Goal: Task Accomplishment & Management: Manage account settings

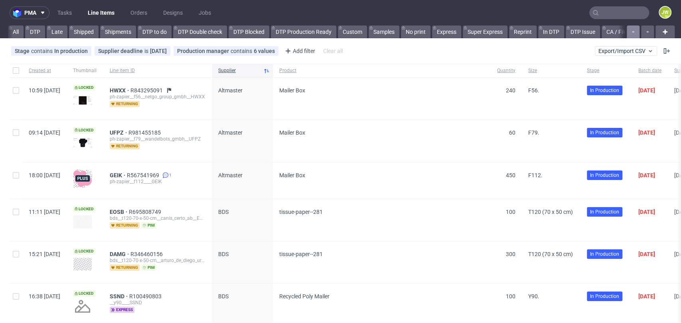
scroll to position [0, 2032]
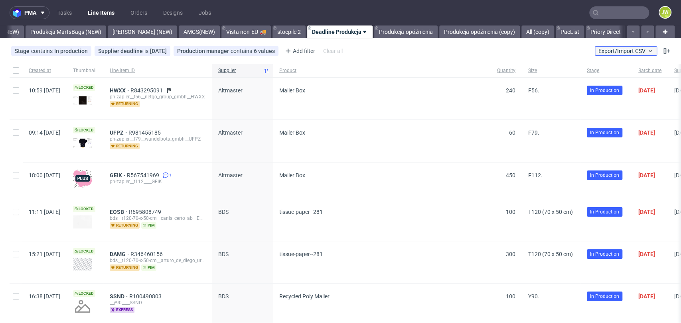
click at [625, 49] on span "Export/Import CSV" at bounding box center [625, 51] width 55 height 6
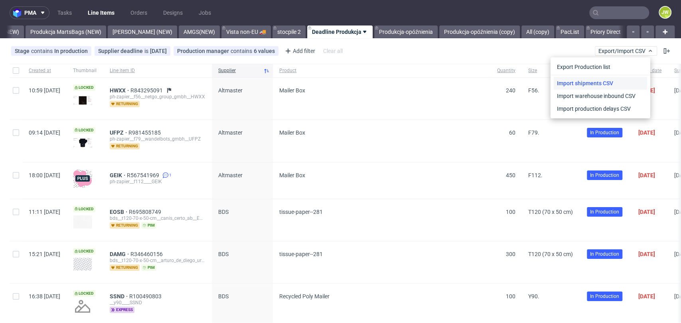
click at [568, 87] on link "Import shipments CSV" at bounding box center [600, 83] width 93 height 13
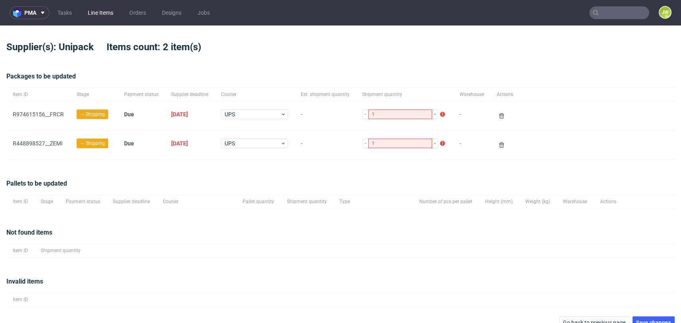
click at [97, 15] on link "Line Items" at bounding box center [100, 12] width 35 height 13
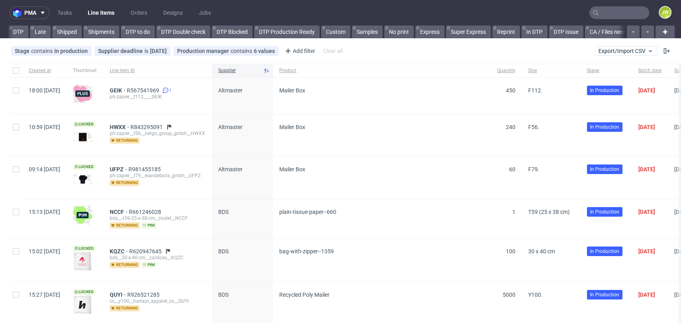
scroll to position [0, 2032]
click at [97, 13] on link "Line Items" at bounding box center [101, 12] width 36 height 13
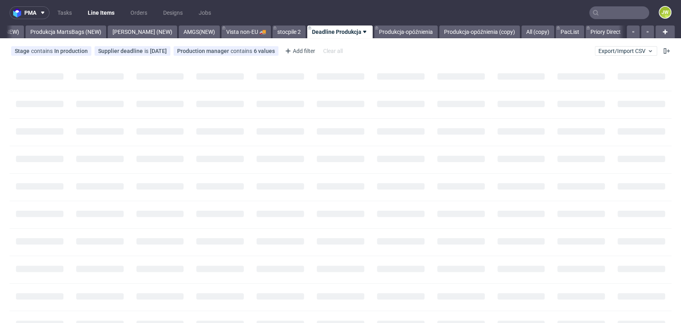
scroll to position [0, 2032]
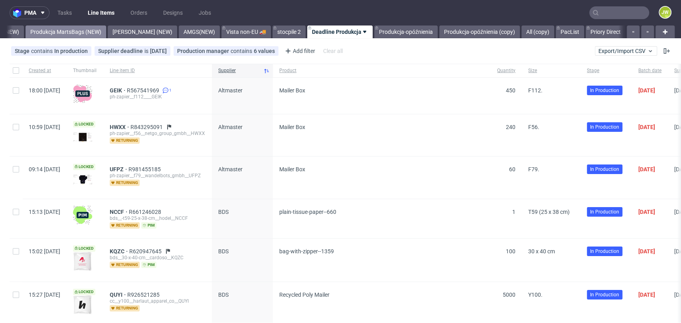
click at [48, 30] on link "Produkcja MartsBags (NEW)" at bounding box center [66, 32] width 81 height 13
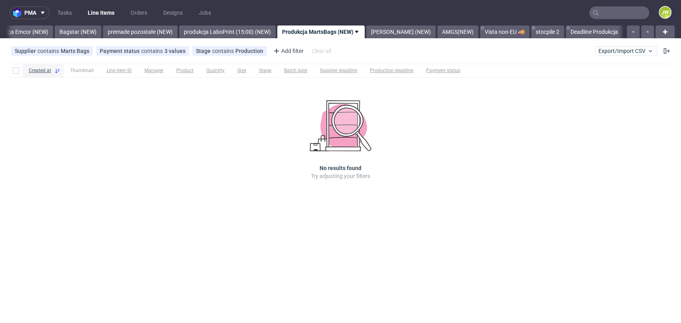
click at [48, 30] on link "Produkcja Emcor (NEW)" at bounding box center [18, 32] width 69 height 13
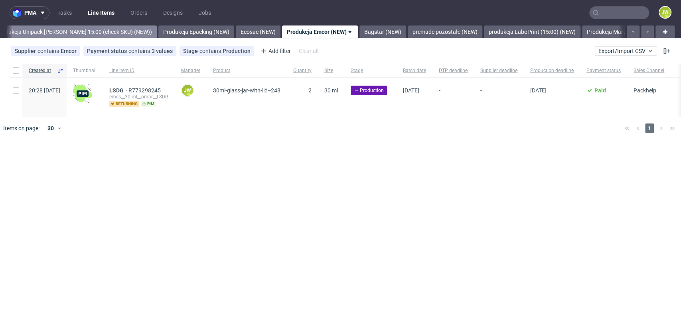
click at [114, 33] on link "Produkcja Unipack około 15:00 (check SKU) (NEW))" at bounding box center [74, 32] width 165 height 13
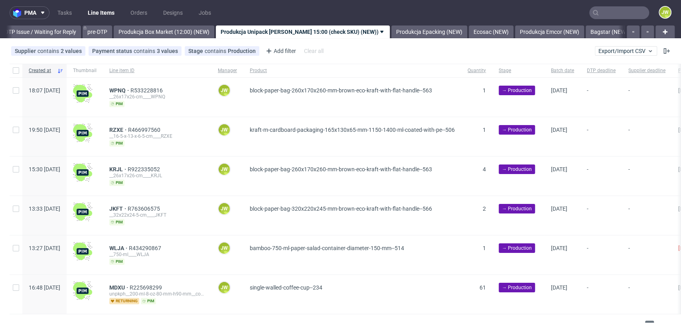
scroll to position [0, 1258]
click at [162, 34] on link "Produkcja Box Market (12:00) (NEW)" at bounding box center [164, 32] width 101 height 13
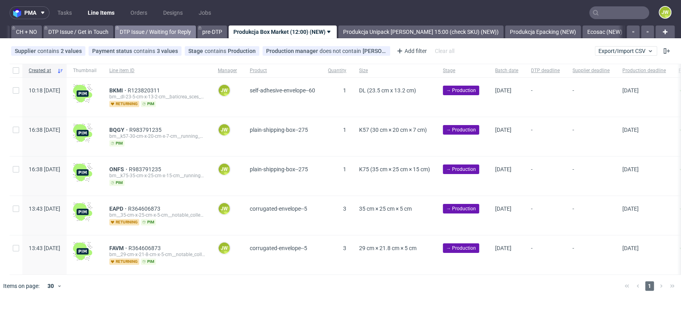
scroll to position [0, 1133]
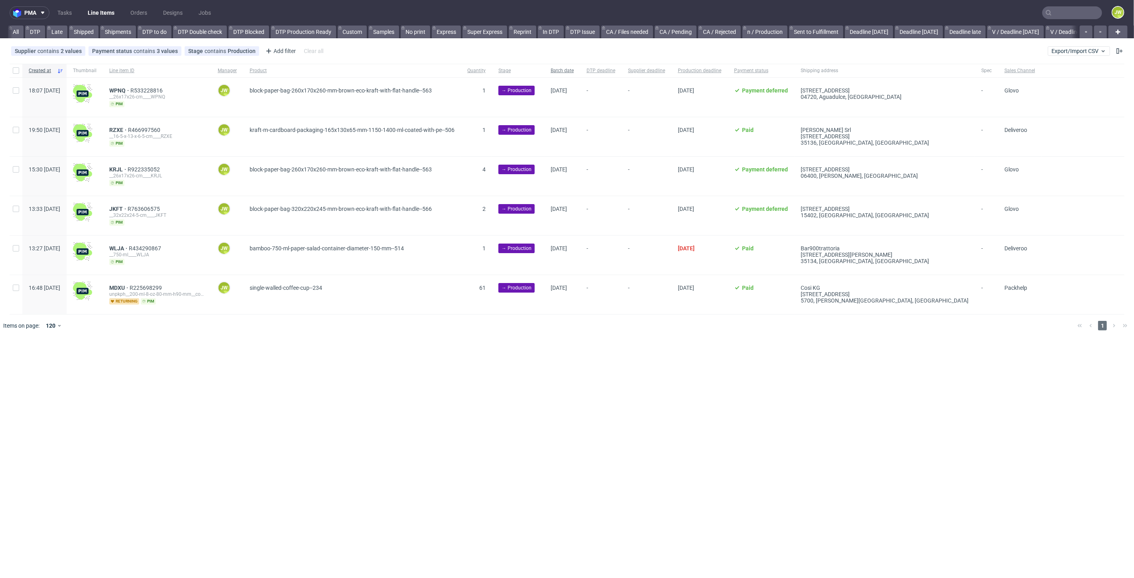
scroll to position [0, 1027]
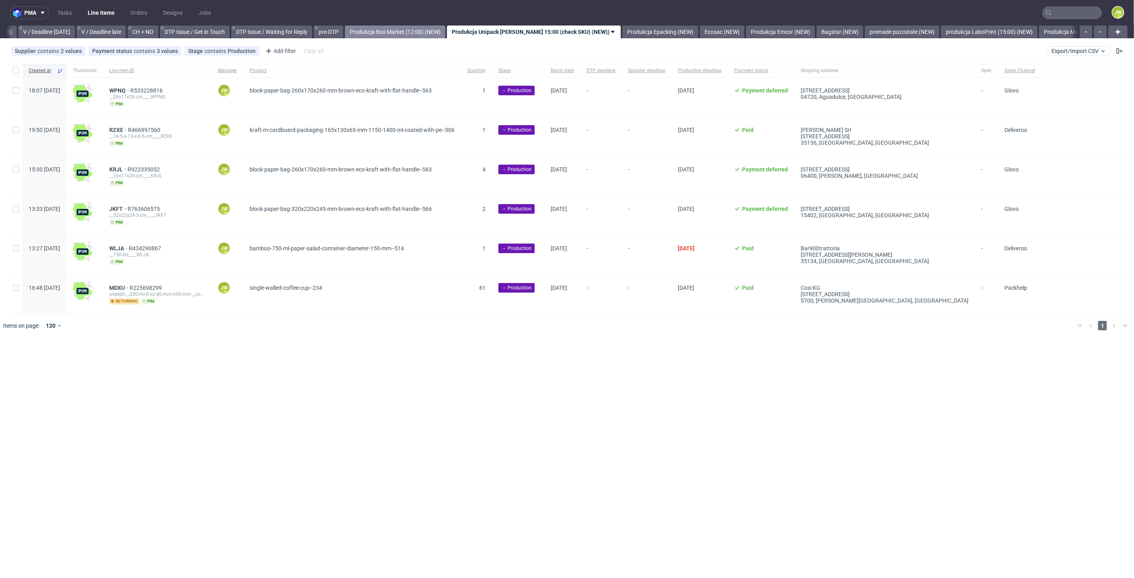
click at [419, 26] on link "Produkcja Box Market (12:00) (NEW)" at bounding box center [395, 32] width 101 height 13
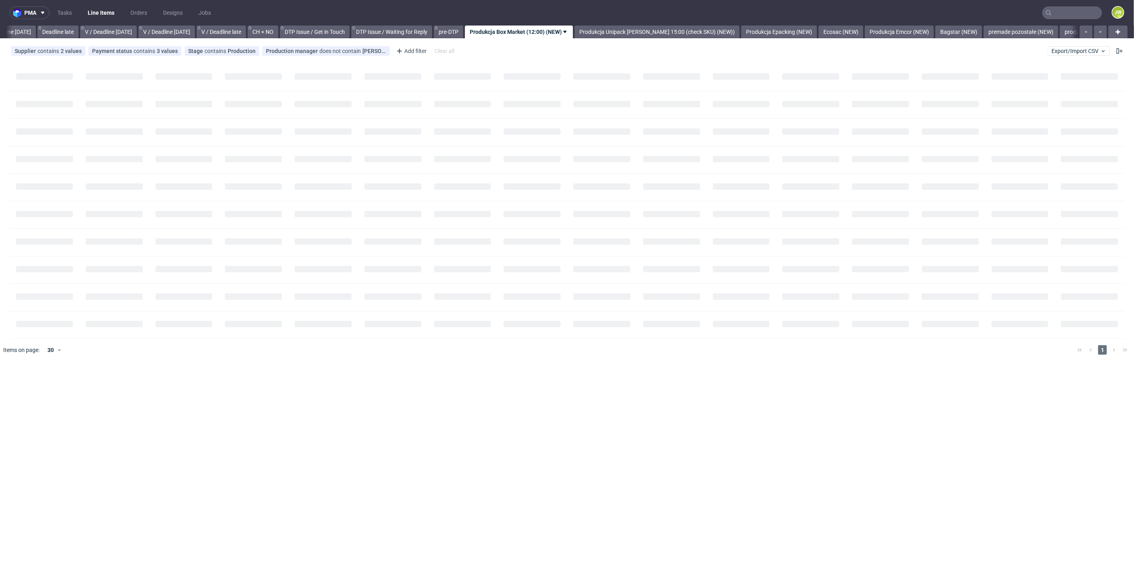
scroll to position [0, 907]
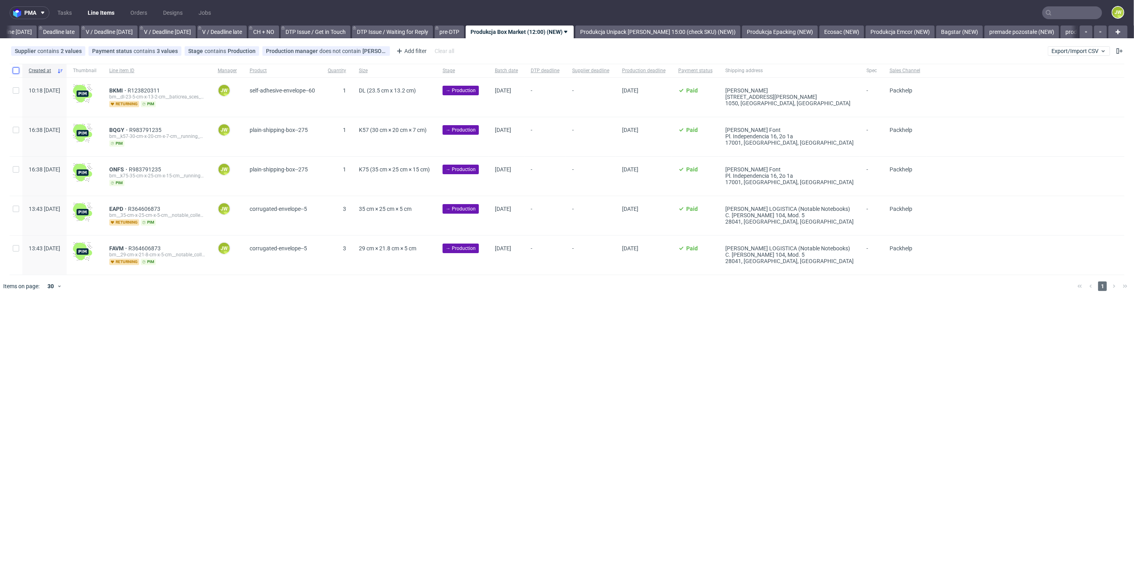
click at [15, 68] on input "checkbox" at bounding box center [16, 70] width 6 height 6
checkbox input "true"
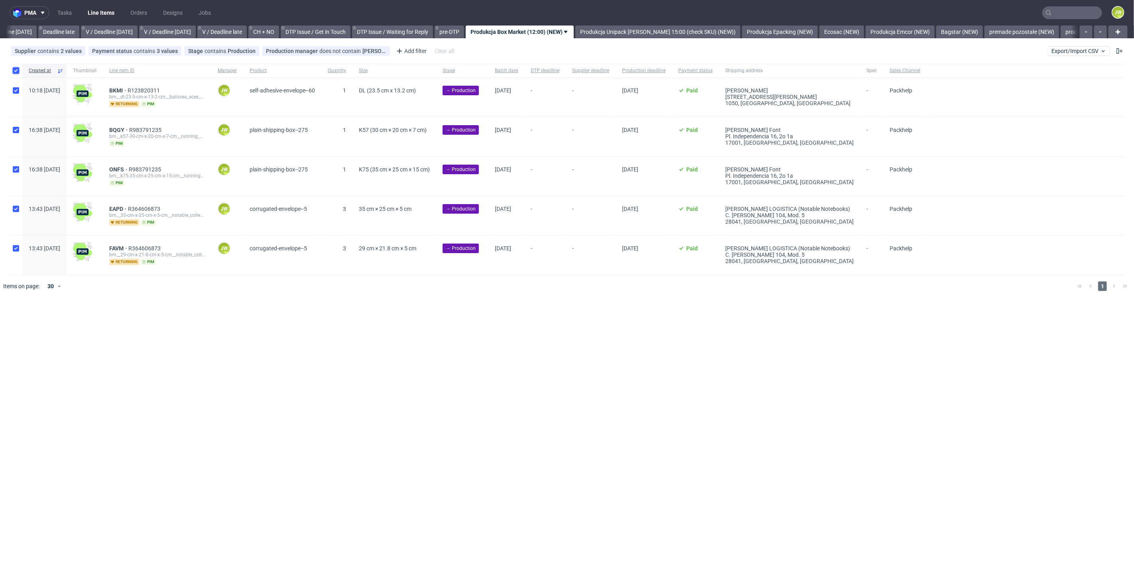
checkbox input "true"
click at [156, 323] on span "Change batch date" at bounding box center [140, 322] width 48 height 8
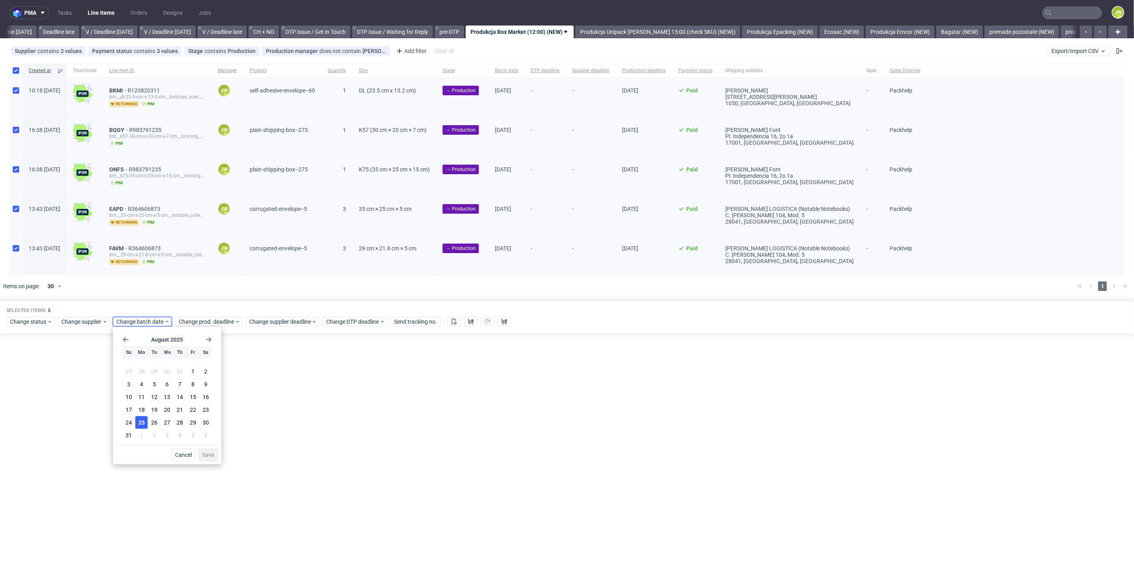
click at [142, 421] on span "25" at bounding box center [141, 423] width 6 height 8
click at [211, 455] on span "Save" at bounding box center [208, 455] width 12 height 6
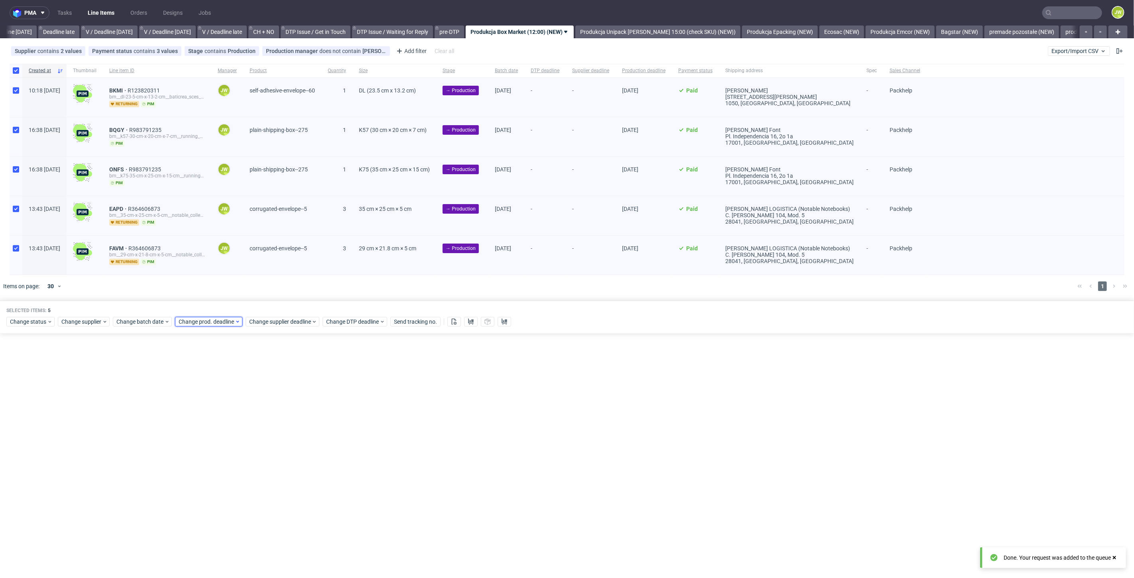
click at [188, 323] on span "Change prod. deadline" at bounding box center [207, 322] width 56 height 8
click at [214, 423] on span "26" at bounding box center [216, 423] width 6 height 8
click at [272, 453] on span "Save" at bounding box center [270, 455] width 12 height 6
drag, startPoint x: 256, startPoint y: 319, endPoint x: 262, endPoint y: 324, distance: 6.8
click at [258, 320] on span "Change supplier deadline" at bounding box center [280, 322] width 62 height 8
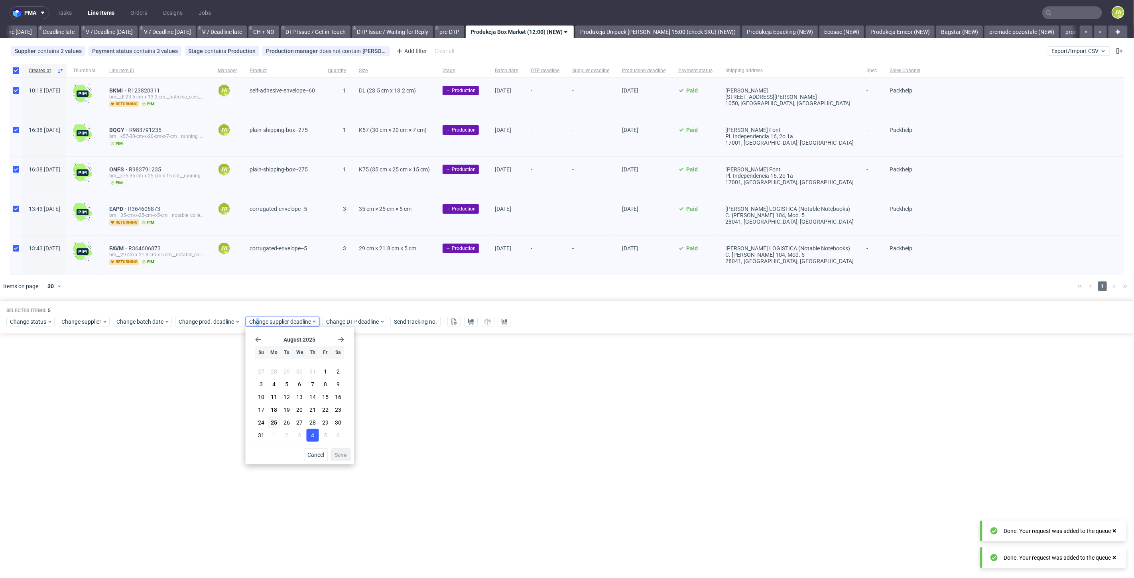
drag, startPoint x: 284, startPoint y: 424, endPoint x: 306, endPoint y: 433, distance: 23.4
click at [285, 424] on span "26" at bounding box center [287, 423] width 6 height 8
click at [347, 459] on button "Save" at bounding box center [341, 455] width 20 height 13
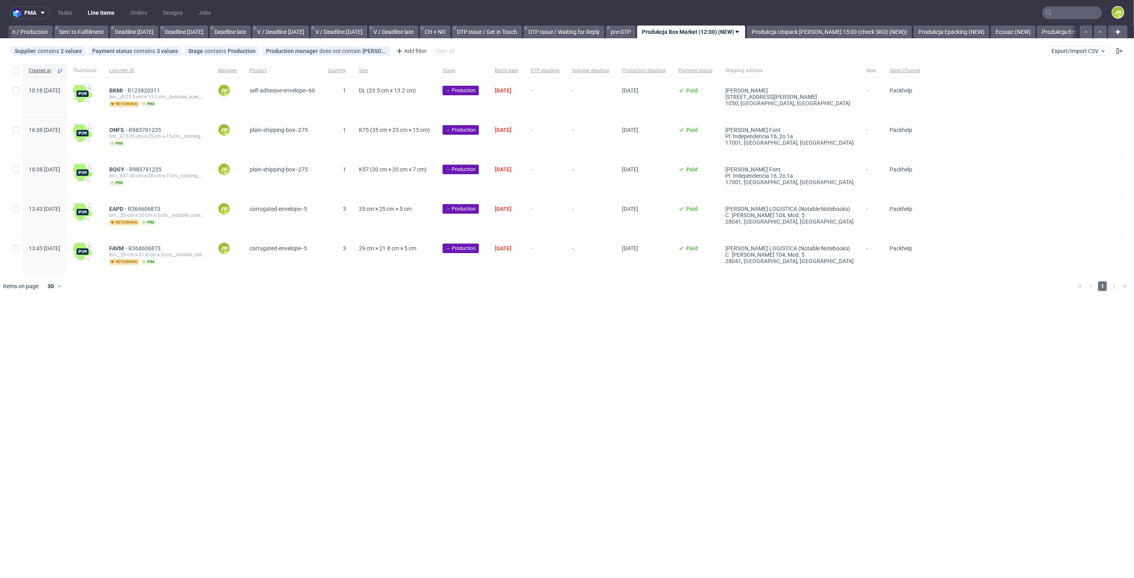
scroll to position [0, 836]
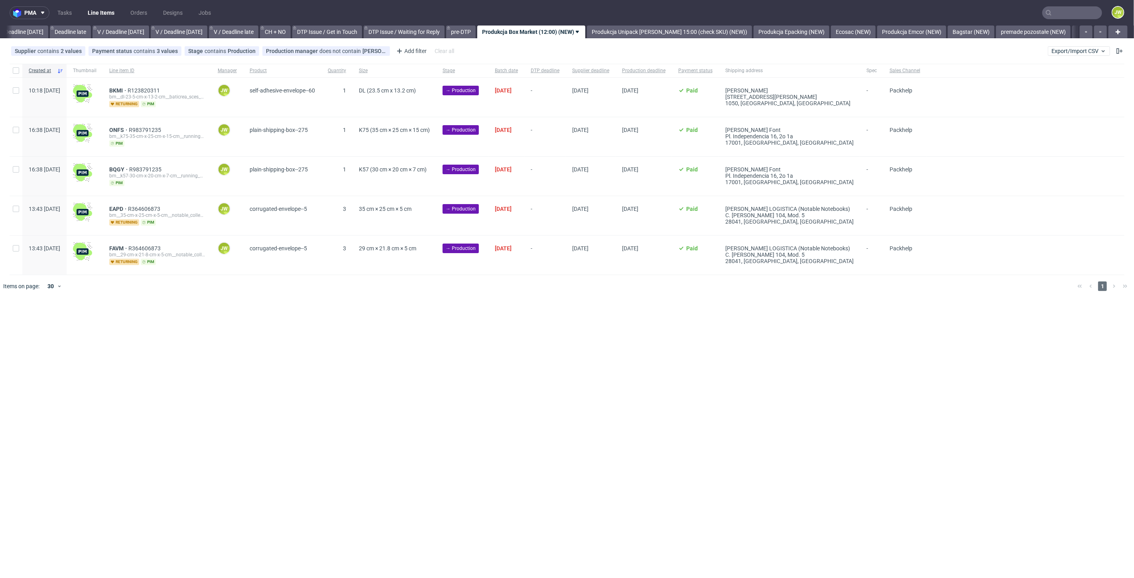
scroll to position [0, 907]
click at [21, 75] on div at bounding box center [16, 71] width 13 height 14
checkbox input "true"
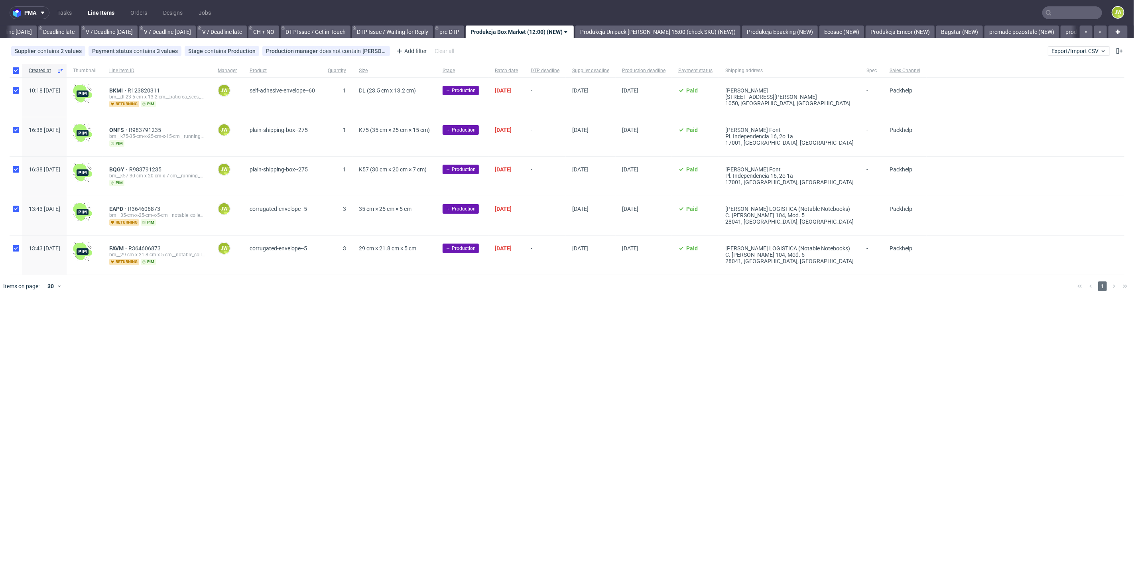
checkbox input "true"
click at [472, 323] on icon at bounding box center [471, 322] width 6 height 6
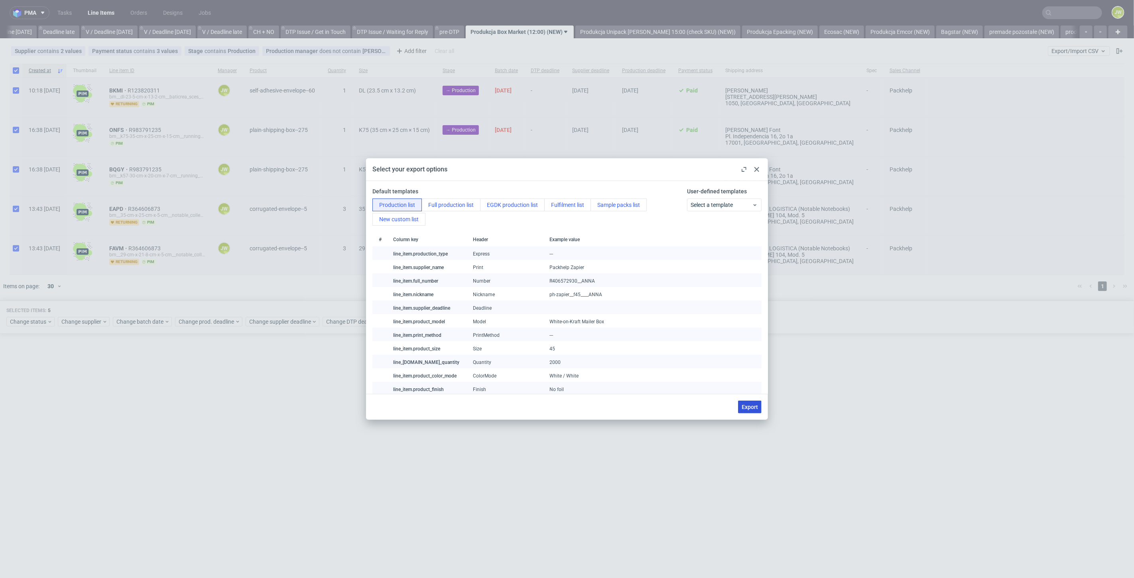
click at [740, 408] on button "Export" at bounding box center [750, 407] width 24 height 13
checkbox input "false"
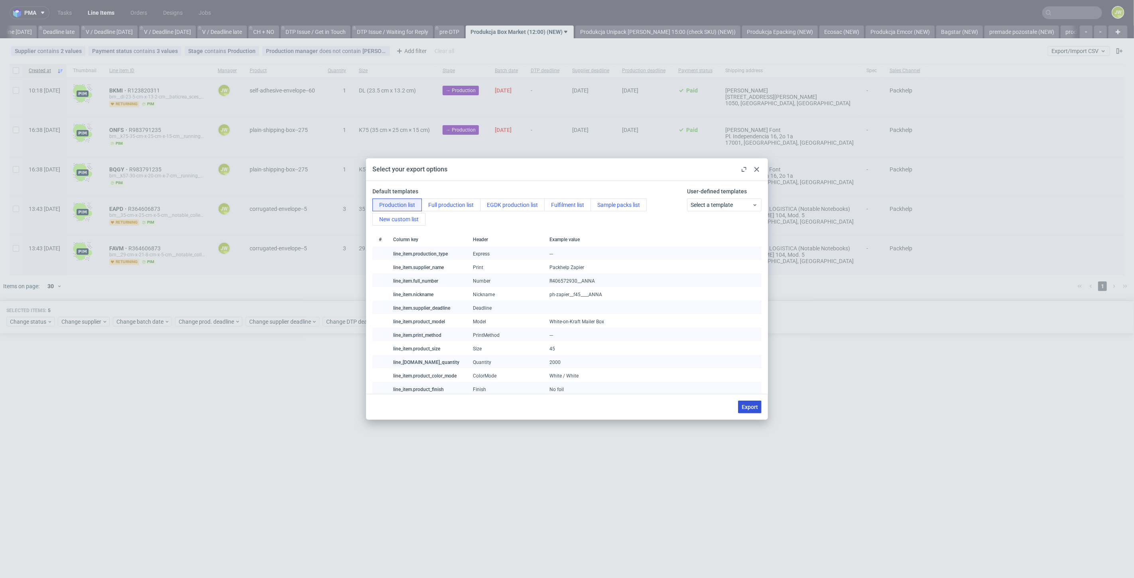
checkbox input "false"
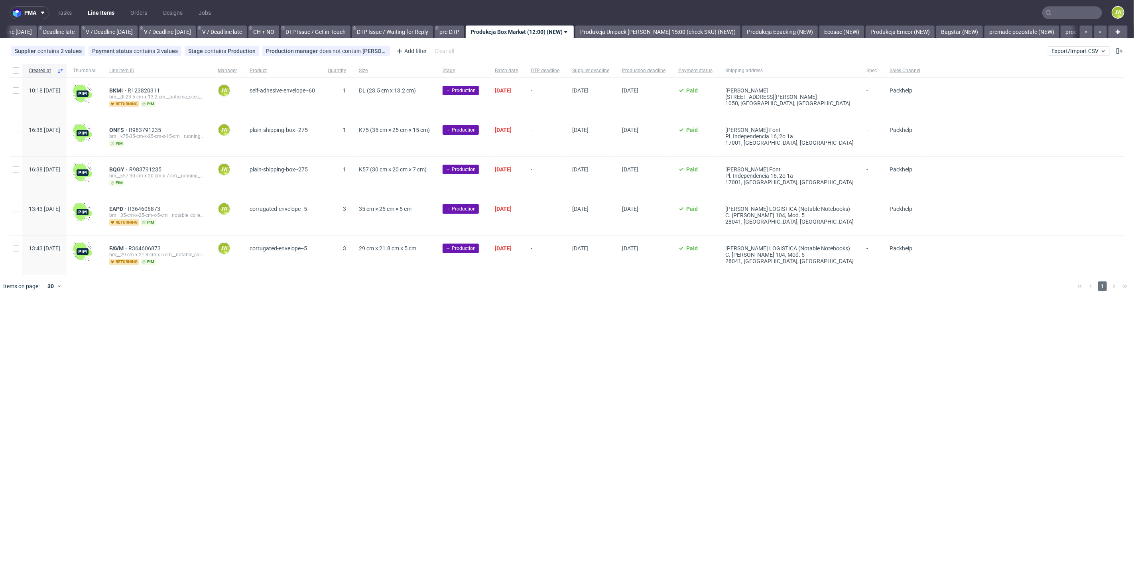
drag, startPoint x: 20, startPoint y: 69, endPoint x: 20, endPoint y: 75, distance: 6.0
click at [20, 69] on div at bounding box center [16, 71] width 13 height 14
checkbox input "true"
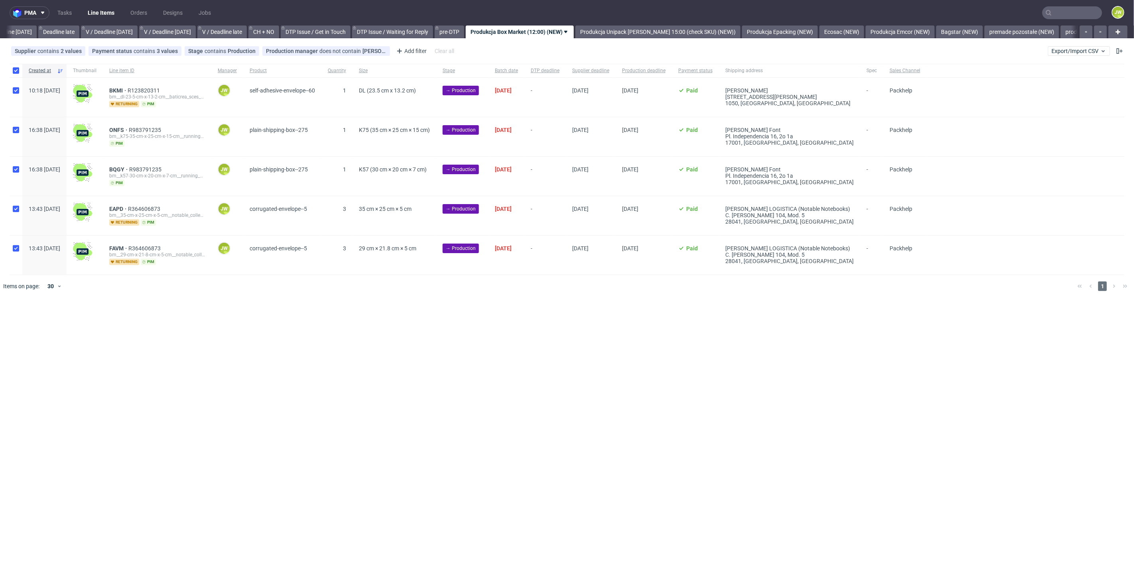
checkbox input "true"
click at [18, 322] on span "Change status" at bounding box center [28, 322] width 37 height 8
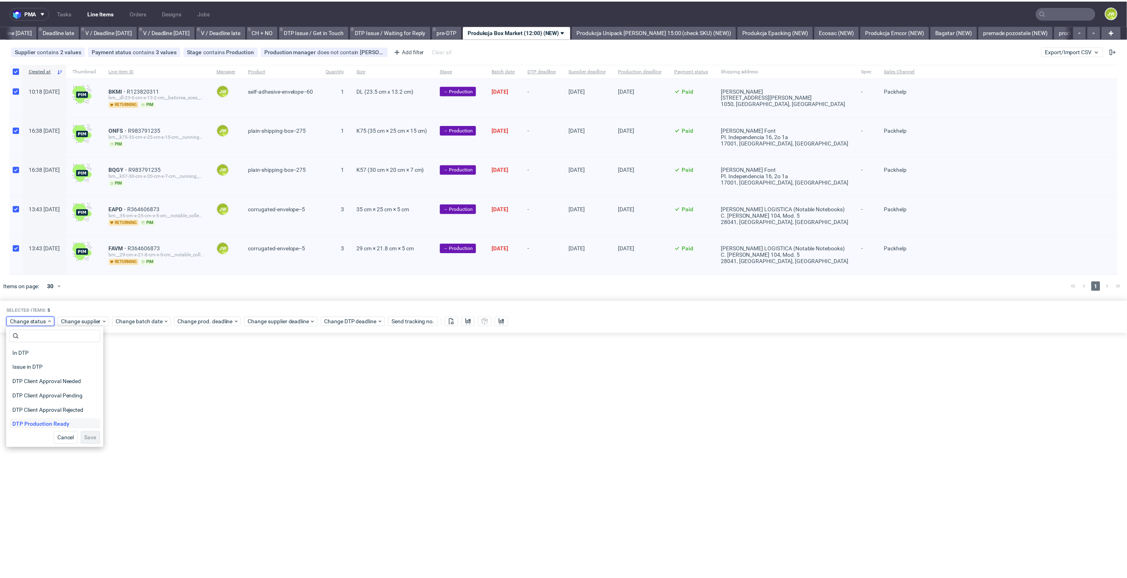
scroll to position [44, 0]
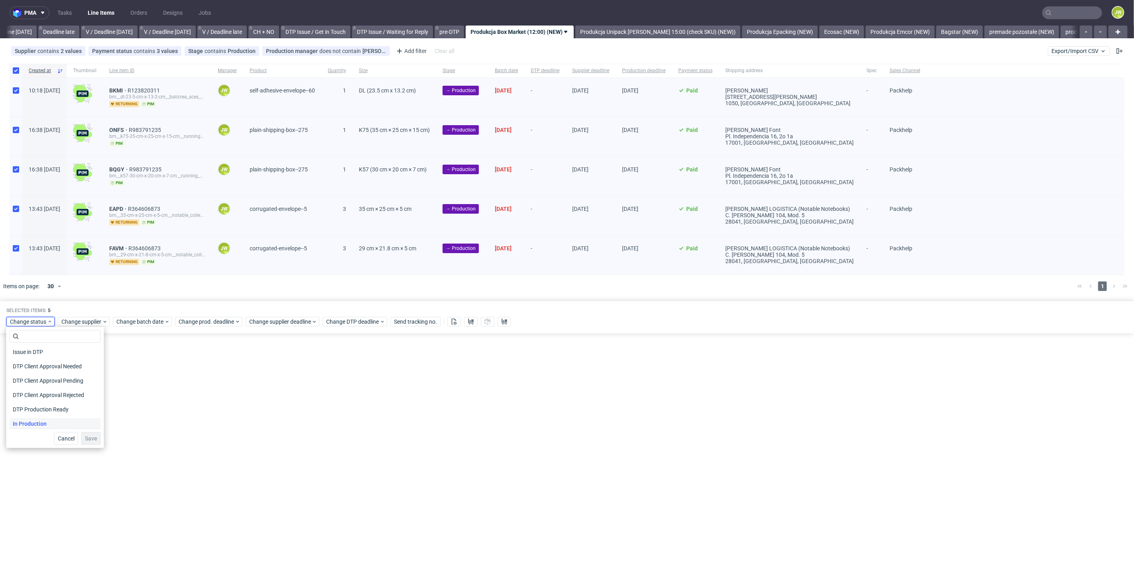
drag, startPoint x: 28, startPoint y: 424, endPoint x: 33, endPoint y: 425, distance: 4.5
click at [29, 425] on span "In Production" at bounding box center [30, 423] width 40 height 11
click at [89, 436] on button "Save" at bounding box center [91, 438] width 20 height 13
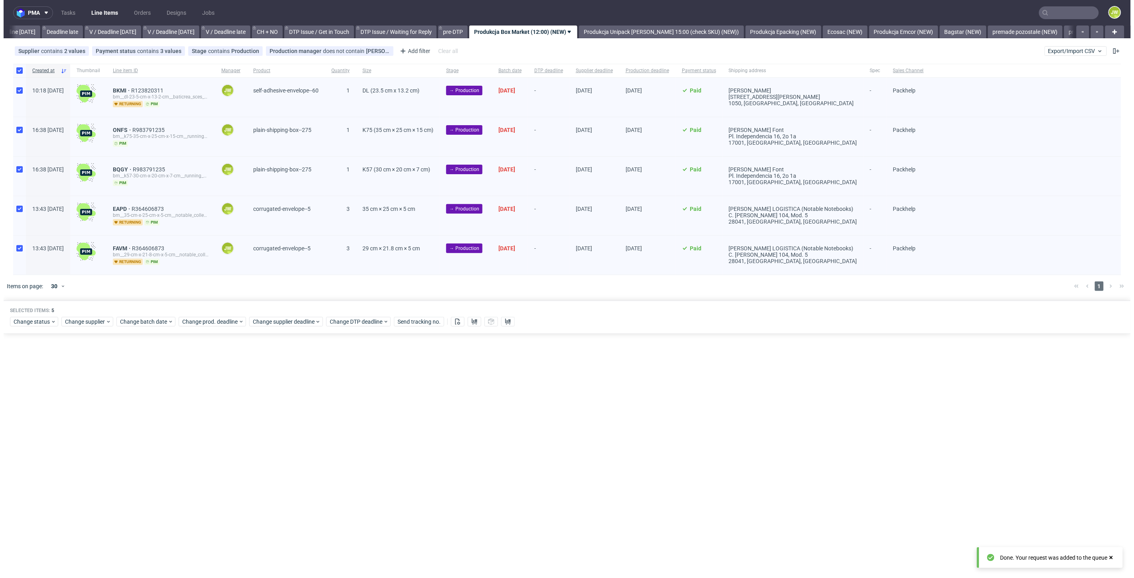
scroll to position [0, 907]
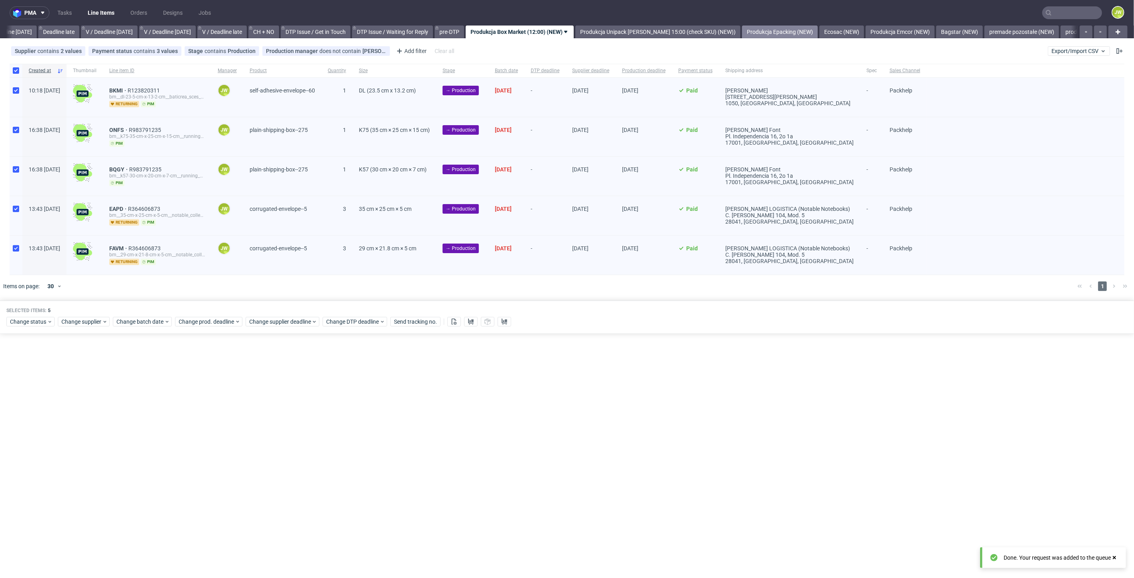
click at [767, 28] on link "Produkcja Epacking (NEW)" at bounding box center [780, 32] width 76 height 13
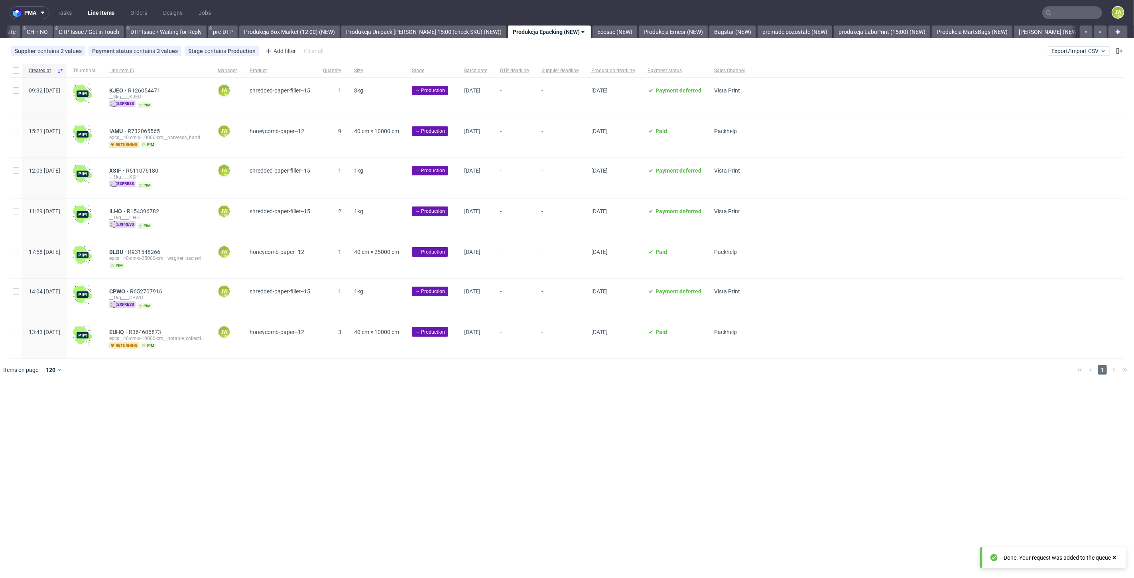
scroll to position [0, 1135]
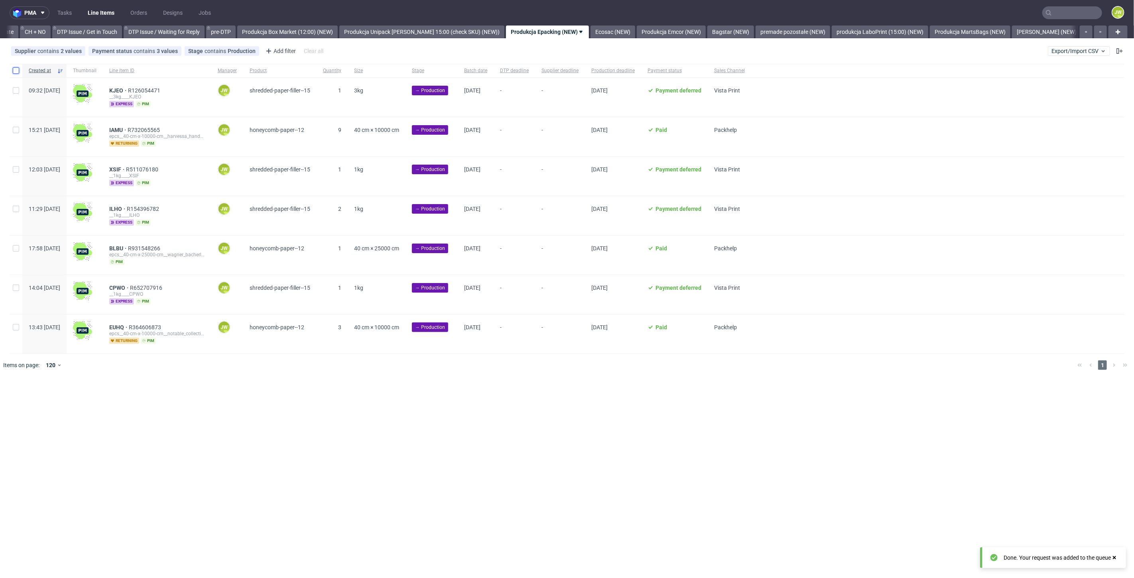
click at [15, 71] on input "checkbox" at bounding box center [16, 70] width 6 height 6
checkbox input "true"
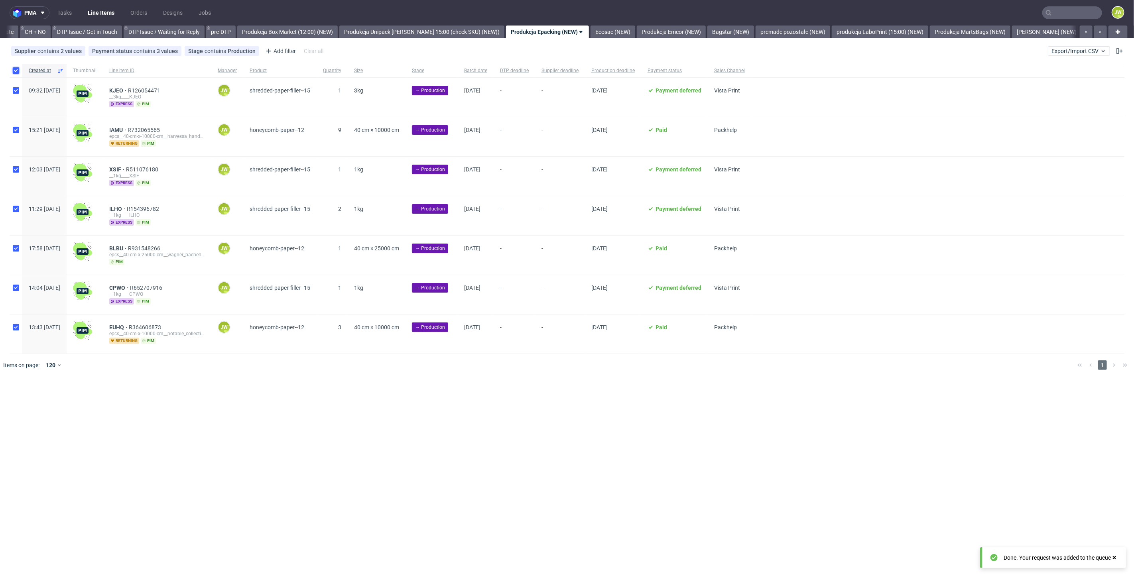
checkbox input "true"
drag, startPoint x: 123, startPoint y: 402, endPoint x: 127, endPoint y: 401, distance: 4.2
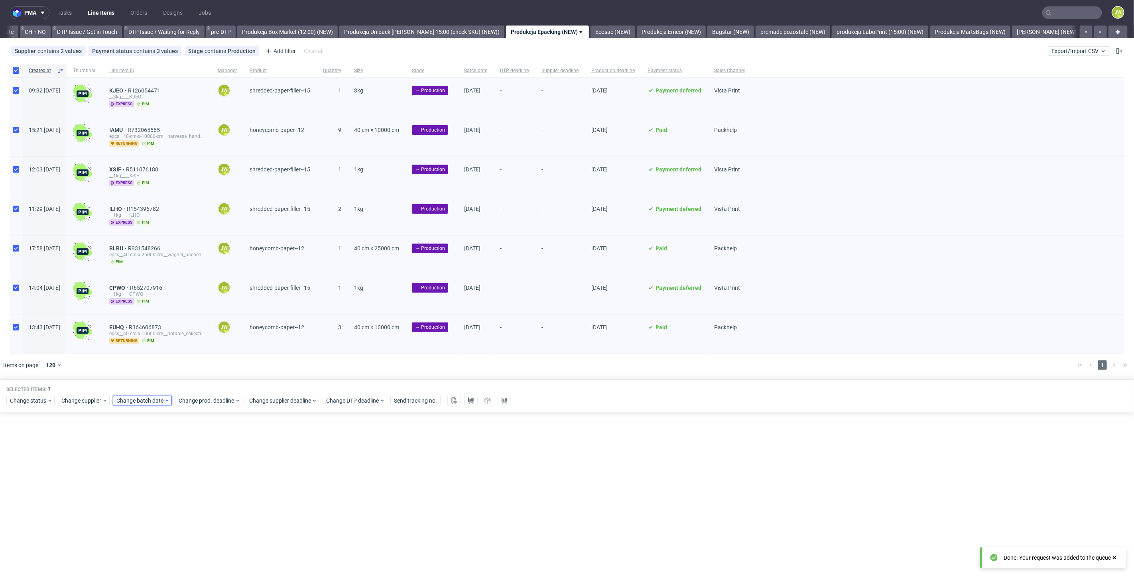
click at [124, 402] on span "Change batch date" at bounding box center [140, 401] width 48 height 8
click at [142, 500] on span "25" at bounding box center [141, 501] width 6 height 8
click at [204, 533] on span "Save" at bounding box center [208, 534] width 12 height 6
click at [203, 405] on div "Selected items: 7 Change status Change supplier Change batch date Change prod. …" at bounding box center [563, 396] width 1127 height 33
click at [202, 400] on span "Change prod. deadline" at bounding box center [207, 401] width 56 height 8
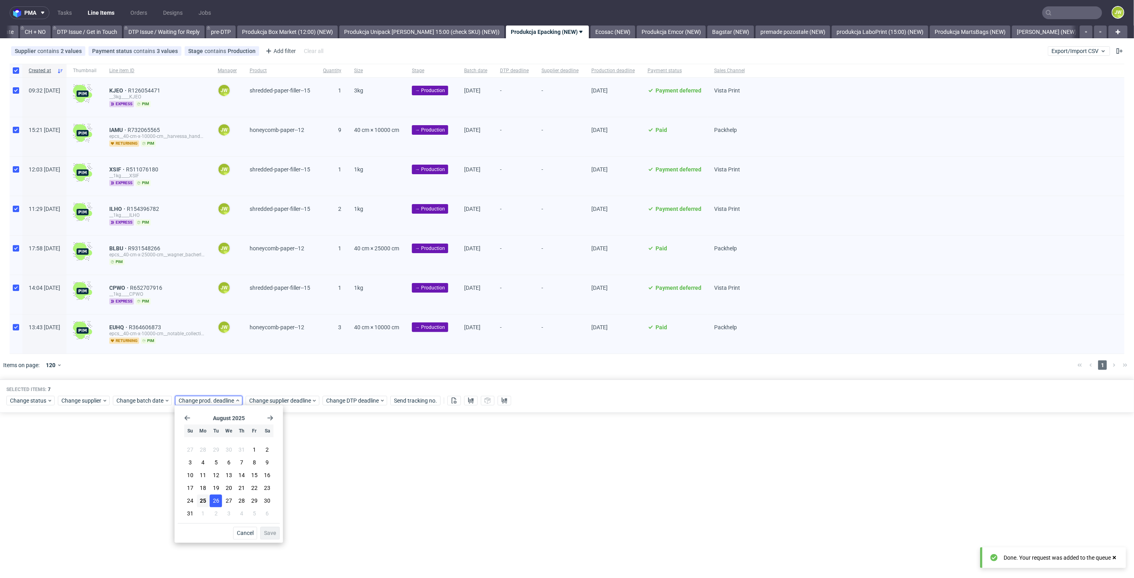
click at [216, 501] on span "26" at bounding box center [216, 501] width 6 height 8
click at [269, 532] on span "Save" at bounding box center [270, 534] width 12 height 6
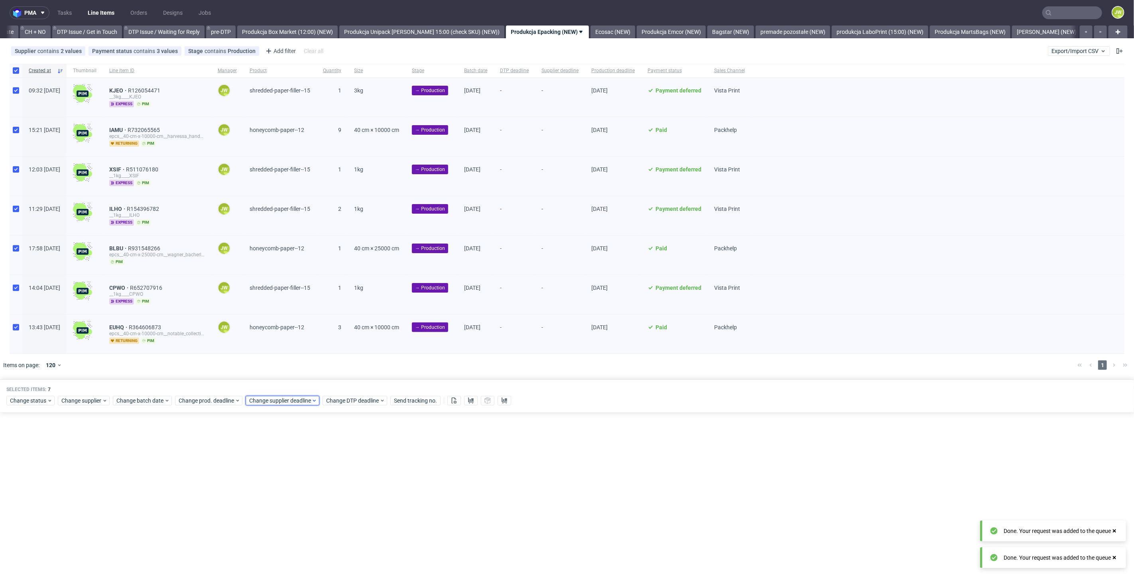
drag, startPoint x: 266, startPoint y: 397, endPoint x: 270, endPoint y: 403, distance: 6.8
click at [268, 398] on span "Change supplier deadline" at bounding box center [280, 401] width 62 height 8
drag, startPoint x: 291, startPoint y: 501, endPoint x: 322, endPoint y: 523, distance: 37.7
click at [292, 501] on button "26" at bounding box center [287, 501] width 12 height 13
click at [344, 529] on button "Save" at bounding box center [341, 533] width 20 height 13
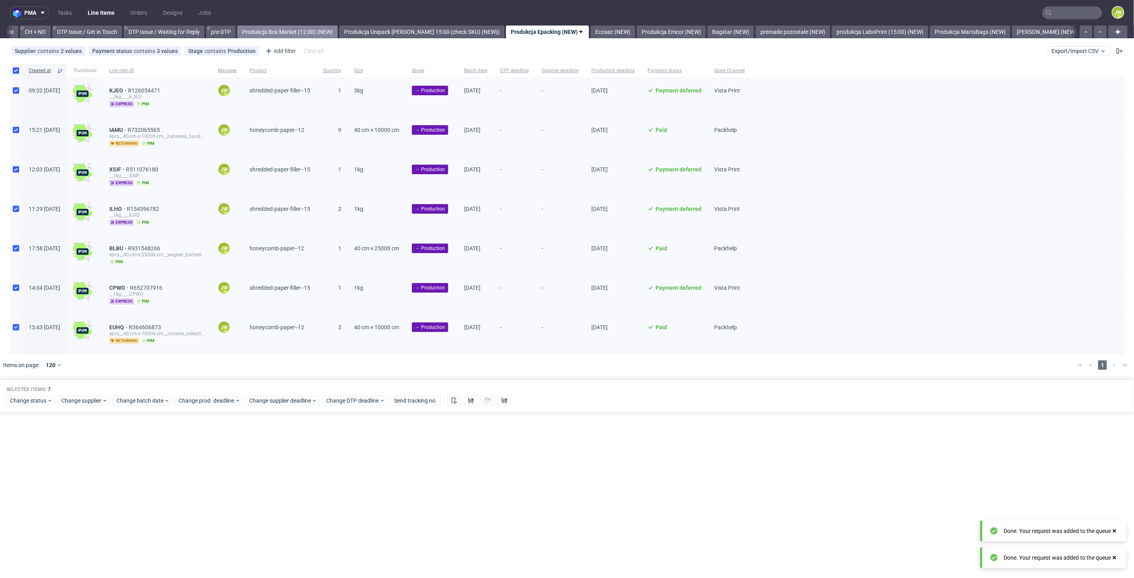
click at [306, 34] on link "Produkcja Box Market (12:00) (NEW)" at bounding box center [287, 32] width 101 height 13
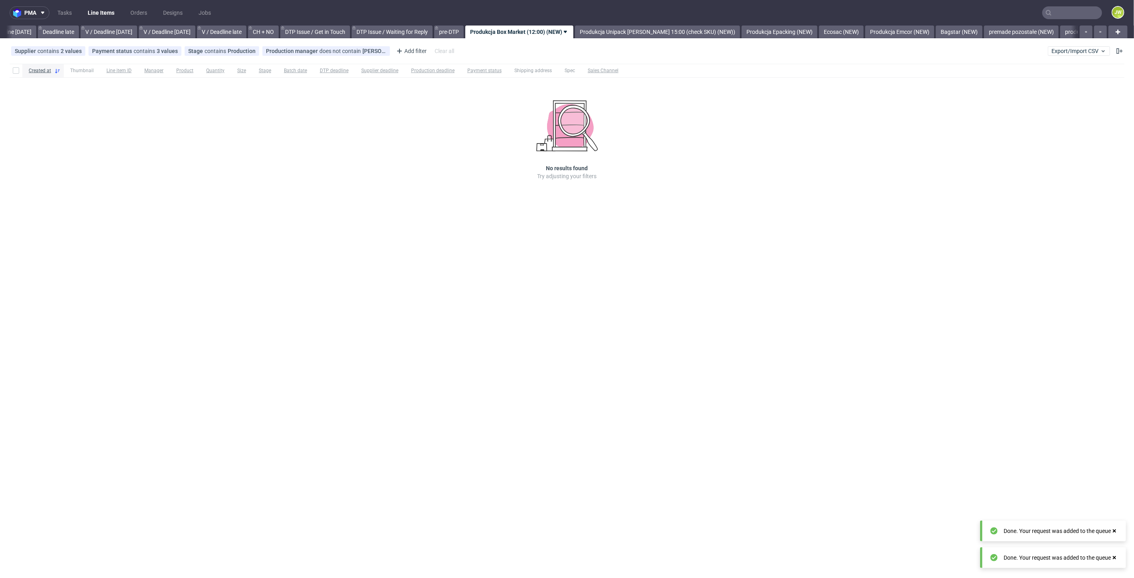
scroll to position [0, 907]
click at [274, 420] on div "pma Tasks Line Items Orders Designs Jobs JW All DTP Late Shipped Shipments DTP …" at bounding box center [567, 289] width 1134 height 578
click at [755, 34] on link "Produkcja Epacking (NEW)" at bounding box center [780, 32] width 76 height 13
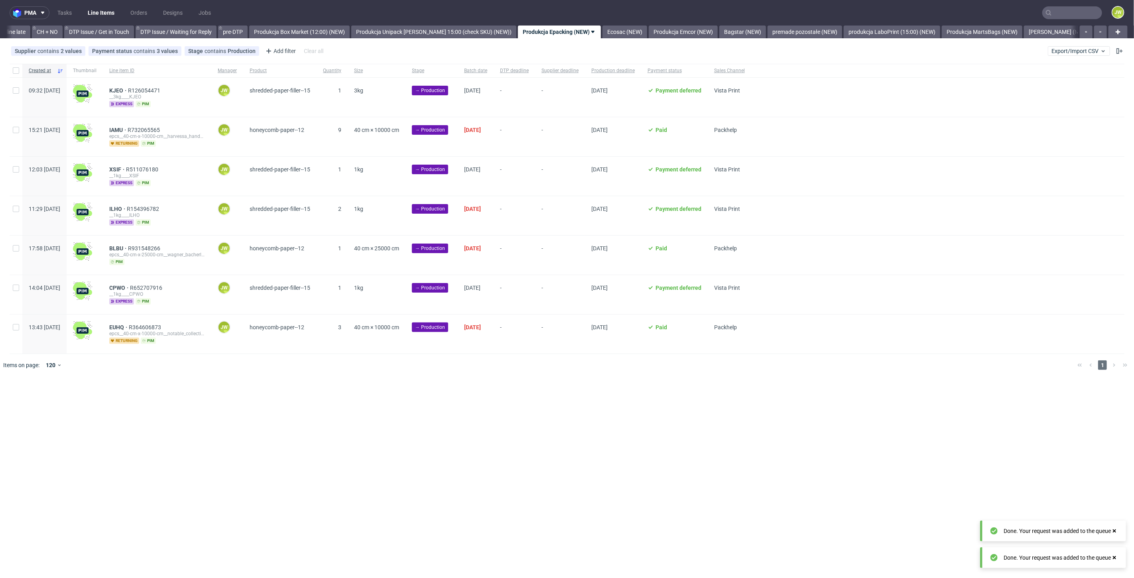
scroll to position [0, 1135]
click at [443, 475] on div "pma Tasks Line Items Orders Designs Jobs JW All DTP Late Shipped Shipments DTP …" at bounding box center [567, 289] width 1134 height 578
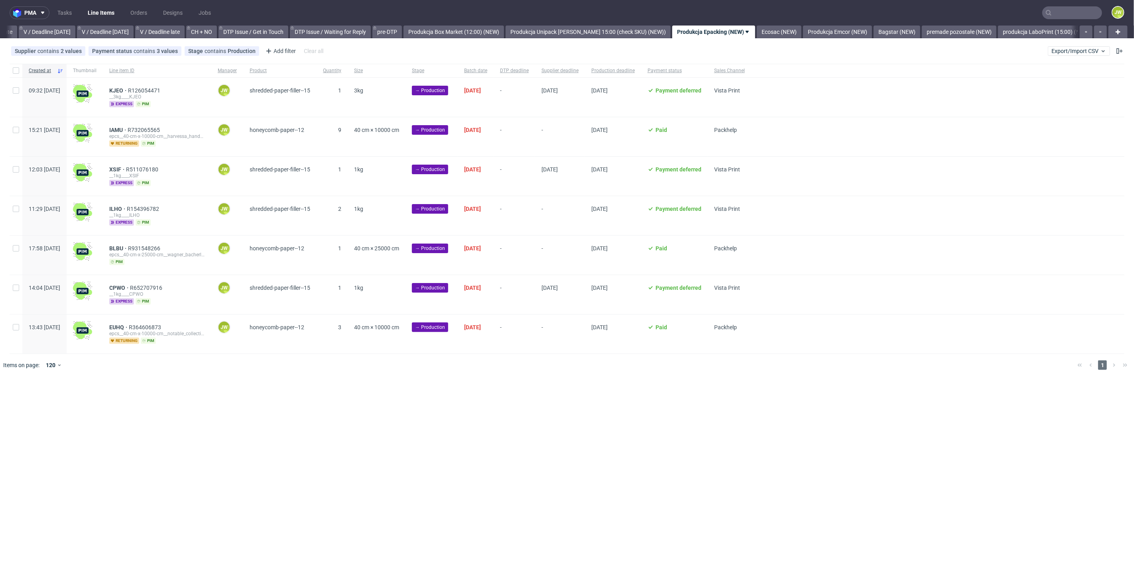
click at [443, 314] on div "Created at Thumbnail Line item ID Manager Product Quantity Size Stage Batch dat…" at bounding box center [567, 209] width 1115 height 290
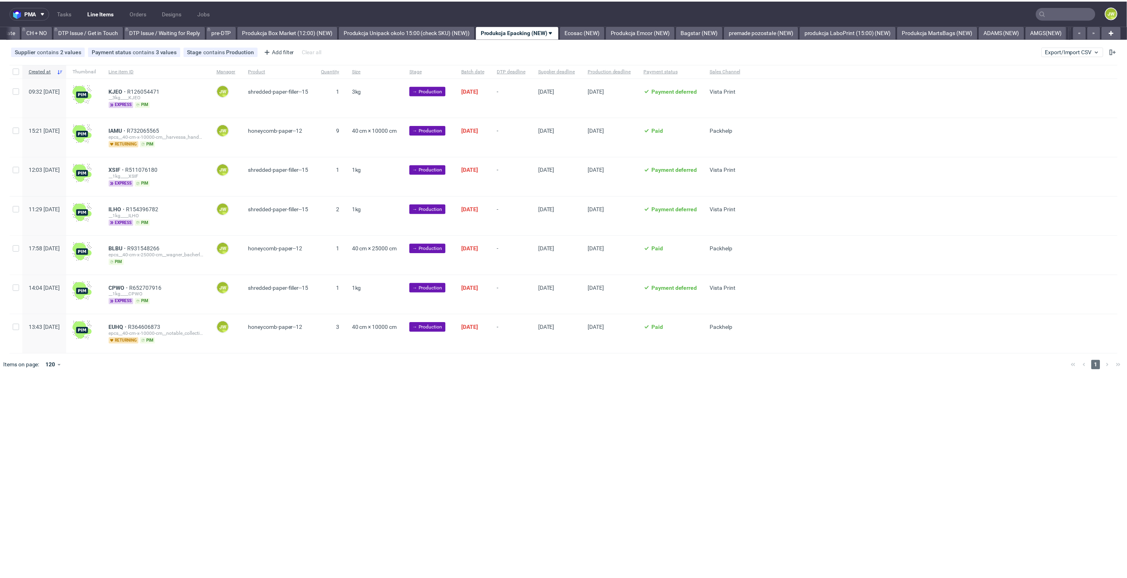
scroll to position [0, 1135]
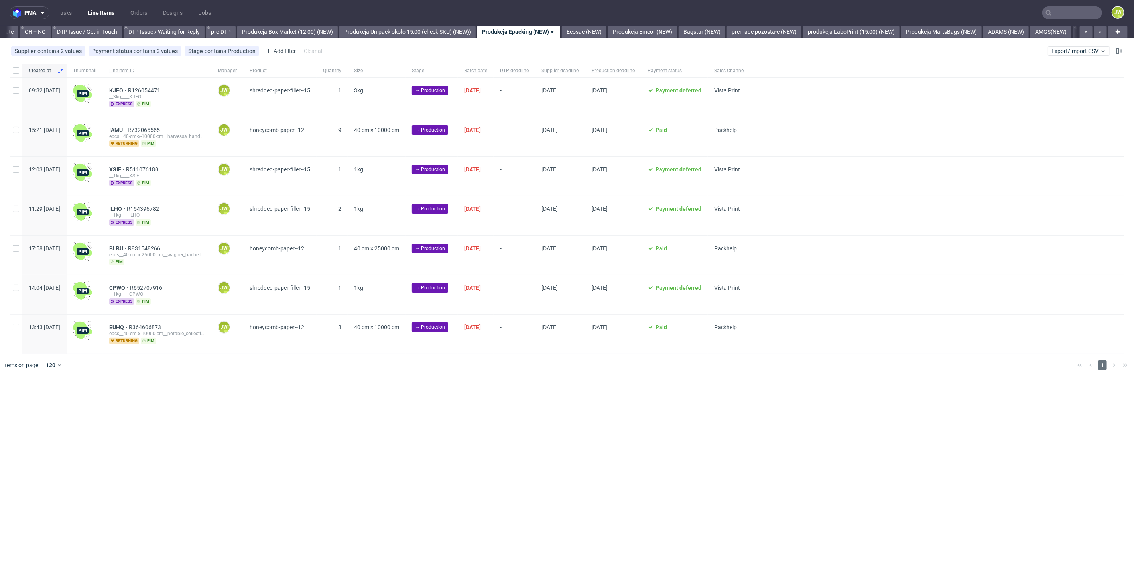
drag, startPoint x: 398, startPoint y: 505, endPoint x: 370, endPoint y: 455, distance: 58.0
click at [398, 505] on div "pma Tasks Line Items Orders Designs Jobs JW All DTP Late Shipped Shipments DTP …" at bounding box center [567, 289] width 1134 height 578
click at [20, 70] on div at bounding box center [16, 71] width 13 height 14
checkbox input "true"
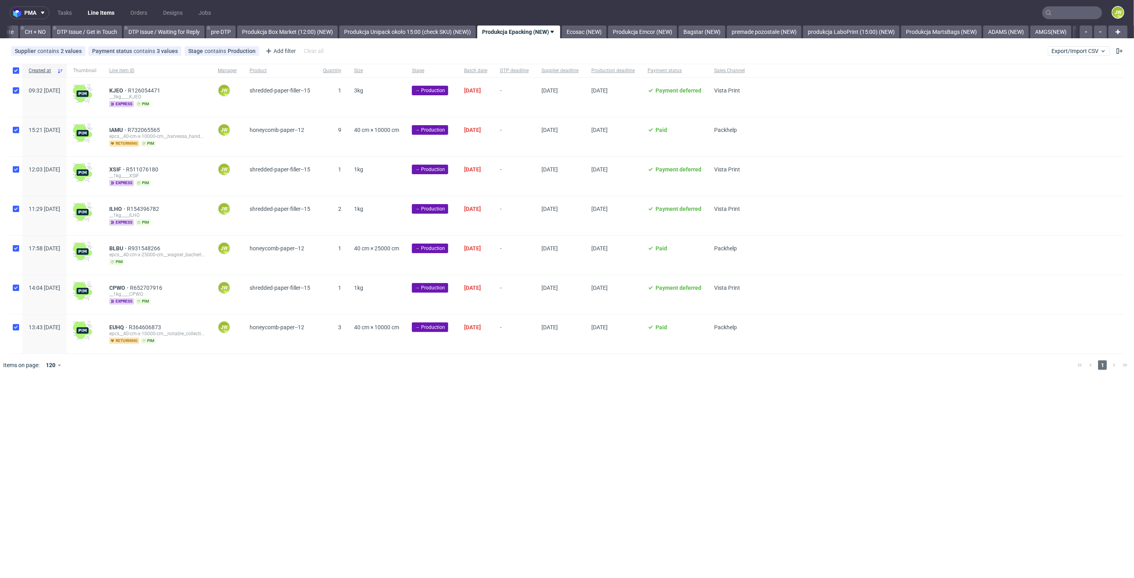
checkbox input "true"
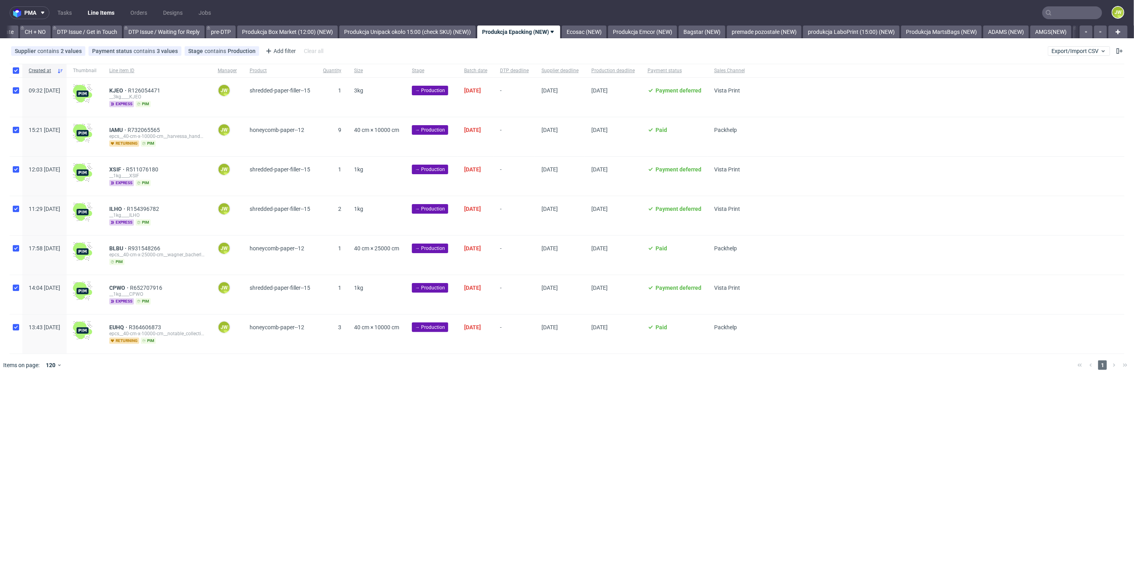
checkbox input "true"
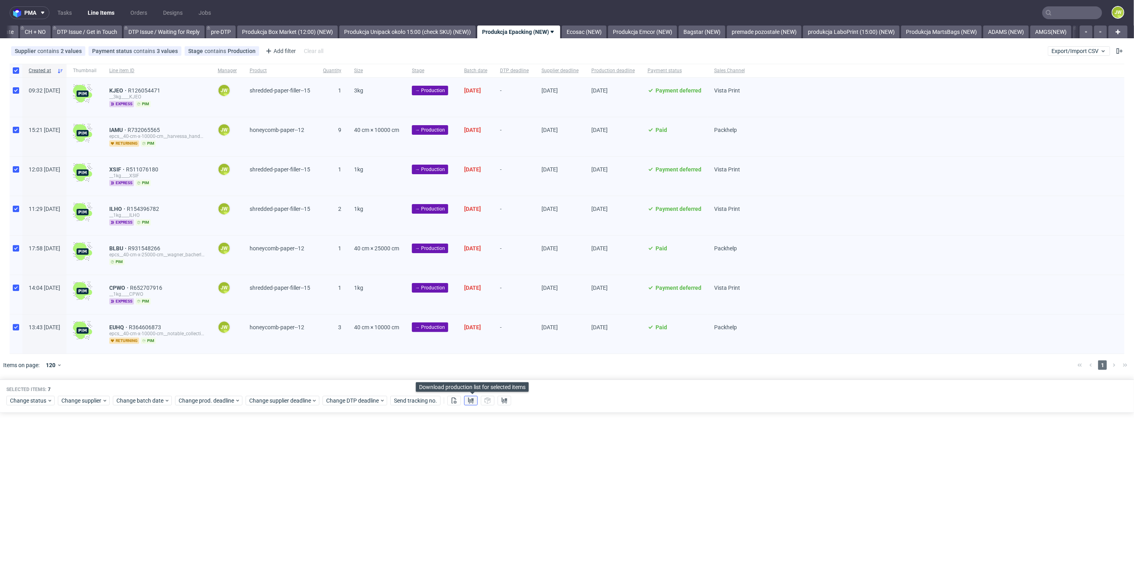
click at [468, 400] on button at bounding box center [471, 401] width 14 height 10
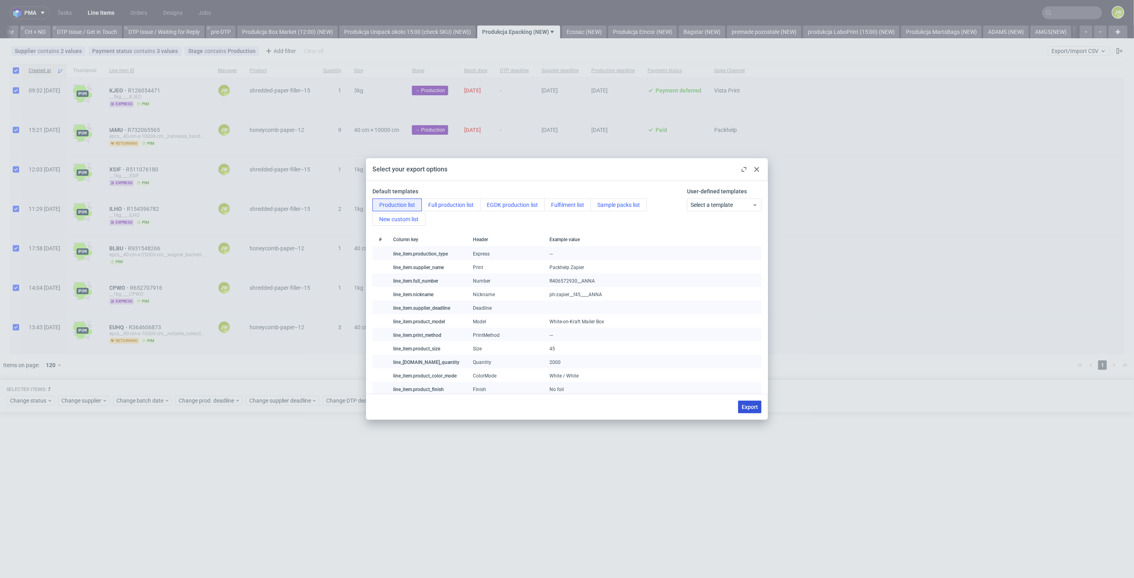
click at [752, 406] on span "Export" at bounding box center [750, 407] width 16 height 6
checkbox input "false"
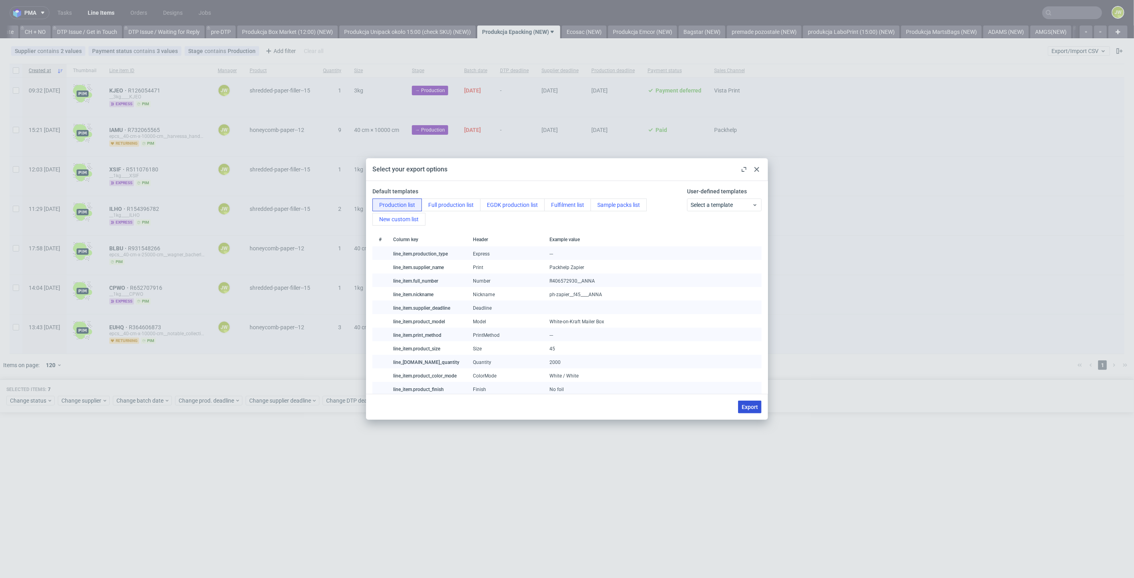
checkbox input "false"
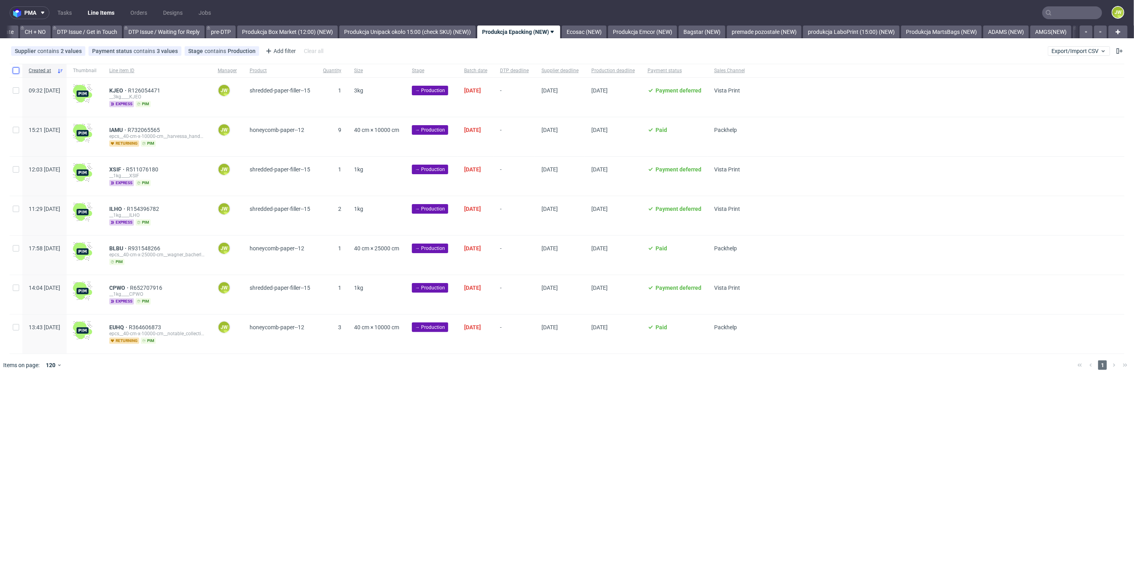
click at [17, 72] on input "checkbox" at bounding box center [16, 70] width 6 height 6
checkbox input "true"
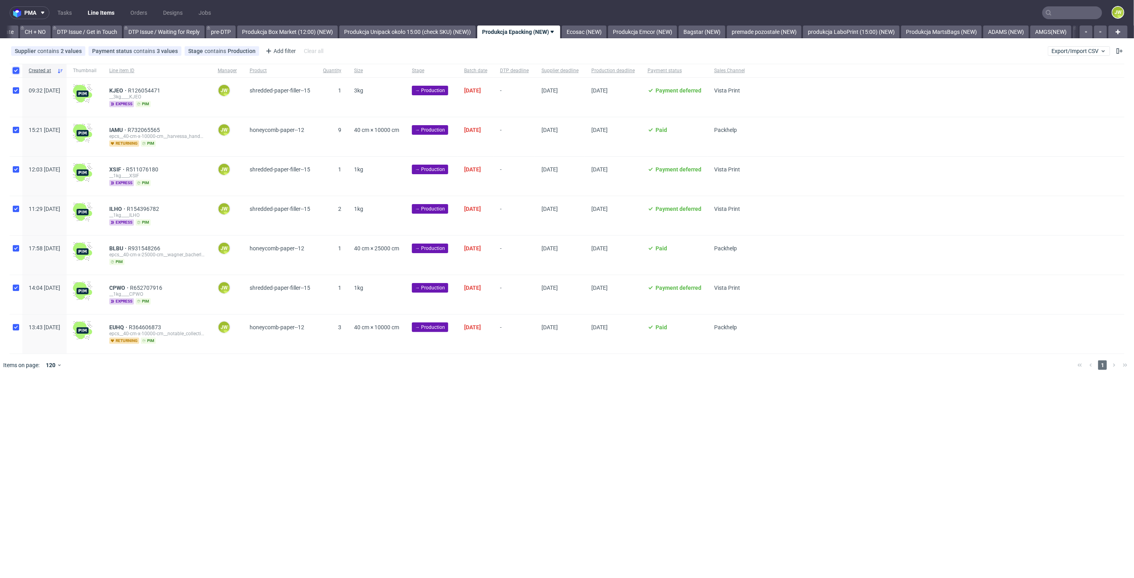
checkbox input "true"
click at [29, 403] on div "Change status" at bounding box center [30, 401] width 48 height 10
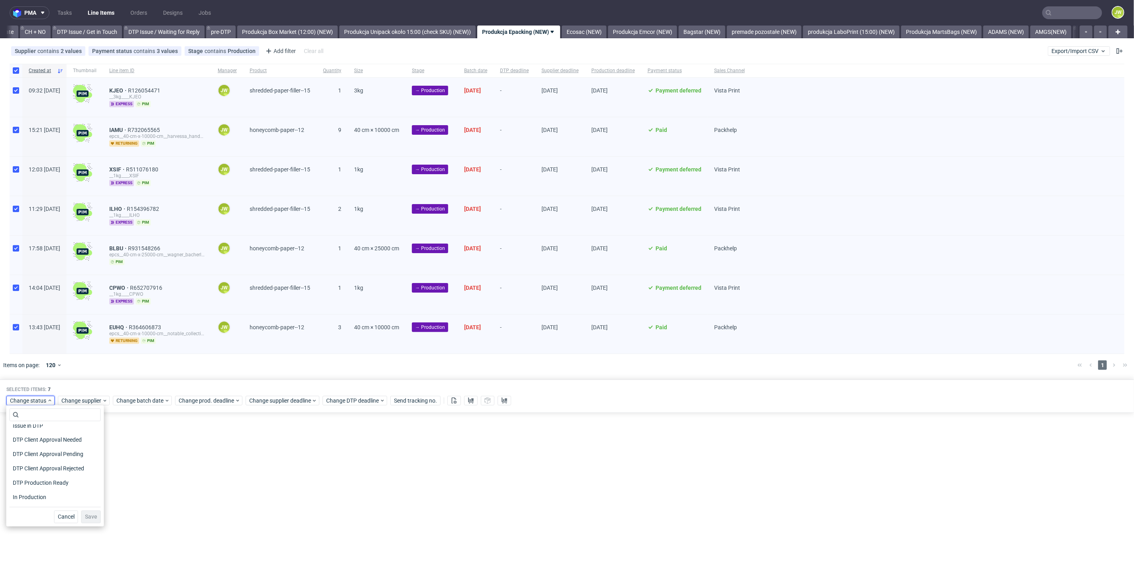
scroll to position [89, 0]
click at [18, 463] on span "In Production" at bounding box center [30, 458] width 40 height 11
click at [91, 518] on span "Save" at bounding box center [91, 517] width 12 height 6
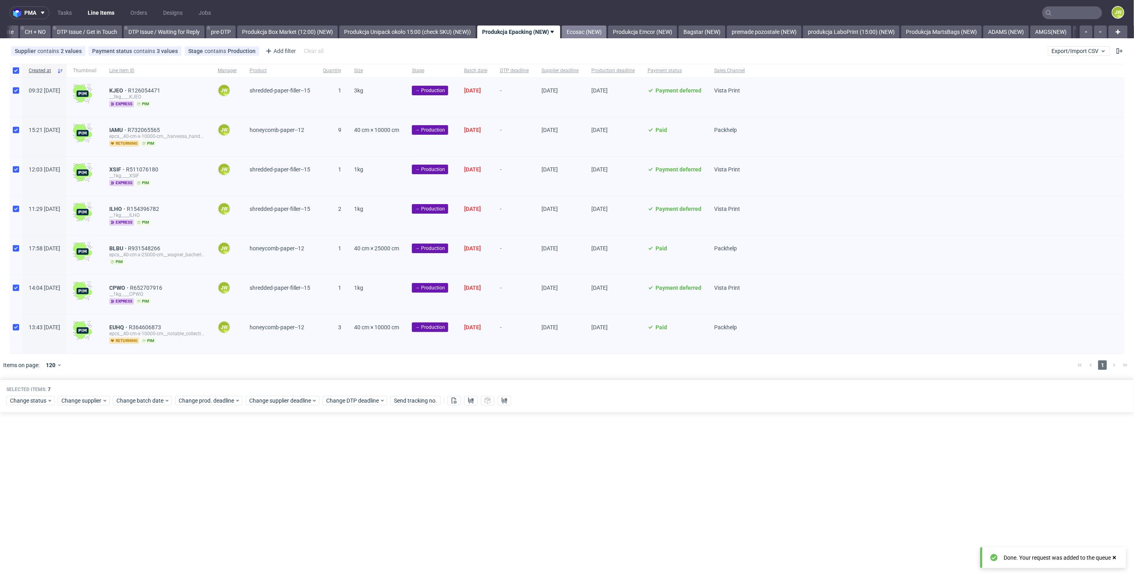
click at [607, 34] on link "Ecosac (NEW)" at bounding box center [584, 32] width 45 height 13
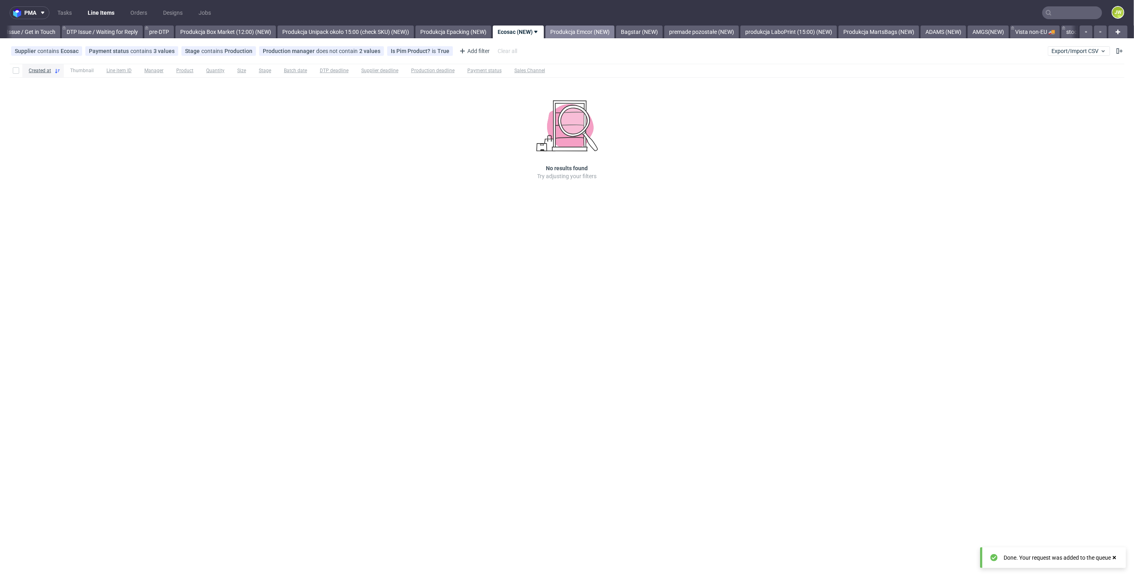
click at [597, 28] on link "Produkcja Emcor (NEW)" at bounding box center [580, 32] width 69 height 13
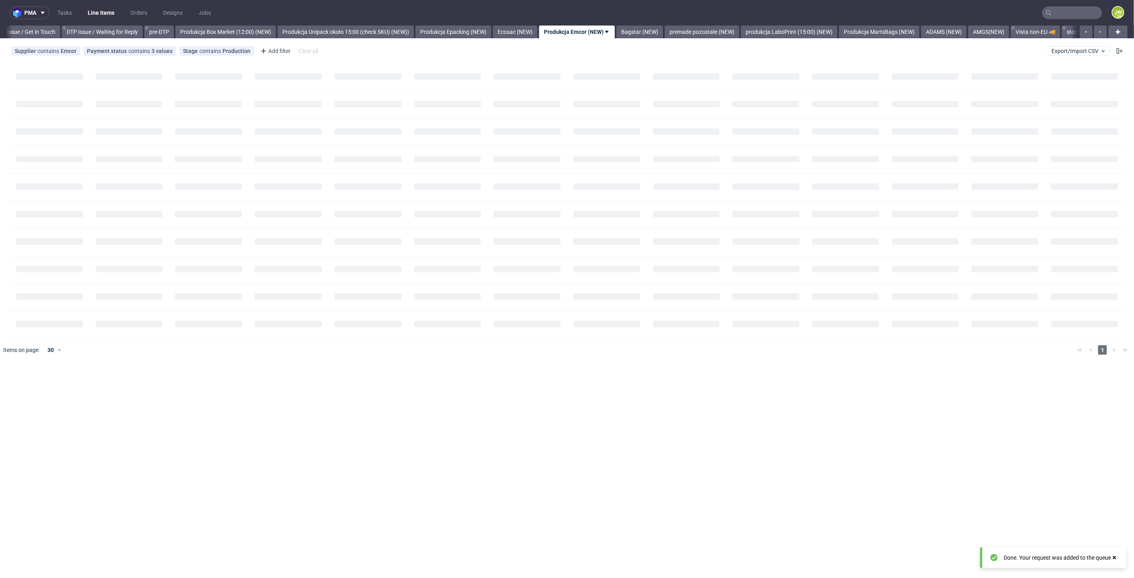
scroll to position [0, 1256]
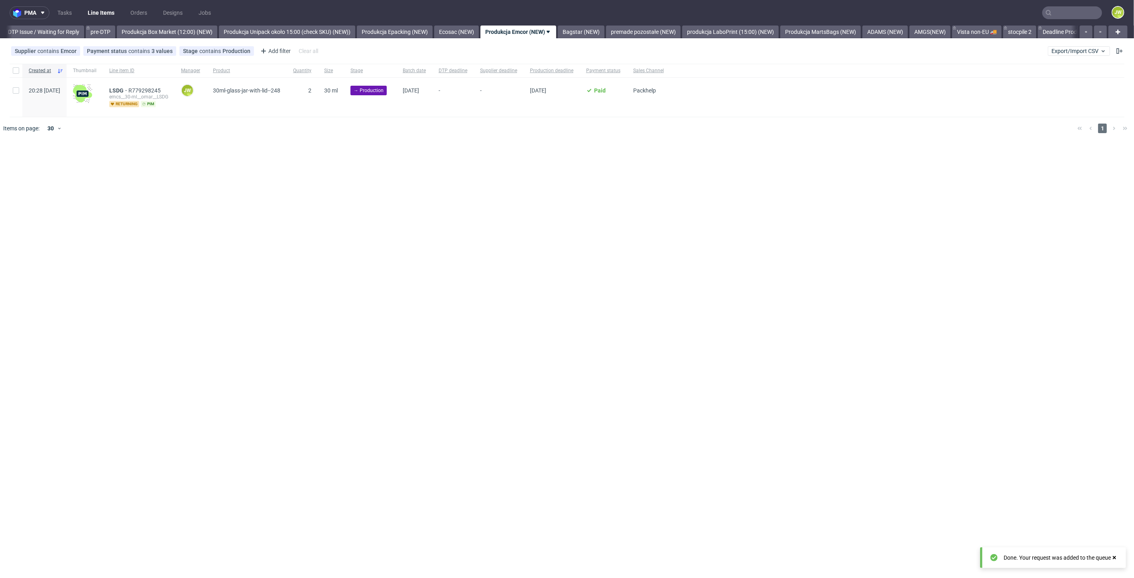
click at [391, 270] on div "pma Tasks Line Items Orders Designs Jobs JW All DTP Late Shipped Shipments DTP …" at bounding box center [567, 289] width 1134 height 578
click at [15, 70] on input "checkbox" at bounding box center [16, 70] width 6 height 6
checkbox input "true"
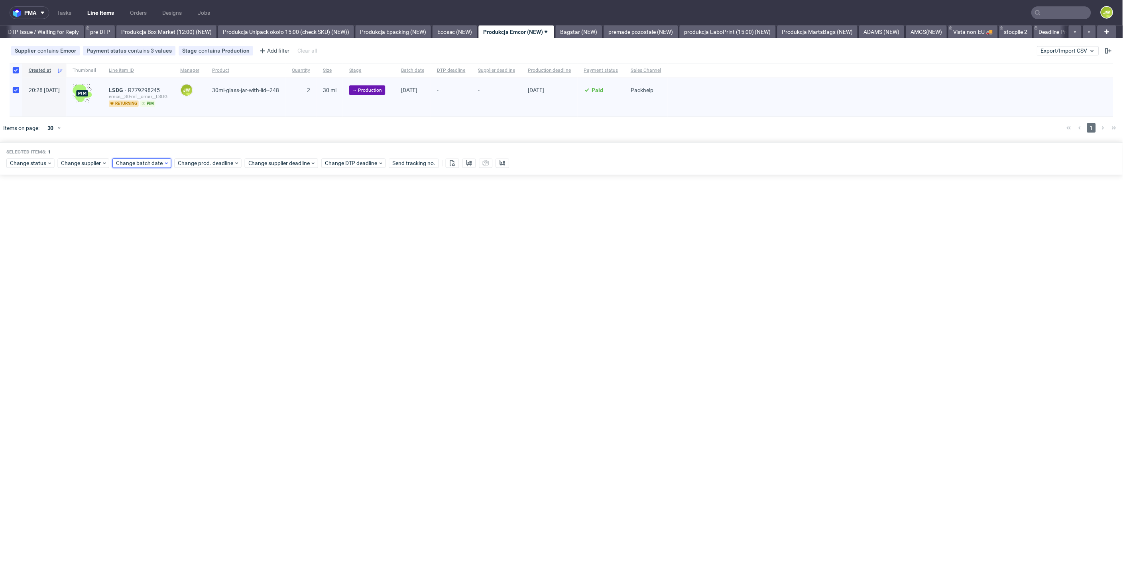
click at [122, 166] on span "Change batch date" at bounding box center [140, 164] width 48 height 8
click at [152, 266] on span "26" at bounding box center [154, 266] width 6 height 8
click at [140, 264] on span "25" at bounding box center [141, 266] width 6 height 8
click at [210, 303] on button "Save" at bounding box center [209, 298] width 20 height 13
click at [184, 168] on div "Change prod. deadline" at bounding box center [208, 164] width 67 height 10
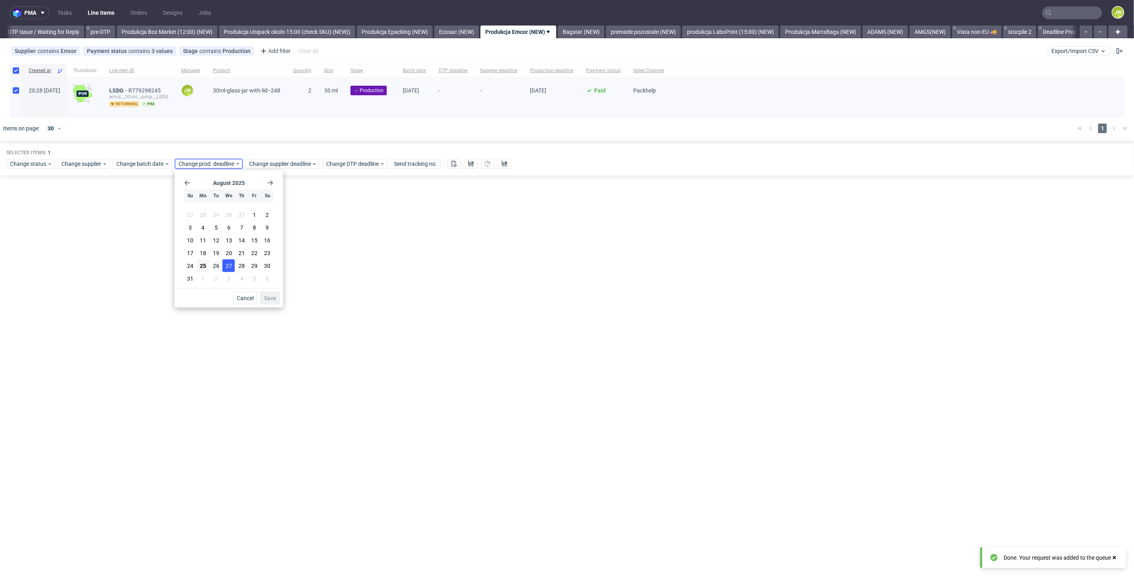
click at [230, 265] on span "27" at bounding box center [229, 266] width 6 height 8
click at [219, 265] on button "26" at bounding box center [216, 266] width 12 height 13
click at [268, 302] on button "Save" at bounding box center [270, 298] width 20 height 13
click at [206, 164] on span "Change prod. deadline" at bounding box center [207, 164] width 56 height 8
click at [217, 261] on button "26" at bounding box center [216, 266] width 12 height 13
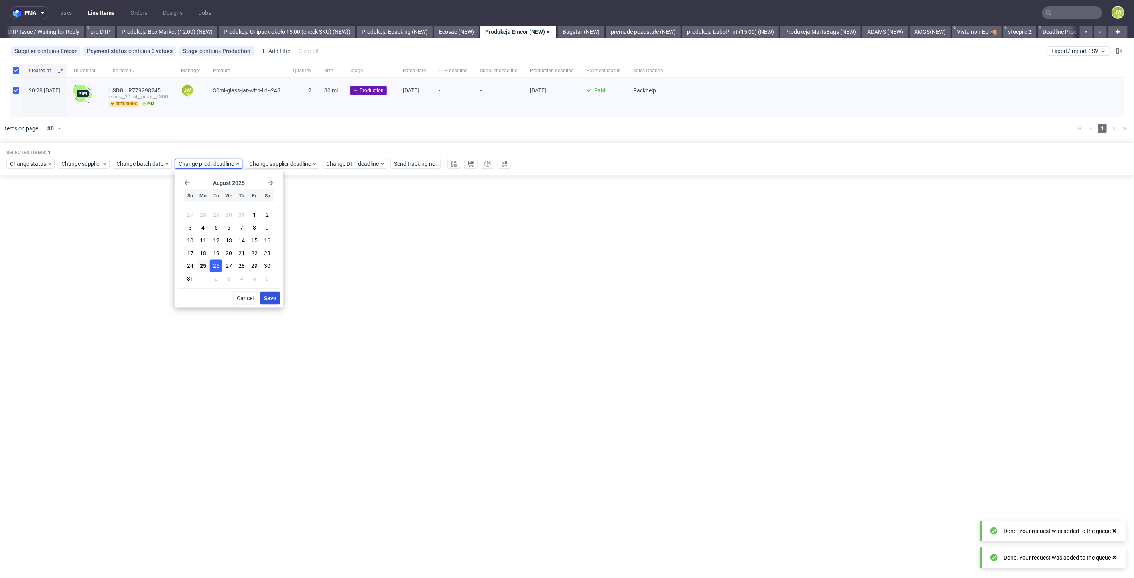
click at [266, 300] on span "Save" at bounding box center [270, 299] width 12 height 6
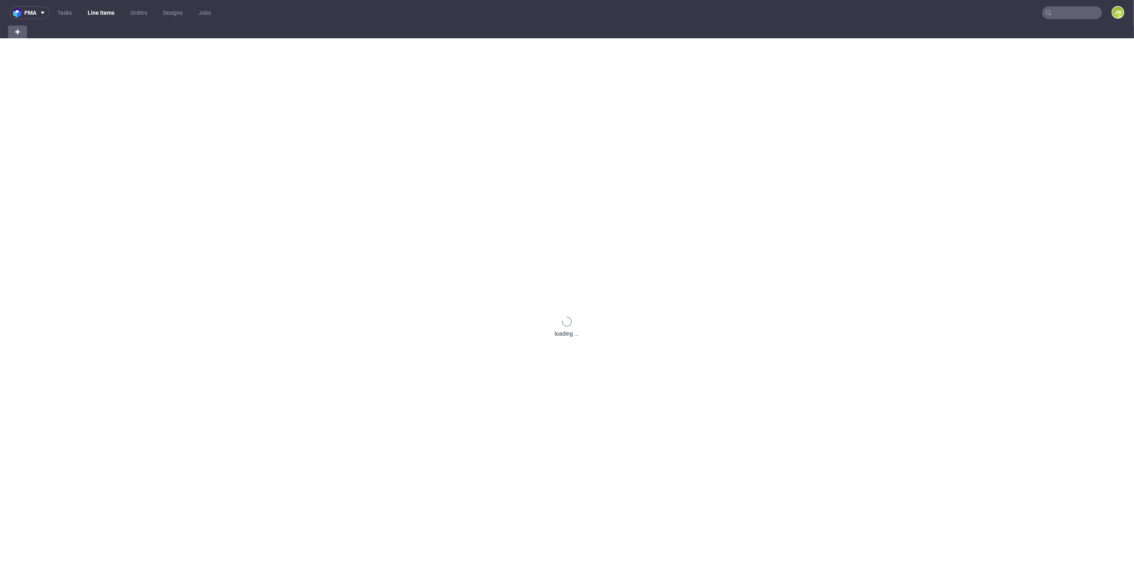
scroll to position [0, 23]
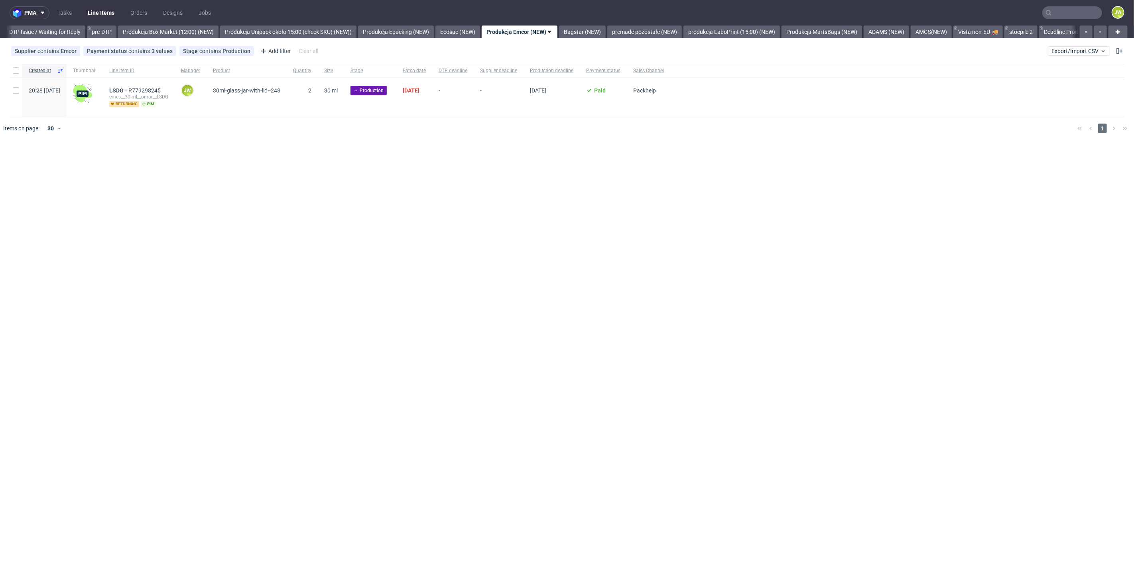
scroll to position [0, 1256]
click at [530, 265] on div "pma Tasks Line Items Orders Designs Jobs JW All DTP Late Shipped Shipments DTP …" at bounding box center [567, 289] width 1134 height 578
click at [433, 30] on link "Produkcja Epacking (NEW)" at bounding box center [395, 32] width 76 height 13
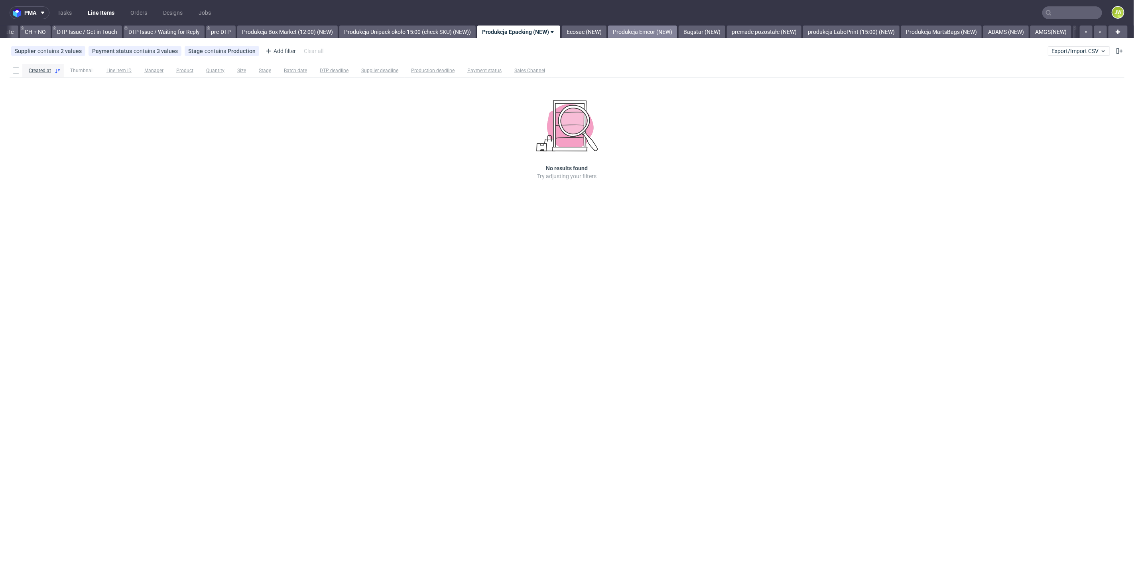
click at [632, 32] on link "Produkcja Emcor (NEW)" at bounding box center [642, 32] width 69 height 13
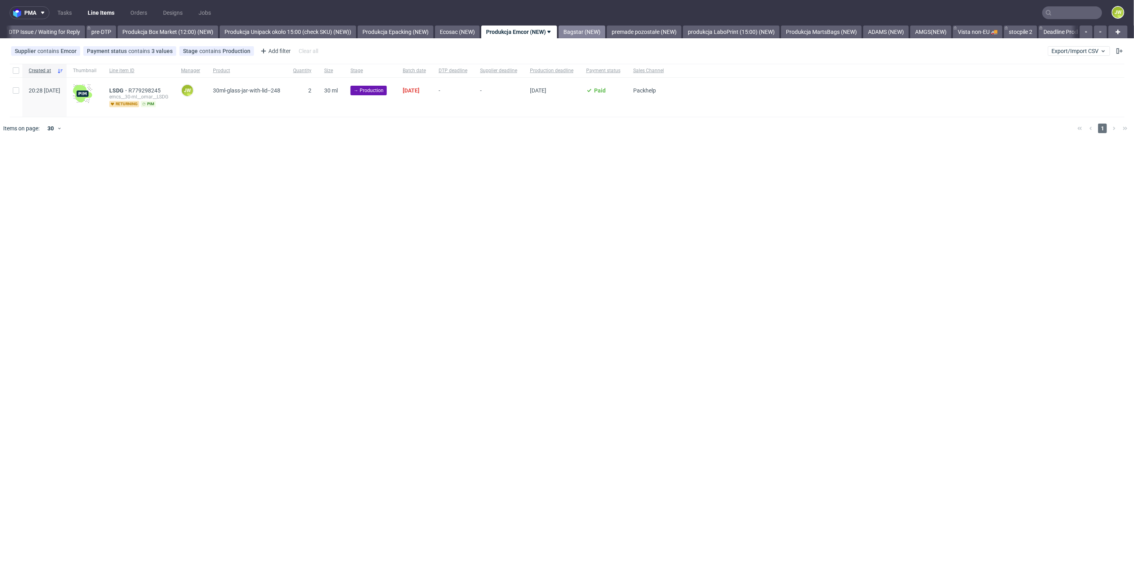
scroll to position [0, 1256]
drag, startPoint x: 451, startPoint y: 166, endPoint x: 414, endPoint y: 112, distance: 65.2
click at [451, 166] on div "pma Tasks Line Items Orders Designs Jobs JW All DTP Late Shipped Shipments DTP …" at bounding box center [567, 289] width 1134 height 578
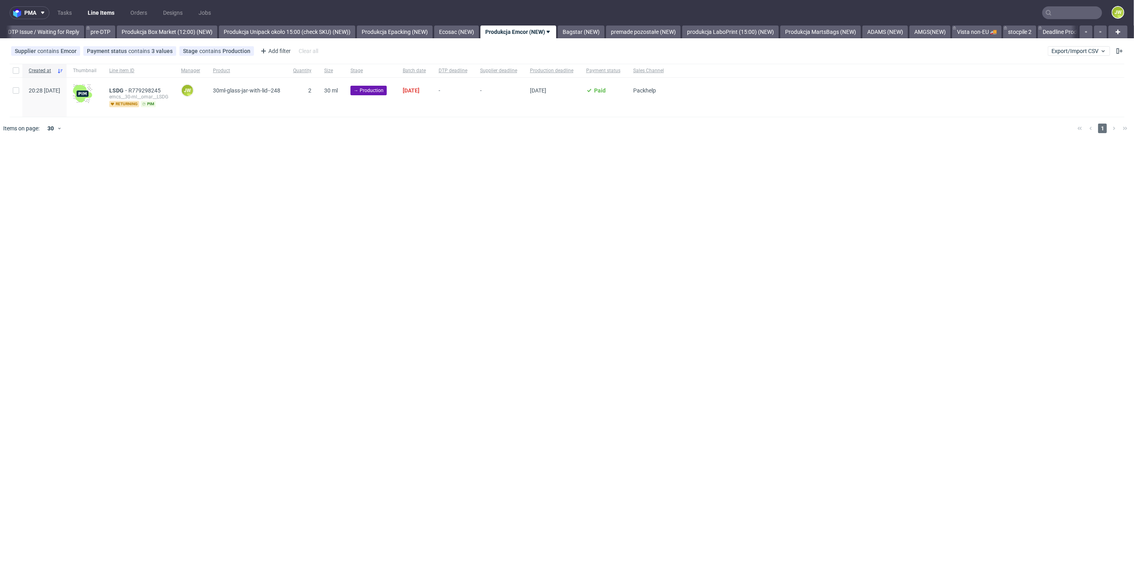
drag, startPoint x: 10, startPoint y: 74, endPoint x: 24, endPoint y: 89, distance: 21.2
click at [11, 73] on div at bounding box center [16, 71] width 13 height 14
checkbox input "true"
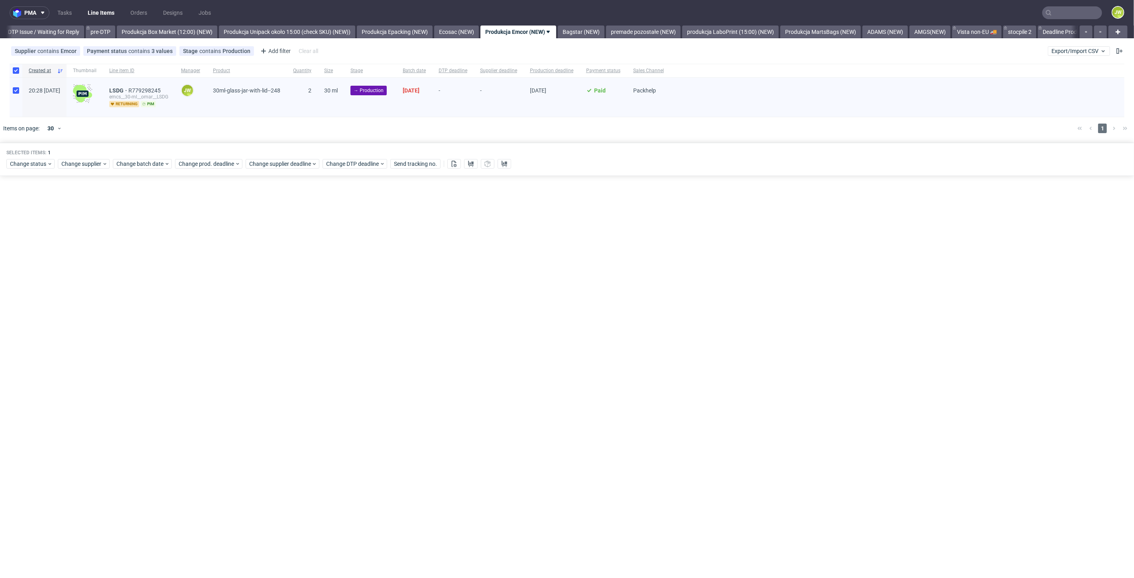
click at [294, 158] on div "Change status Change supplier Change batch date Change prod. deadline Change su…" at bounding box center [566, 164] width 1121 height 12
click at [288, 162] on span "Change supplier deadline" at bounding box center [280, 164] width 62 height 8
click at [282, 263] on button "26" at bounding box center [287, 266] width 12 height 13
click at [341, 301] on button "Save" at bounding box center [341, 298] width 20 height 13
click at [597, 36] on link "Bagstar (NEW)" at bounding box center [581, 32] width 47 height 13
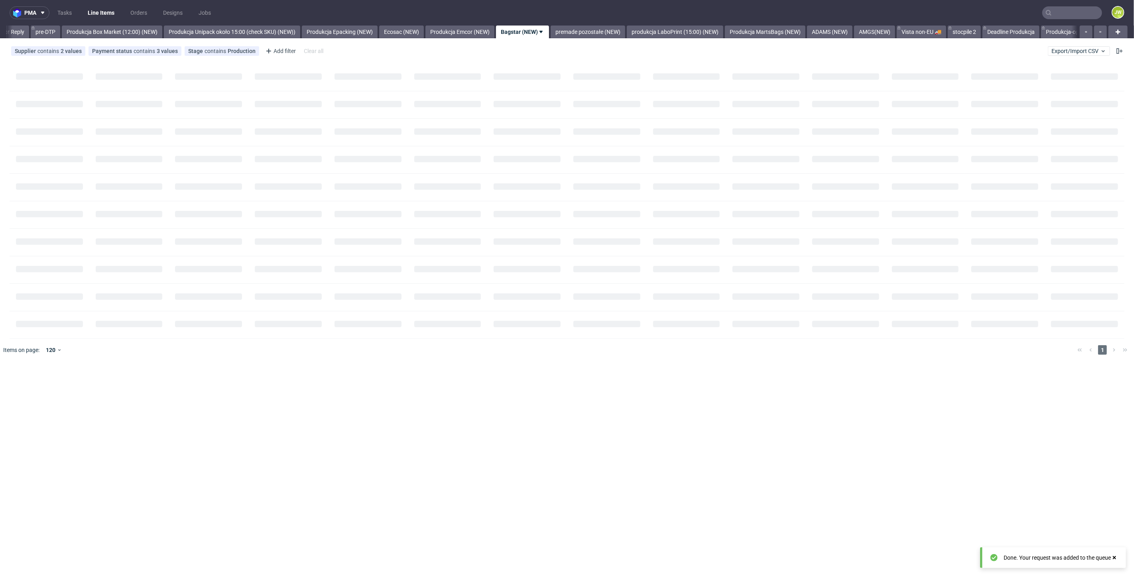
scroll to position [0, 1315]
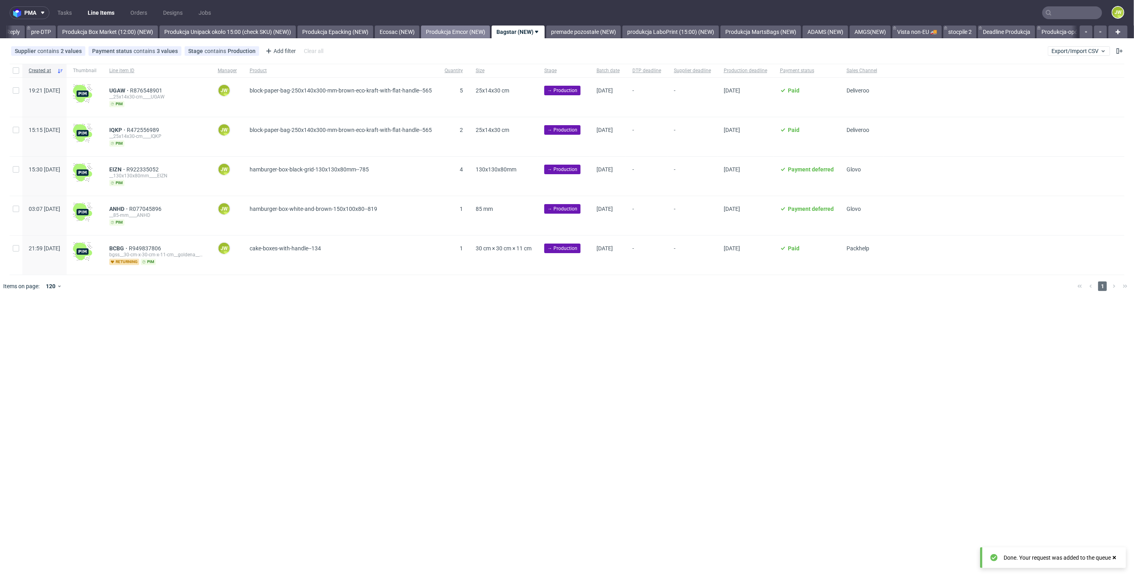
click at [476, 29] on link "Produkcja Emcor (NEW)" at bounding box center [455, 32] width 69 height 13
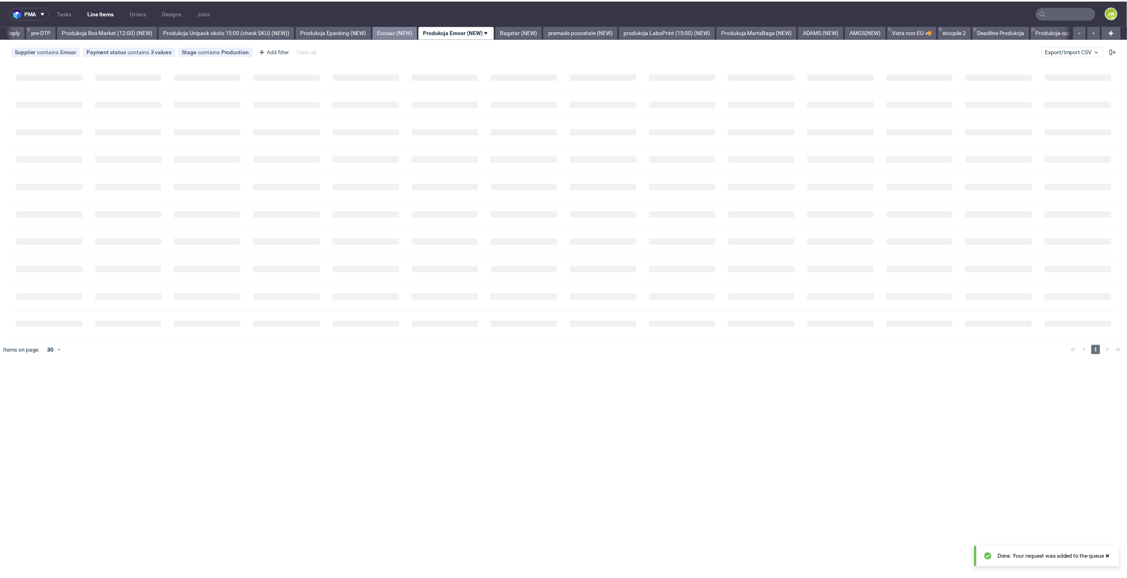
scroll to position [0, 1256]
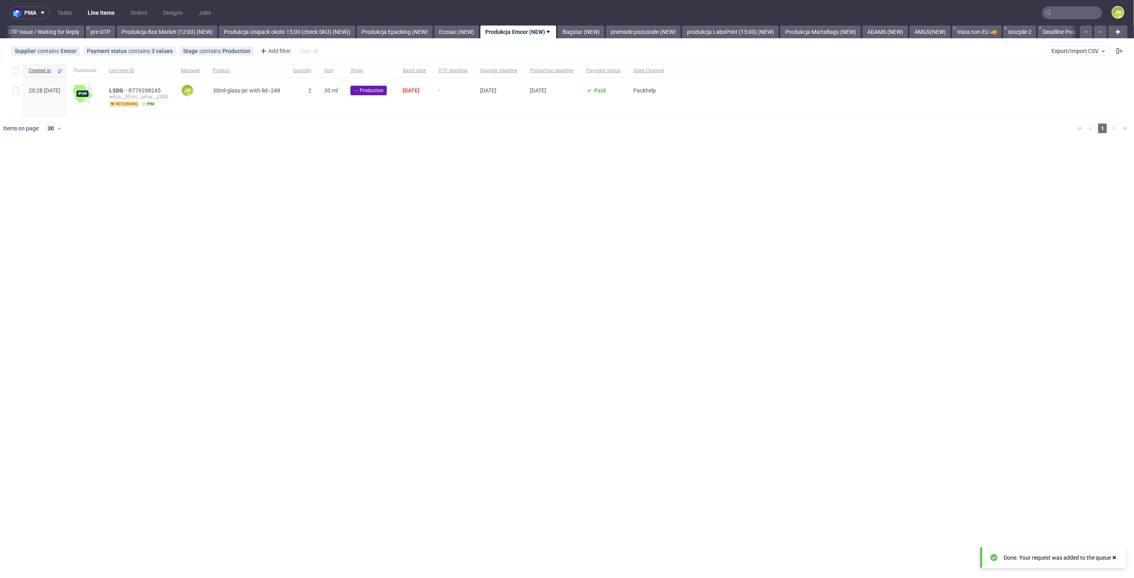
click at [459, 162] on div "pma Tasks Line Items Orders Designs Jobs JW All DTP Late Shipped Shipments DTP …" at bounding box center [567, 289] width 1134 height 578
click at [13, 73] on input "checkbox" at bounding box center [16, 70] width 6 height 6
checkbox input "true"
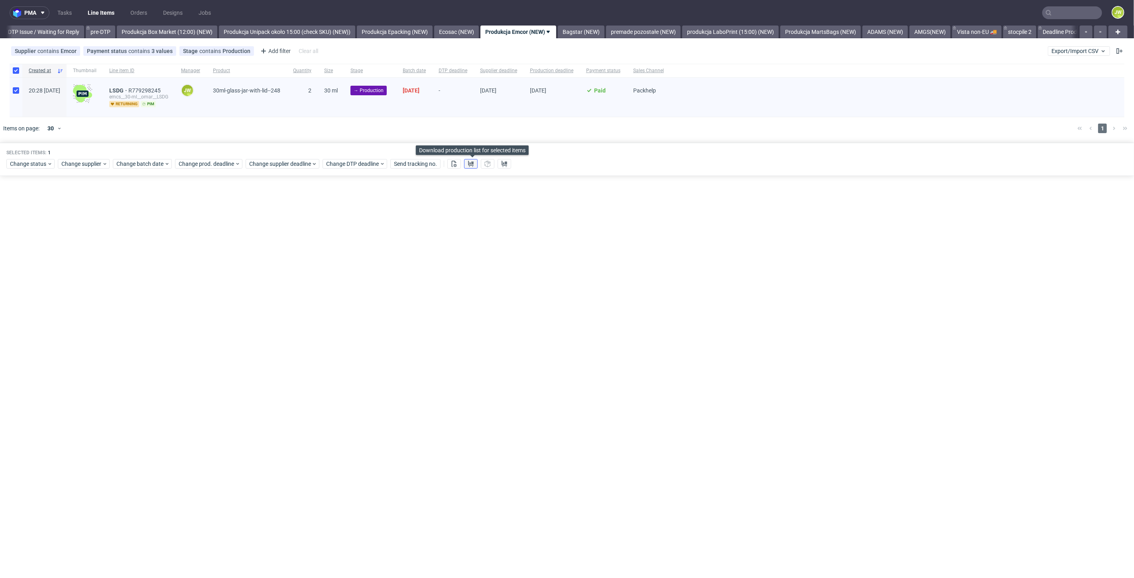
click at [471, 164] on icon at bounding box center [471, 164] width 6 height 6
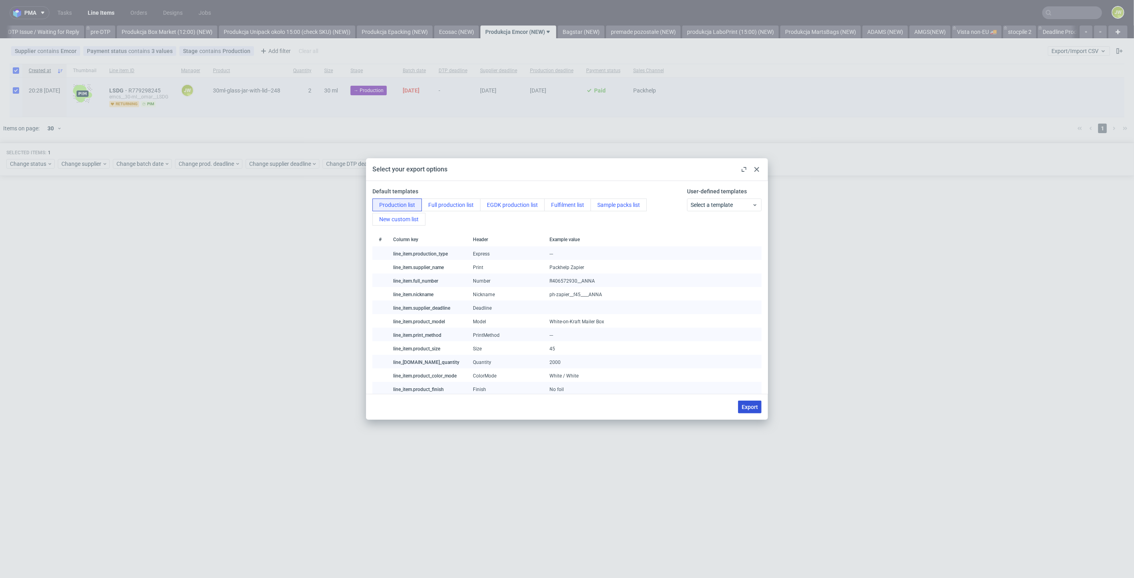
click at [747, 406] on span "Export" at bounding box center [750, 407] width 16 height 6
checkbox input "false"
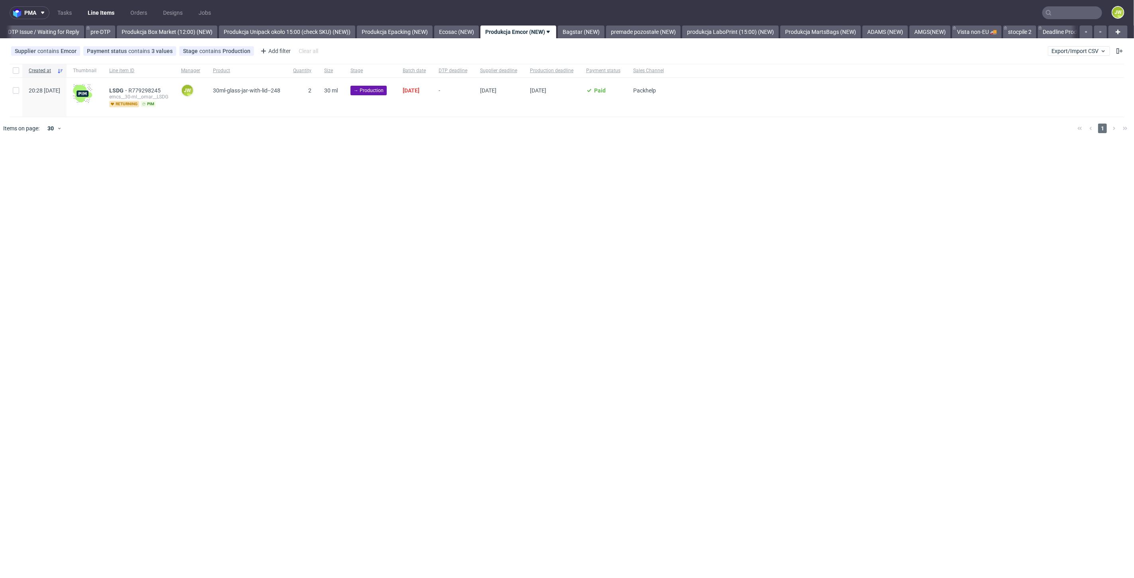
drag, startPoint x: 22, startPoint y: 68, endPoint x: 21, endPoint y: 84, distance: 16.0
click at [22, 68] on div "Created at Thumbnail Line item ID Manager Product Quantity Size Stage Batch dat…" at bounding box center [567, 71] width 1115 height 14
click at [19, 67] on div at bounding box center [16, 71] width 13 height 14
checkbox input "true"
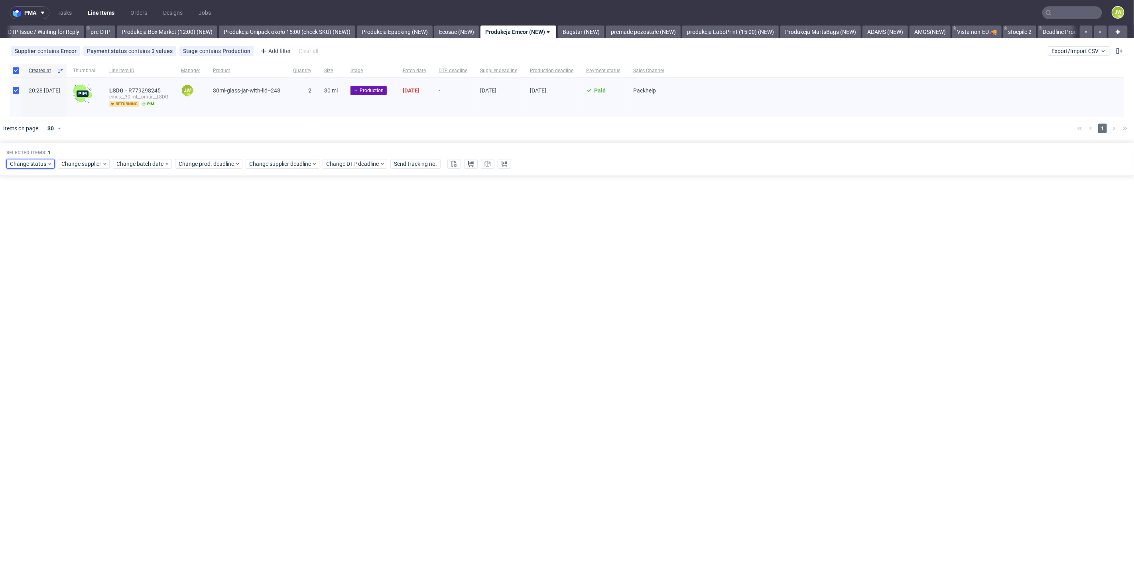
click at [22, 166] on span "Change status" at bounding box center [28, 164] width 37 height 8
drag, startPoint x: 26, startPoint y: 223, endPoint x: 67, endPoint y: 254, distance: 52.1
click at [26, 223] on span "In Production" at bounding box center [30, 222] width 40 height 11
click at [85, 282] on span "Save" at bounding box center [91, 282] width 12 height 6
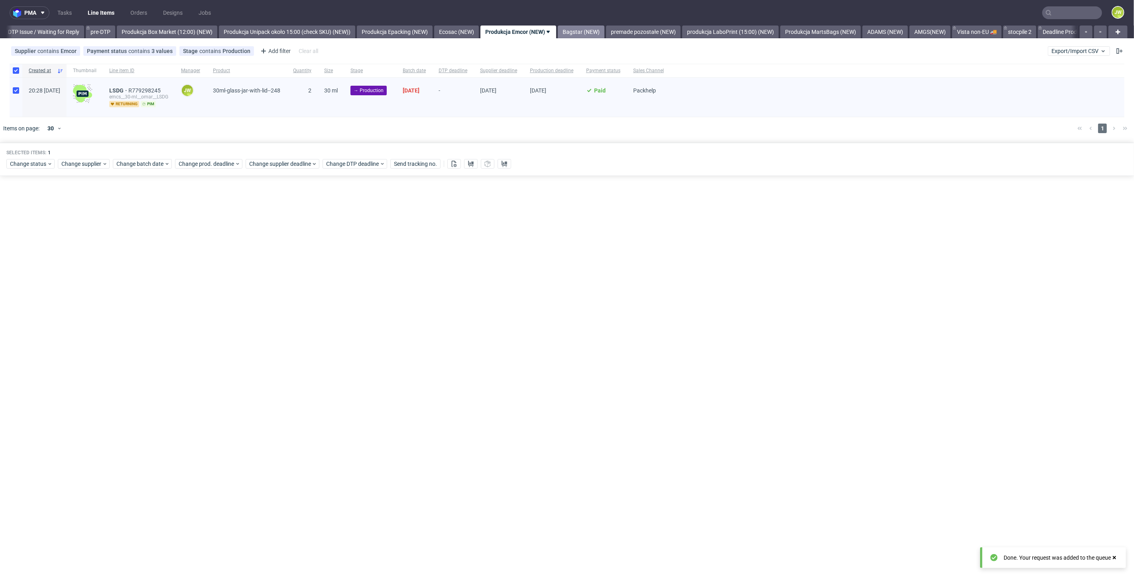
click at [601, 29] on link "Bagstar (NEW)" at bounding box center [581, 32] width 47 height 13
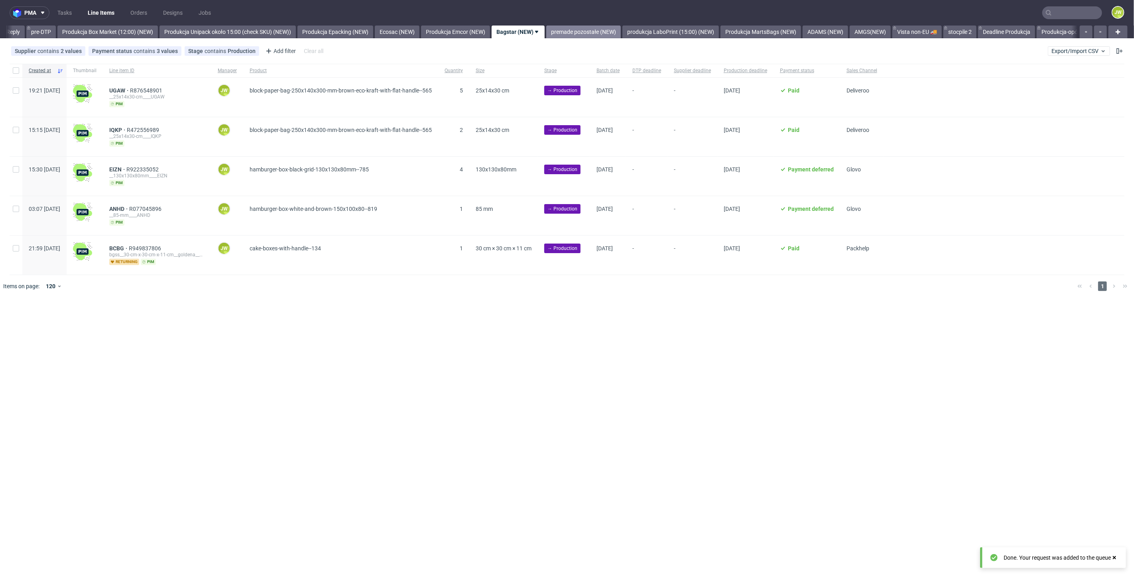
click at [621, 29] on link "premade pozostałe (NEW)" at bounding box center [583, 32] width 75 height 13
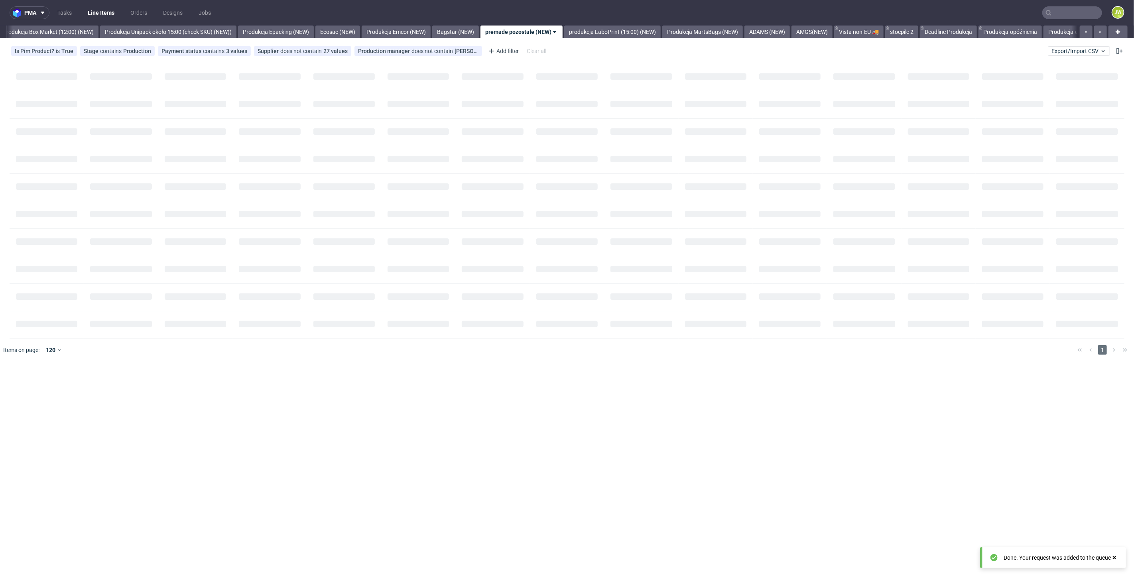
scroll to position [0, 1377]
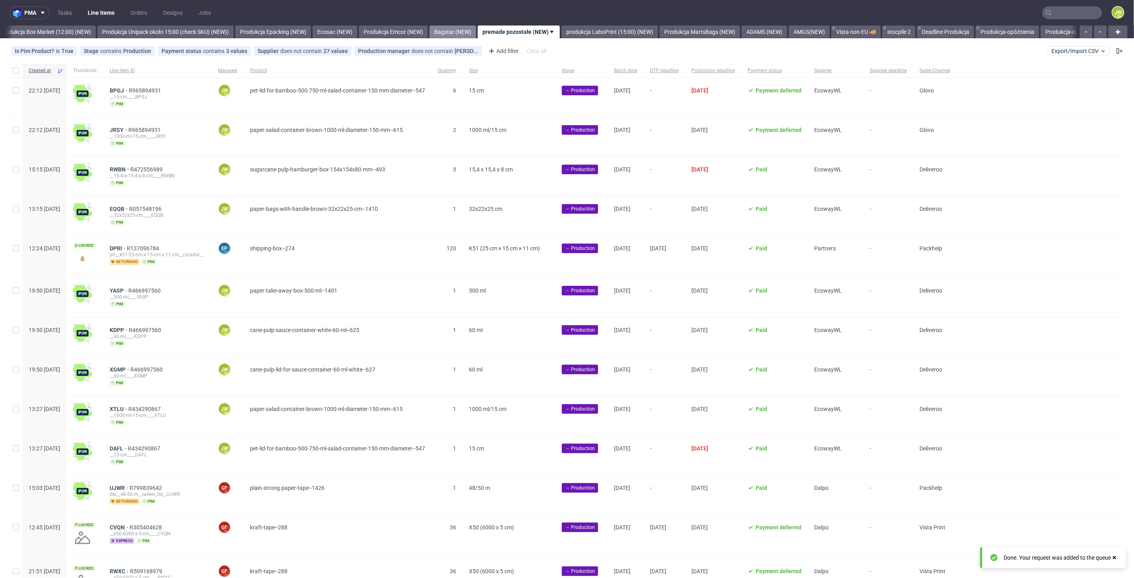
click at [466, 28] on link "Bagstar (NEW)" at bounding box center [453, 32] width 47 height 13
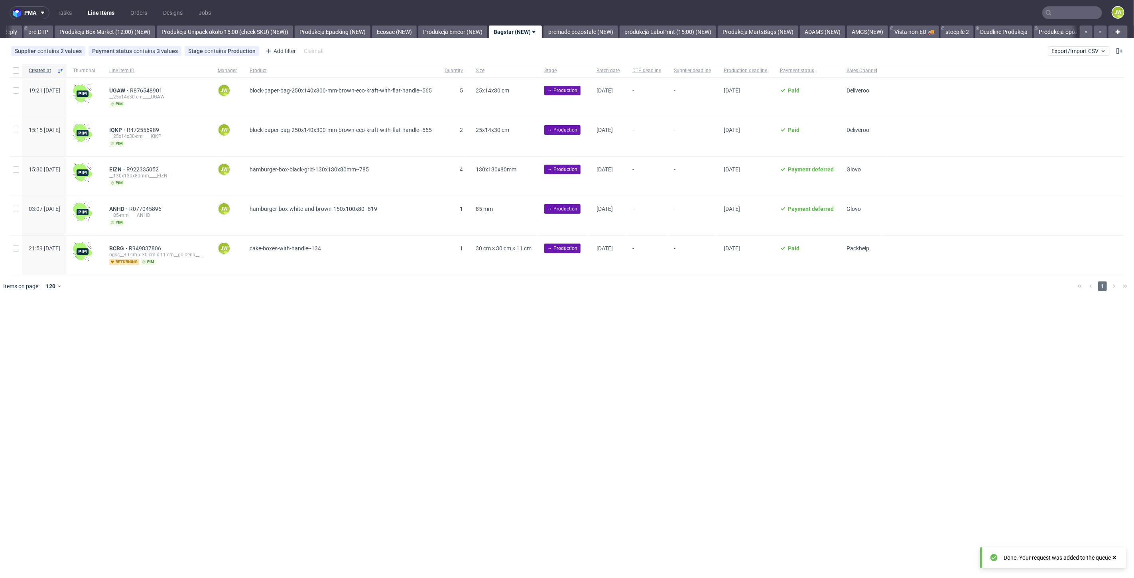
scroll to position [0, 1315]
click at [459, 388] on div "pma Tasks Line Items Orders Designs Jobs JW All DTP Late Shipped Shipments DTP …" at bounding box center [567, 289] width 1134 height 578
click at [523, 393] on div "pma Tasks Line Items Orders Designs Jobs JW All DTP Late Shipped Shipments DTP …" at bounding box center [567, 289] width 1134 height 578
click at [14, 71] on input "checkbox" at bounding box center [16, 70] width 6 height 6
checkbox input "true"
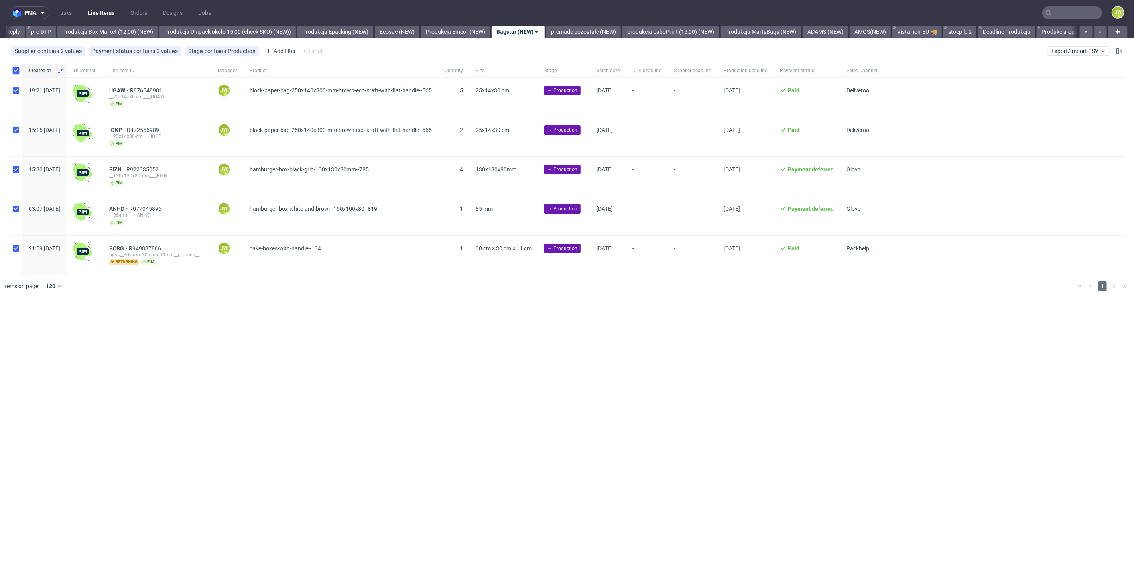
checkbox input "true"
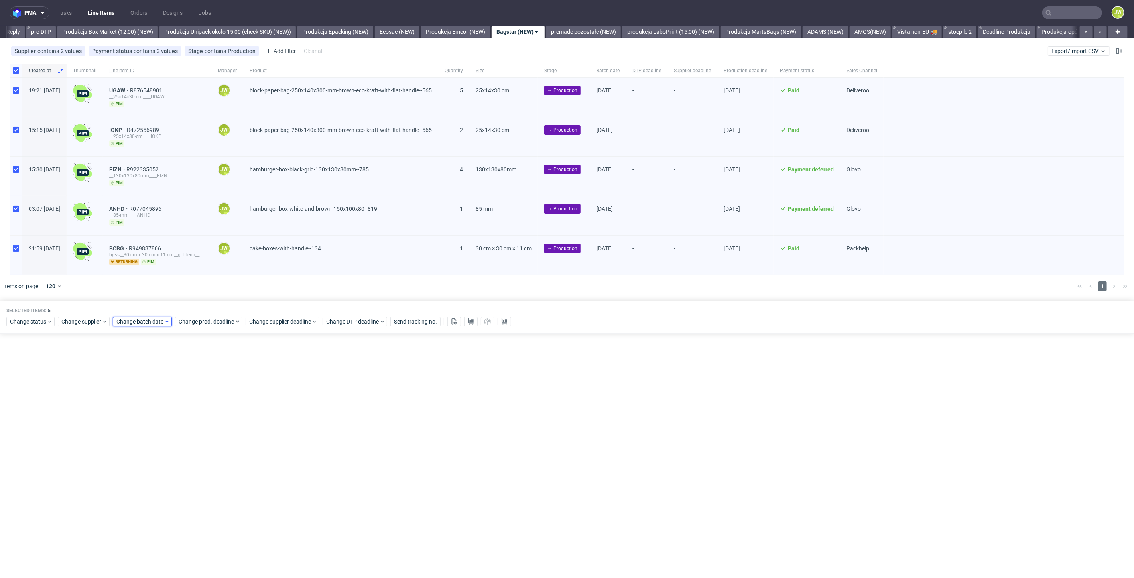
click at [128, 317] on div "Change batch date" at bounding box center [142, 322] width 59 height 10
click at [142, 424] on span "25" at bounding box center [141, 423] width 6 height 8
click at [213, 459] on button "Save" at bounding box center [209, 455] width 20 height 13
click at [187, 326] on div "Selected items: 5 Change status Change supplier Change batch date Change prod. …" at bounding box center [567, 317] width 1134 height 33
click at [187, 322] on span "Change prod. deadline" at bounding box center [207, 322] width 56 height 8
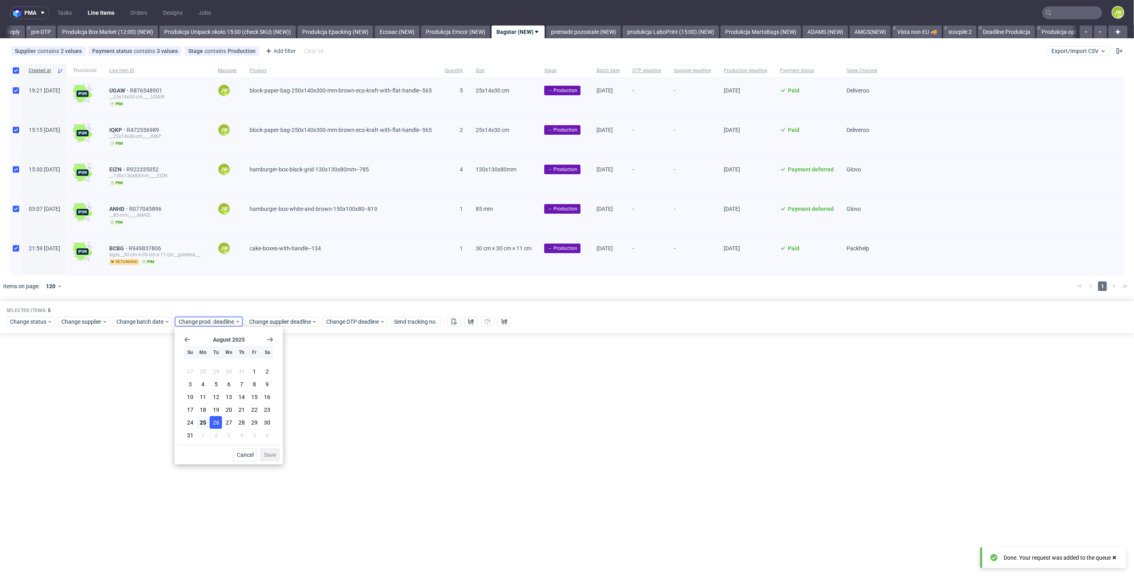
click at [217, 420] on span "26" at bounding box center [216, 423] width 6 height 8
drag, startPoint x: 269, startPoint y: 457, endPoint x: 262, endPoint y: 443, distance: 15.7
click at [269, 457] on span "Save" at bounding box center [270, 455] width 12 height 6
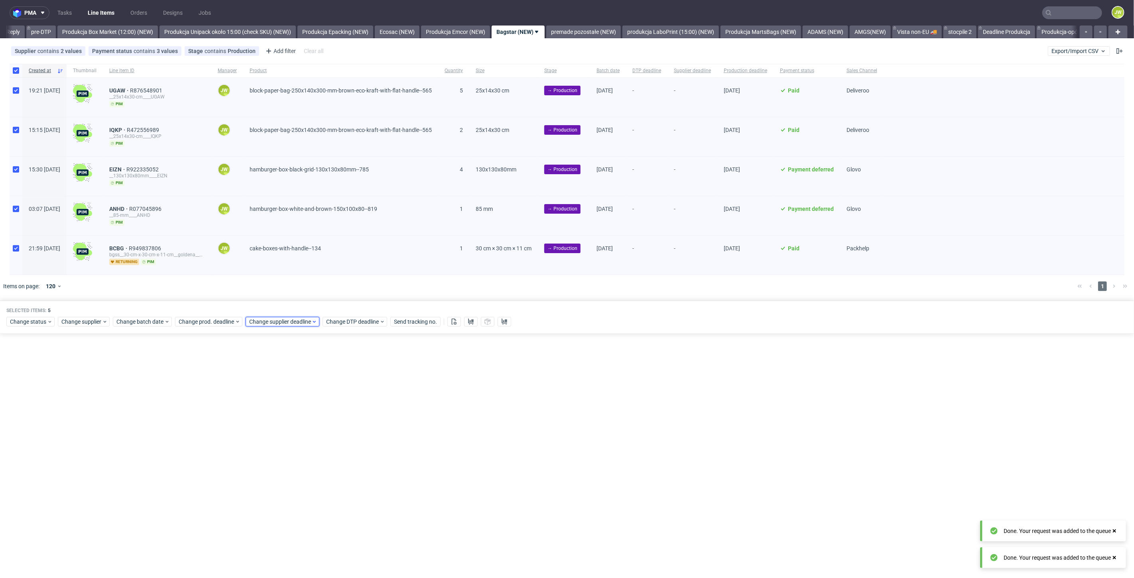
click at [260, 318] on span "Change supplier deadline" at bounding box center [280, 322] width 62 height 8
click at [285, 419] on span "26" at bounding box center [287, 423] width 6 height 8
click at [337, 452] on span "Save" at bounding box center [341, 455] width 12 height 6
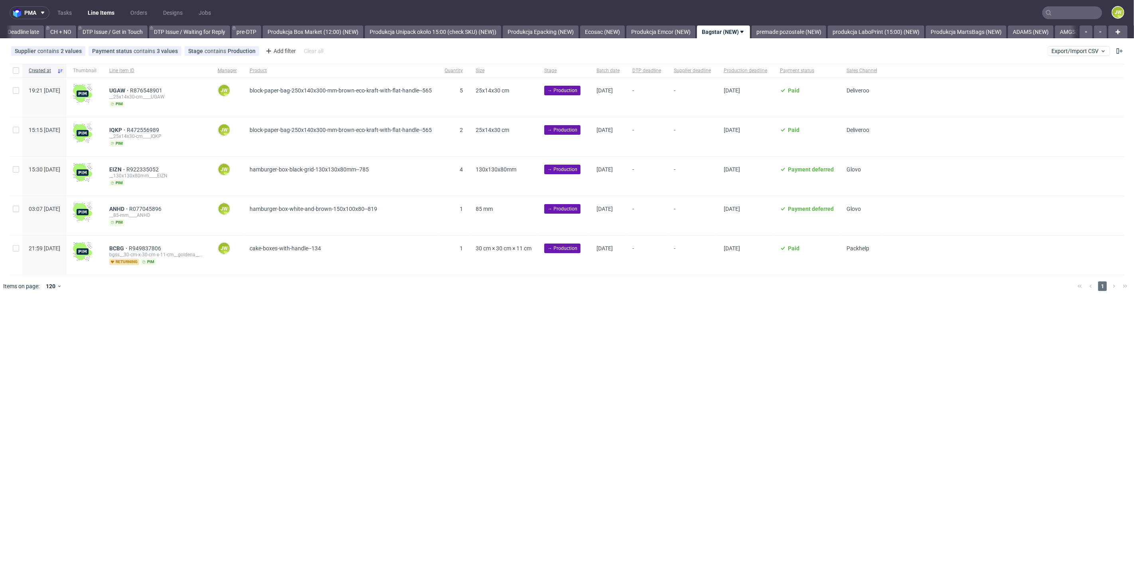
scroll to position [0, 1218]
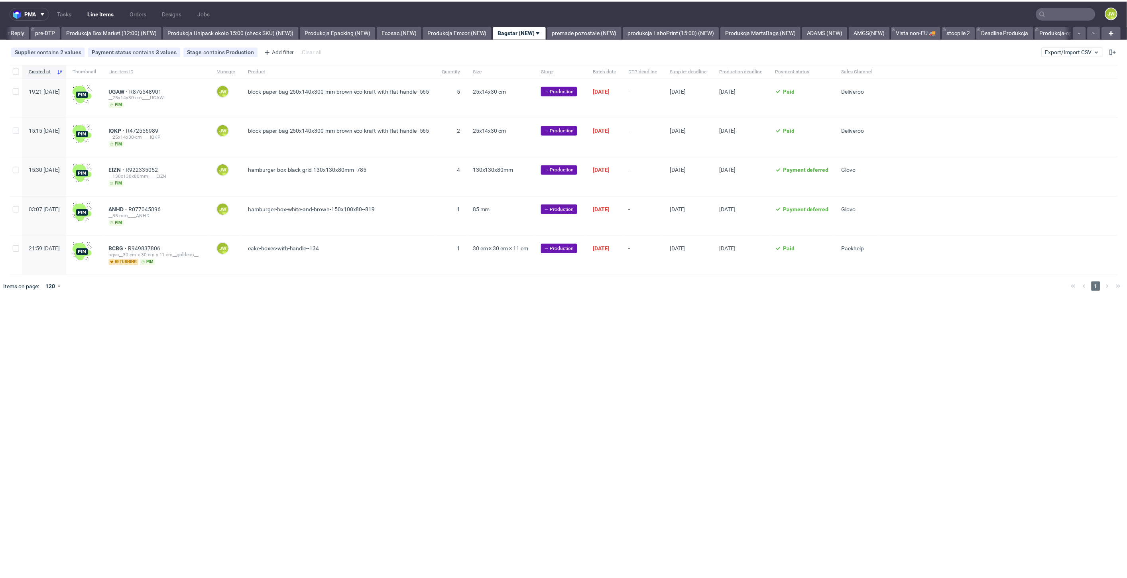
scroll to position [0, 1315]
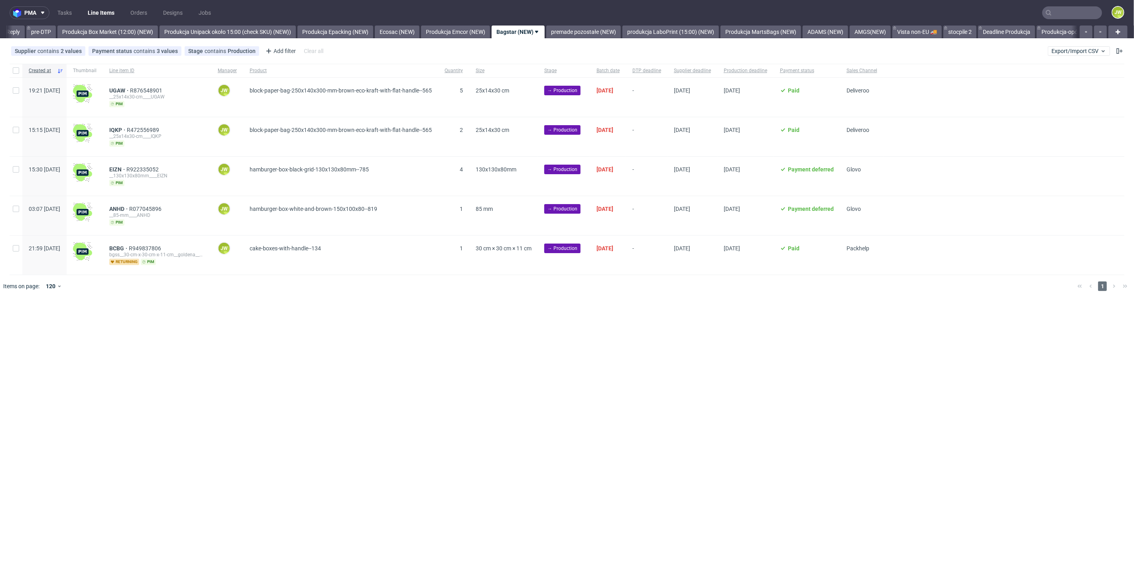
click at [528, 362] on div "pma Tasks Line Items Orders Designs Jobs JW All DTP Late Shipped Shipments DTP …" at bounding box center [567, 289] width 1134 height 578
click at [18, 73] on input "checkbox" at bounding box center [16, 70] width 6 height 6
checkbox input "true"
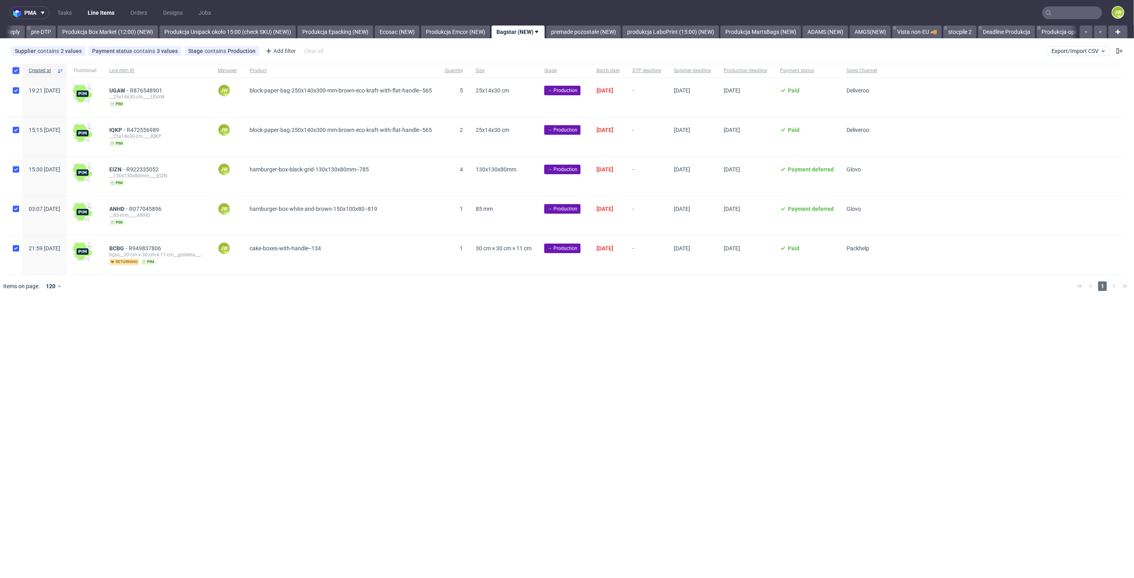
checkbox input "true"
drag, startPoint x: 494, startPoint y: 390, endPoint x: 455, endPoint y: 368, distance: 44.7
click at [484, 383] on div "pma Tasks Line Items Orders Designs Jobs JW All DTP Late Shipped Shipments DTP …" at bounding box center [567, 289] width 1134 height 578
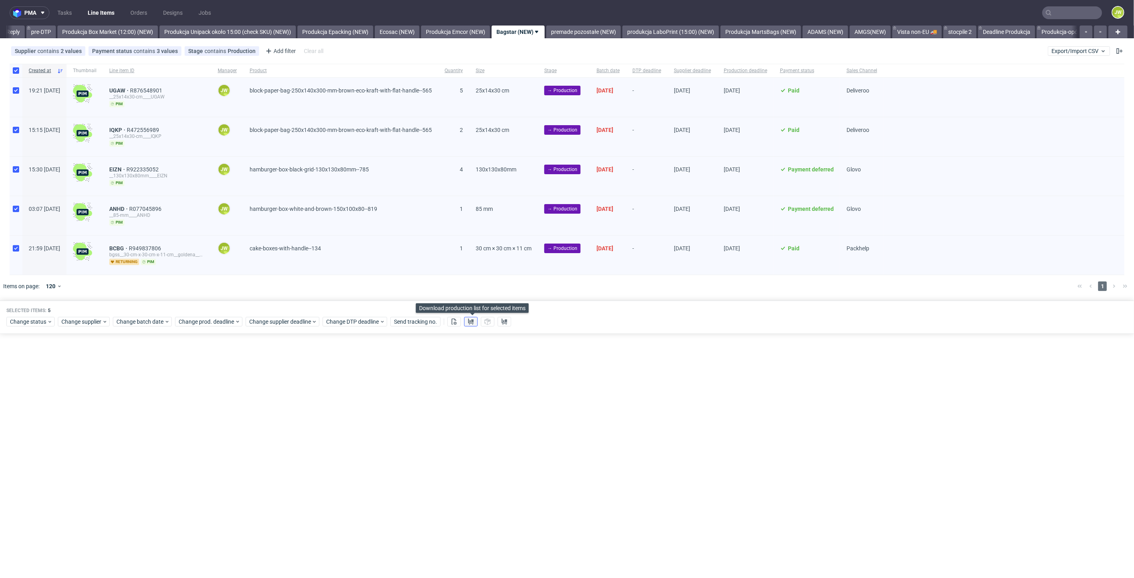
click at [469, 323] on icon at bounding box center [471, 322] width 6 height 6
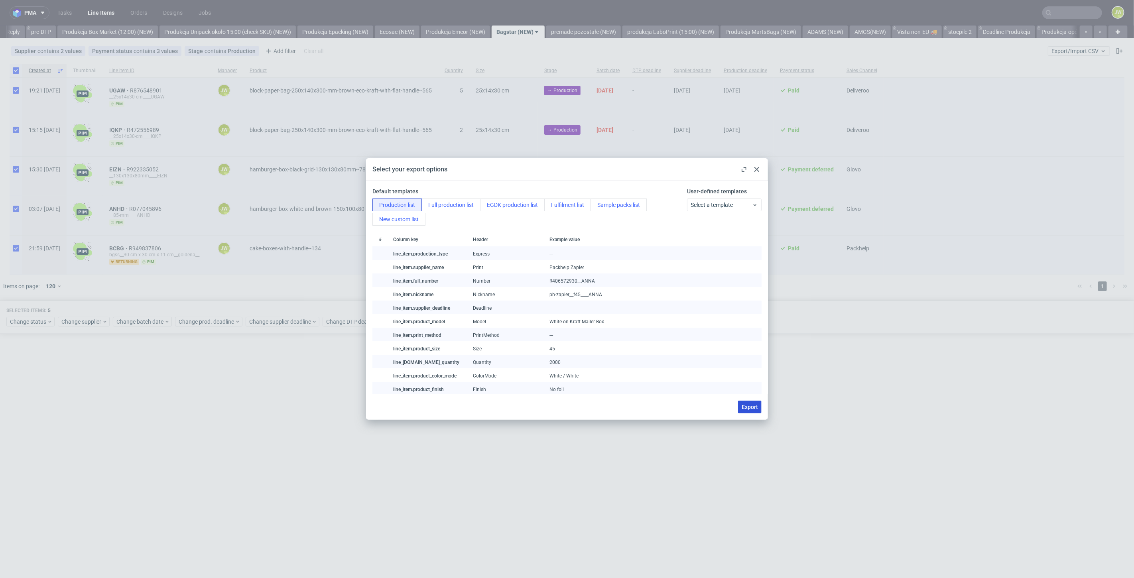
click at [743, 410] on span "Export" at bounding box center [750, 407] width 16 height 6
checkbox input "false"
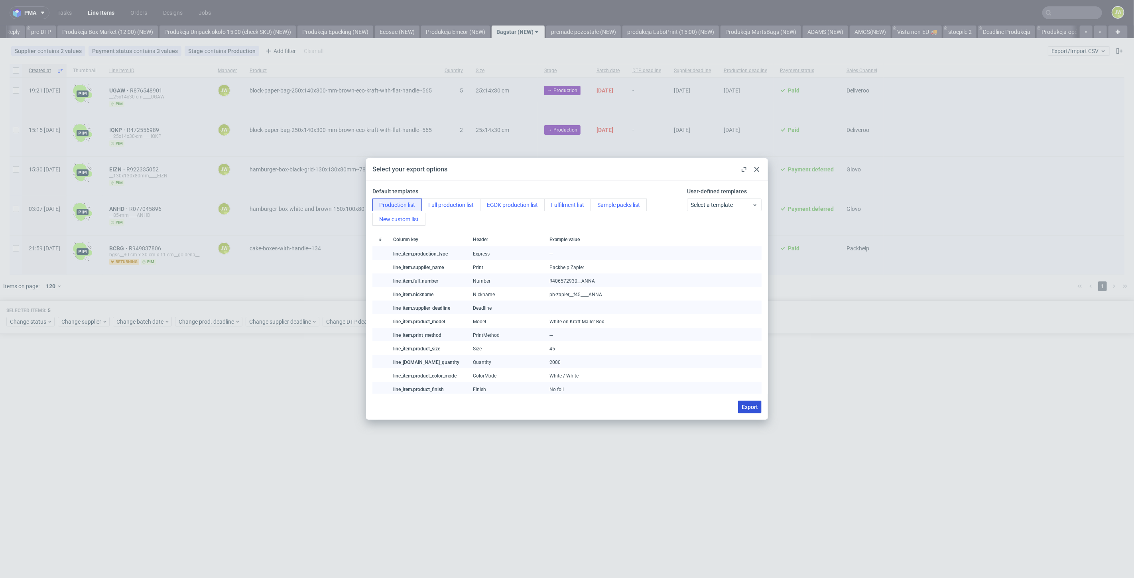
checkbox input "false"
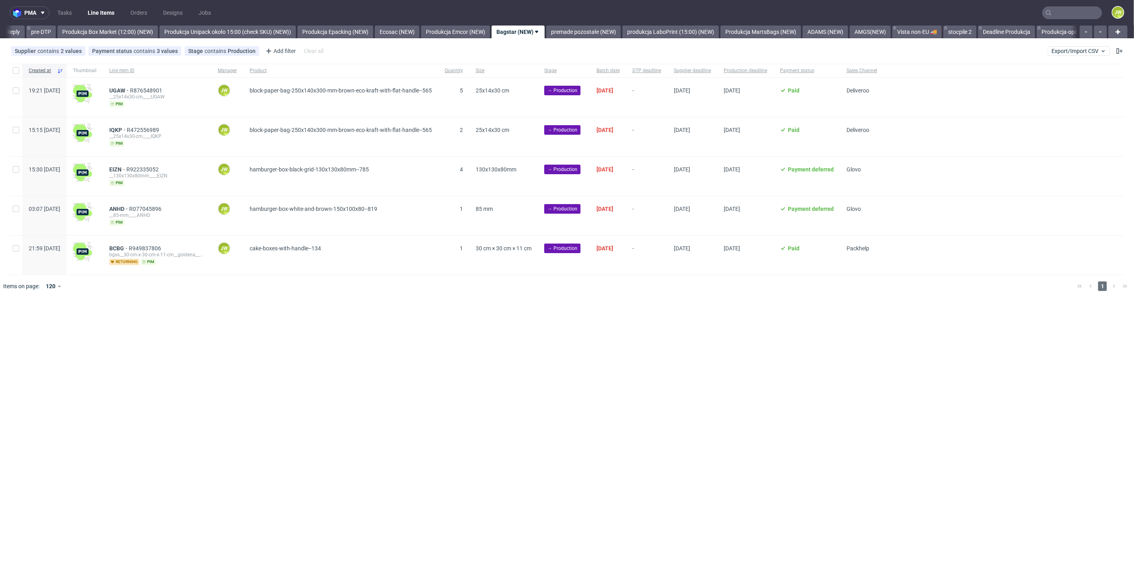
click at [313, 361] on div "pma Tasks Line Items Orders Designs Jobs JW All DTP Late Shipped Shipments DTP …" at bounding box center [567, 289] width 1134 height 578
click at [17, 71] on input "checkbox" at bounding box center [16, 70] width 6 height 6
checkbox input "true"
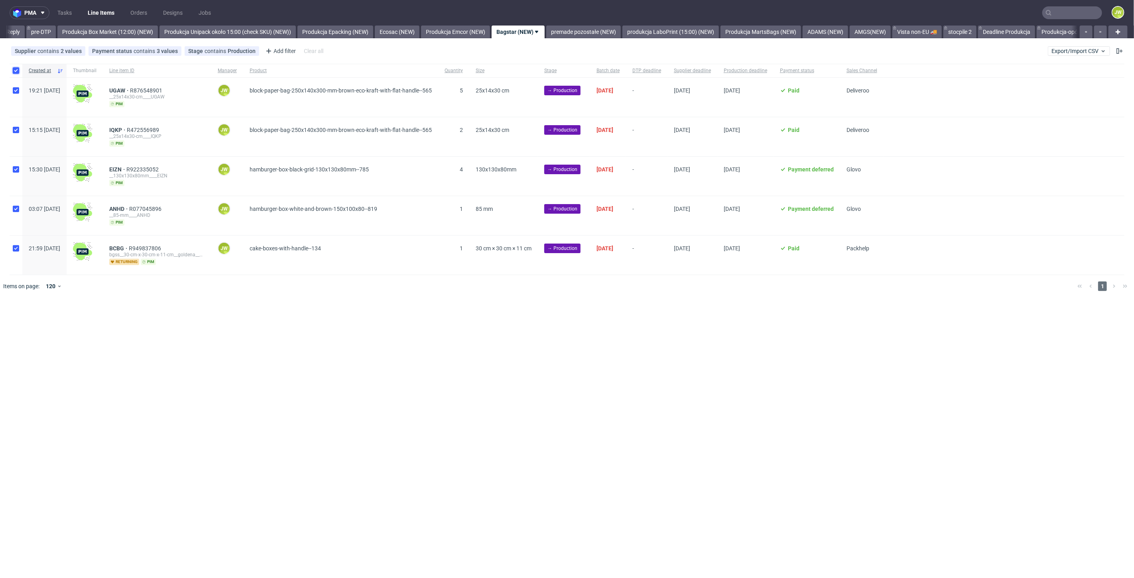
checkbox input "true"
click at [34, 322] on span "Change status" at bounding box center [28, 322] width 37 height 8
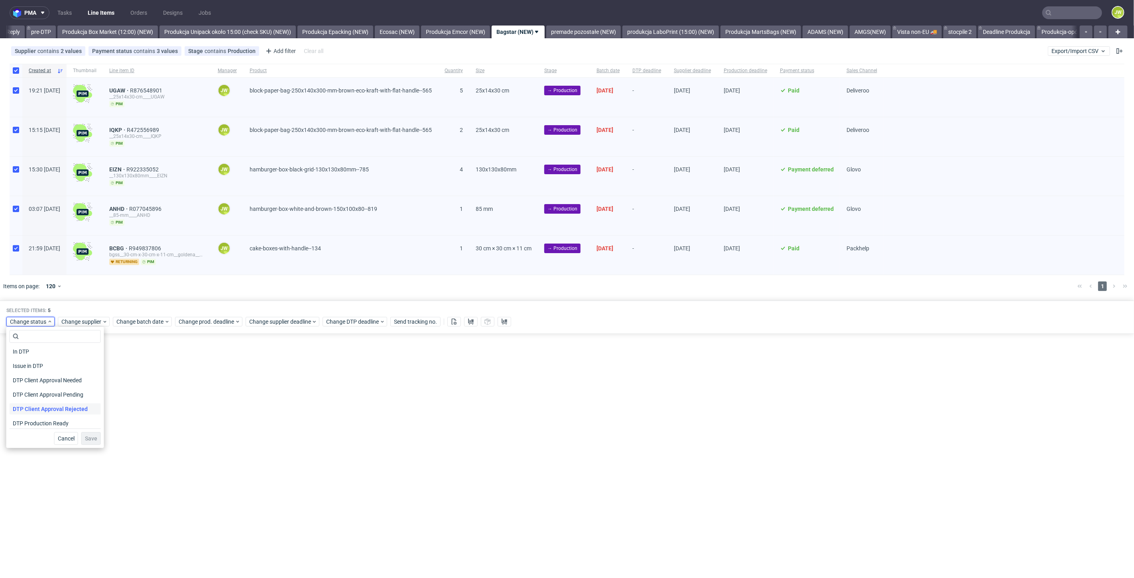
scroll to position [44, 0]
click at [18, 424] on span "In Production" at bounding box center [30, 423] width 40 height 11
click at [86, 440] on span "Save" at bounding box center [91, 439] width 12 height 6
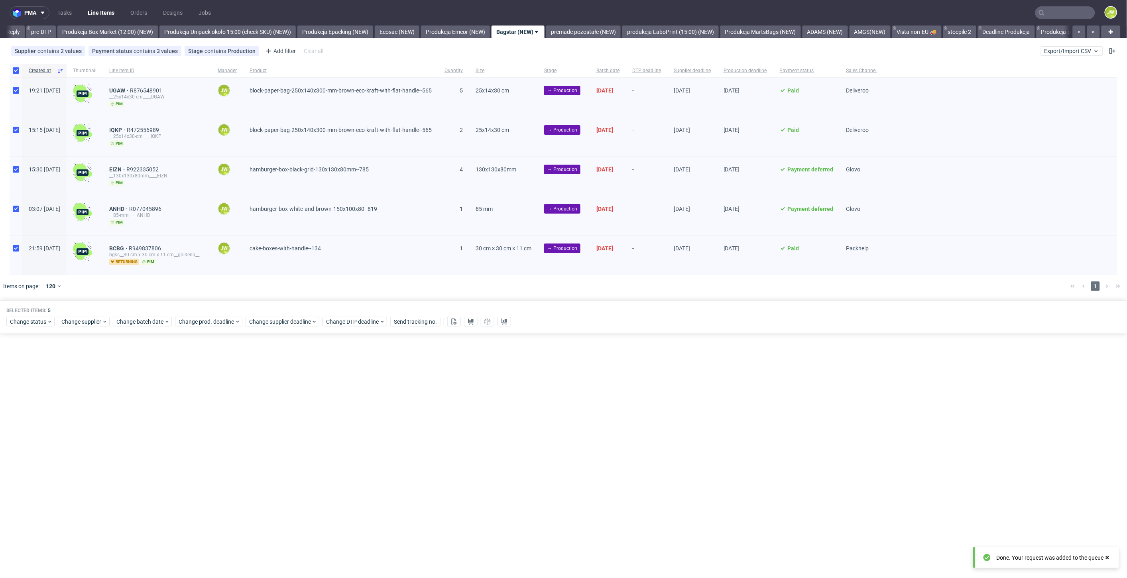
click at [160, 453] on div "pma Tasks Line Items Orders Designs Jobs JW All DTP Late Shipped Shipments DTP …" at bounding box center [563, 289] width 1127 height 578
drag, startPoint x: 440, startPoint y: 438, endPoint x: 395, endPoint y: 387, distance: 67.8
click at [436, 433] on div "pma Tasks Line Items Orders Designs Jobs JW All DTP Late Shipped Shipments DTP …" at bounding box center [567, 289] width 1134 height 578
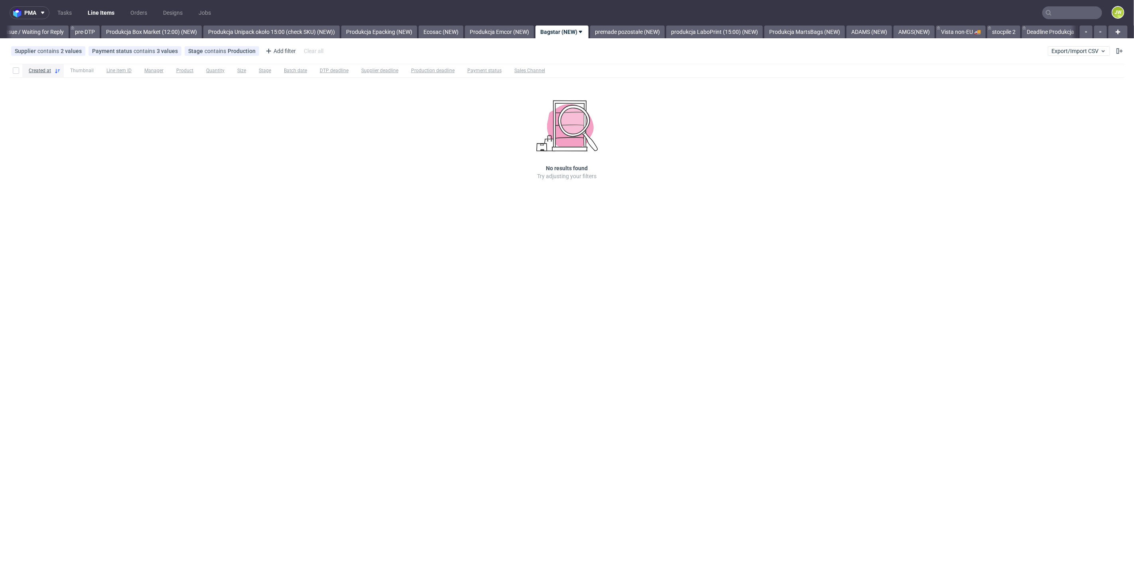
drag, startPoint x: 497, startPoint y: 340, endPoint x: 509, endPoint y: 252, distance: 89.3
click at [497, 340] on div "pma Tasks Line Items Orders Designs Jobs JW All DTP Late Shipped Shipments DTP …" at bounding box center [567, 289] width 1134 height 578
click at [601, 31] on link "premade pozostałe (NEW)" at bounding box center [583, 32] width 75 height 13
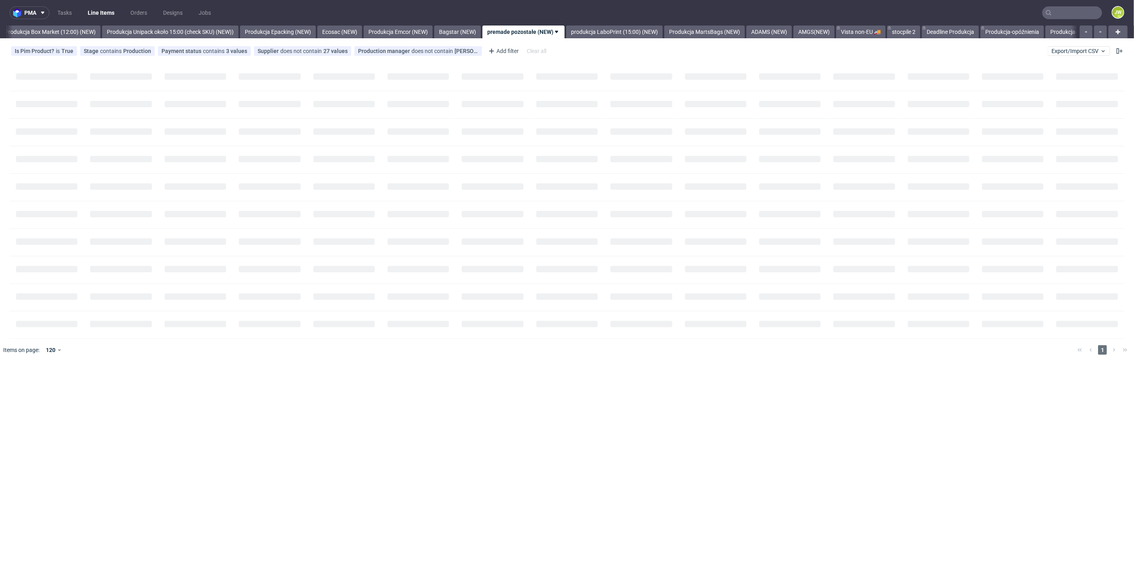
scroll to position [0, 1377]
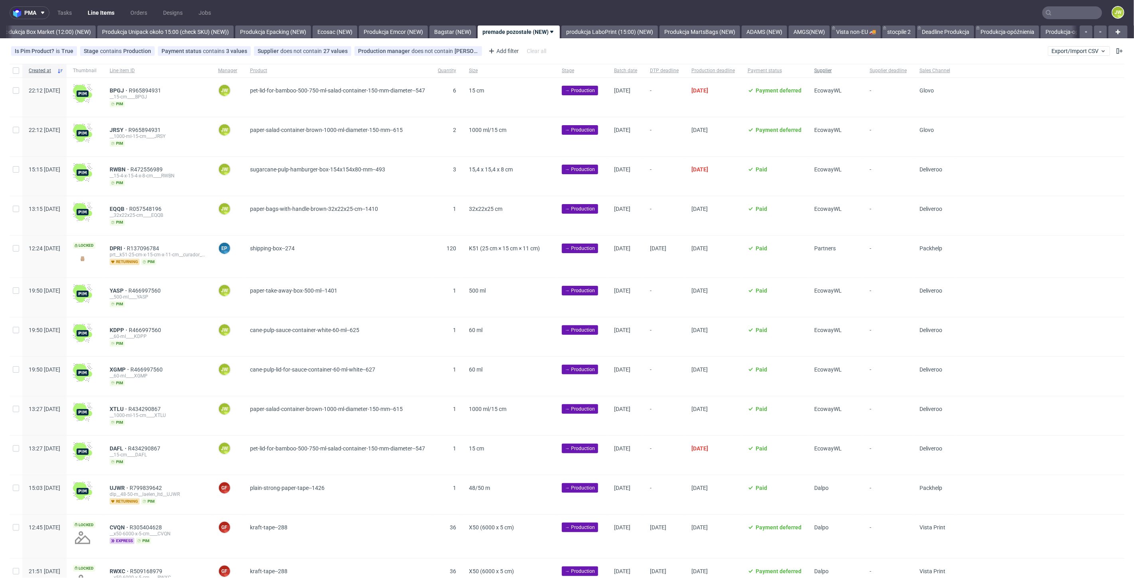
click at [857, 67] on span "Supplier" at bounding box center [835, 70] width 43 height 7
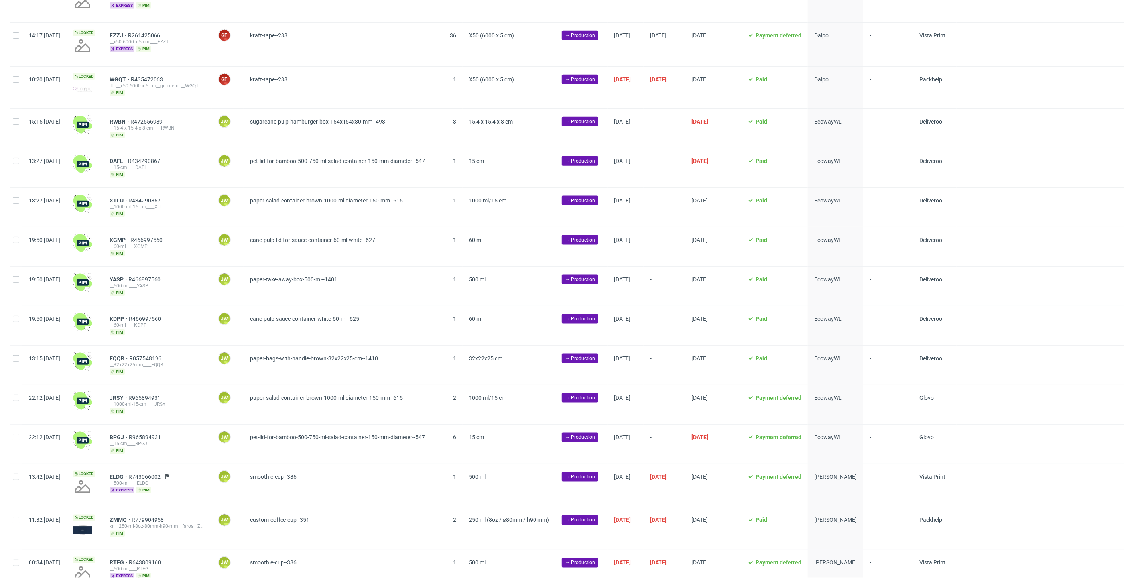
scroll to position [748, 0]
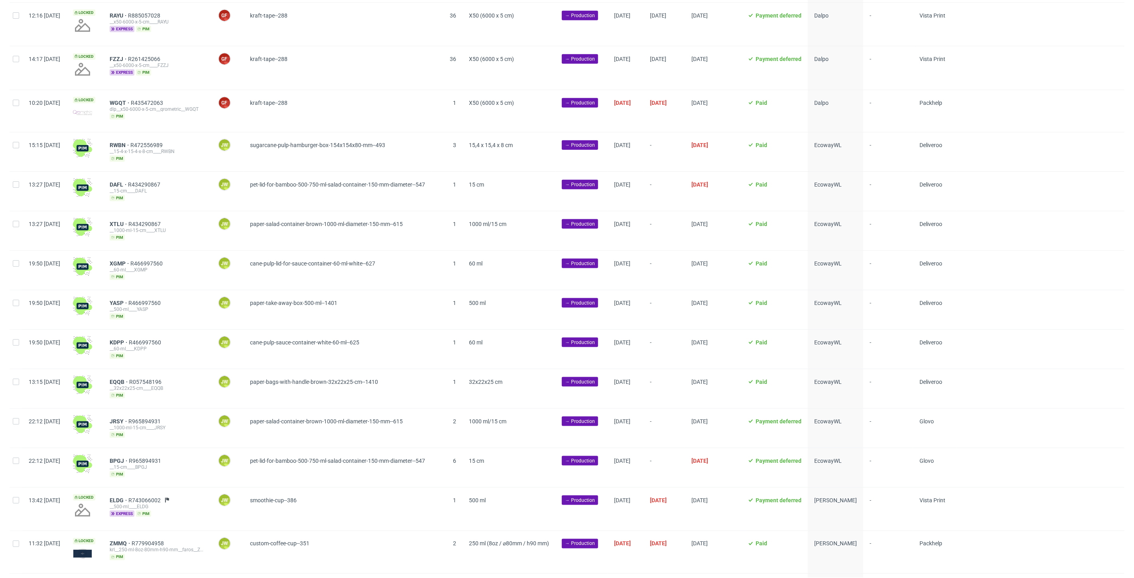
click at [14, 148] on div at bounding box center [16, 151] width 13 height 39
checkbox input "true"
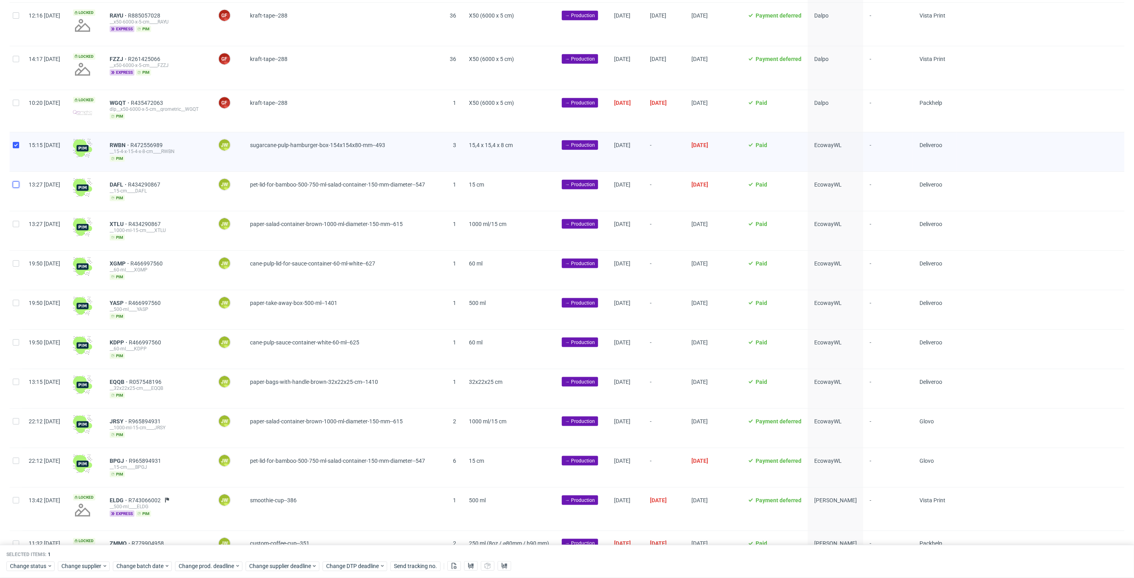
click at [14, 185] on input "checkbox" at bounding box center [16, 184] width 6 height 6
checkbox input "true"
click at [17, 224] on input "checkbox" at bounding box center [16, 224] width 6 height 6
checkbox input "true"
drag, startPoint x: 13, startPoint y: 256, endPoint x: 9, endPoint y: 301, distance: 45.2
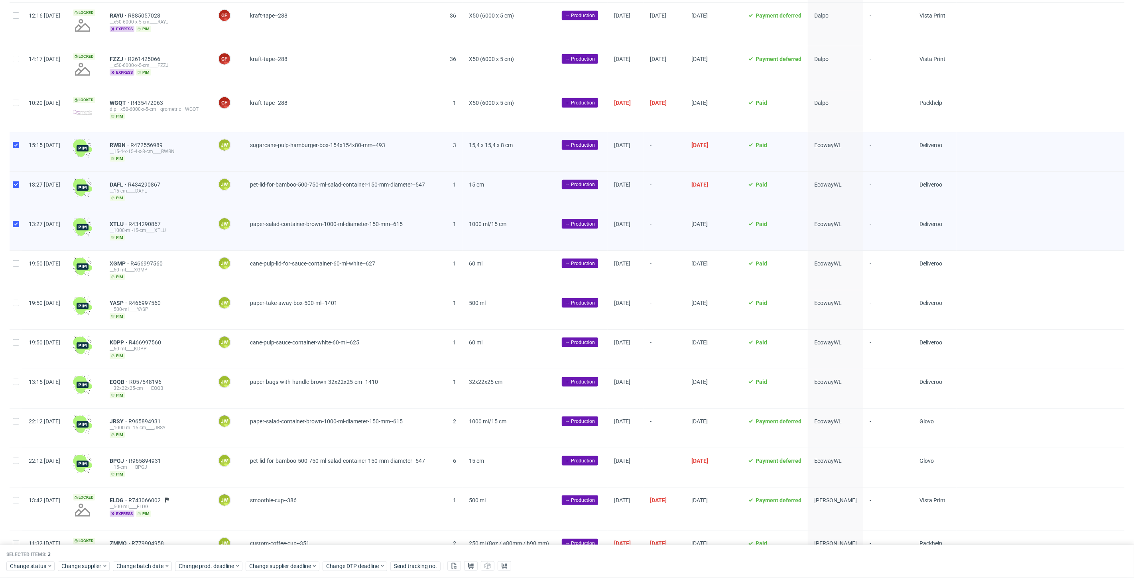
click at [13, 256] on div at bounding box center [16, 270] width 13 height 39
checkbox input "true"
click at [10, 312] on div at bounding box center [16, 309] width 13 height 39
checkbox input "true"
click at [12, 345] on div at bounding box center [16, 349] width 13 height 39
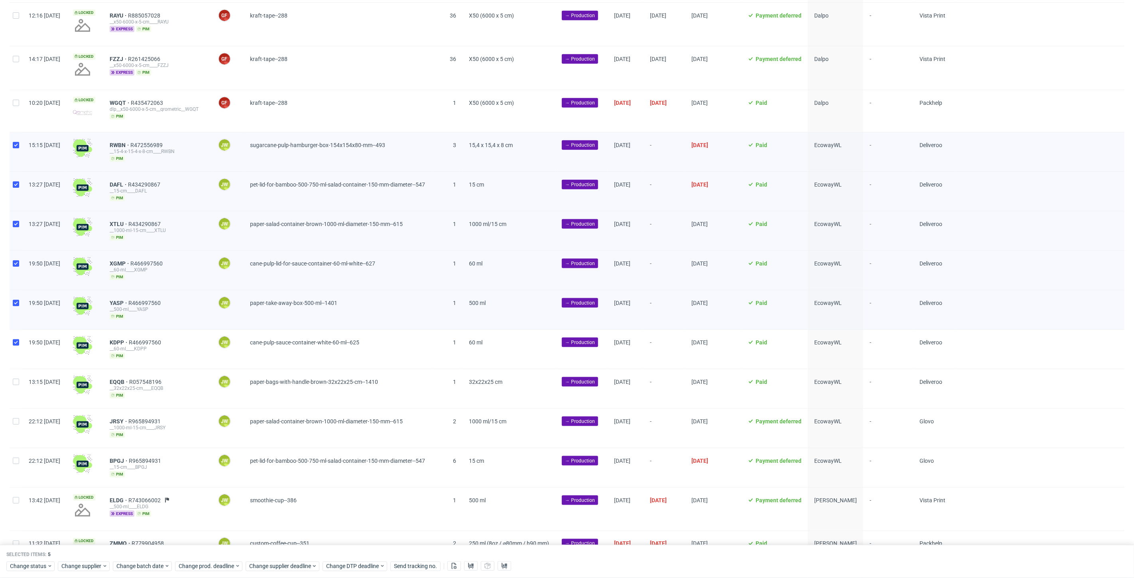
checkbox input "true"
click at [21, 384] on div at bounding box center [16, 388] width 13 height 39
checkbox input "true"
click at [22, 425] on div "22:12 Sun 24.08.2025" at bounding box center [44, 428] width 44 height 39
click at [17, 461] on input "checkbox" at bounding box center [16, 461] width 6 height 6
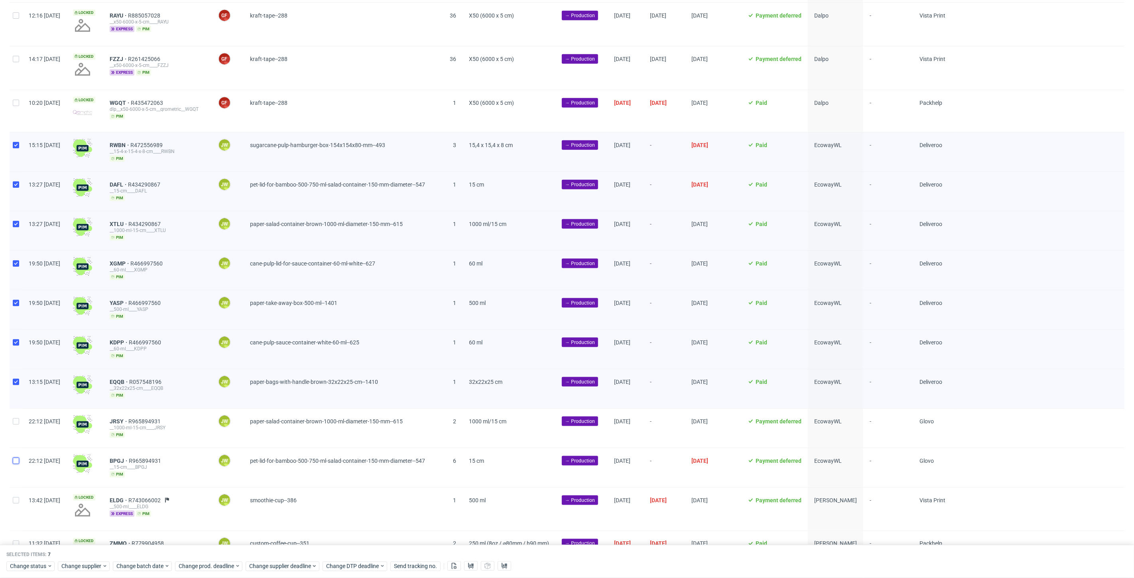
checkbox input "true"
click at [10, 425] on div "Created at Thumbnail Line item ID Manager Product Quantity Size Stage Batch dat…" at bounding box center [567, 124] width 1134 height 1571
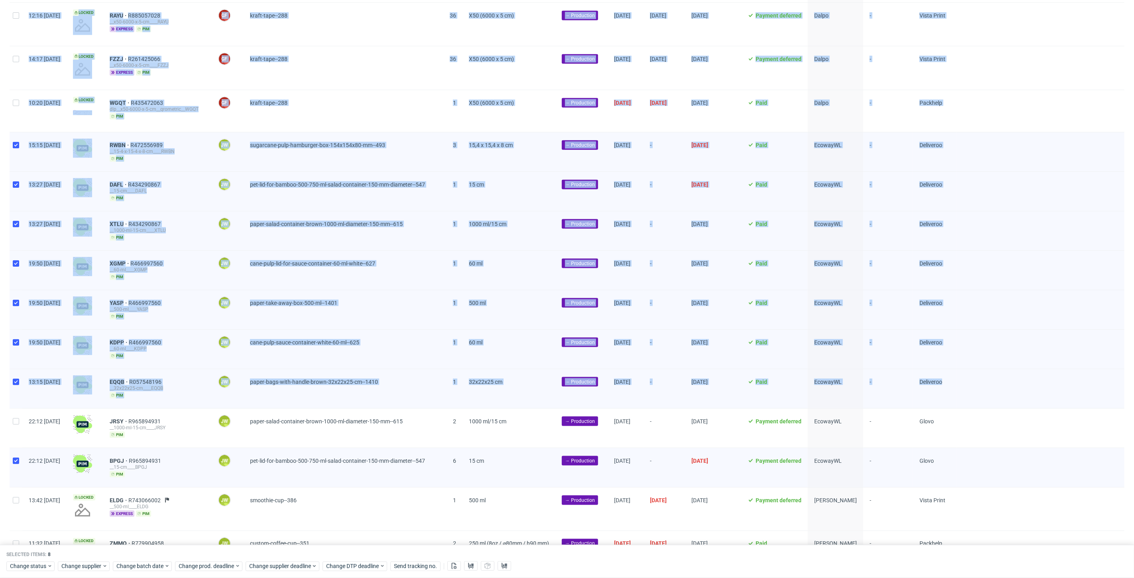
click at [15, 426] on div at bounding box center [16, 428] width 13 height 39
checkbox input "true"
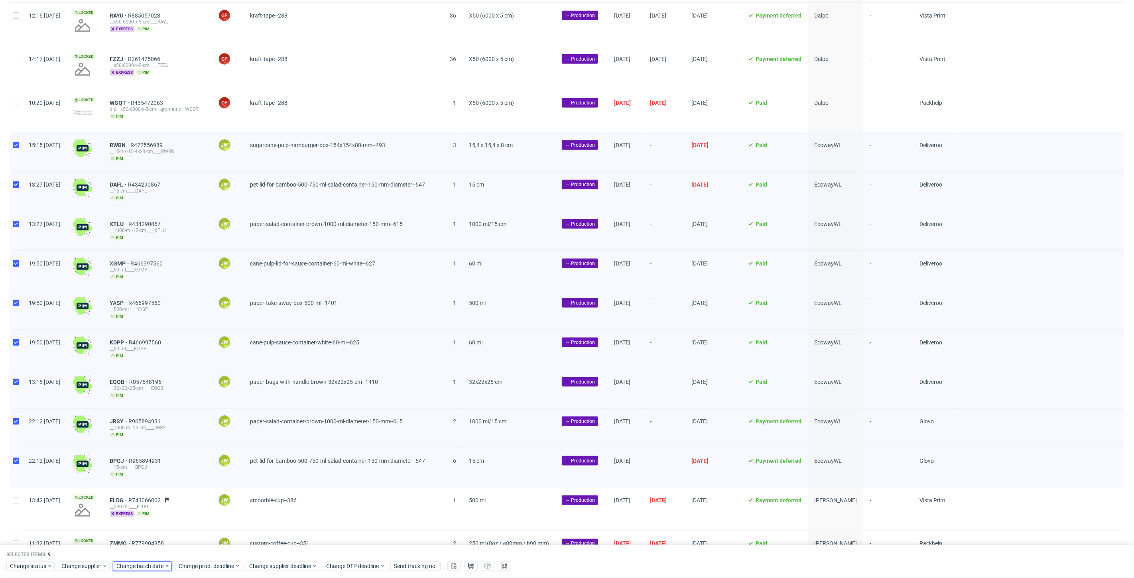
click at [156, 567] on span "Change batch date" at bounding box center [140, 567] width 48 height 8
click at [141, 517] on span "25" at bounding box center [141, 518] width 6 height 8
click at [207, 549] on span "Save" at bounding box center [208, 551] width 12 height 6
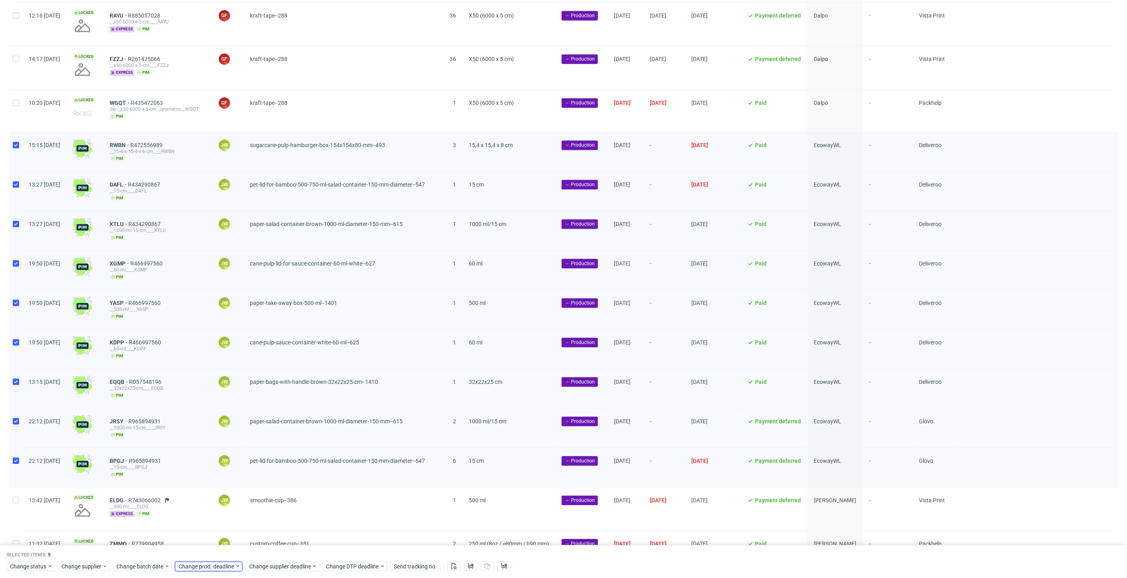
click at [205, 564] on span "Change prod. deadline" at bounding box center [207, 567] width 56 height 8
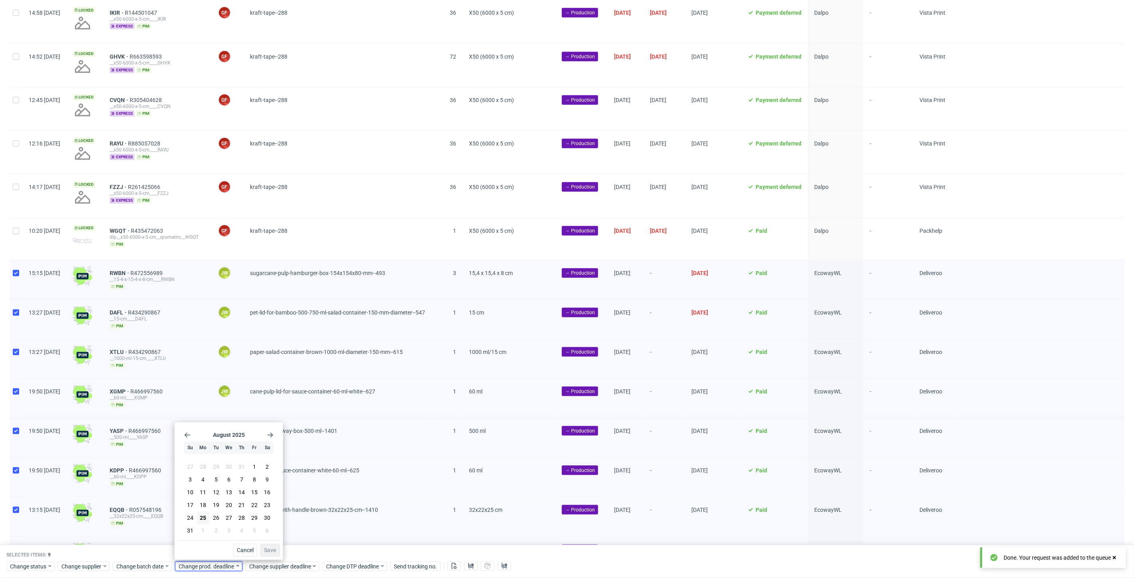
scroll to position [620, 0]
click at [221, 518] on button "26" at bounding box center [216, 518] width 12 height 13
drag, startPoint x: 269, startPoint y: 549, endPoint x: 237, endPoint y: 520, distance: 42.6
click at [238, 520] on div "August 2025 Su Mo Tu We Th Fr Sa 27 28 29 30 31 1 2 3 4 5 6 7 8 9 10 11 12 13 1…" at bounding box center [229, 491] width 102 height 131
click at [226, 519] on span "27" at bounding box center [229, 518] width 6 height 8
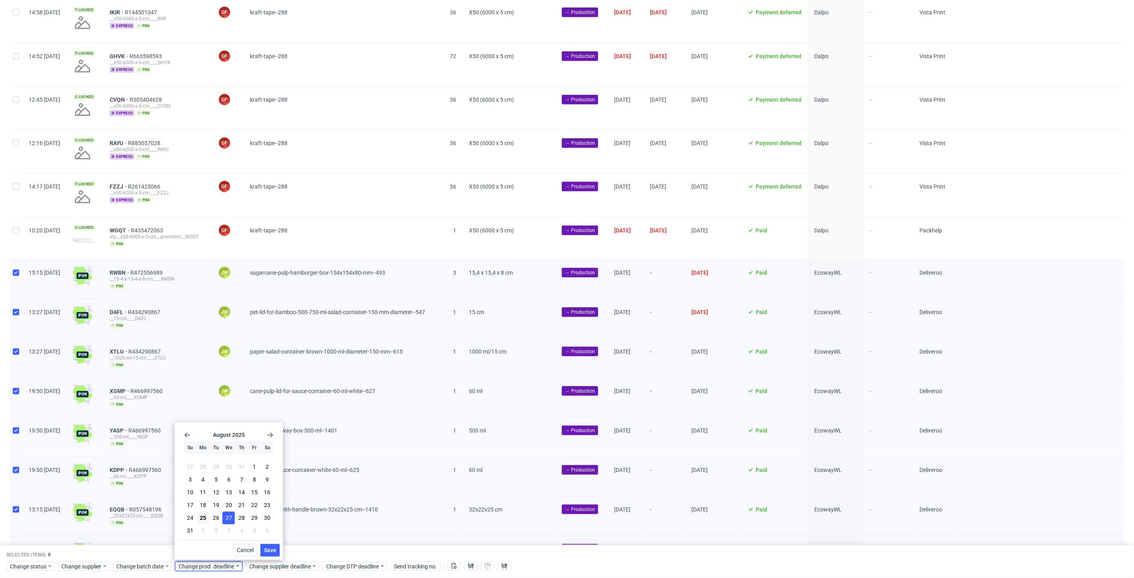
drag, startPoint x: 272, startPoint y: 548, endPoint x: 270, endPoint y: 554, distance: 6.3
click at [272, 549] on span "Save" at bounding box center [270, 551] width 12 height 6
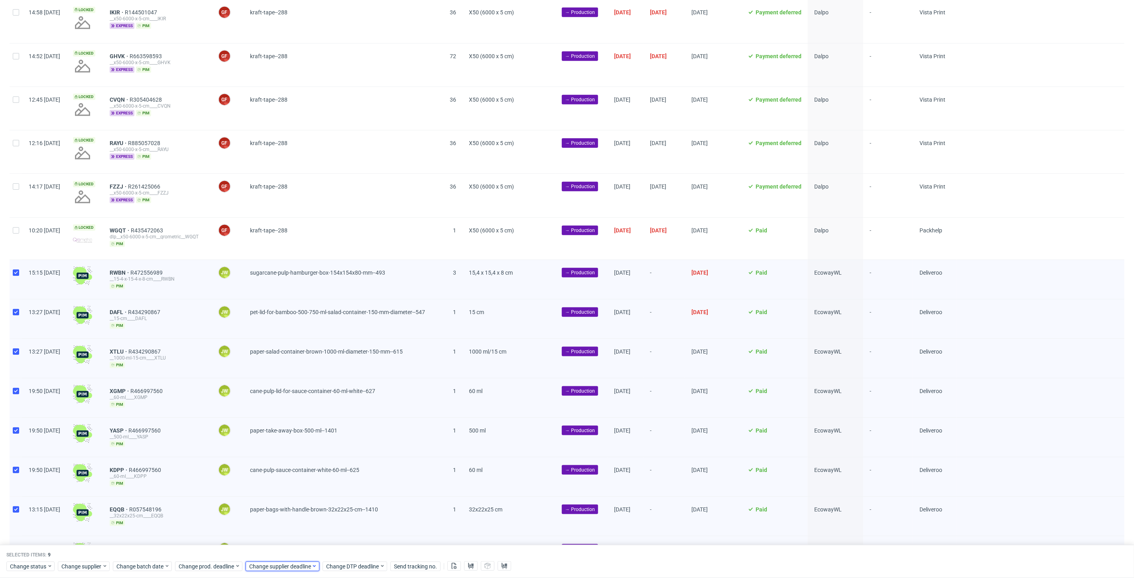
drag, startPoint x: 268, startPoint y: 566, endPoint x: 268, endPoint y: 561, distance: 4.8
click at [268, 565] on span "Change supplier deadline" at bounding box center [280, 567] width 62 height 8
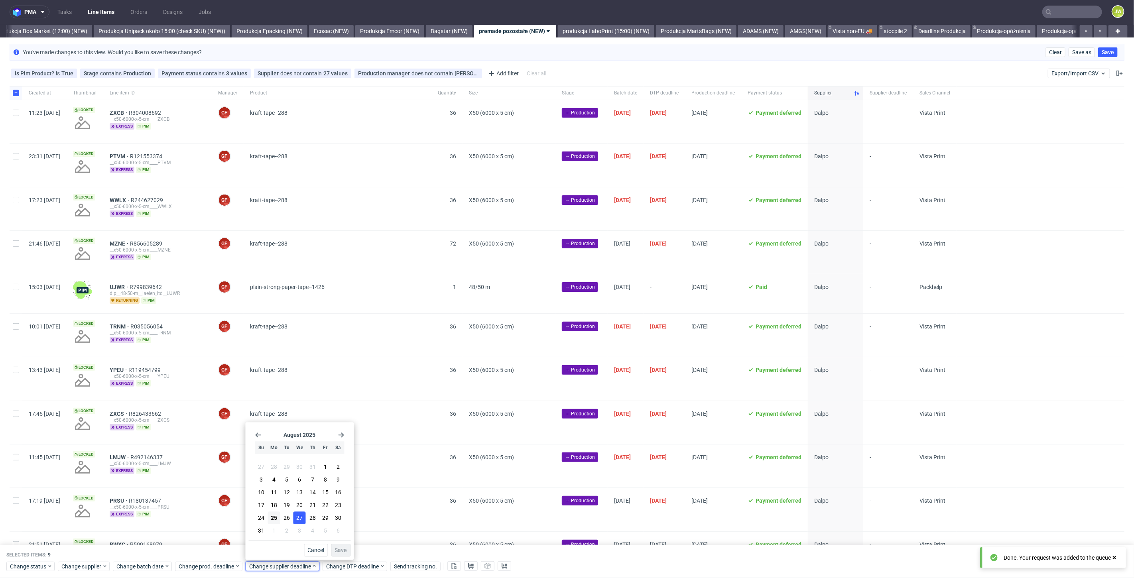
scroll to position [0, 0]
click at [303, 516] on button "27" at bounding box center [300, 518] width 12 height 13
click at [333, 551] on button "Save" at bounding box center [341, 550] width 20 height 13
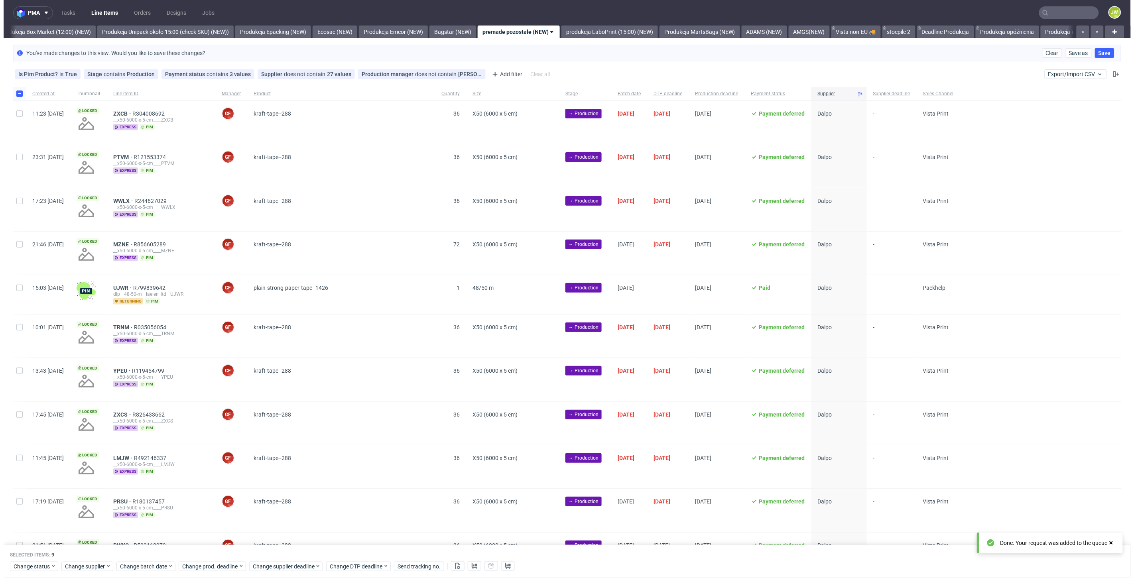
scroll to position [0, 1381]
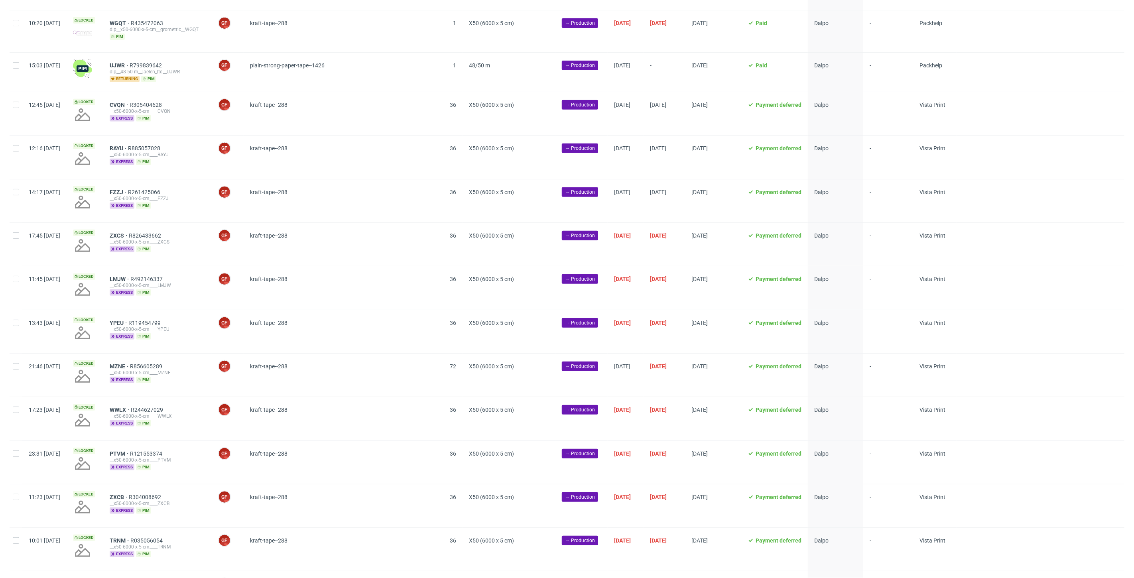
scroll to position [0, 1381]
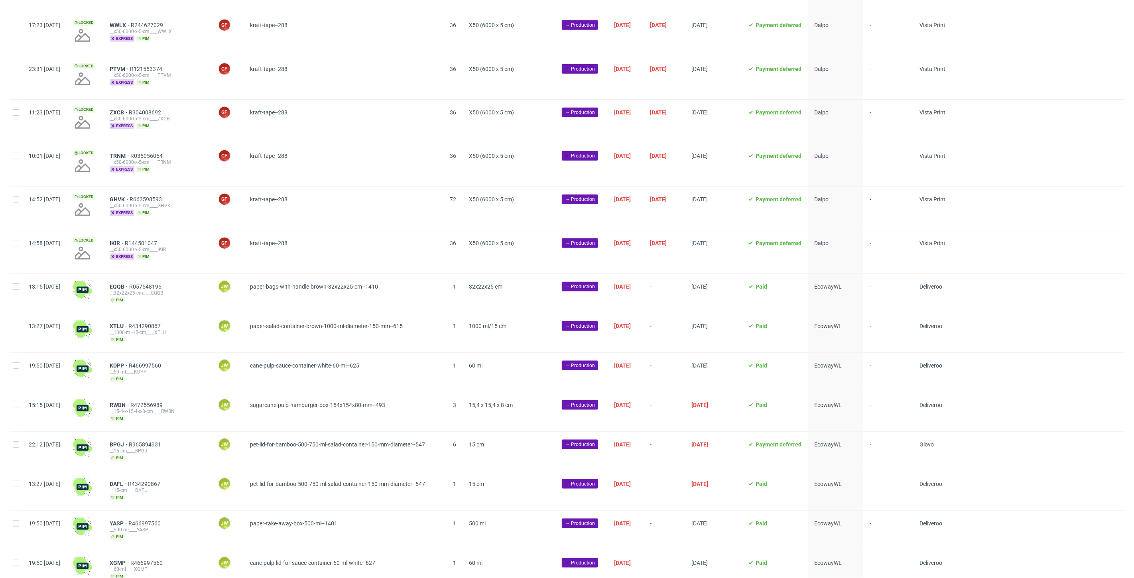
scroll to position [620, 0]
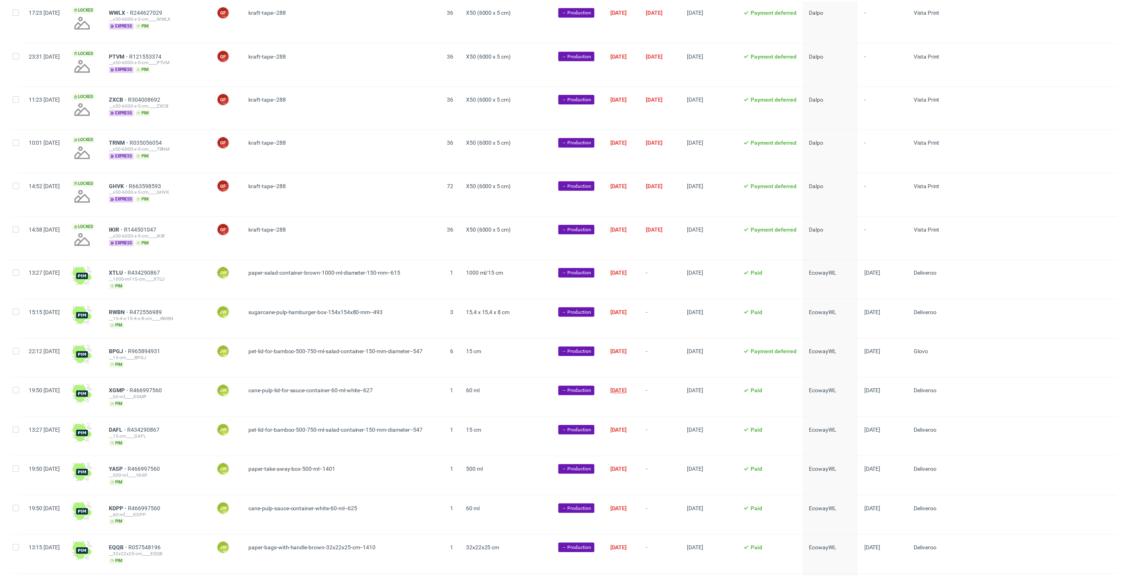
scroll to position [753, 0]
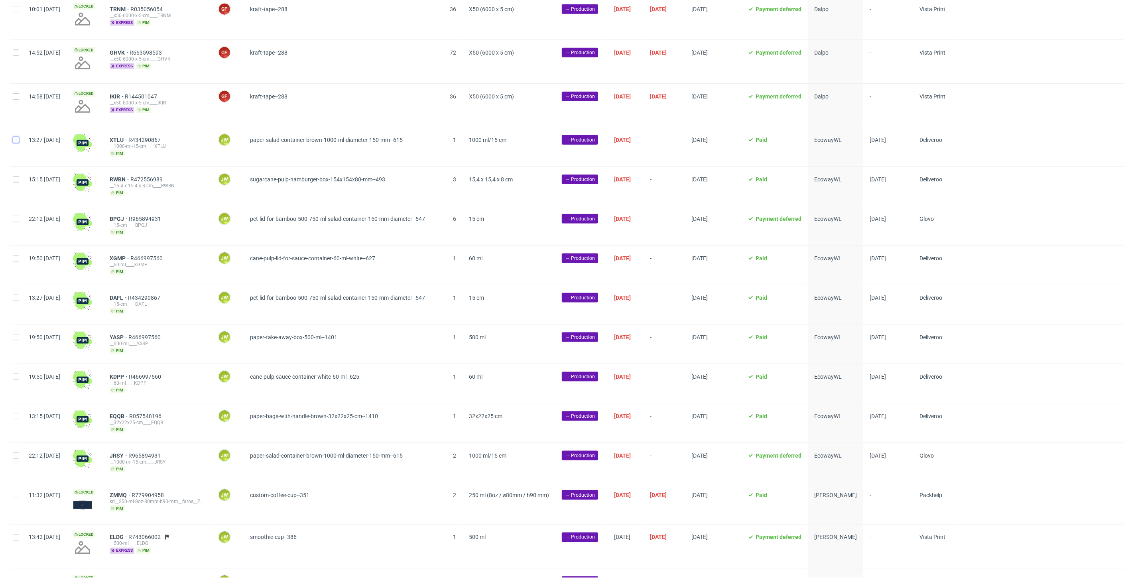
click at [18, 141] on input "checkbox" at bounding box center [16, 140] width 6 height 6
checkbox input "true"
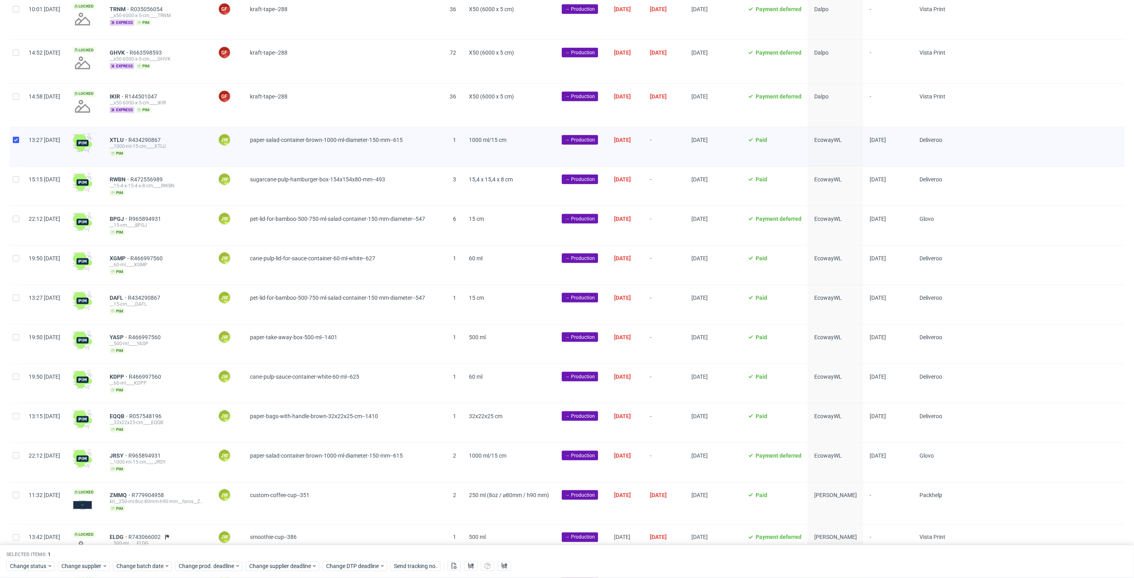
click at [10, 178] on div at bounding box center [16, 186] width 13 height 39
checkbox input "true"
click at [21, 228] on div at bounding box center [16, 225] width 13 height 39
checkbox input "true"
click at [14, 261] on div at bounding box center [16, 265] width 13 height 39
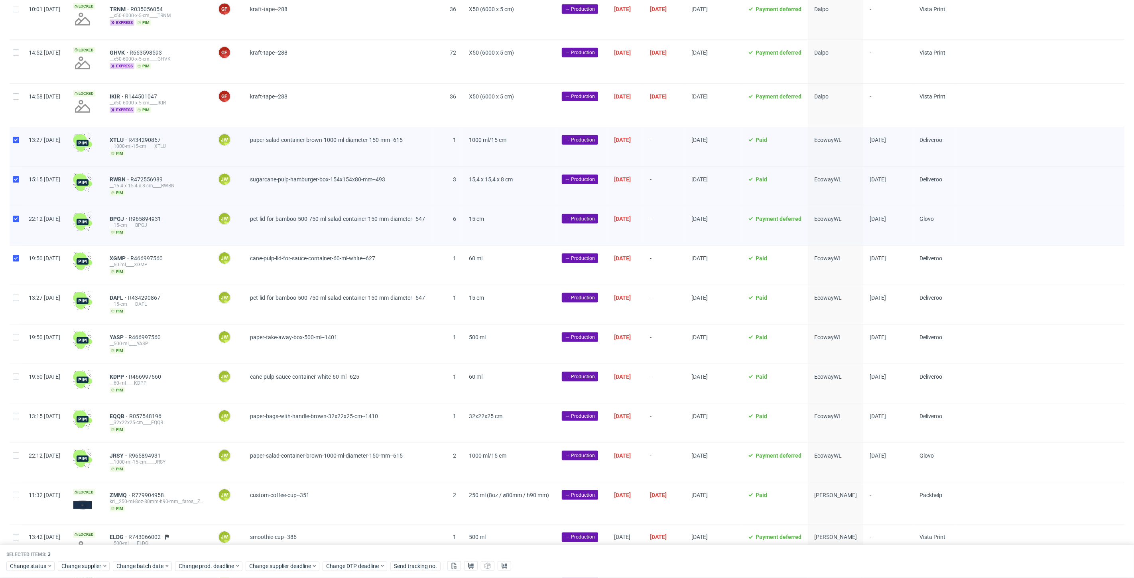
checkbox input "true"
drag, startPoint x: 14, startPoint y: 307, endPoint x: 14, endPoint y: 302, distance: 6.0
click at [14, 302] on div at bounding box center [16, 304] width 13 height 39
checkbox input "true"
click at [14, 343] on div at bounding box center [16, 344] width 13 height 39
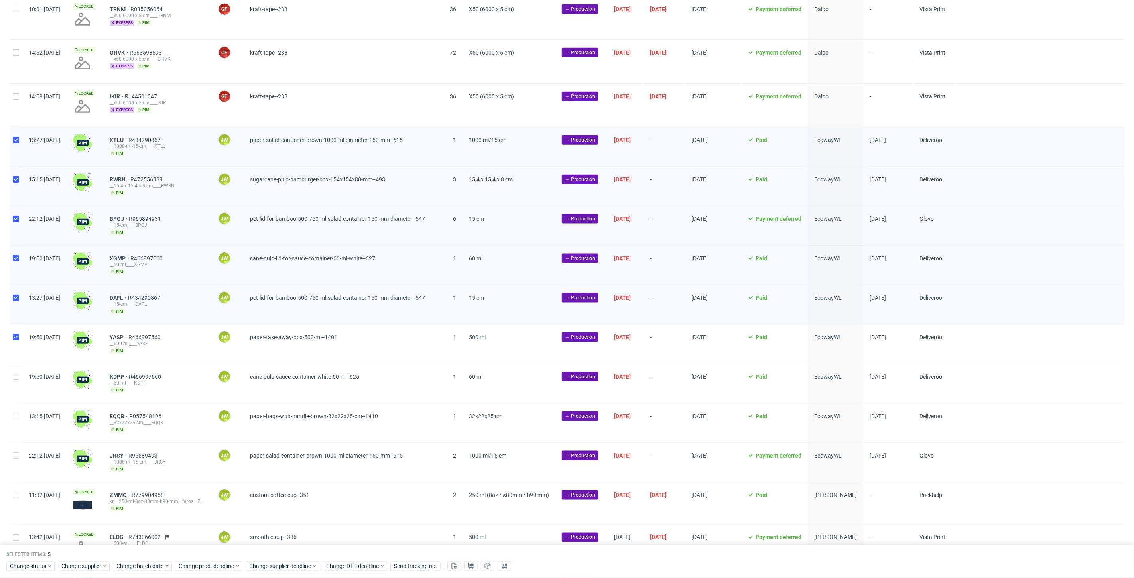
checkbox input "true"
click at [12, 380] on div at bounding box center [16, 383] width 13 height 39
checkbox input "true"
click at [18, 407] on div at bounding box center [16, 423] width 13 height 39
checkbox input "true"
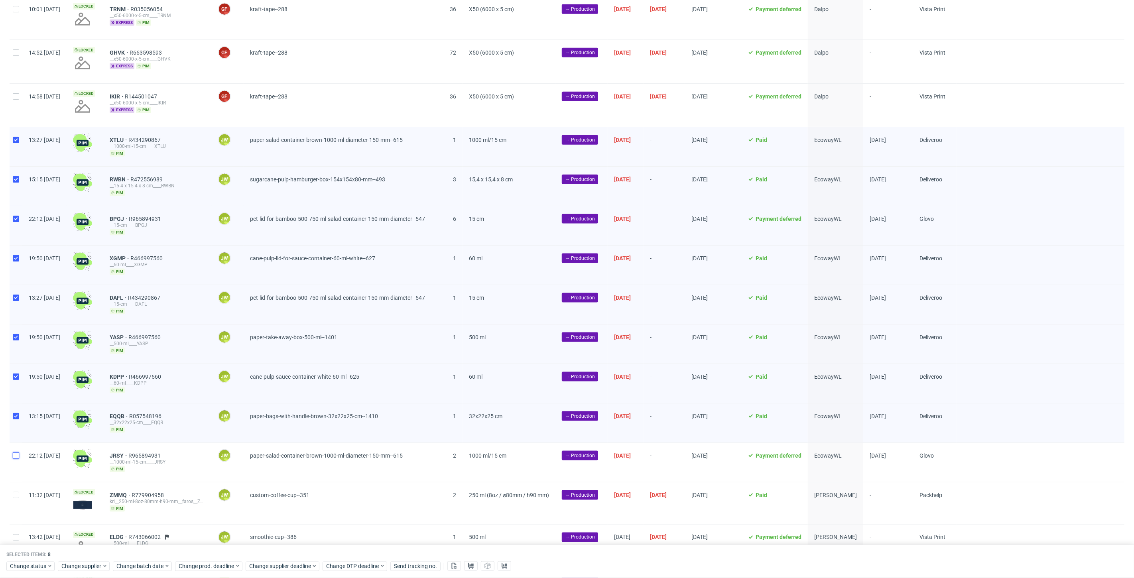
click at [16, 455] on input "checkbox" at bounding box center [16, 456] width 6 height 6
checkbox input "true"
click at [473, 567] on icon at bounding box center [471, 566] width 6 height 6
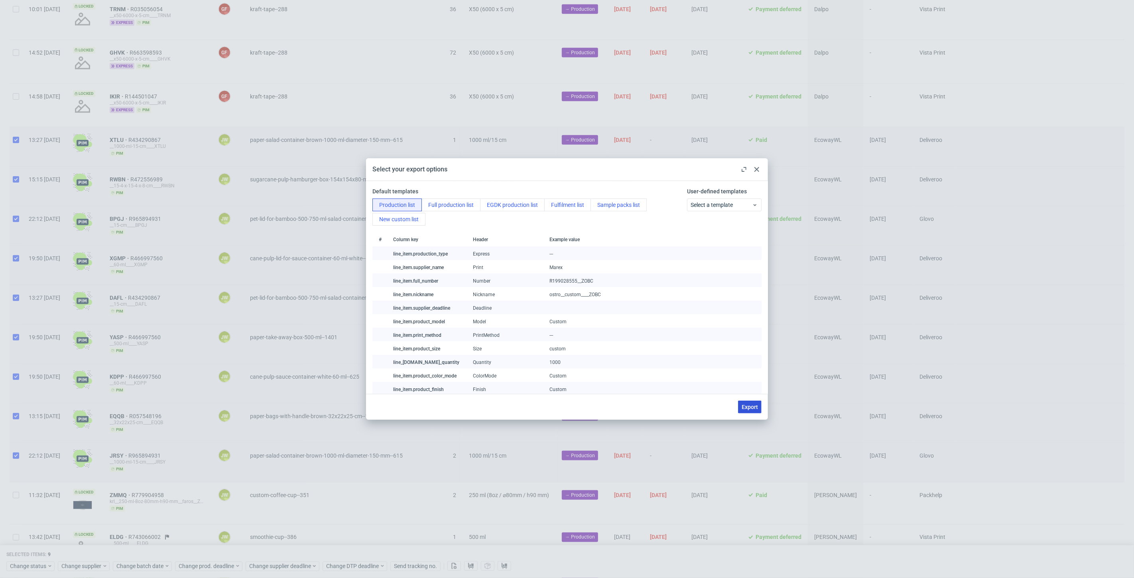
click at [737, 409] on div "Export" at bounding box center [748, 407] width 27 height 13
click at [740, 409] on button "Export" at bounding box center [750, 407] width 24 height 13
checkbox input "false"
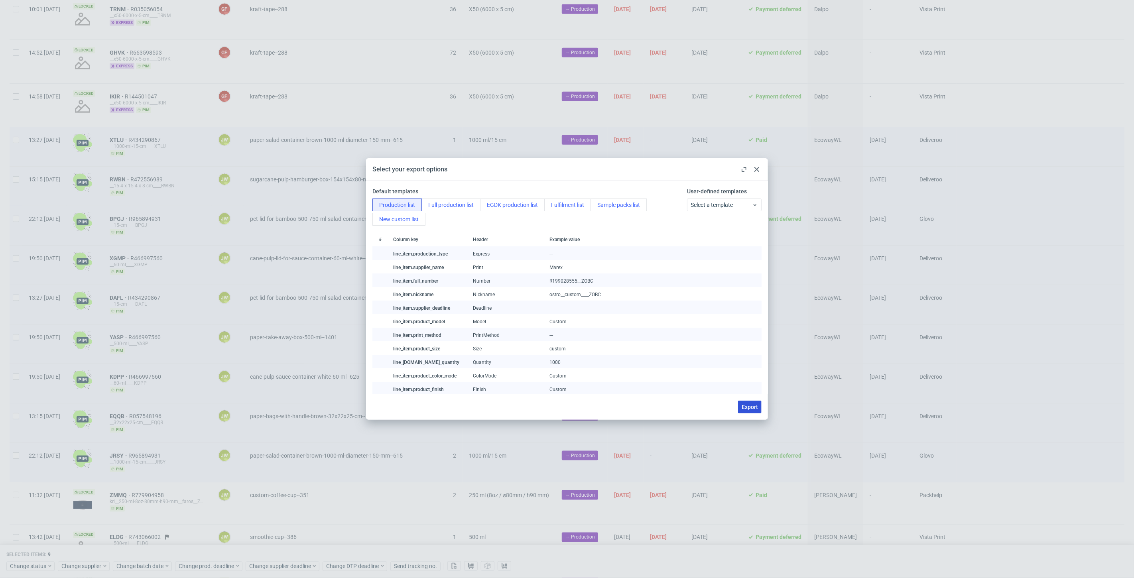
checkbox input "false"
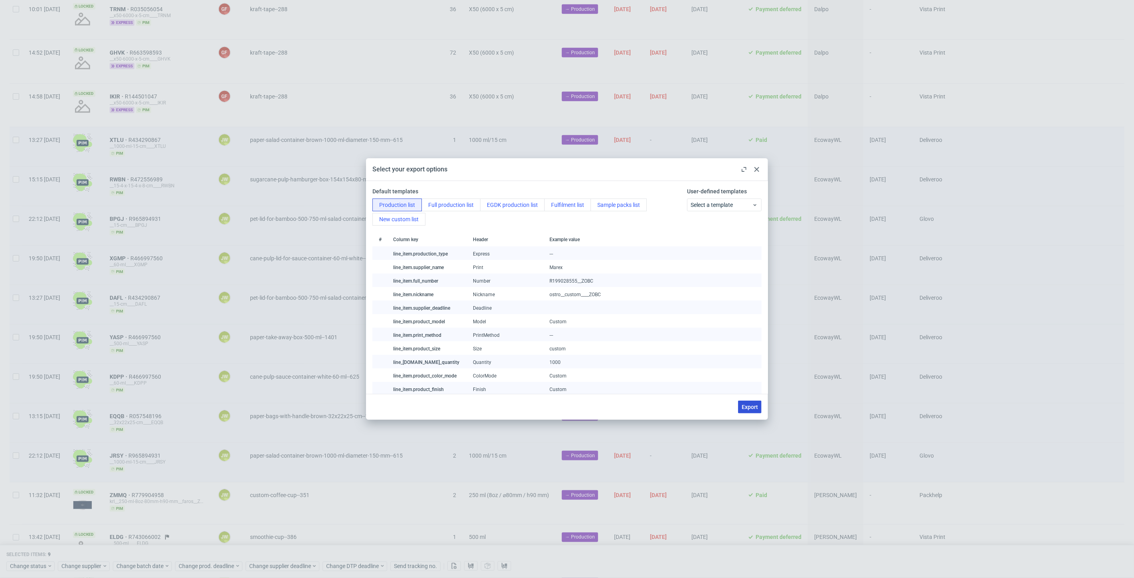
checkbox input "false"
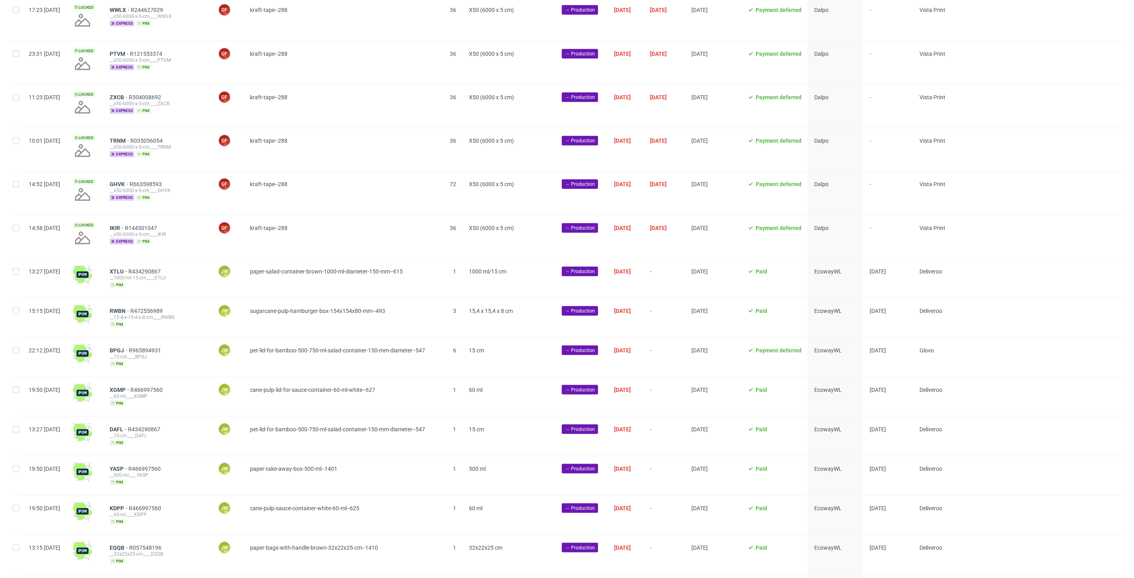
scroll to position [709, 0]
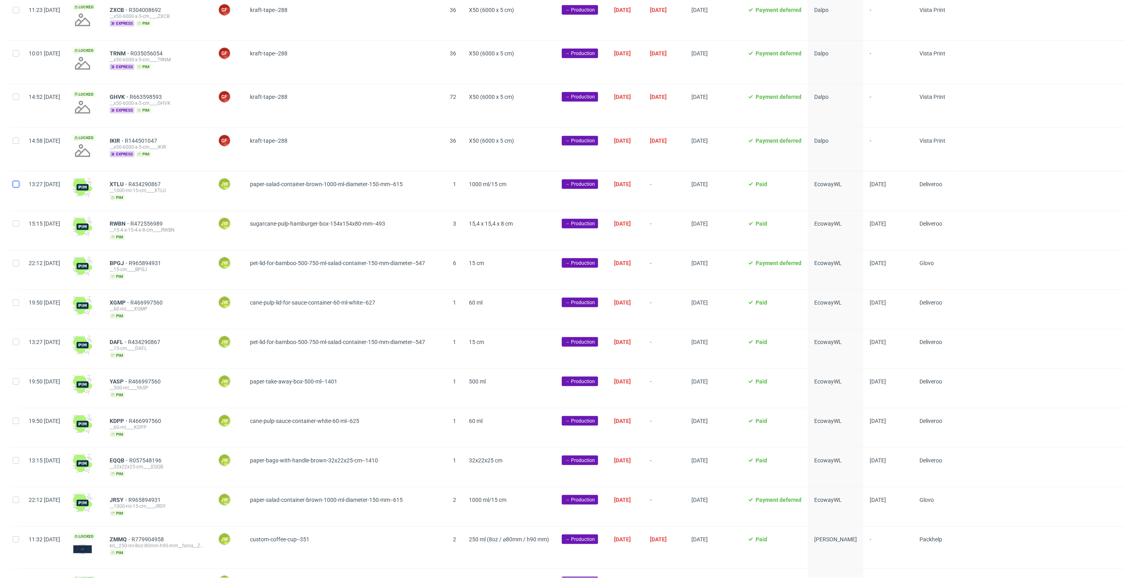
click at [14, 187] on input "checkbox" at bounding box center [16, 184] width 6 height 6
checkbox input "true"
click at [15, 219] on div at bounding box center [16, 230] width 13 height 39
checkbox input "true"
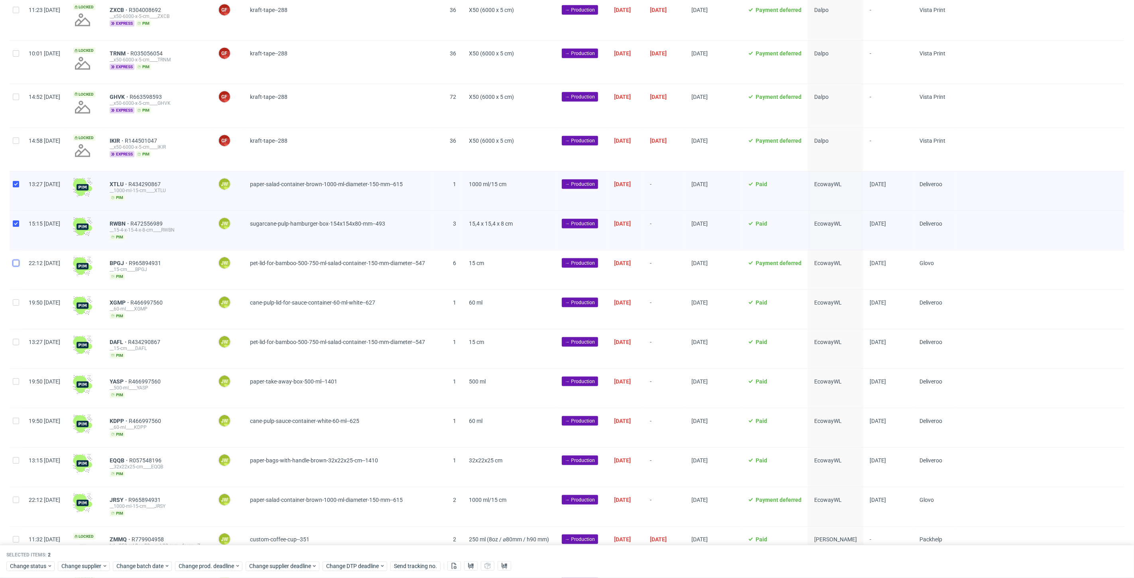
drag, startPoint x: 19, startPoint y: 263, endPoint x: 15, endPoint y: 286, distance: 23.5
click at [19, 264] on input "checkbox" at bounding box center [16, 263] width 6 height 6
checkbox input "true"
click at [15, 311] on div at bounding box center [16, 309] width 13 height 39
checkbox input "true"
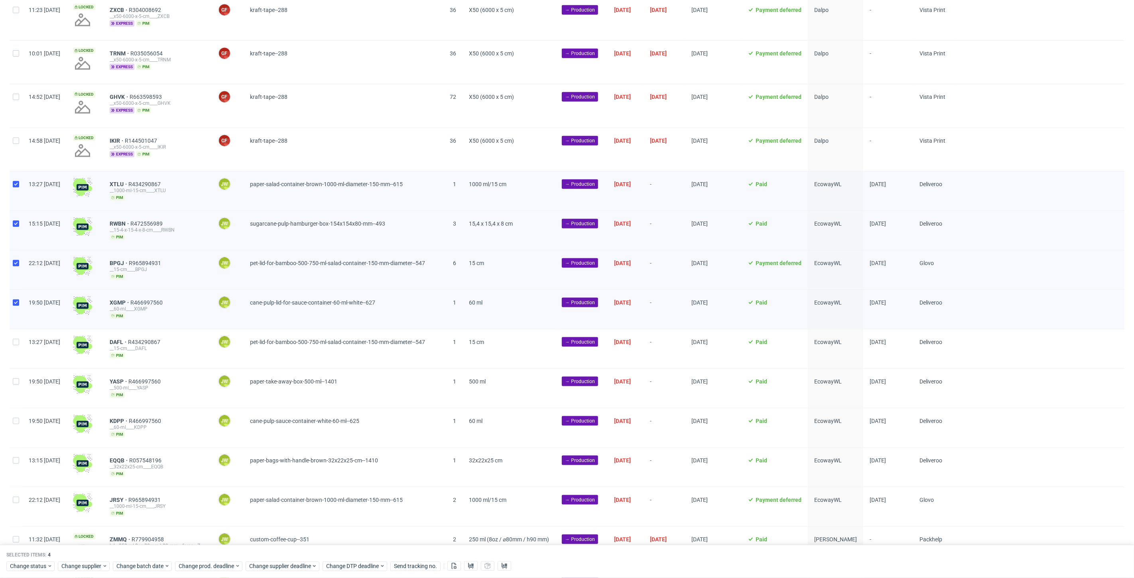
click at [24, 348] on div "13:27 Sat 23.08.2025" at bounding box center [44, 348] width 44 height 39
click at [15, 341] on input "checkbox" at bounding box center [16, 342] width 6 height 6
checkbox input "true"
click at [24, 386] on div "19:50 Sat 23.08.2025" at bounding box center [44, 388] width 44 height 39
click at [16, 380] on input "checkbox" at bounding box center [16, 381] width 6 height 6
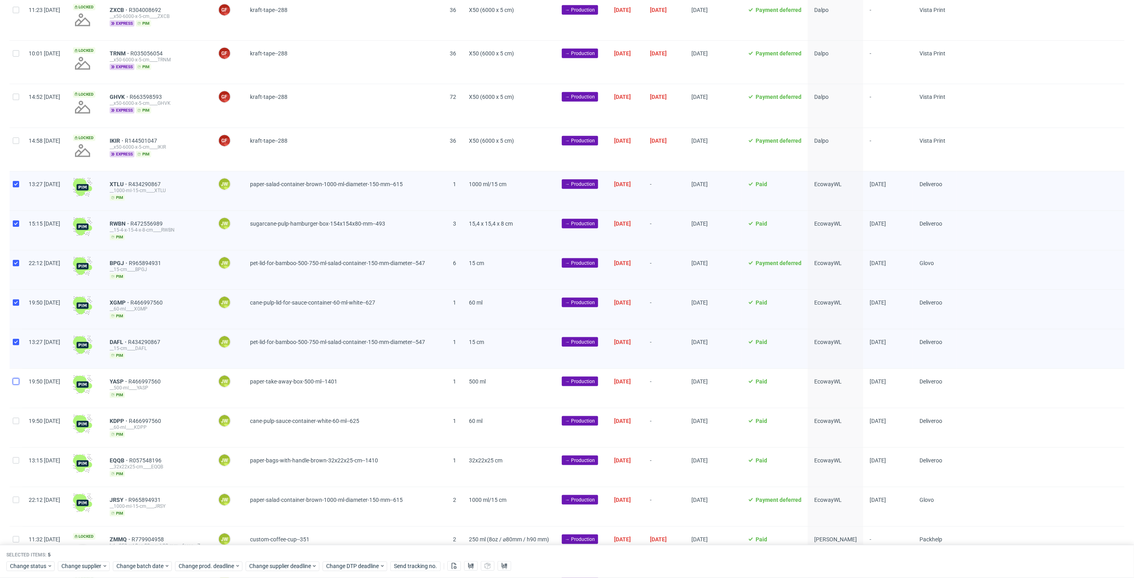
checkbox input "true"
drag, startPoint x: 12, startPoint y: 429, endPoint x: 12, endPoint y: 433, distance: 4.4
click at [13, 429] on div at bounding box center [16, 427] width 13 height 39
checkbox input "true"
click at [15, 457] on input "checkbox" at bounding box center [16, 460] width 6 height 6
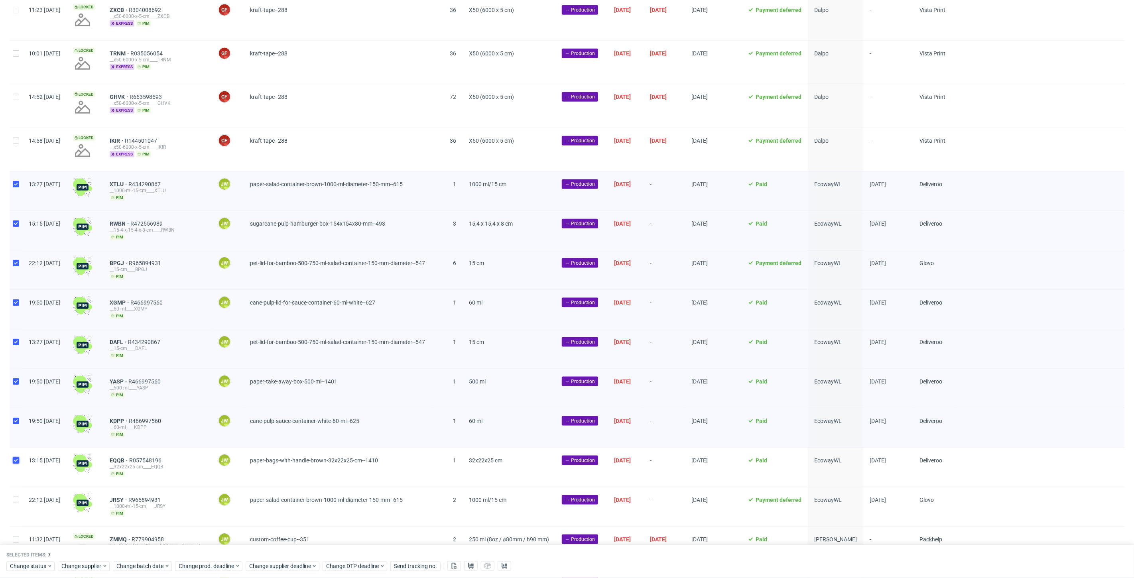
checkbox input "true"
drag, startPoint x: 20, startPoint y: 495, endPoint x: 21, endPoint y: 485, distance: 10.0
click at [20, 494] on div at bounding box center [16, 506] width 13 height 39
checkbox input "true"
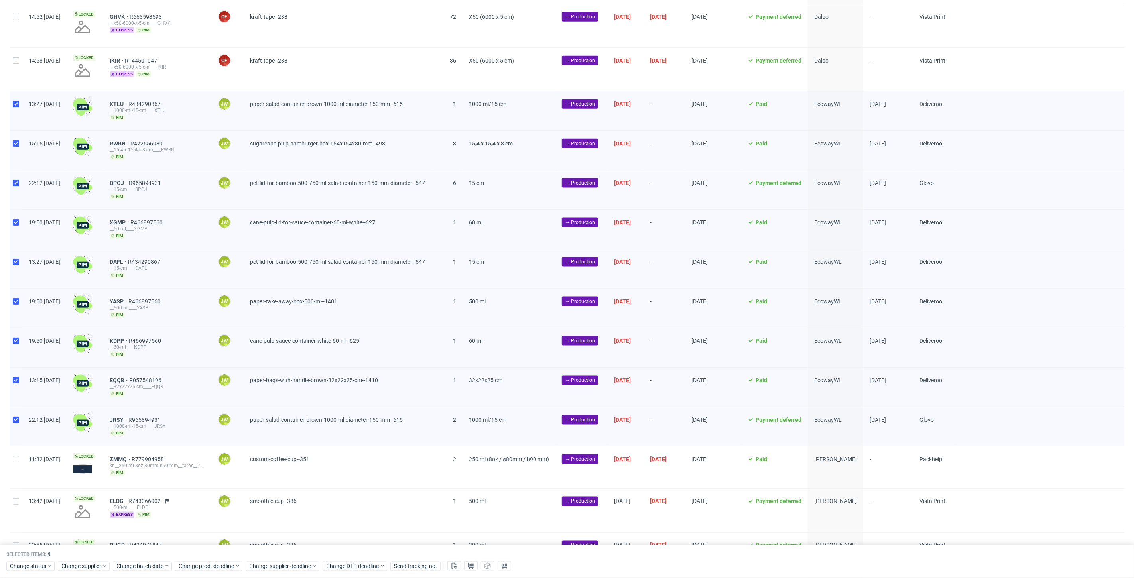
scroll to position [798, 0]
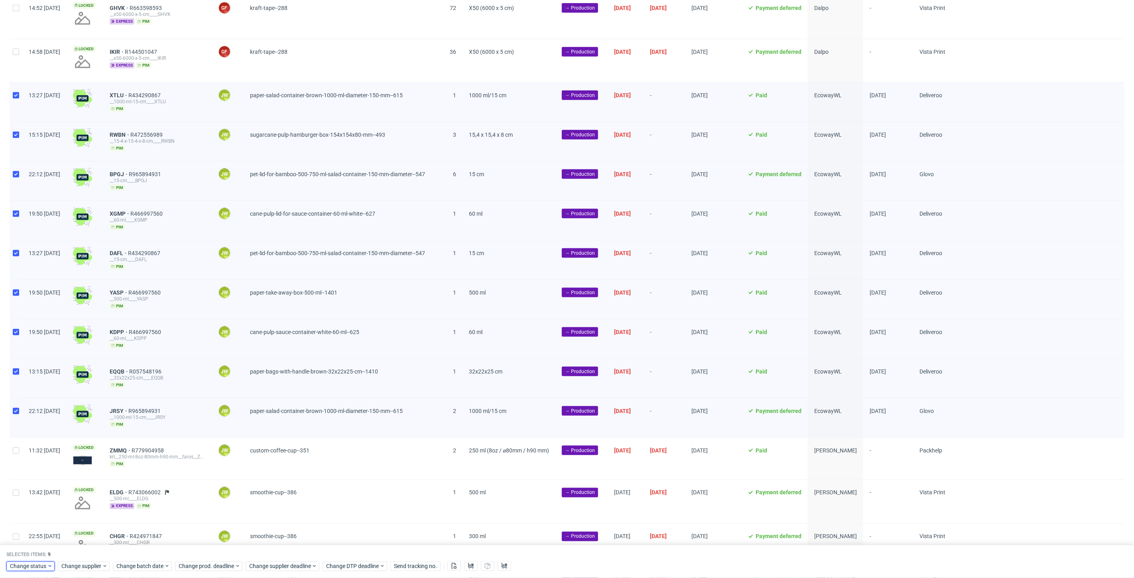
click at [26, 563] on span "Change status" at bounding box center [28, 567] width 37 height 8
click at [22, 493] on span "In Production" at bounding box center [30, 491] width 40 height 11
click at [74, 548] on div "Cancel Save" at bounding box center [55, 548] width 91 height 16
click at [85, 552] on span "Save" at bounding box center [91, 551] width 12 height 6
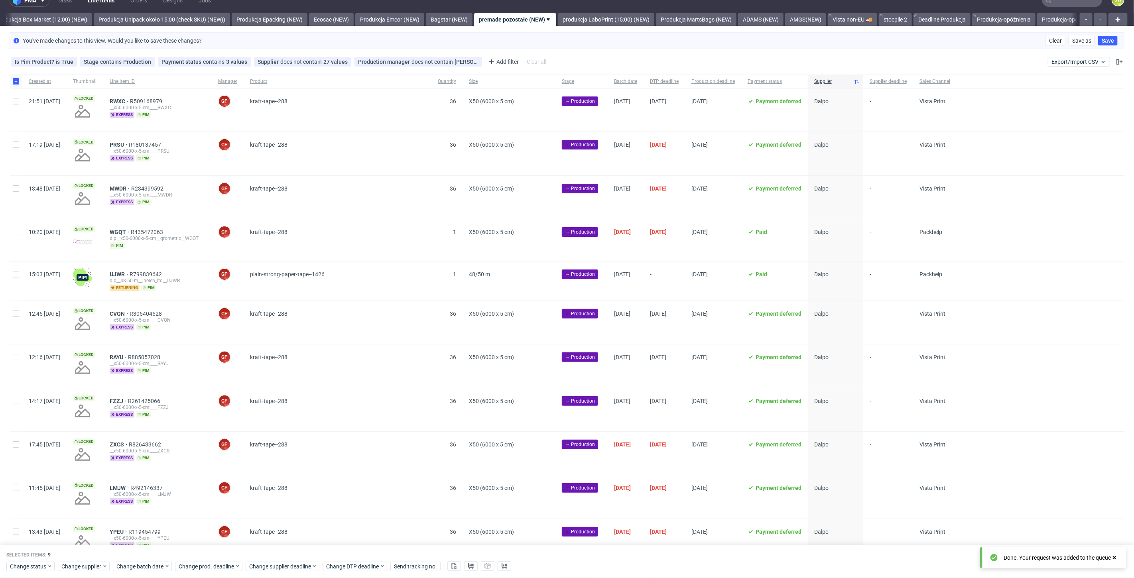
scroll to position [0, 0]
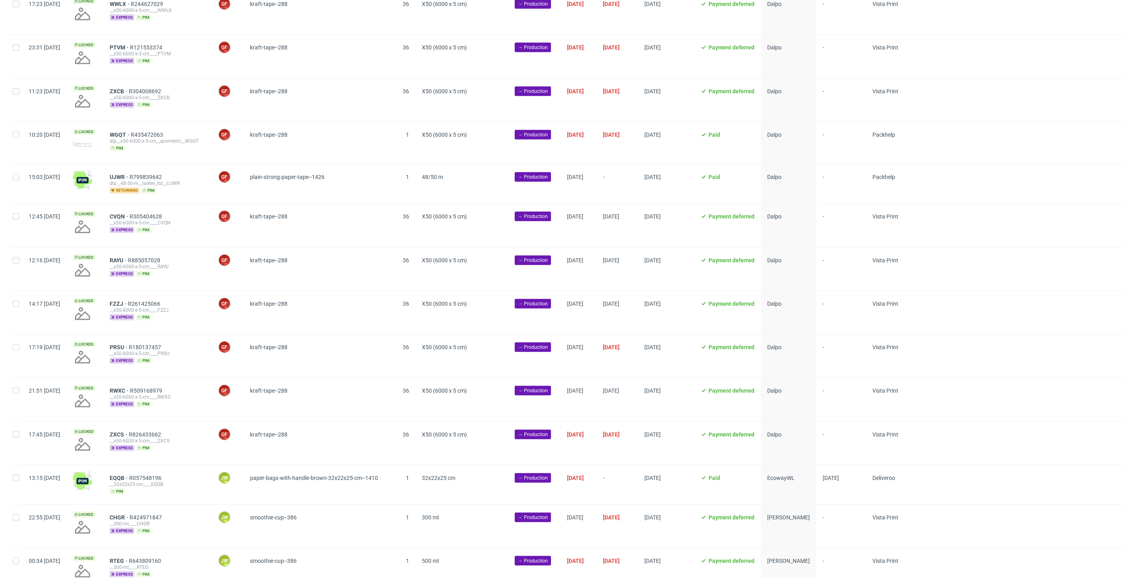
scroll to position [664, 0]
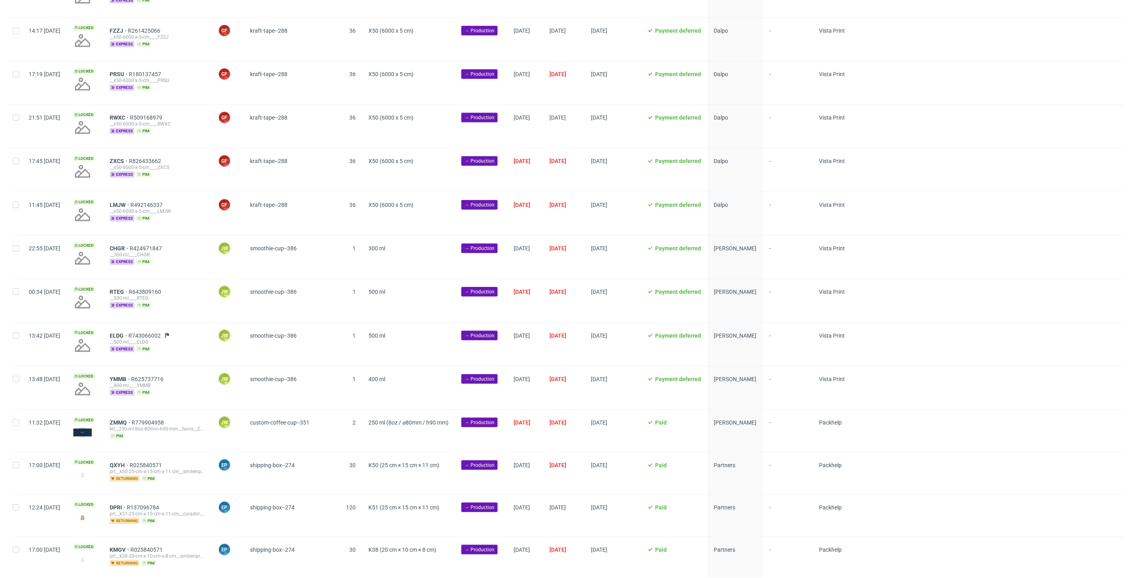
scroll to position [749, 0]
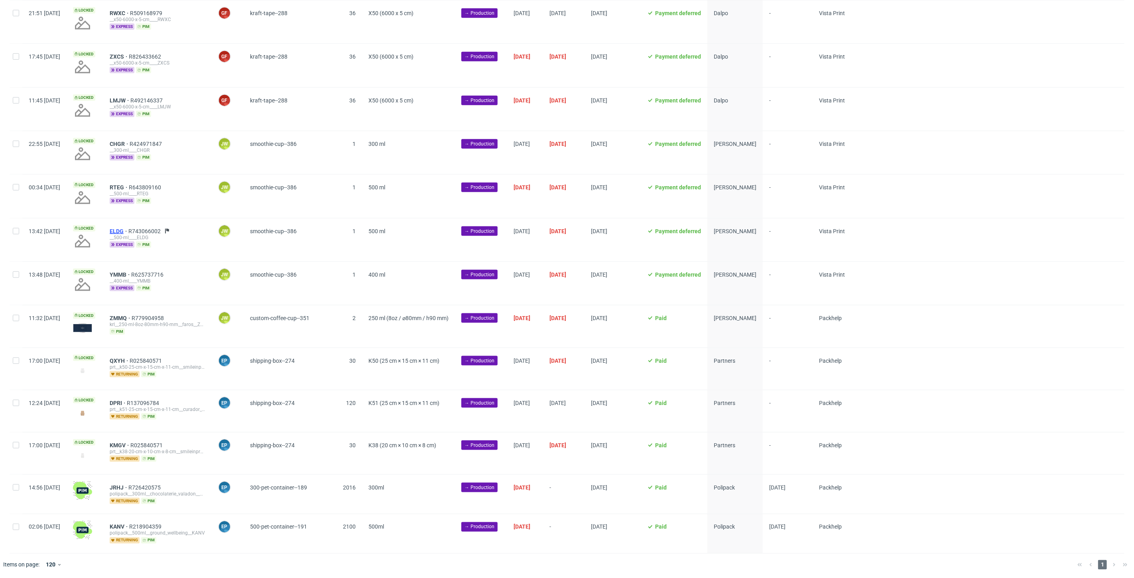
click at [128, 230] on span "ELDG" at bounding box center [119, 231] width 19 height 6
click at [14, 146] on input "checkbox" at bounding box center [16, 144] width 6 height 6
checkbox input "true"
click at [10, 187] on div at bounding box center [16, 196] width 13 height 43
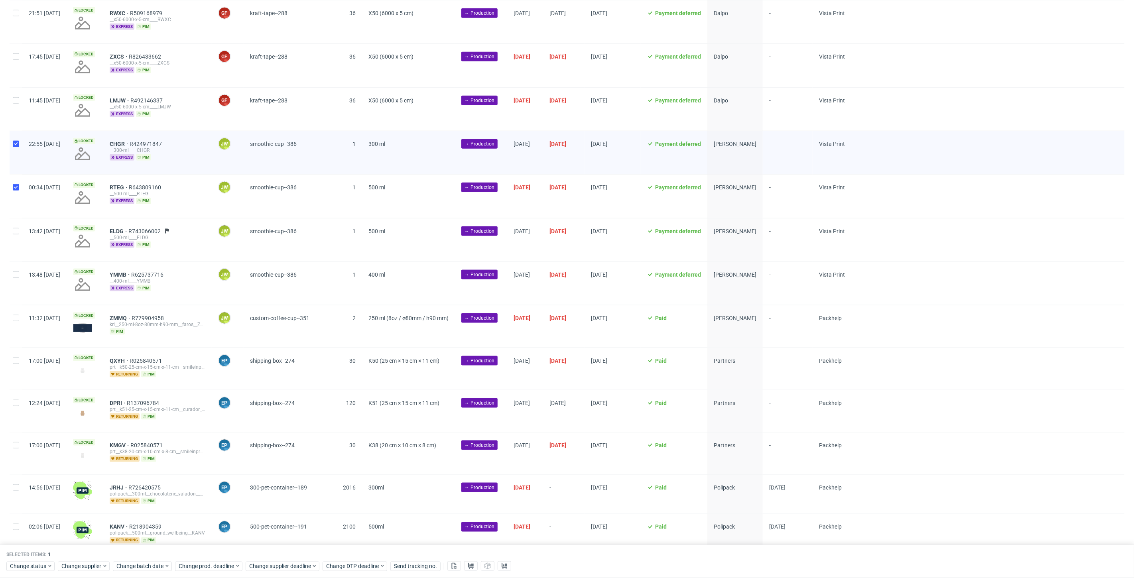
checkbox input "true"
click at [11, 237] on div at bounding box center [16, 240] width 13 height 43
checkbox input "true"
click at [14, 281] on div at bounding box center [16, 283] width 13 height 43
checkbox input "true"
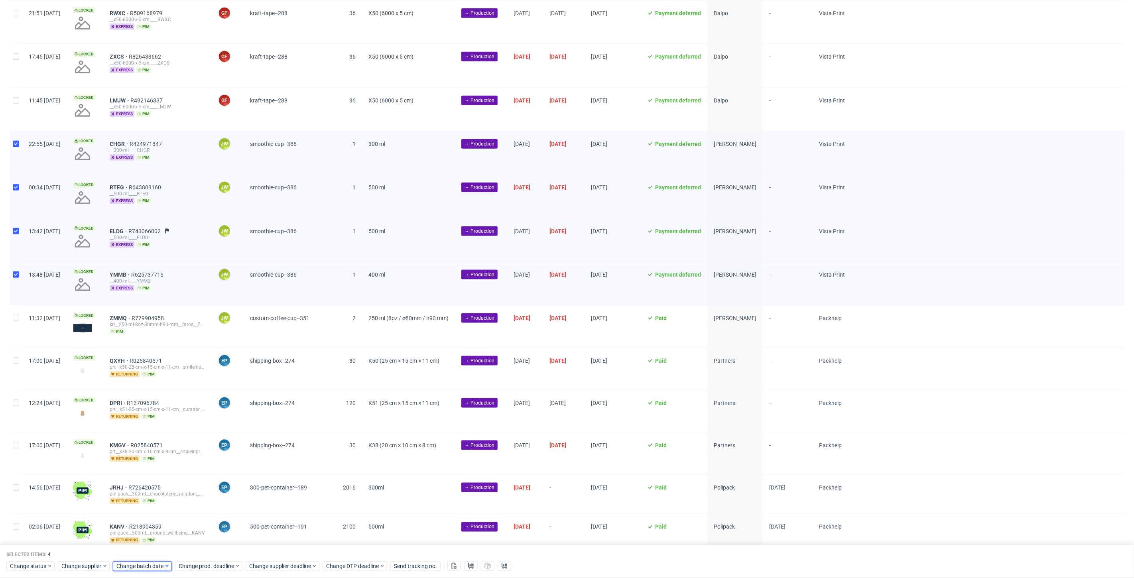
click at [128, 568] on span "Change batch date" at bounding box center [140, 567] width 48 height 8
click at [138, 521] on button "25" at bounding box center [141, 518] width 12 height 13
click at [209, 551] on span "Save" at bounding box center [208, 551] width 12 height 6
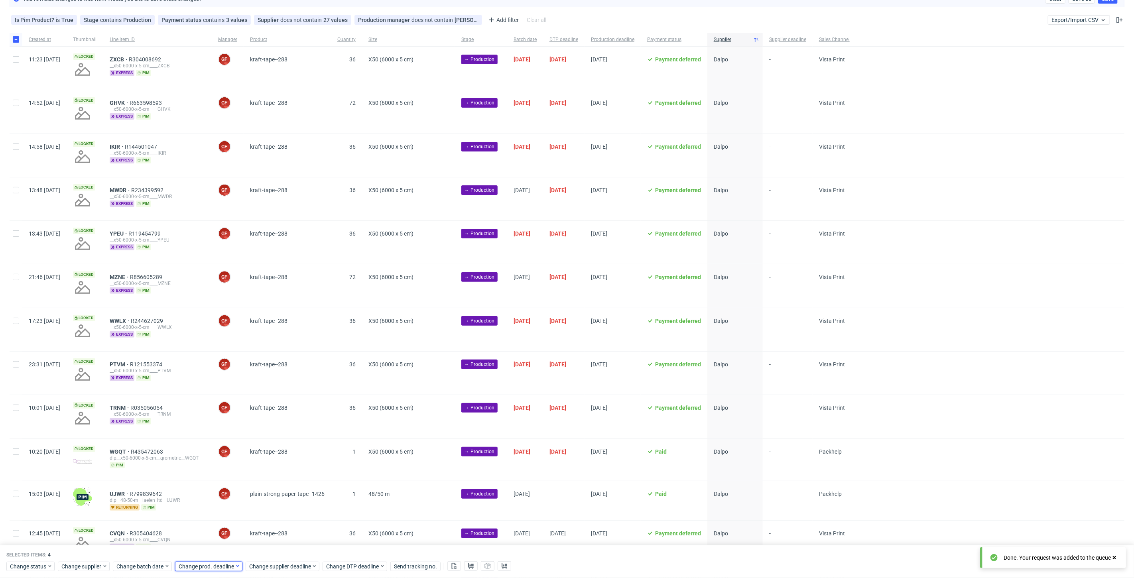
click at [205, 565] on span "Change prod. deadline" at bounding box center [207, 567] width 56 height 8
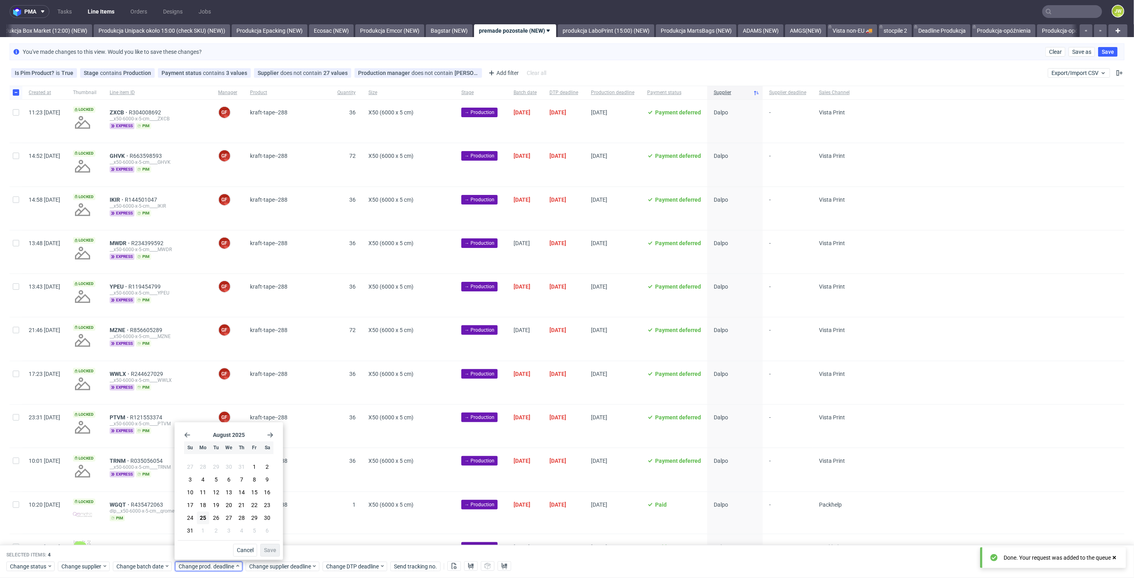
scroll to position [0, 0]
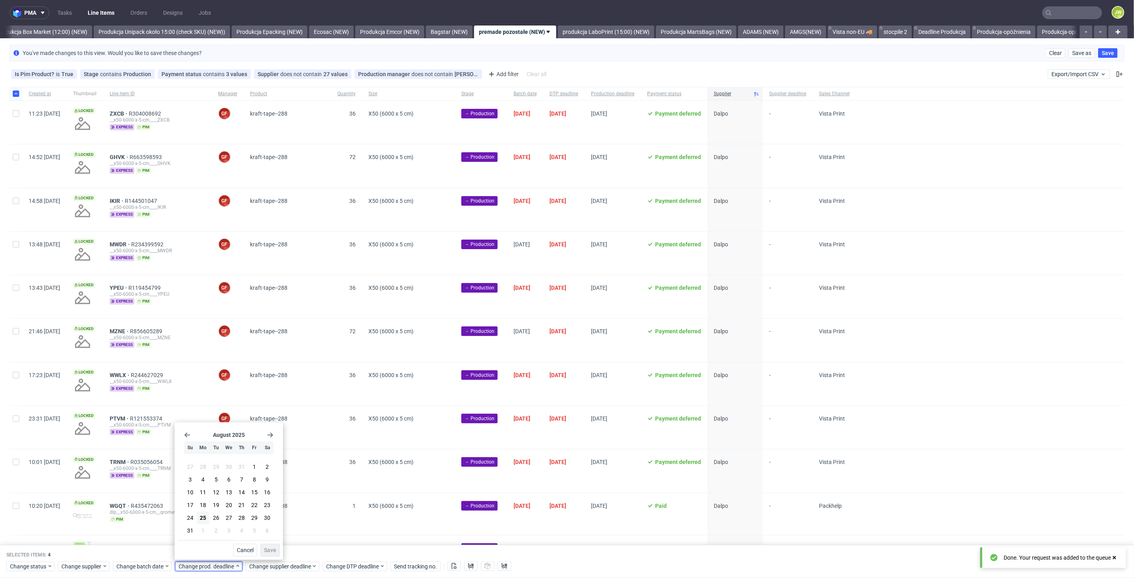
click at [270, 436] on icon "Go forward 1 month" at bounding box center [270, 435] width 6 height 6
click at [241, 524] on span "2" at bounding box center [241, 523] width 3 height 8
click at [266, 550] on span "Save" at bounding box center [270, 551] width 12 height 6
drag, startPoint x: 262, startPoint y: 567, endPoint x: 264, endPoint y: 563, distance: 4.3
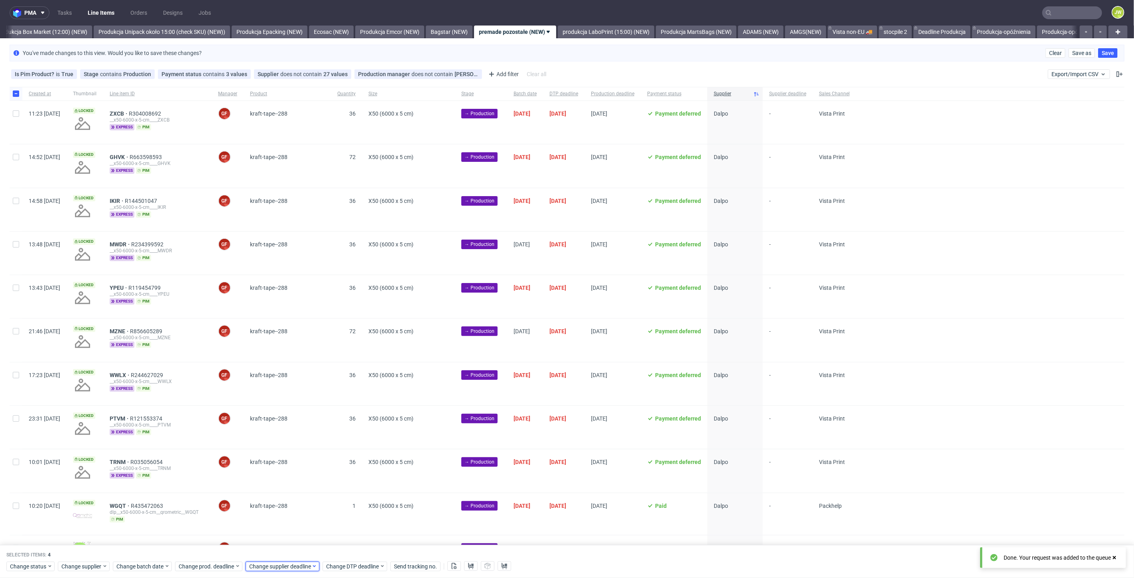
click at [264, 568] on span "Change supplier deadline" at bounding box center [280, 567] width 62 height 8
click at [341, 437] on icon "Go forward 1 month" at bounding box center [341, 435] width 6 height 6
click at [307, 521] on button "2" at bounding box center [312, 523] width 12 height 13
click at [337, 548] on span "Save" at bounding box center [341, 551] width 12 height 6
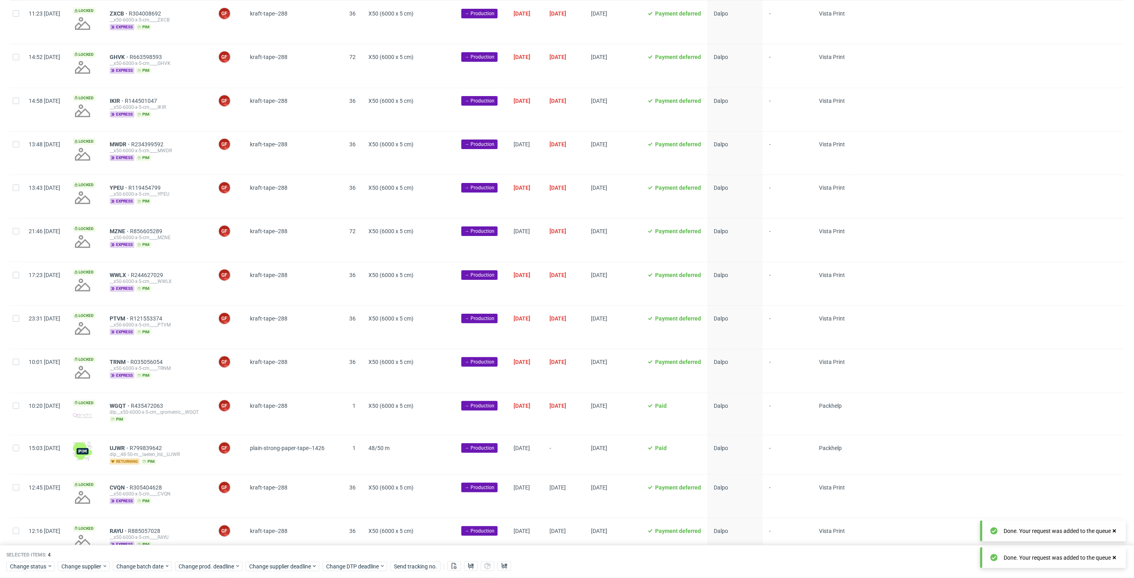
scroll to position [133, 0]
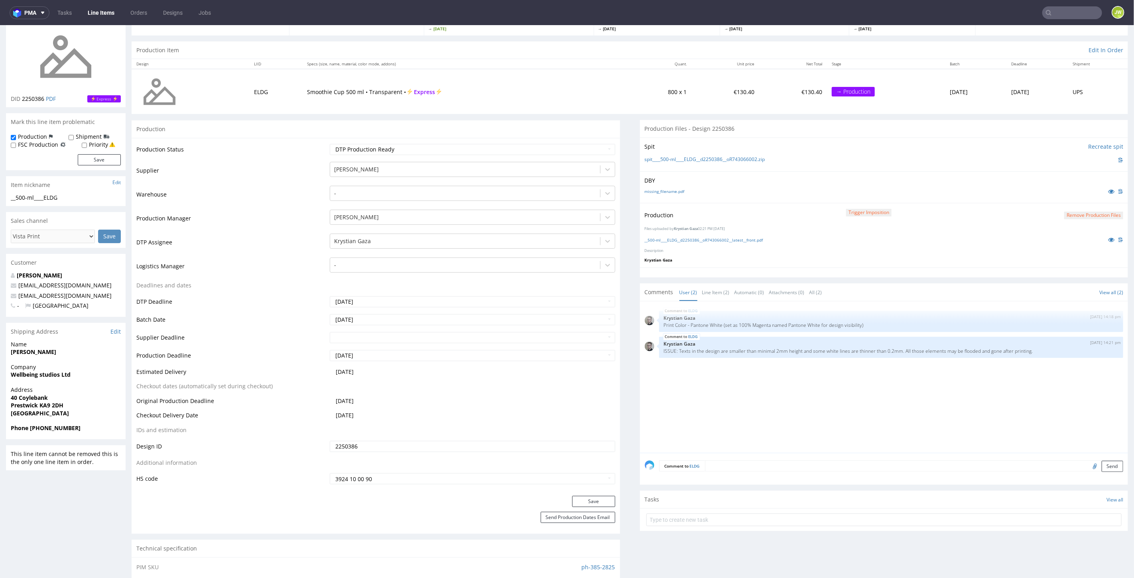
scroll to position [44, 0]
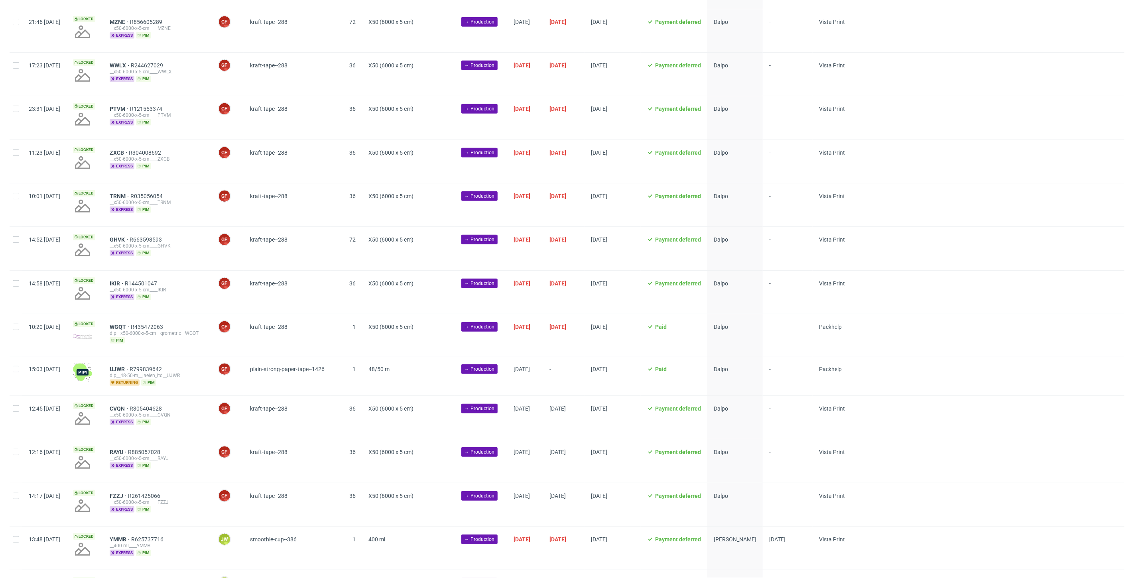
scroll to position [620, 0]
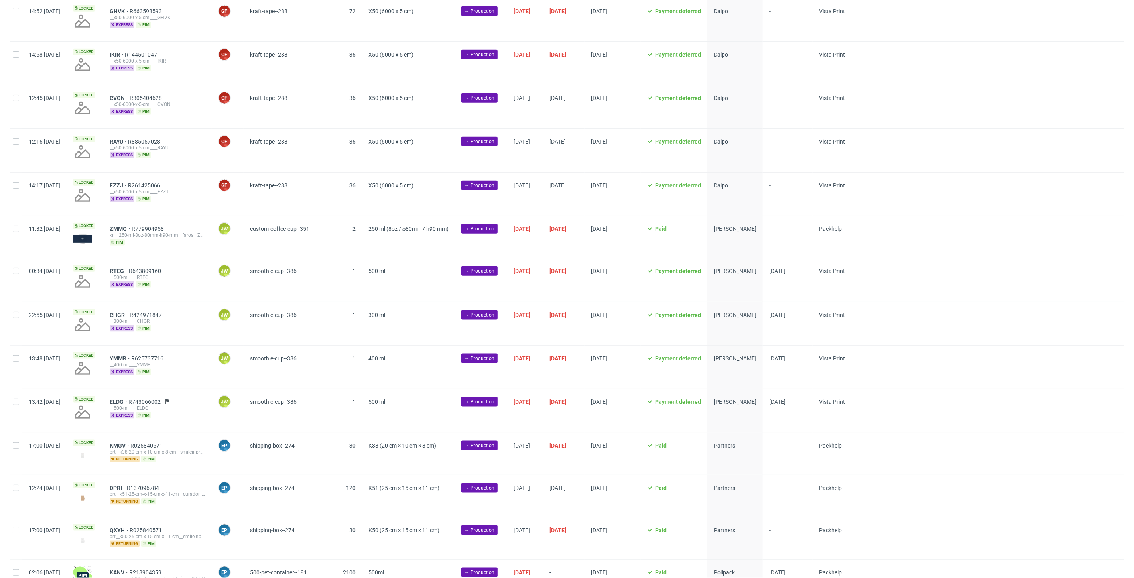
scroll to position [664, 0]
drag, startPoint x: 194, startPoint y: 268, endPoint x: 133, endPoint y: 270, distance: 61.4
click at [133, 270] on div "RTEG R643809160 __500-ml____RTEG express pim" at bounding box center [157, 279] width 108 height 43
copy div "RTEG R643809160"
click at [16, 273] on input "checkbox" at bounding box center [16, 271] width 6 height 6
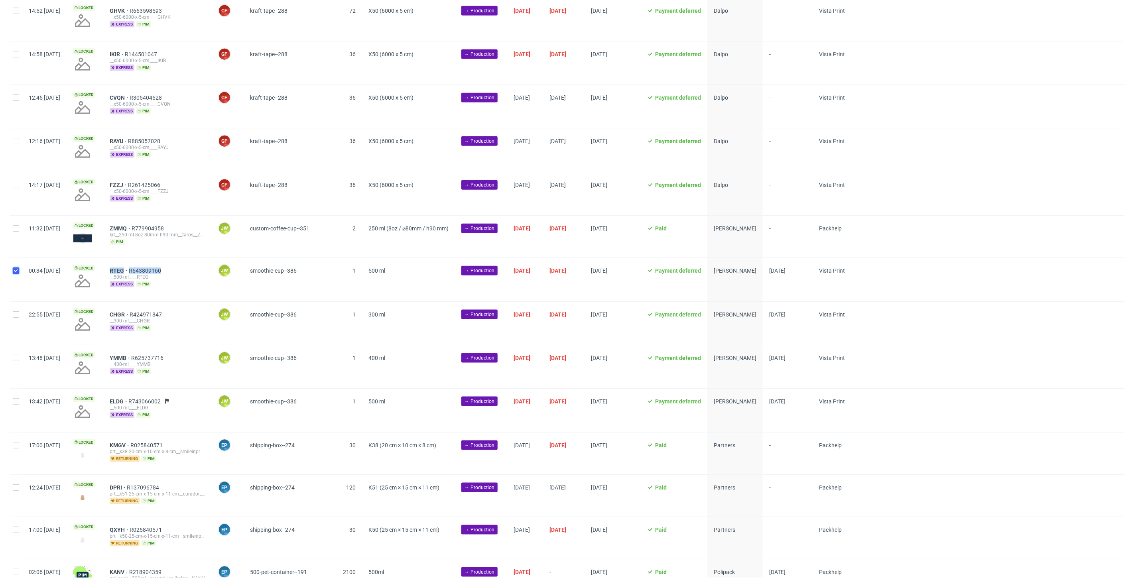
checkbox input "true"
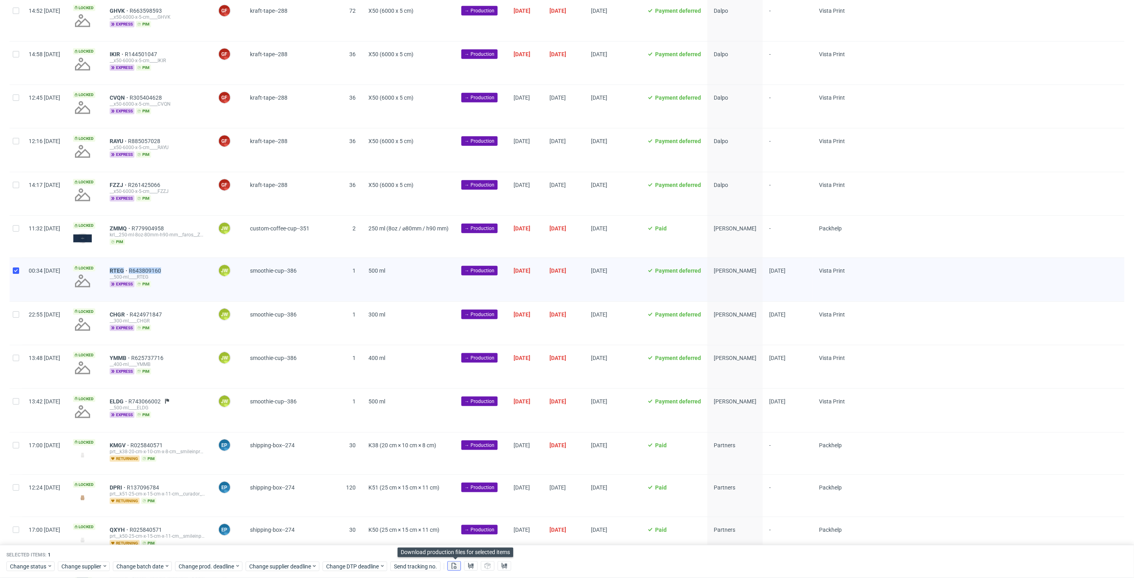
click at [459, 568] on button at bounding box center [454, 567] width 14 height 10
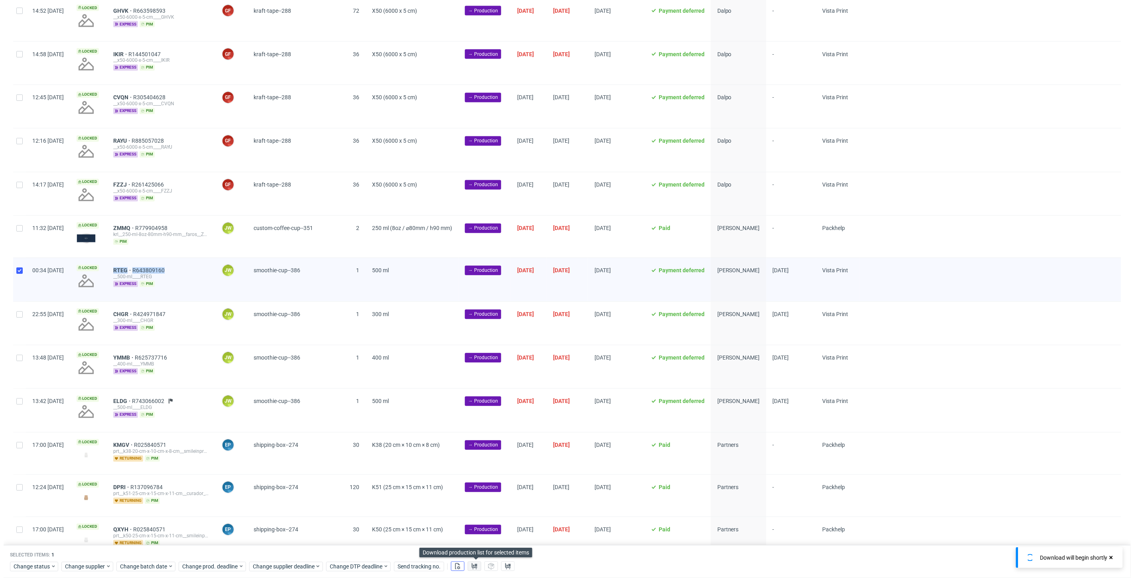
scroll to position [0, 1381]
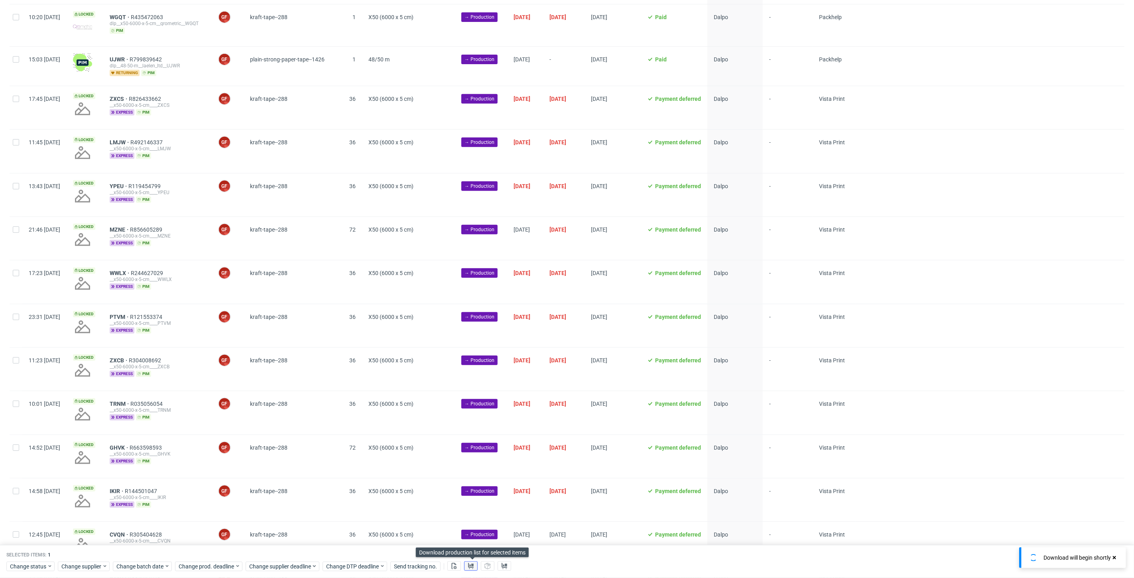
click at [471, 567] on use at bounding box center [471, 566] width 6 height 6
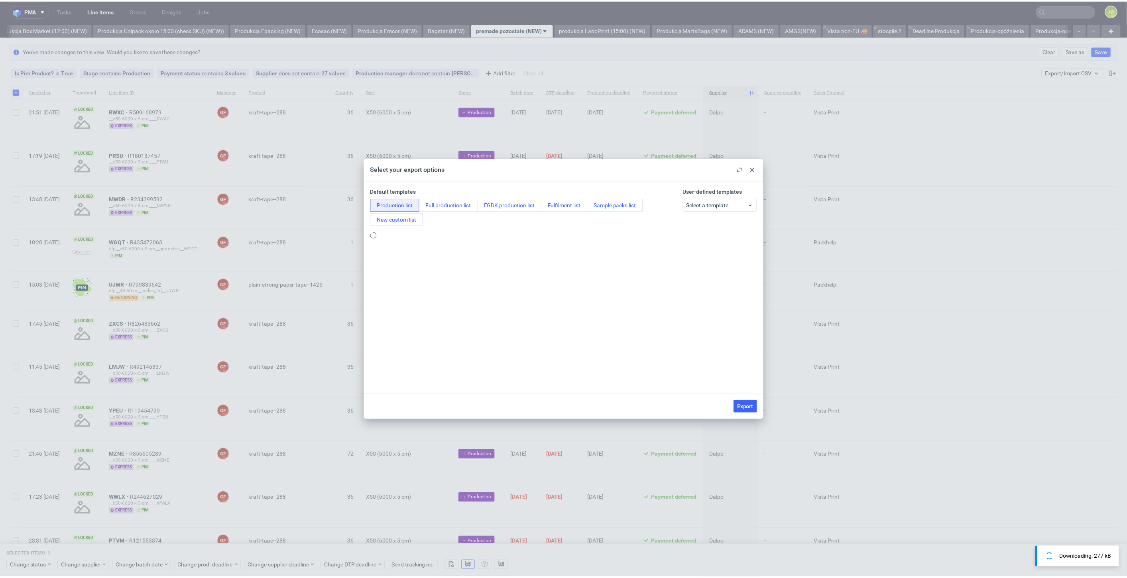
scroll to position [0, 0]
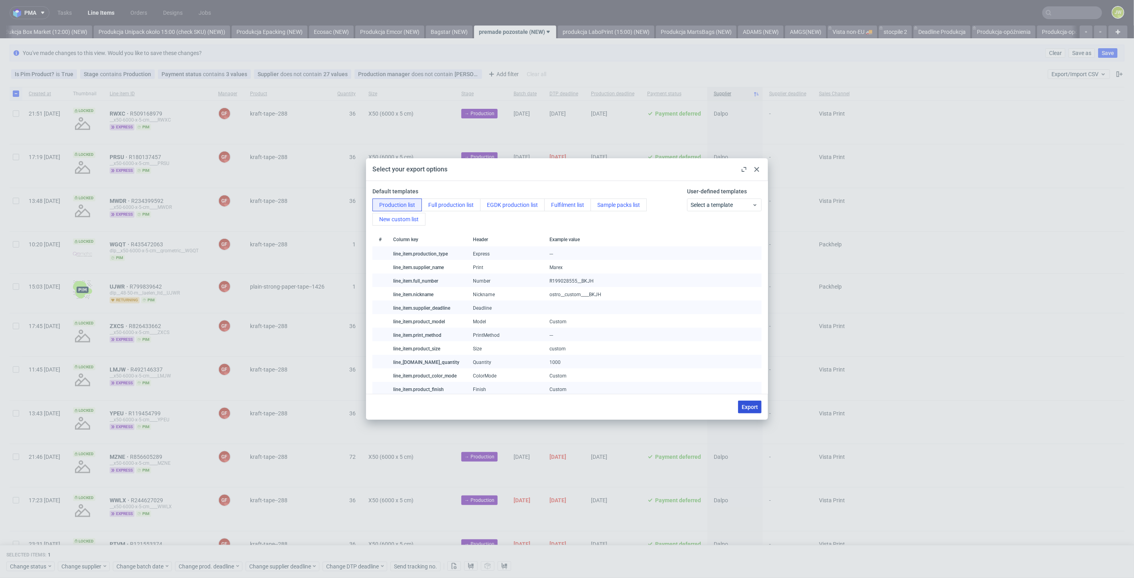
click at [748, 406] on span "Export" at bounding box center [750, 407] width 16 height 6
checkbox input "false"
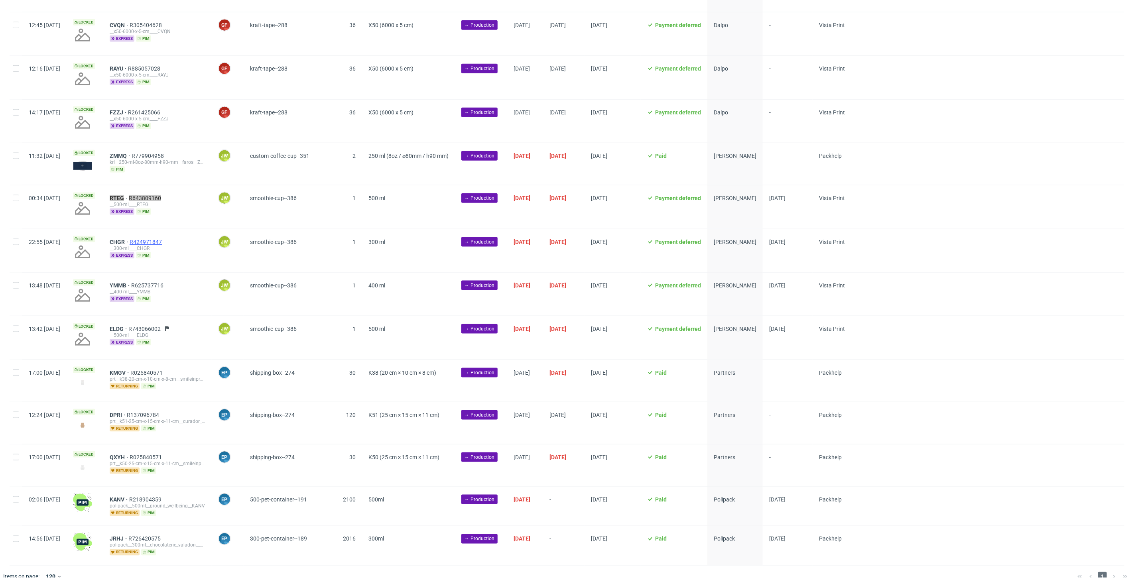
scroll to position [749, 0]
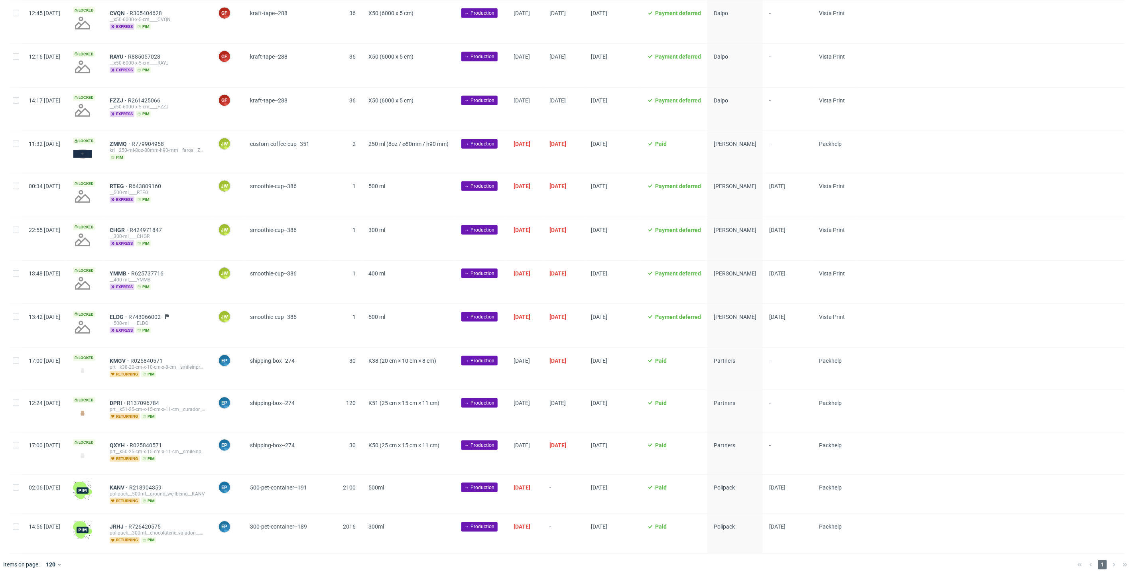
click at [14, 189] on div at bounding box center [16, 194] width 13 height 43
checkbox input "true"
click at [23, 570] on span "Change status" at bounding box center [28, 567] width 37 height 8
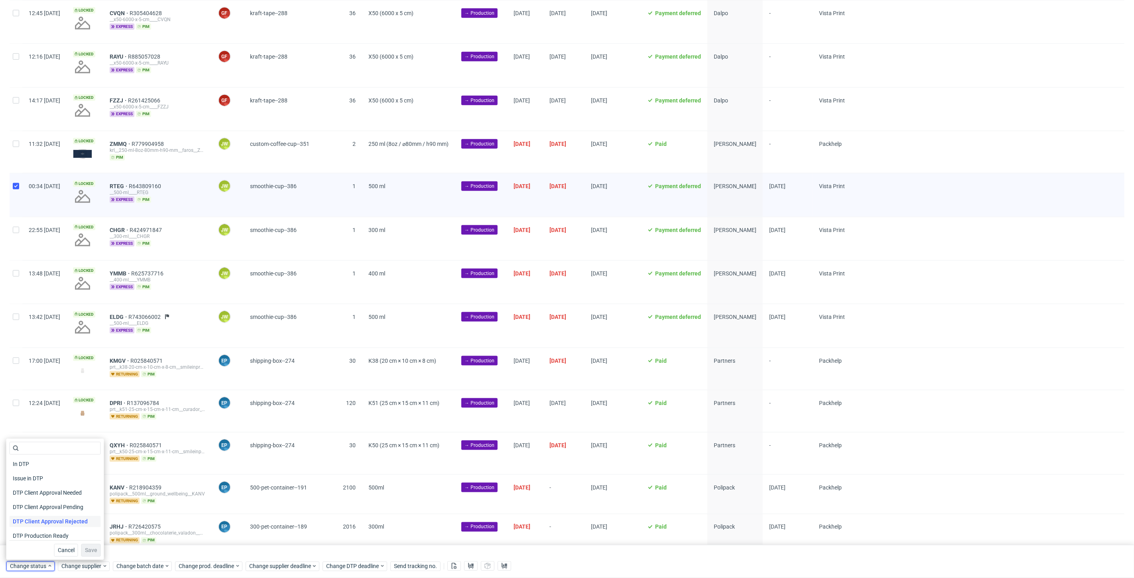
scroll to position [44, 0]
drag, startPoint x: 27, startPoint y: 534, endPoint x: 56, endPoint y: 542, distance: 29.8
click at [27, 534] on span "In Production" at bounding box center [30, 535] width 40 height 11
click at [89, 554] on button "Save" at bounding box center [91, 550] width 20 height 13
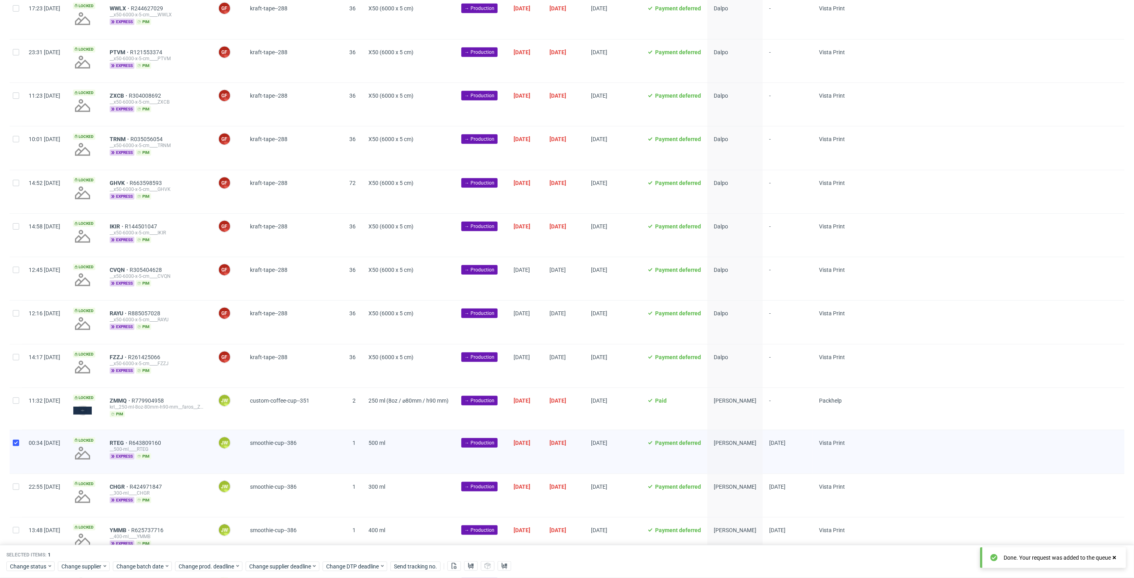
scroll to position [532, 0]
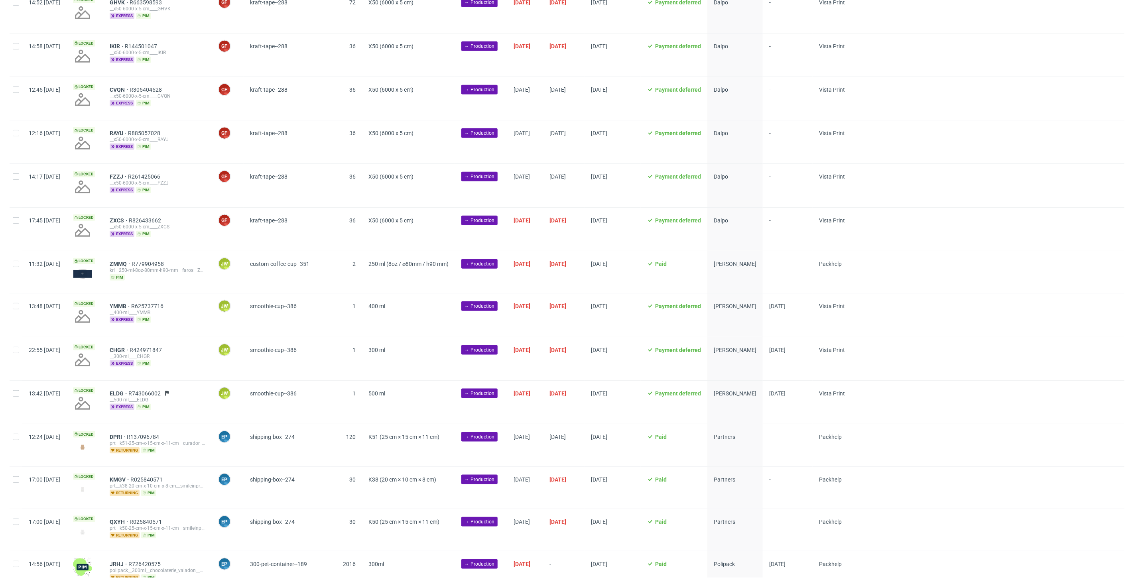
scroll to position [664, 0]
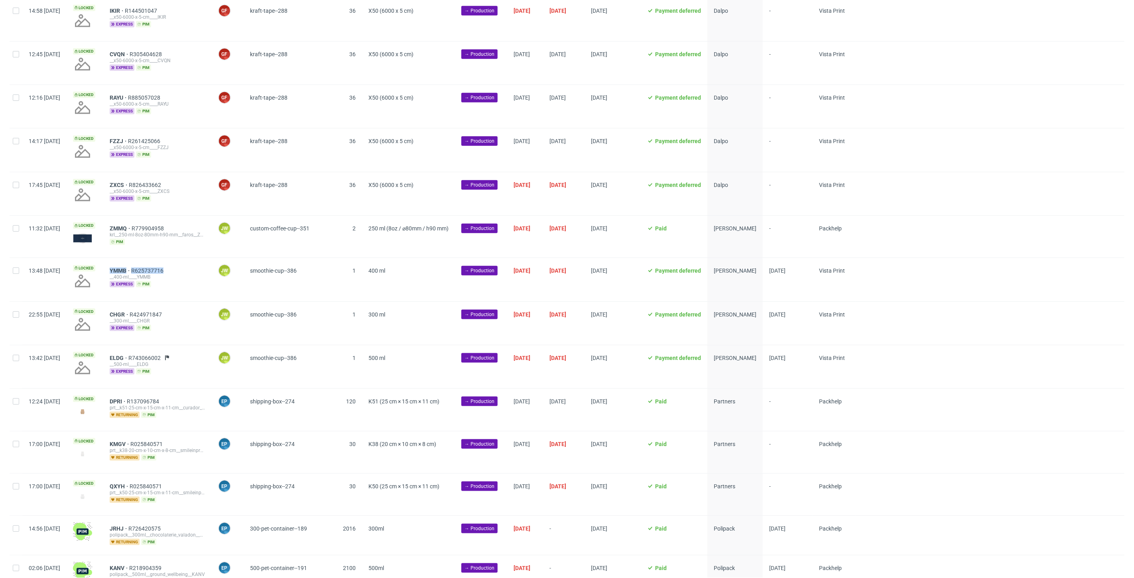
drag, startPoint x: 201, startPoint y: 270, endPoint x: 128, endPoint y: 268, distance: 73.0
click at [128, 268] on div "YMMB R625737716 __400-ml____YMMB express pim" at bounding box center [157, 279] width 108 height 43
copy div "YMMB R625737716"
drag, startPoint x: 16, startPoint y: 272, endPoint x: 54, endPoint y: 296, distance: 44.9
click at [16, 272] on input "checkbox" at bounding box center [16, 271] width 6 height 6
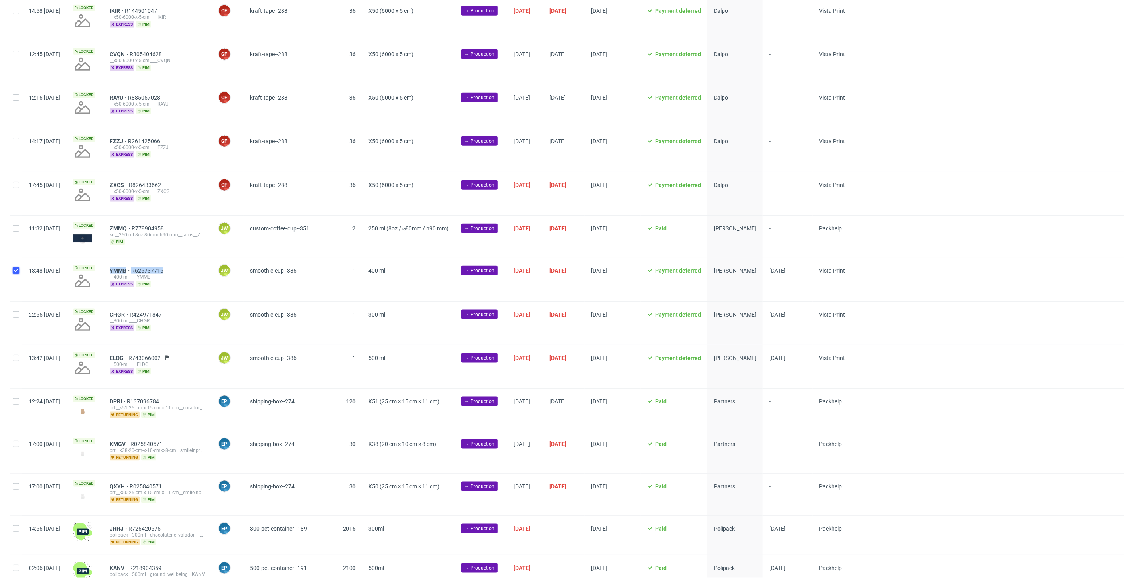
checkbox input "true"
drag, startPoint x: 455, startPoint y: 570, endPoint x: 462, endPoint y: 570, distance: 6.8
click at [456, 570] on button at bounding box center [454, 567] width 14 height 10
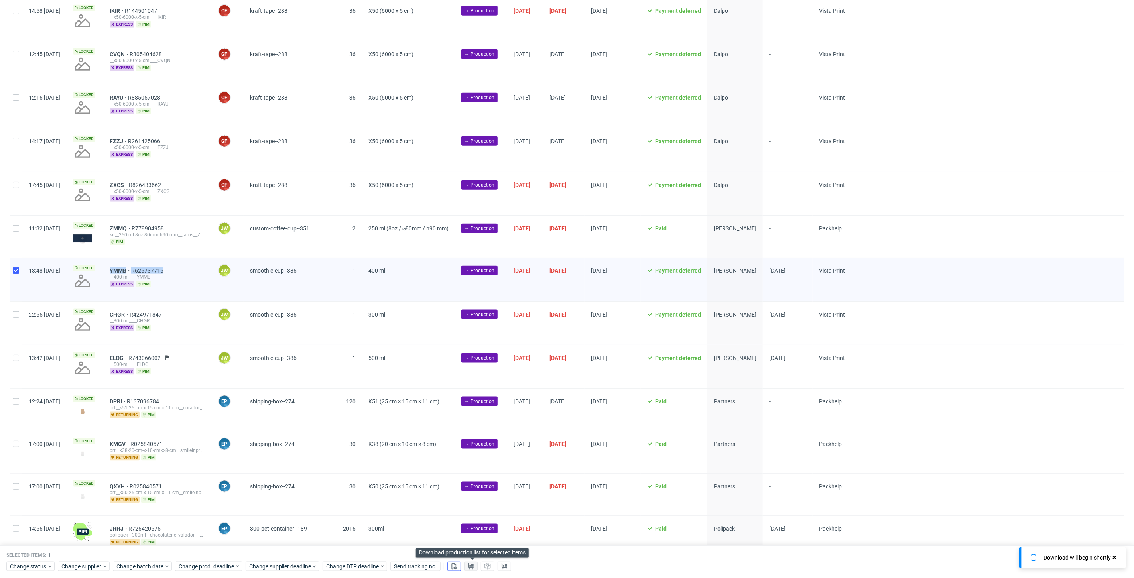
scroll to position [0, 1381]
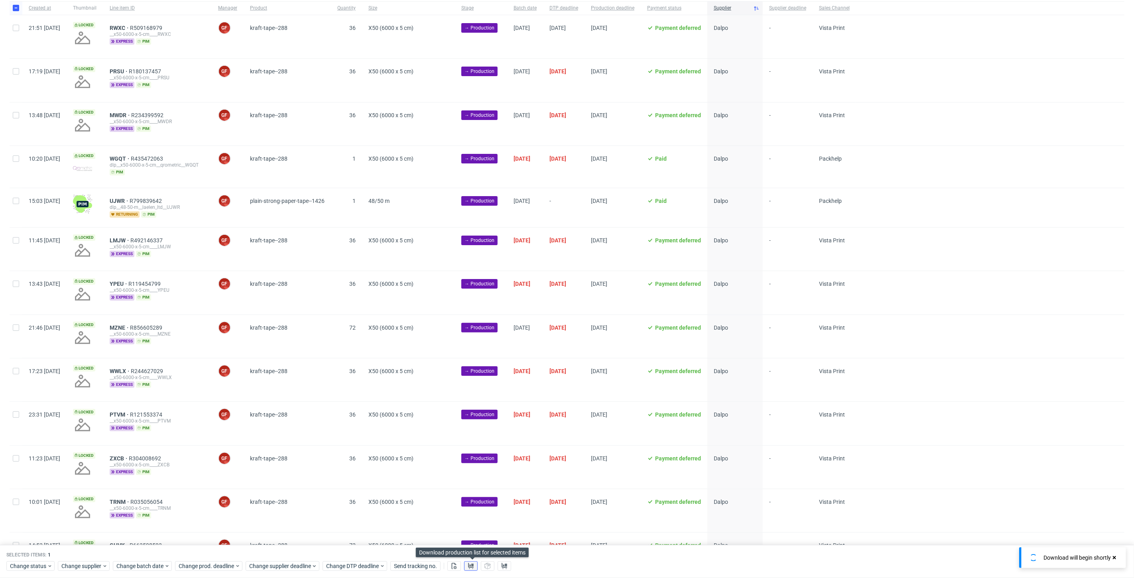
click at [471, 570] on button at bounding box center [471, 567] width 14 height 10
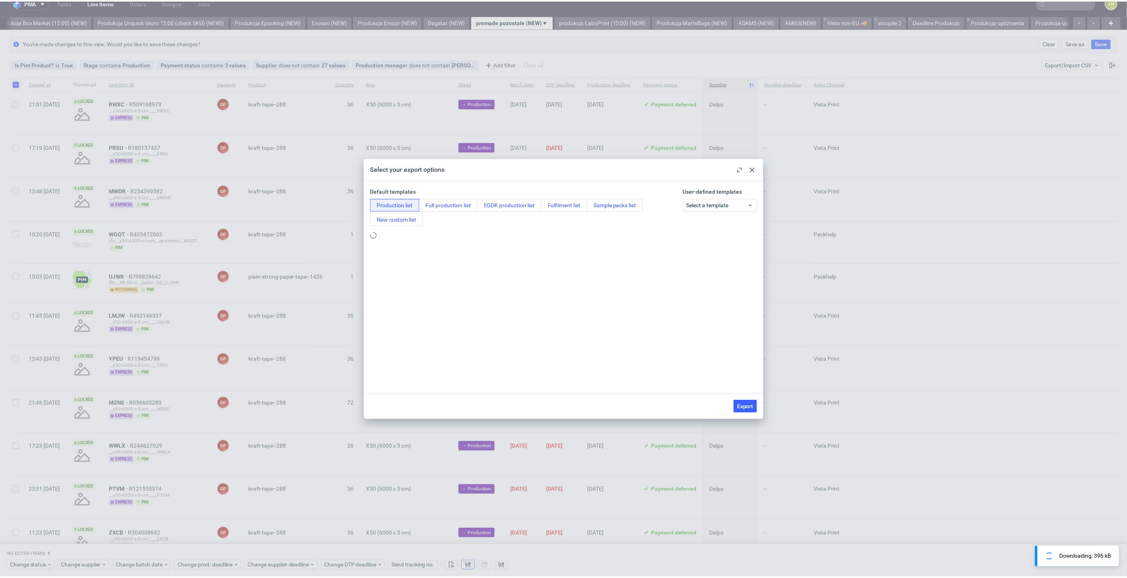
scroll to position [0, 0]
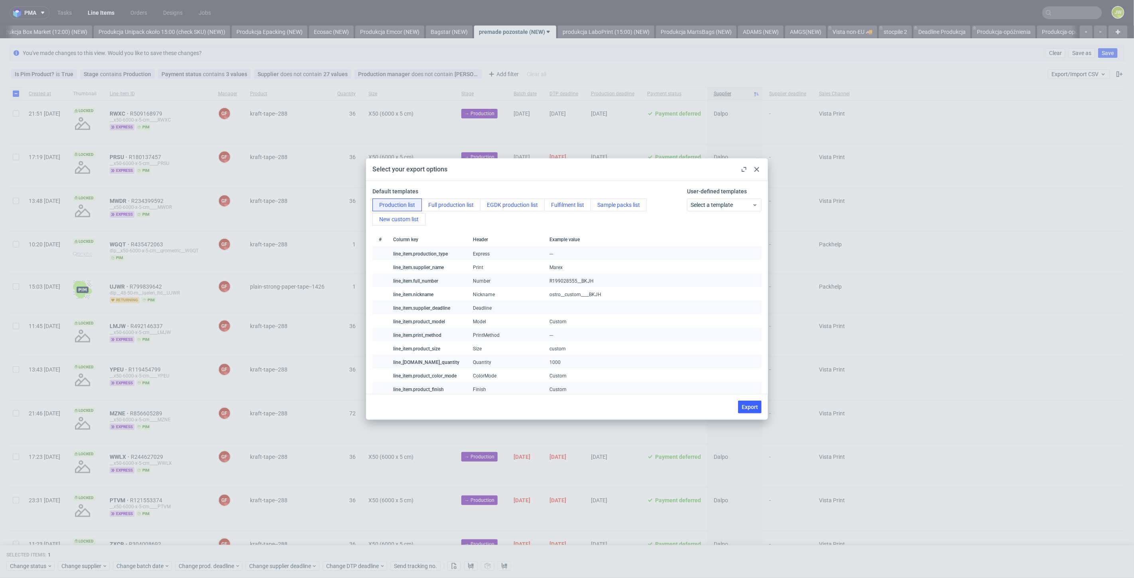
drag, startPoint x: 748, startPoint y: 410, endPoint x: 737, endPoint y: 410, distance: 11.2
click at [748, 410] on span "Export" at bounding box center [750, 407] width 16 height 6
checkbox input "false"
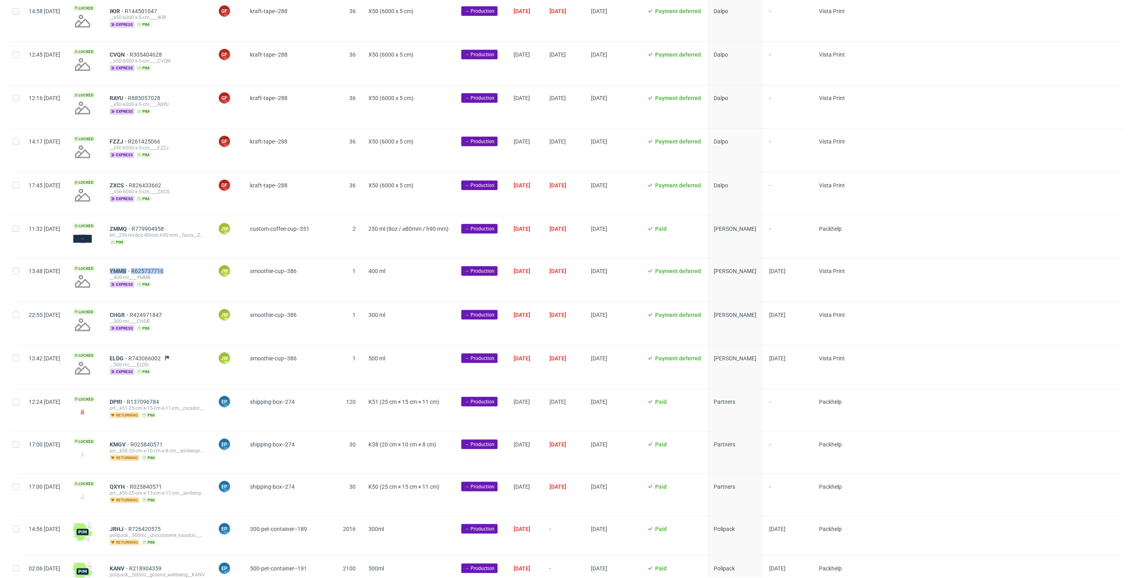
scroll to position [664, 0]
drag, startPoint x: 14, startPoint y: 273, endPoint x: 21, endPoint y: 277, distance: 8.4
click at [14, 273] on input "checkbox" at bounding box center [16, 271] width 6 height 6
checkbox input "true"
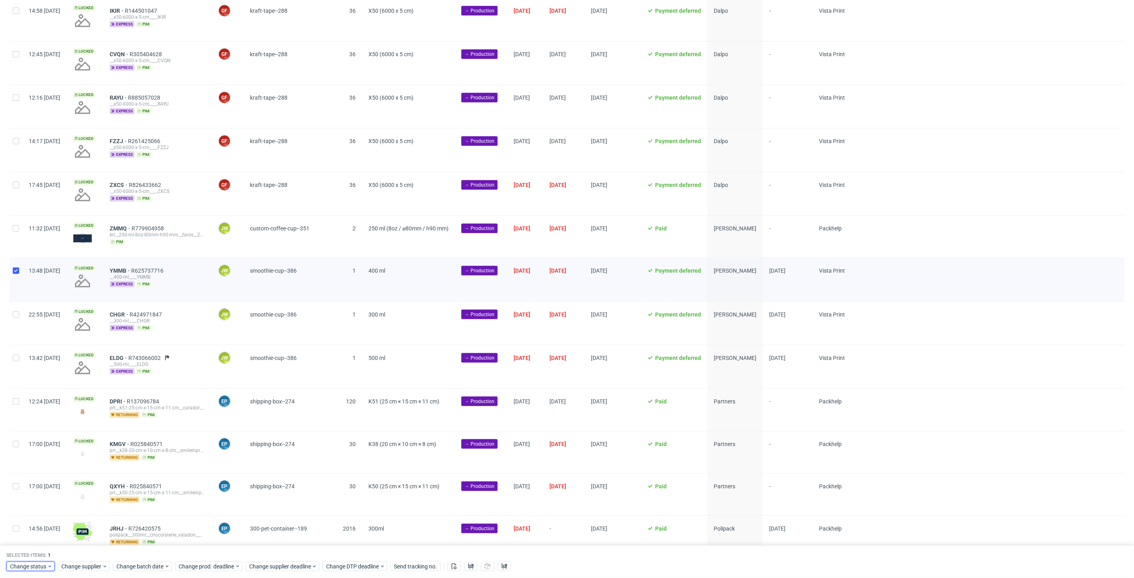
click at [31, 565] on span "Change status" at bounding box center [28, 567] width 37 height 8
click at [24, 532] on span "In Production" at bounding box center [30, 535] width 40 height 11
click at [88, 549] on span "Save" at bounding box center [91, 551] width 12 height 6
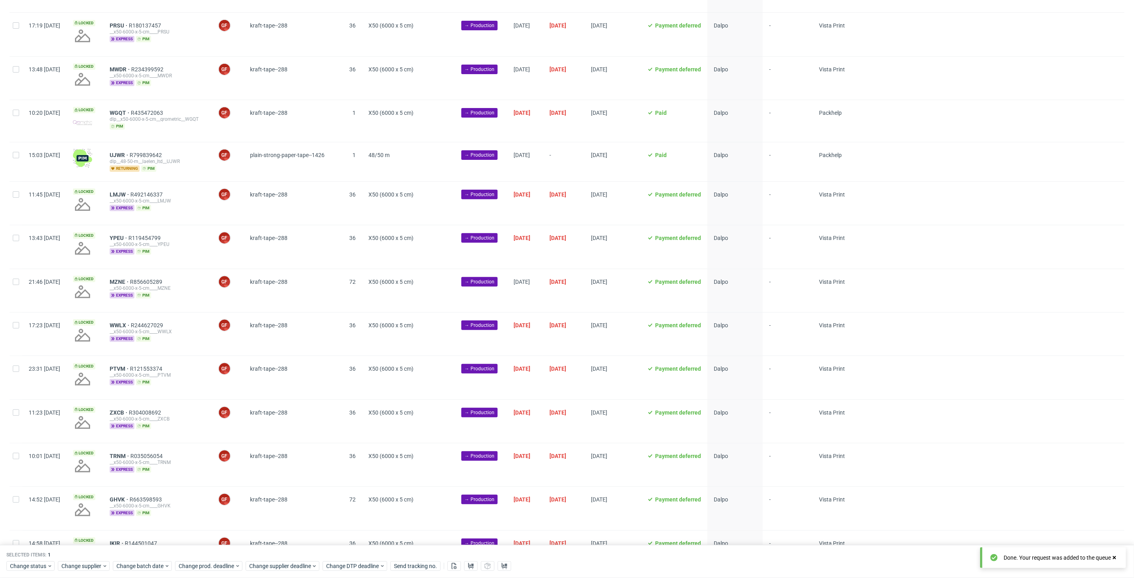
scroll to position [133, 0]
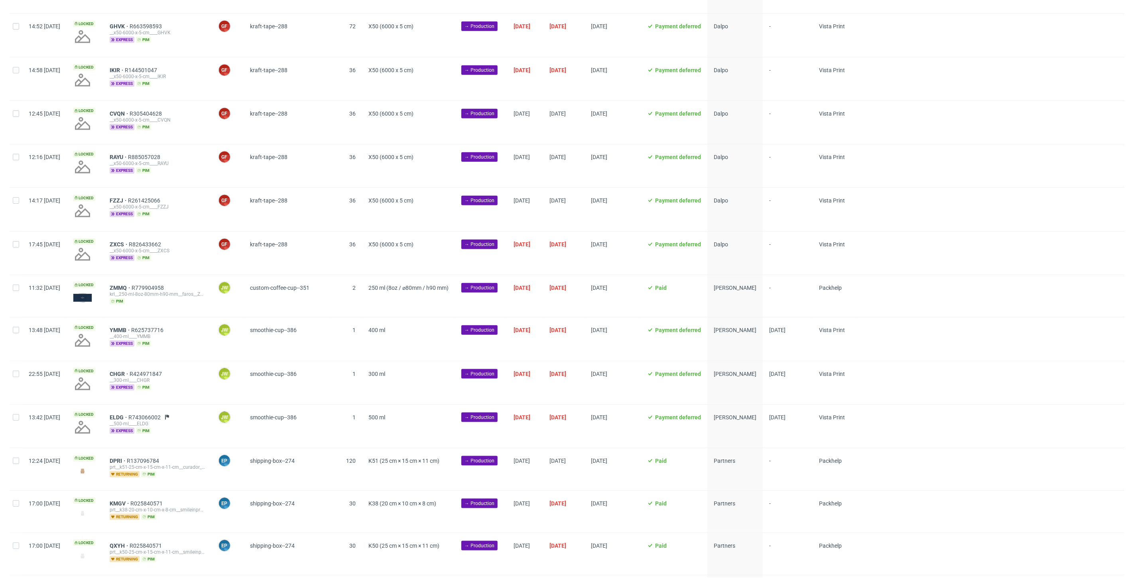
scroll to position [620, 0]
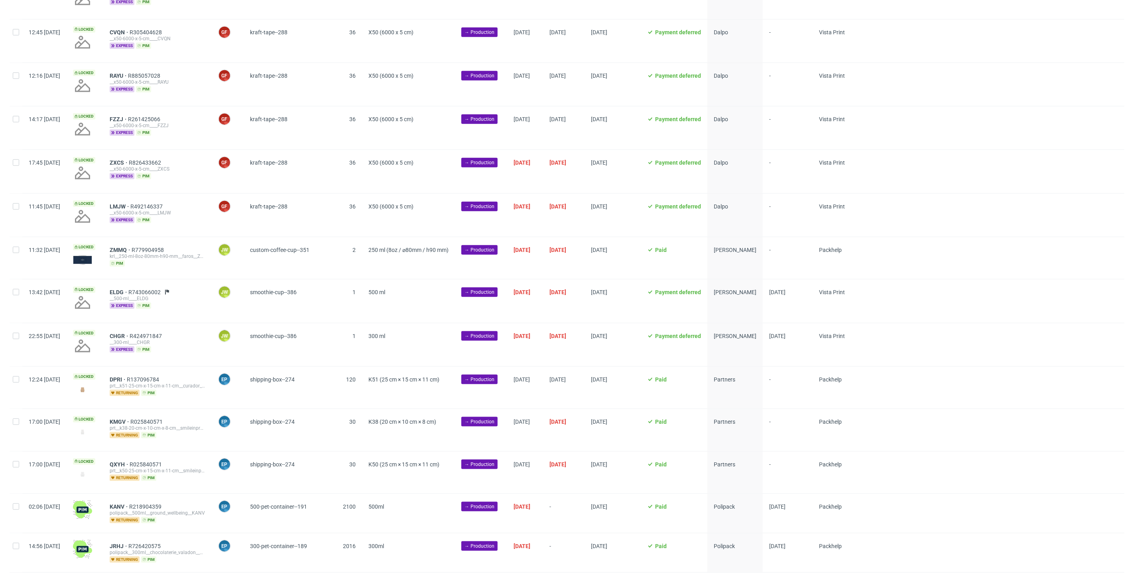
scroll to position [662, 0]
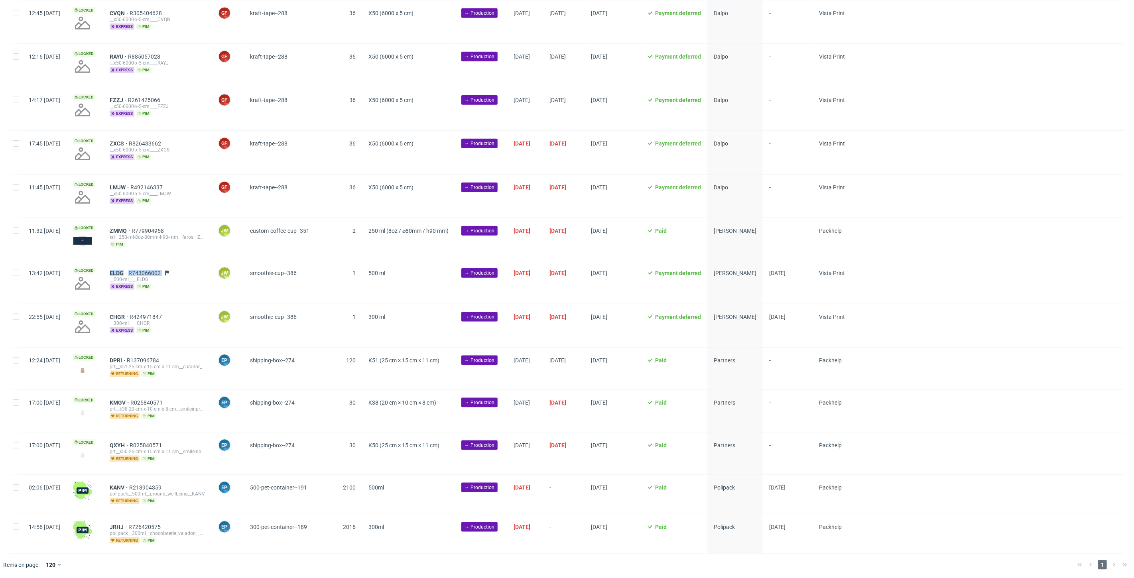
drag, startPoint x: 201, startPoint y: 272, endPoint x: 130, endPoint y: 272, distance: 70.6
click at [130, 272] on div "ELDG R743066002 __500-ml____ELDG express pim" at bounding box center [157, 281] width 108 height 43
copy div "ELDG R743066002"
click at [16, 276] on div at bounding box center [16, 281] width 13 height 43
checkbox input "true"
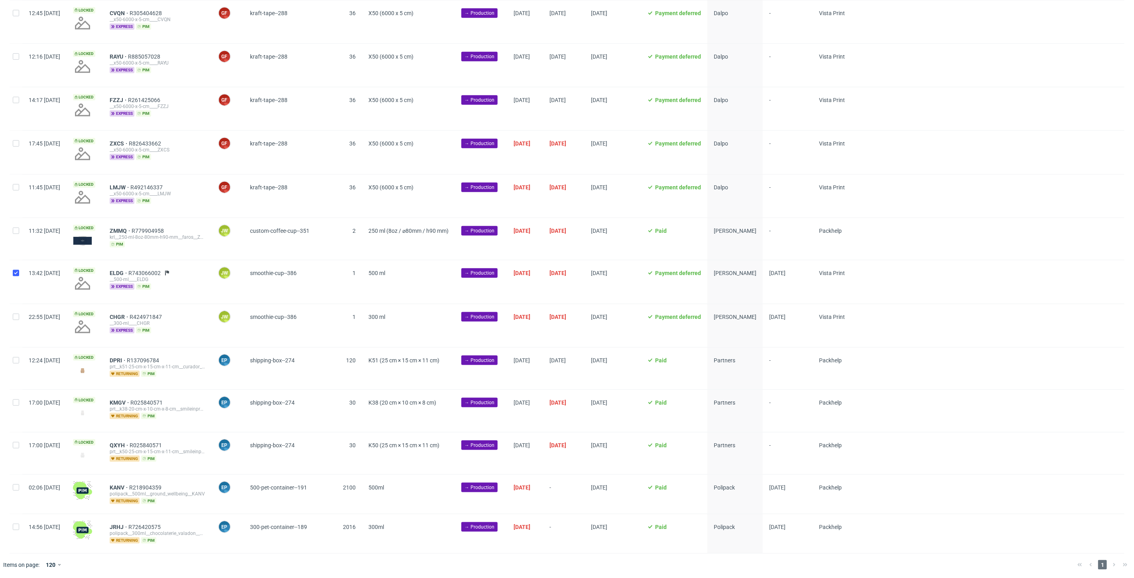
checkbox input "true"
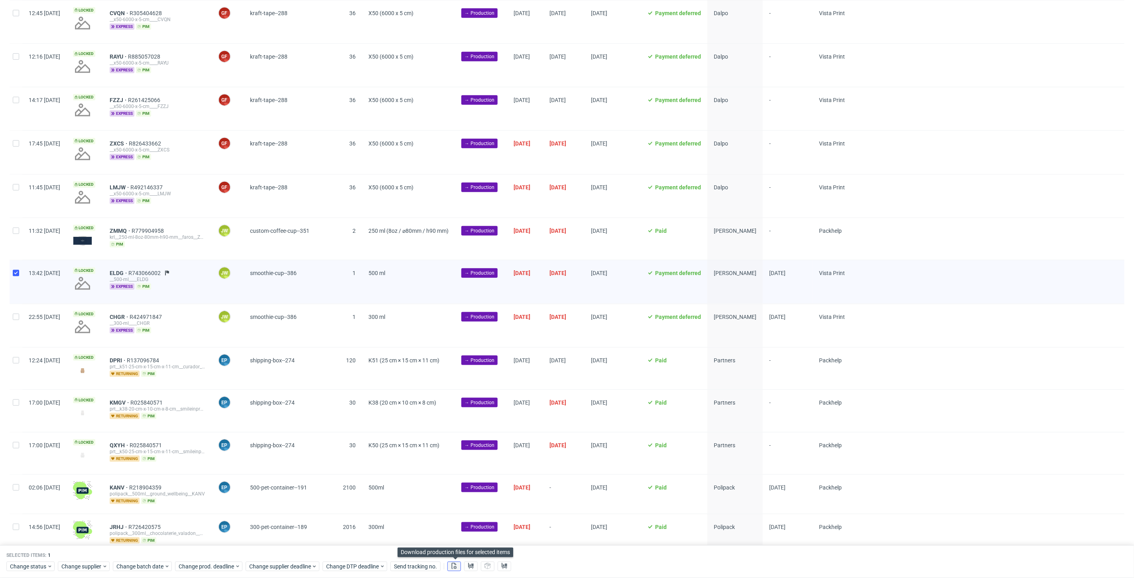
click at [454, 568] on icon at bounding box center [454, 566] width 6 height 6
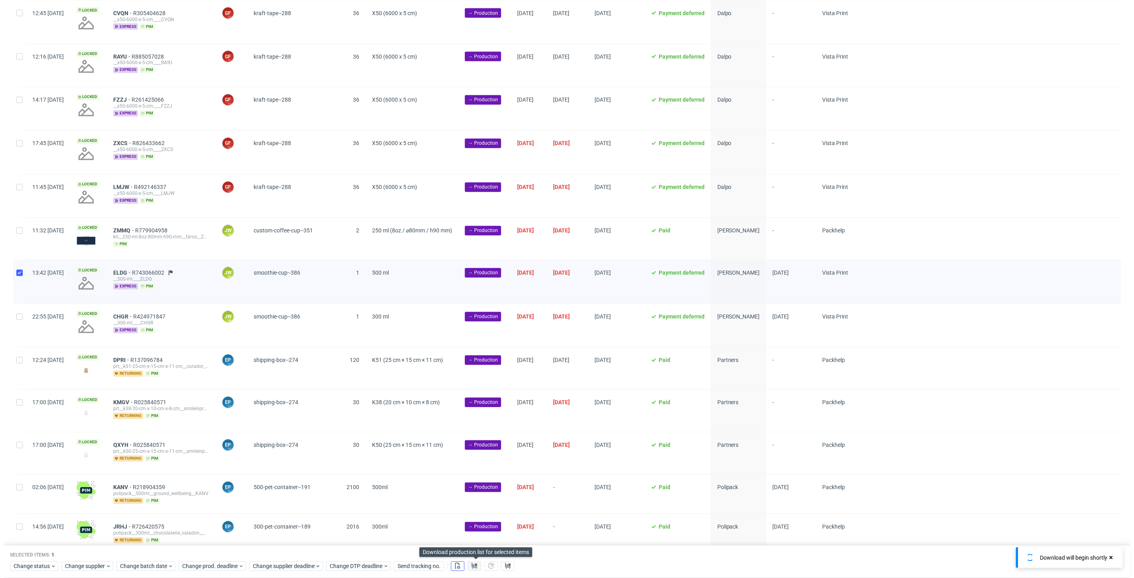
scroll to position [0, 1381]
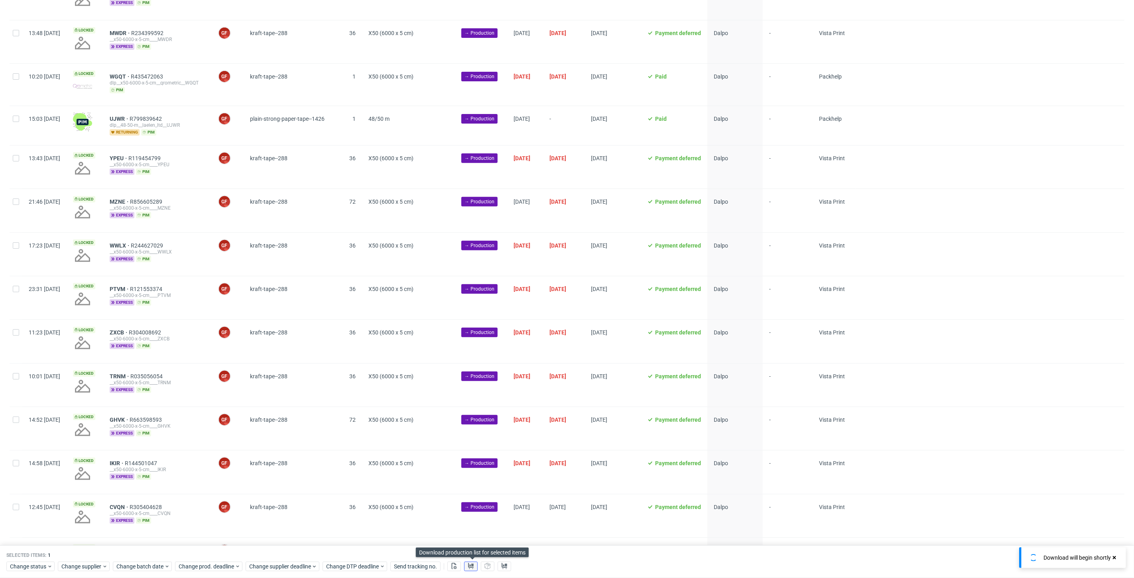
click at [473, 568] on use at bounding box center [471, 566] width 6 height 6
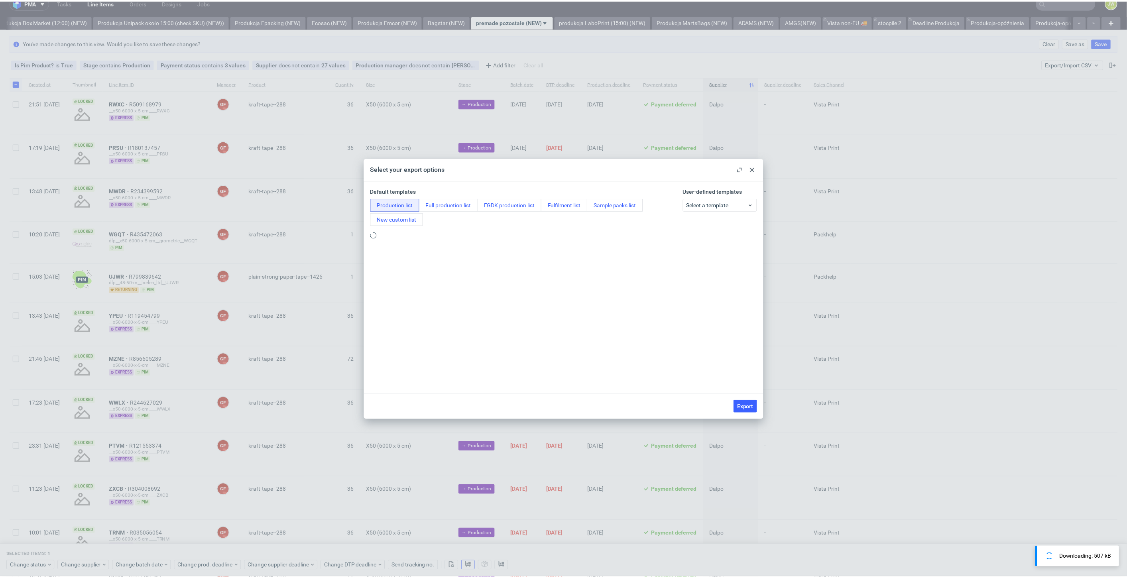
scroll to position [0, 0]
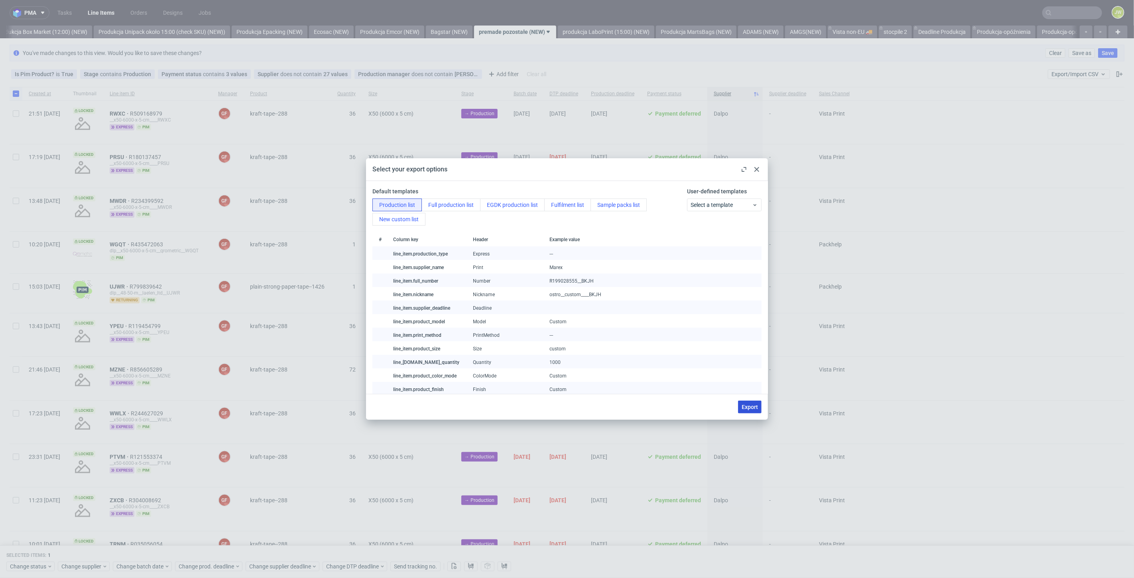
click at [747, 408] on span "Export" at bounding box center [750, 407] width 16 height 6
checkbox input "false"
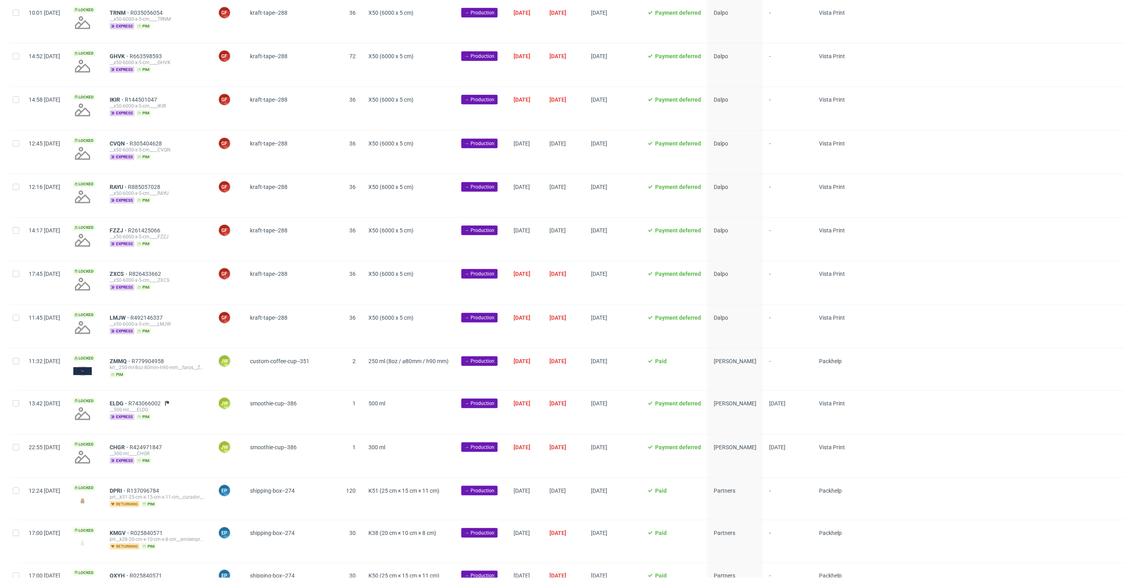
scroll to position [662, 0]
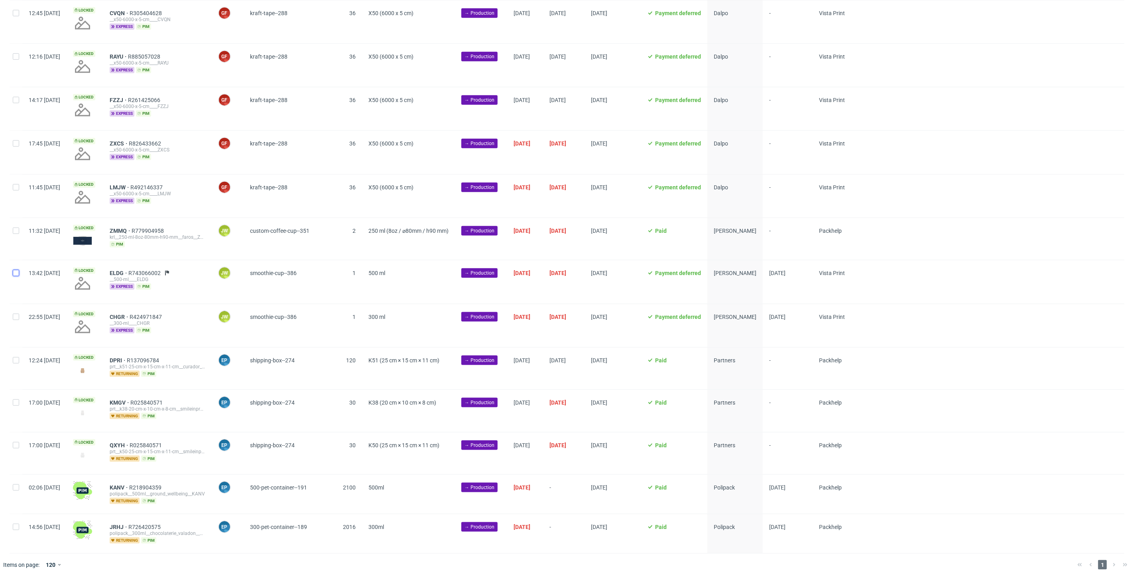
click at [14, 275] on input "checkbox" at bounding box center [16, 273] width 6 height 6
checkbox input "true"
click at [22, 568] on span "Change status" at bounding box center [28, 567] width 37 height 8
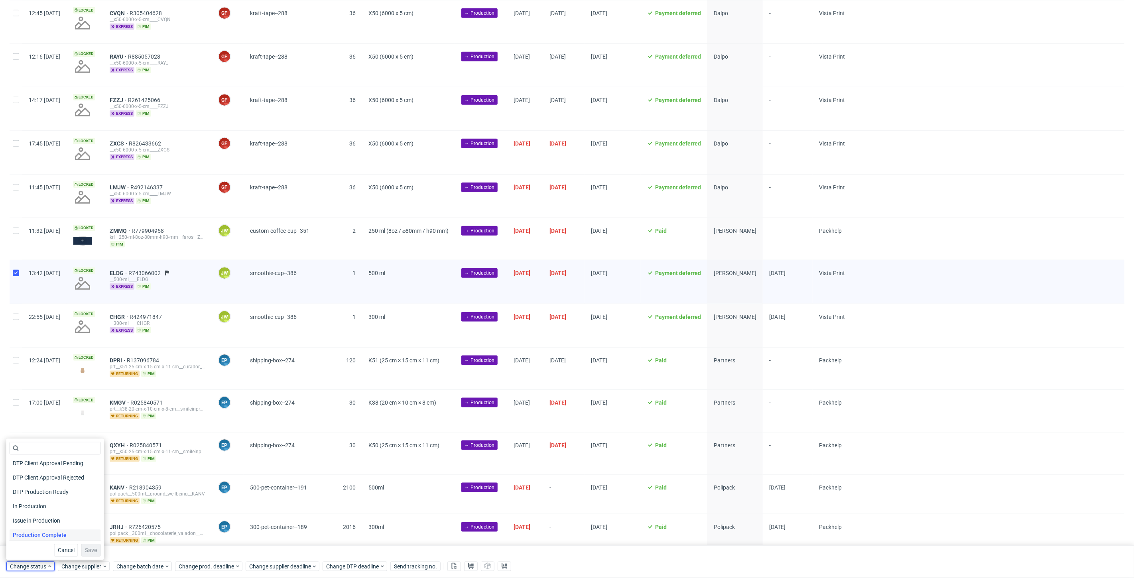
scroll to position [89, 0]
click at [23, 495] on span "In Production" at bounding box center [30, 491] width 40 height 11
click at [85, 549] on span "Save" at bounding box center [91, 551] width 12 height 6
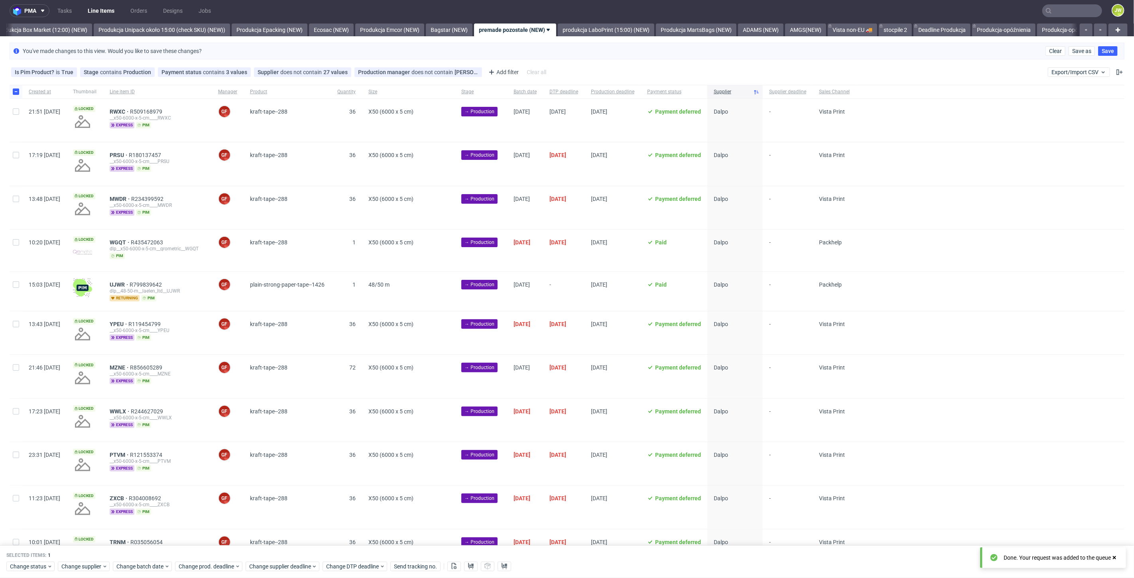
scroll to position [0, 0]
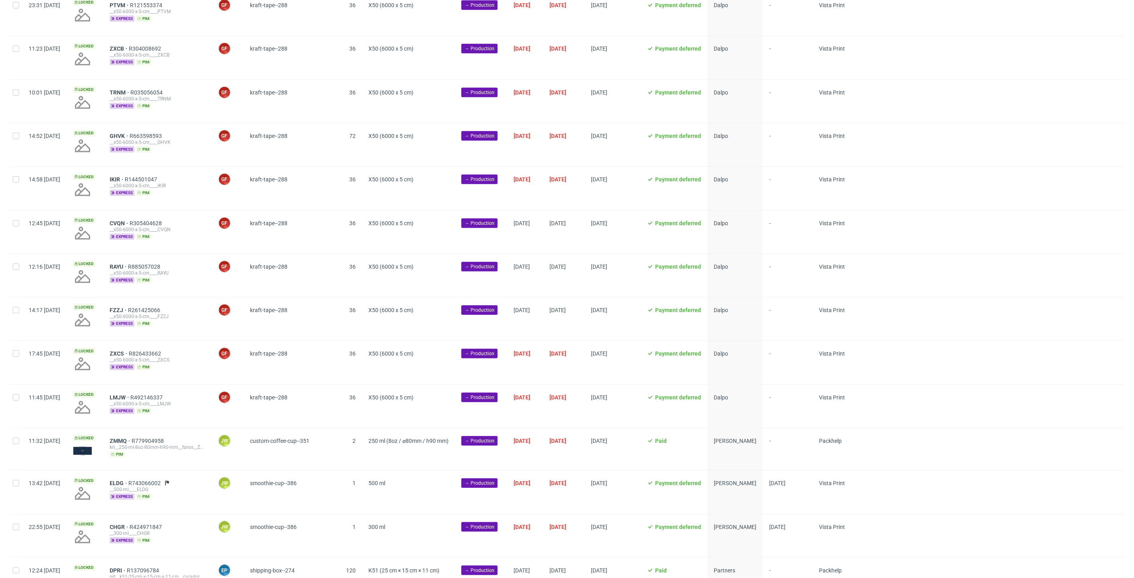
scroll to position [662, 0]
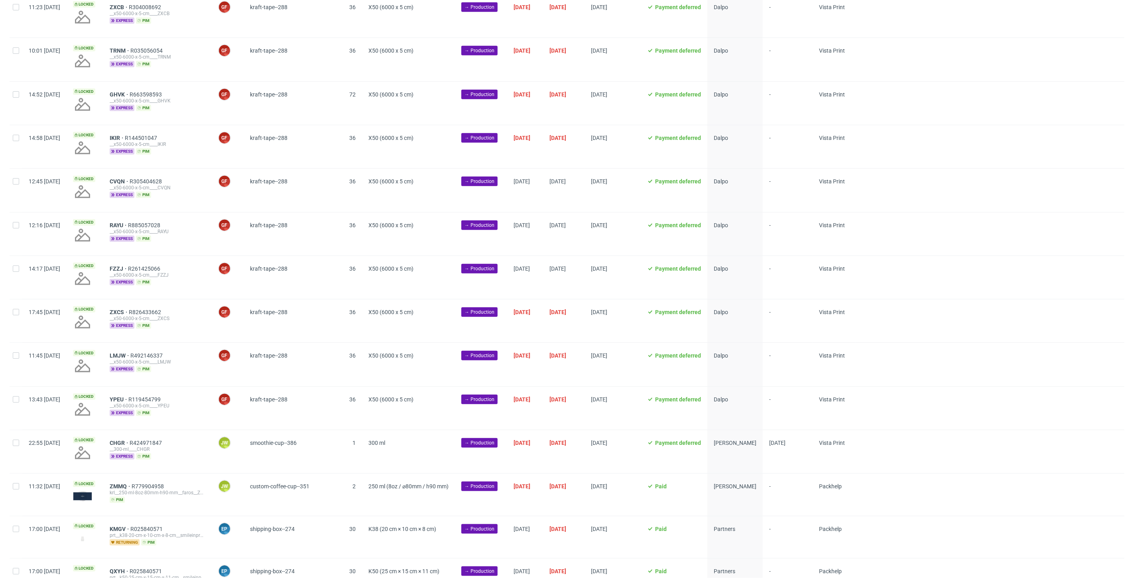
scroll to position [619, 0]
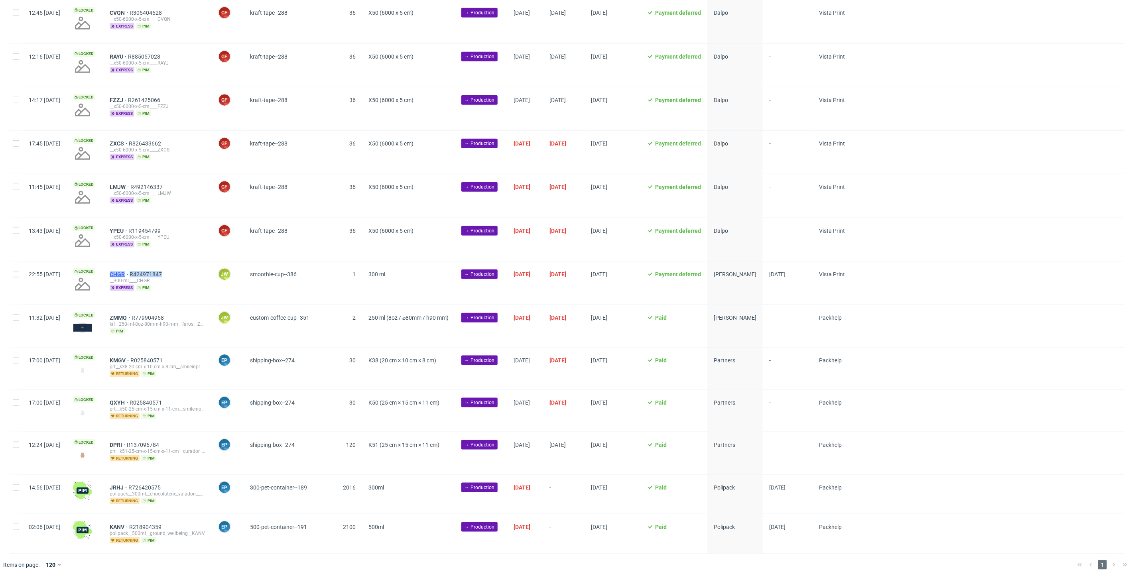
drag, startPoint x: 198, startPoint y: 274, endPoint x: 133, endPoint y: 274, distance: 65.0
click at [133, 274] on div "CHGR R424971847" at bounding box center [158, 274] width 96 height 6
copy div "CHGR R424971847"
click at [205, 279] on div "__300-ml____CHGR" at bounding box center [158, 281] width 96 height 6
drag, startPoint x: 207, startPoint y: 270, endPoint x: 133, endPoint y: 270, distance: 73.8
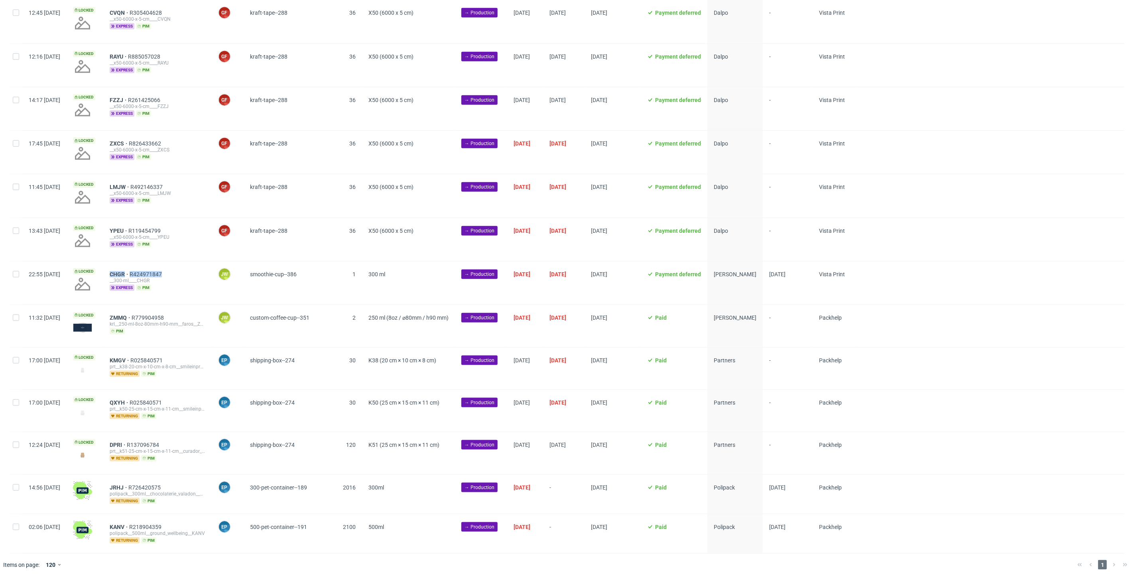
click at [133, 270] on div "CHGR R424971847 __300-ml____CHGR express pim" at bounding box center [157, 283] width 108 height 43
copy div "CHGR R424971847"
click at [15, 318] on input "checkbox" at bounding box center [16, 318] width 6 height 6
checkbox input "true"
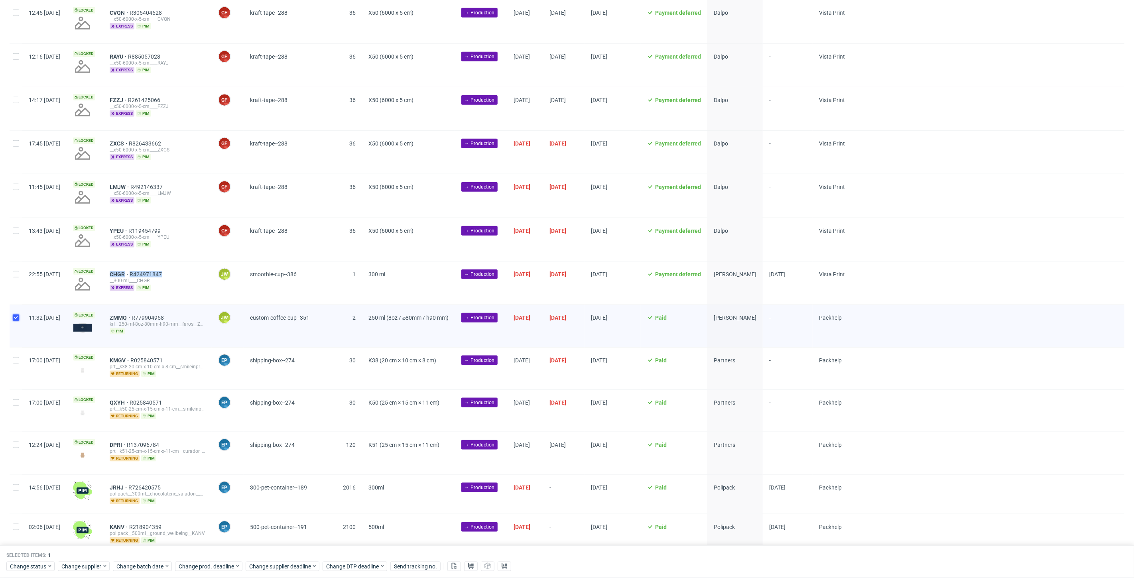
click at [14, 320] on input "checkbox" at bounding box center [16, 318] width 6 height 6
checkbox input "false"
click at [15, 277] on input "checkbox" at bounding box center [16, 274] width 6 height 6
checkbox input "true"
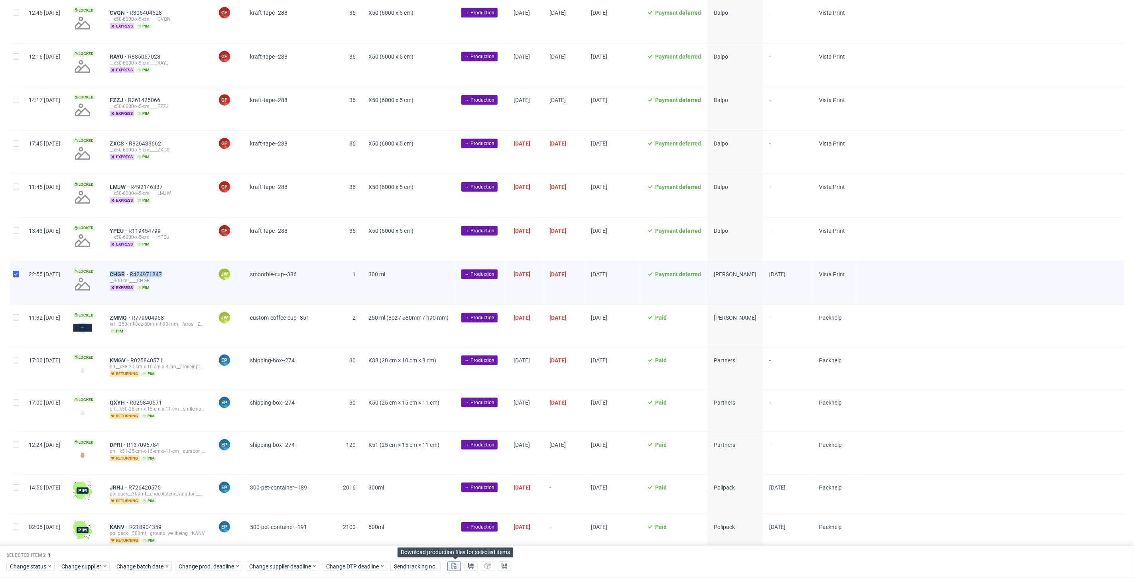
click at [456, 566] on use at bounding box center [454, 566] width 5 height 6
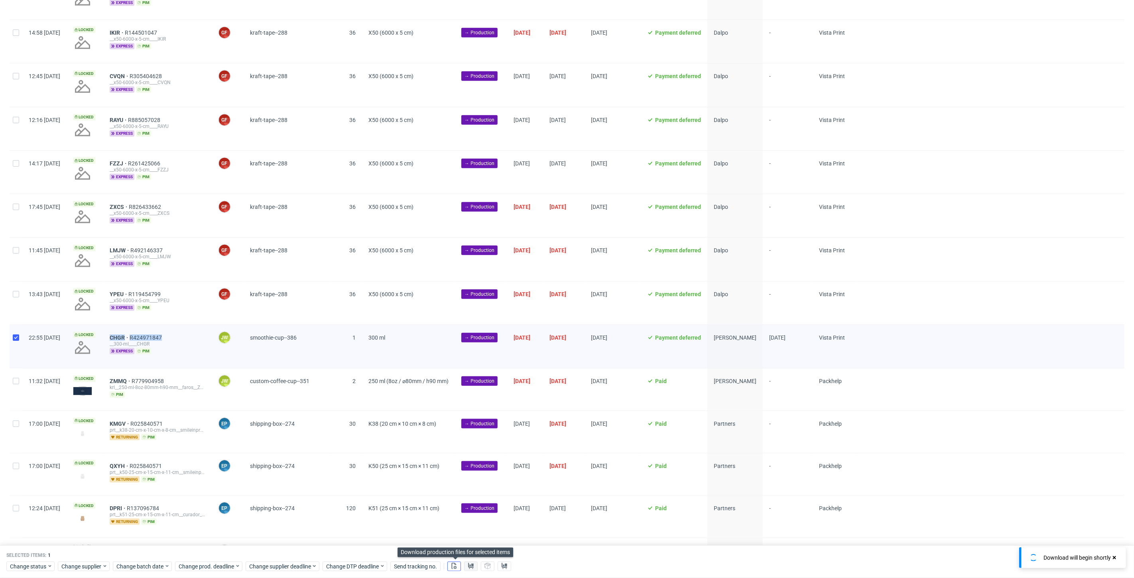
scroll to position [0, 1381]
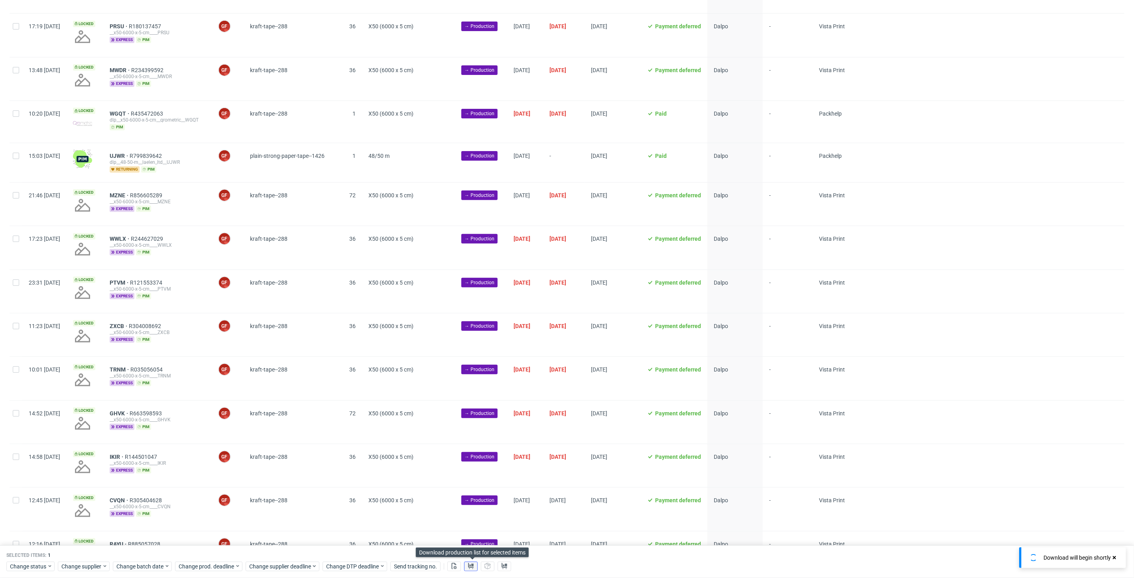
click at [469, 566] on icon at bounding box center [471, 566] width 6 height 6
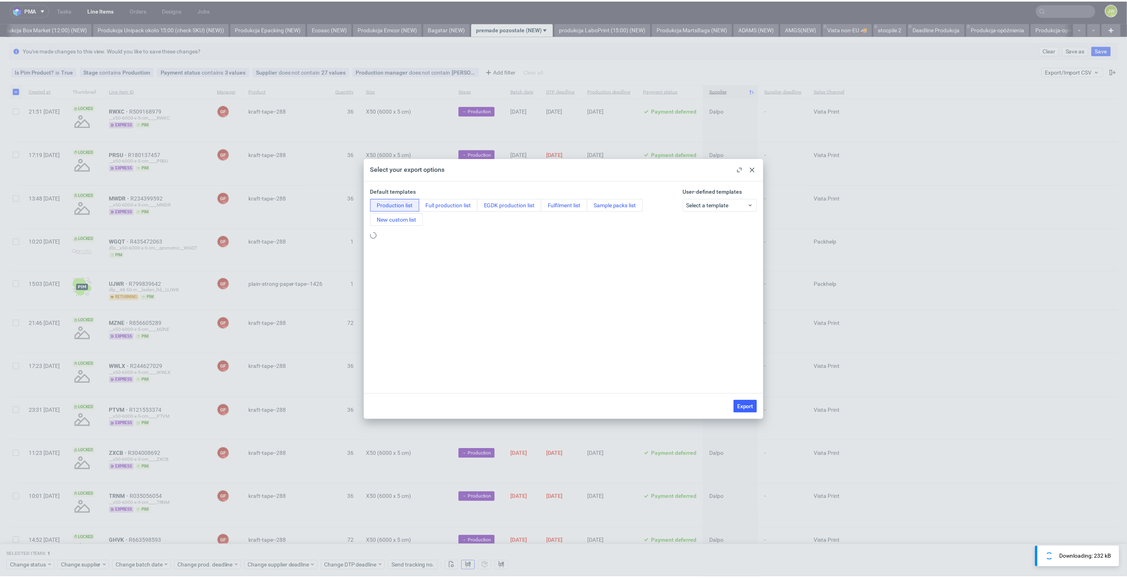
scroll to position [0, 0]
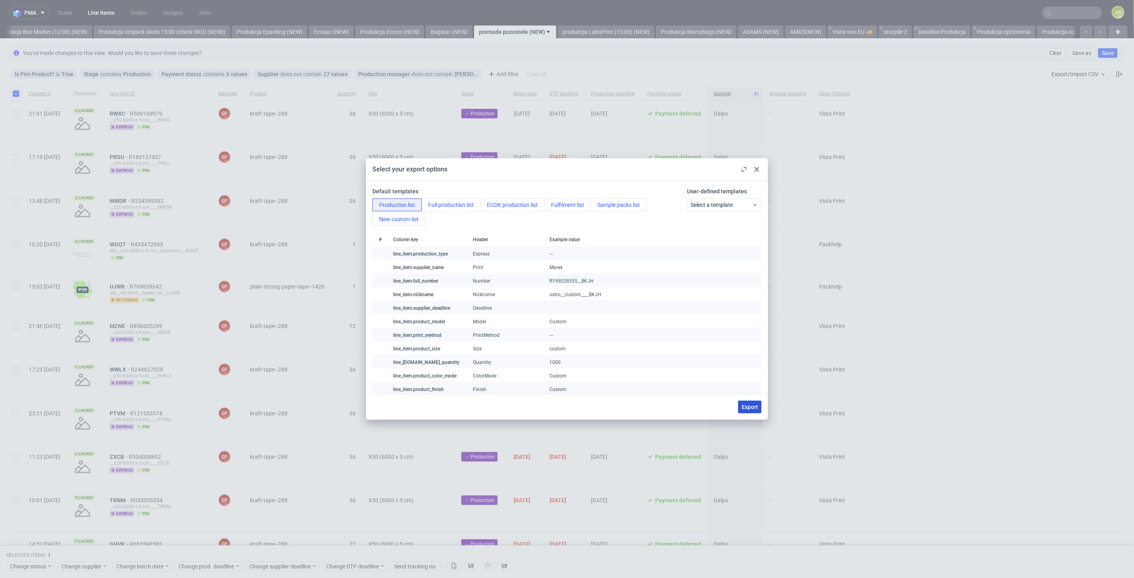
click at [754, 409] on span "Export" at bounding box center [750, 407] width 16 height 6
checkbox input "false"
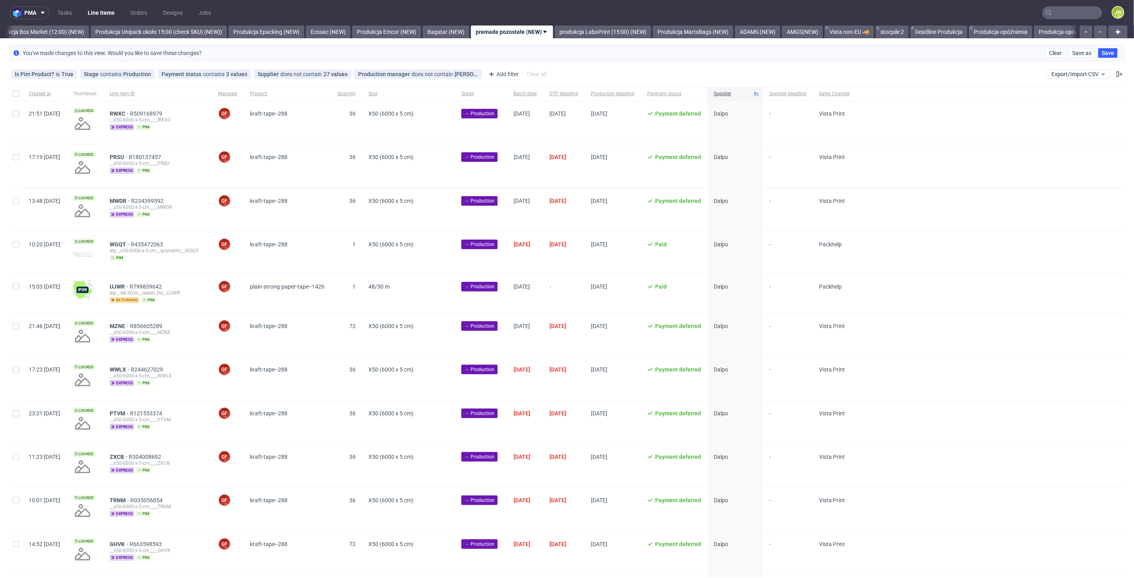
scroll to position [0, 1381]
click at [1008, 232] on div at bounding box center [990, 253] width 268 height 42
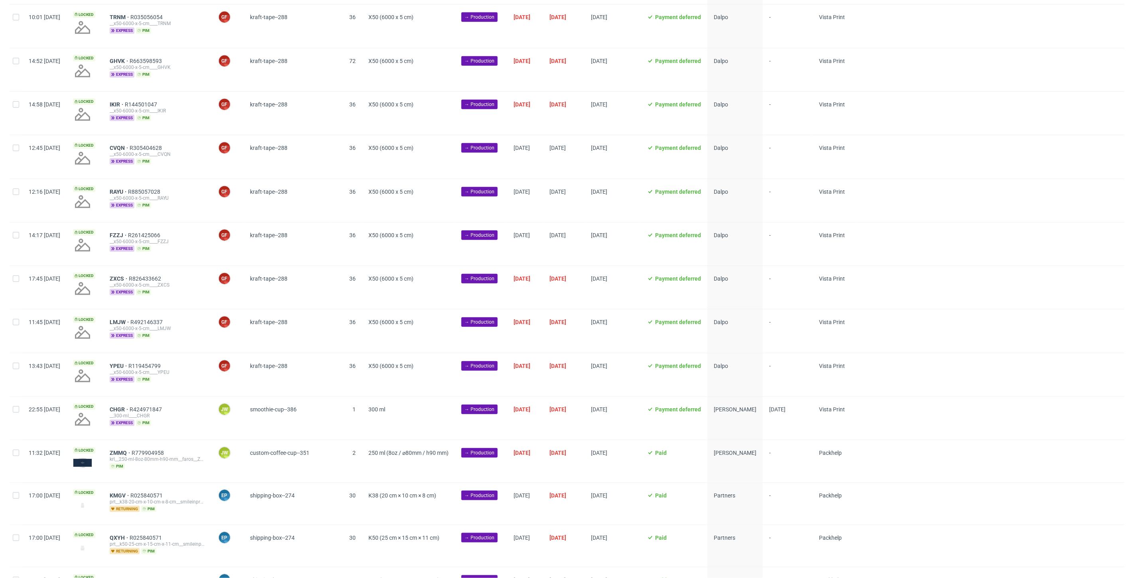
scroll to position [619, 0]
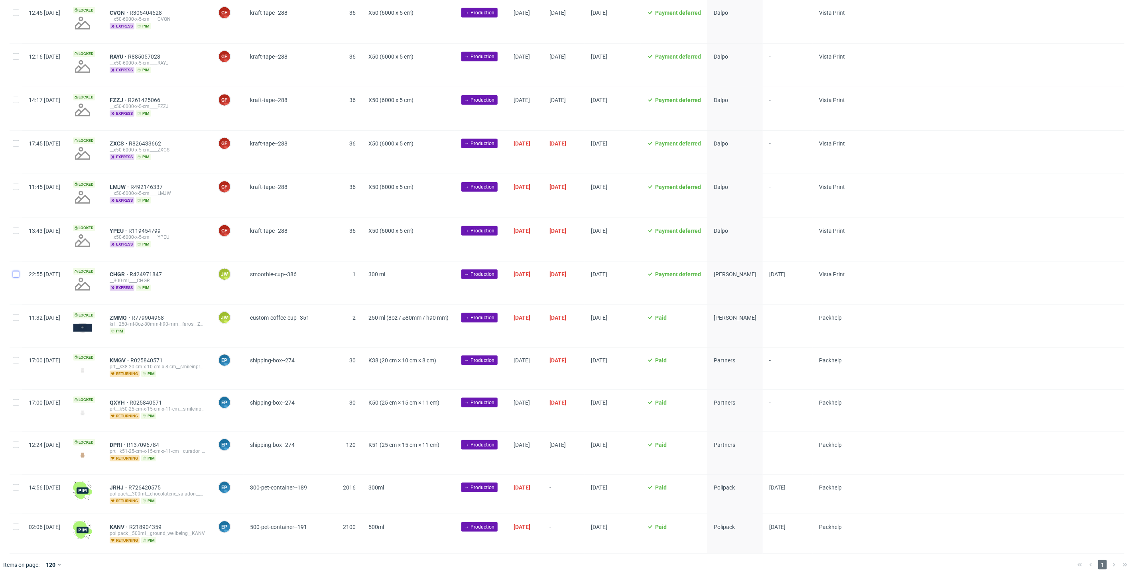
click at [14, 276] on input "checkbox" at bounding box center [16, 274] width 6 height 6
checkbox input "true"
click at [18, 565] on span "Change status" at bounding box center [28, 567] width 37 height 8
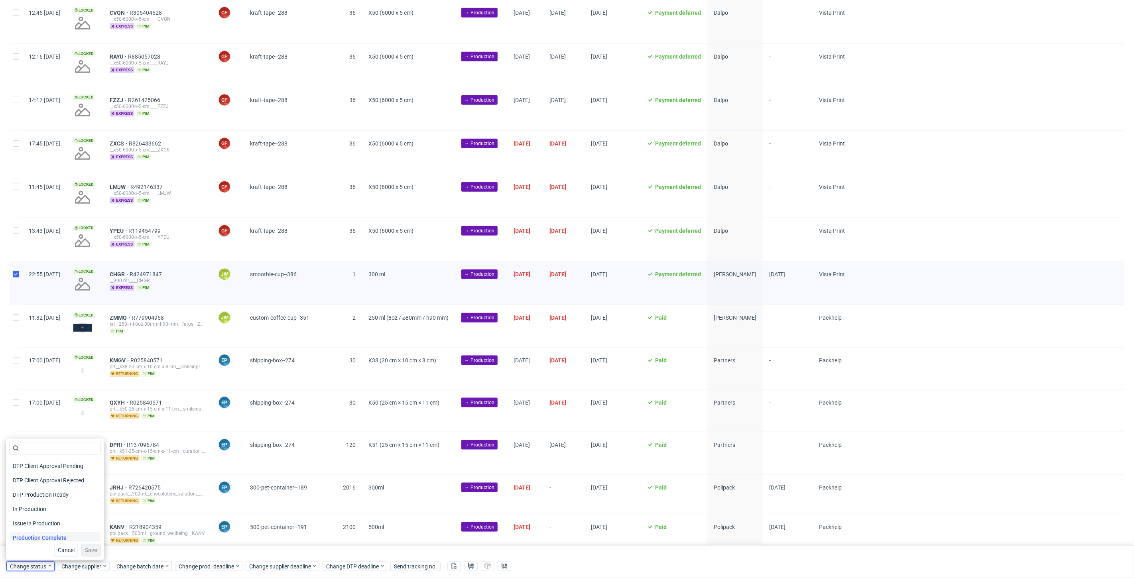
scroll to position [89, 0]
click at [20, 504] on span "Issue in Production" at bounding box center [37, 505] width 55 height 11
click at [18, 491] on span "In Production" at bounding box center [30, 491] width 40 height 11
click at [86, 548] on span "Save" at bounding box center [91, 551] width 12 height 6
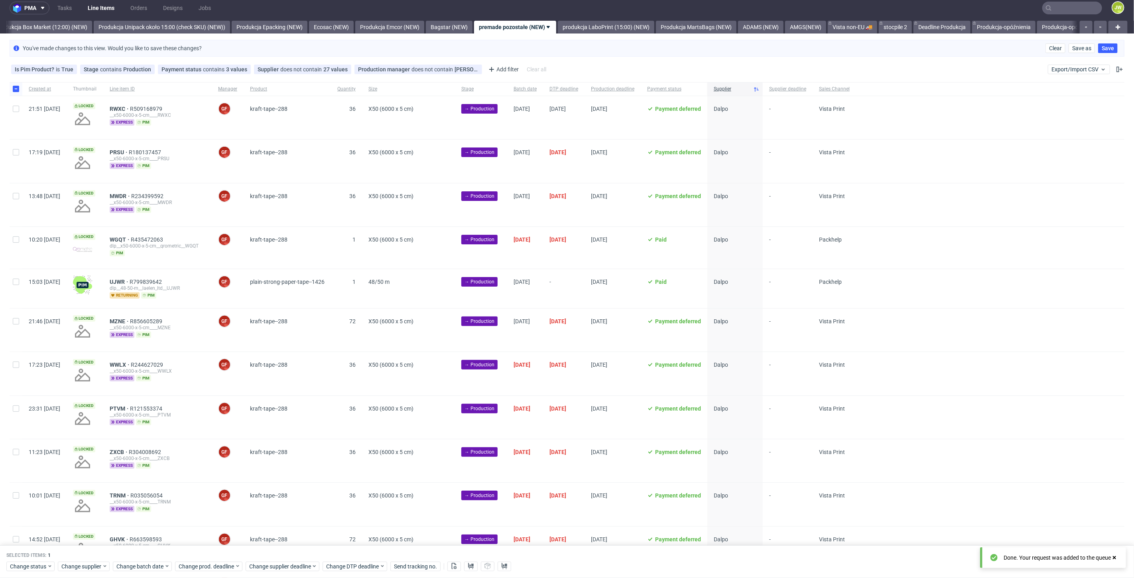
scroll to position [0, 0]
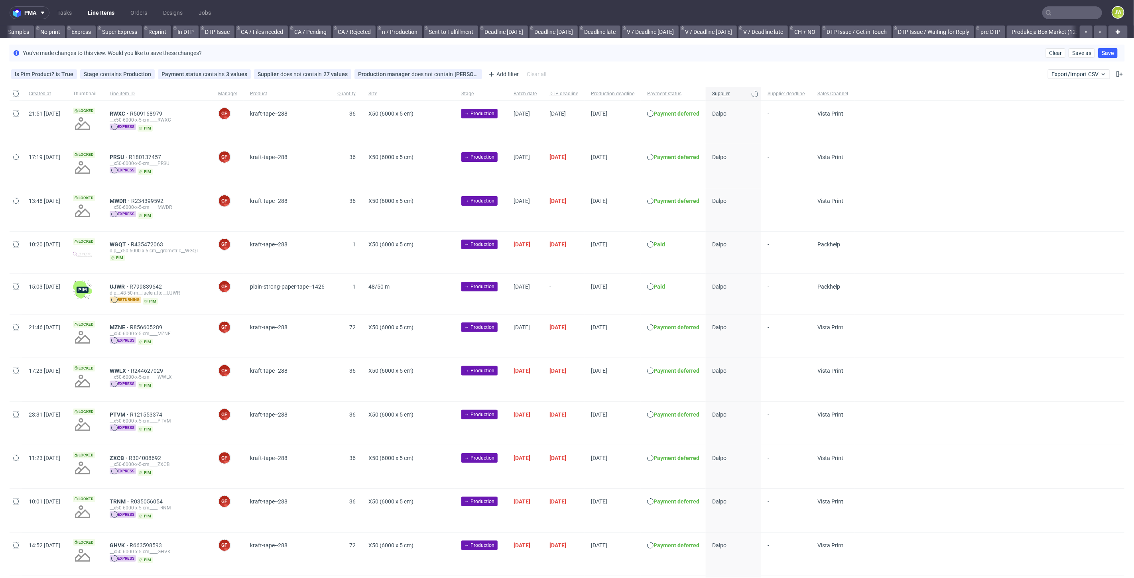
scroll to position [0, 706]
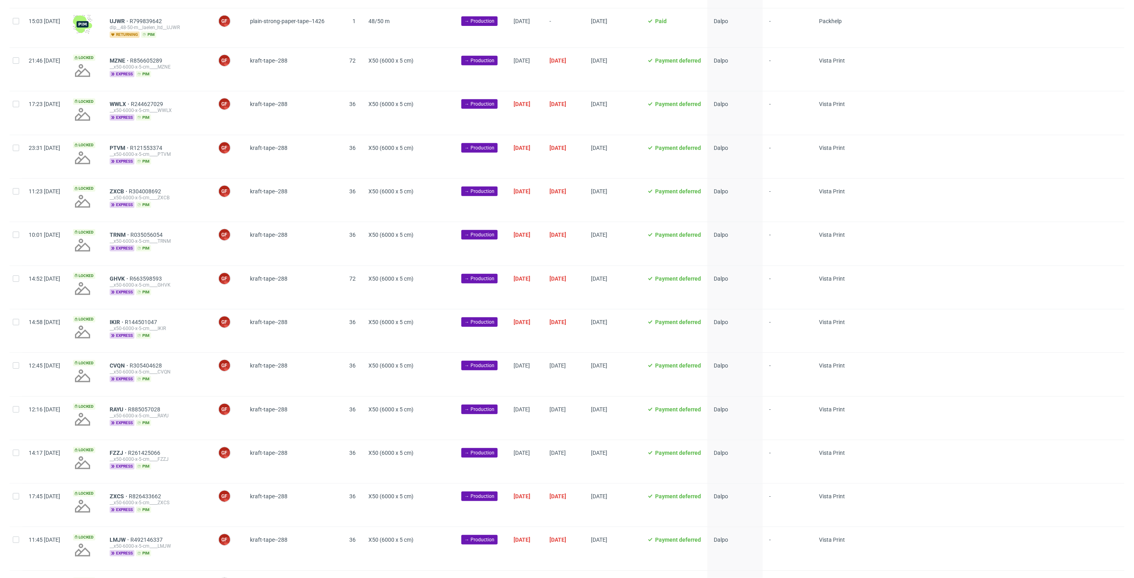
scroll to position [619, 0]
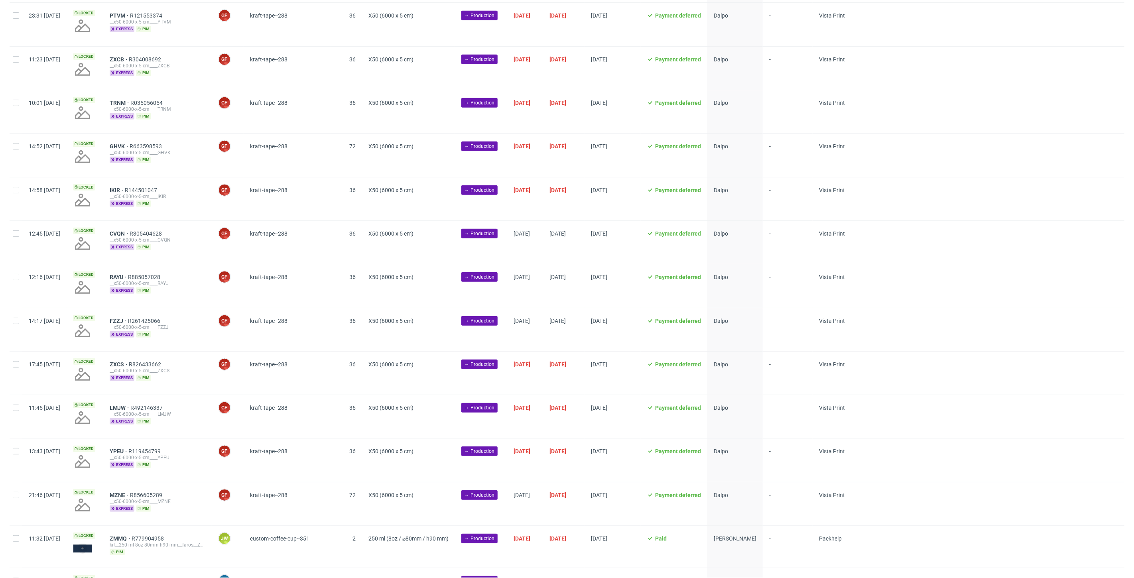
scroll to position [575, 0]
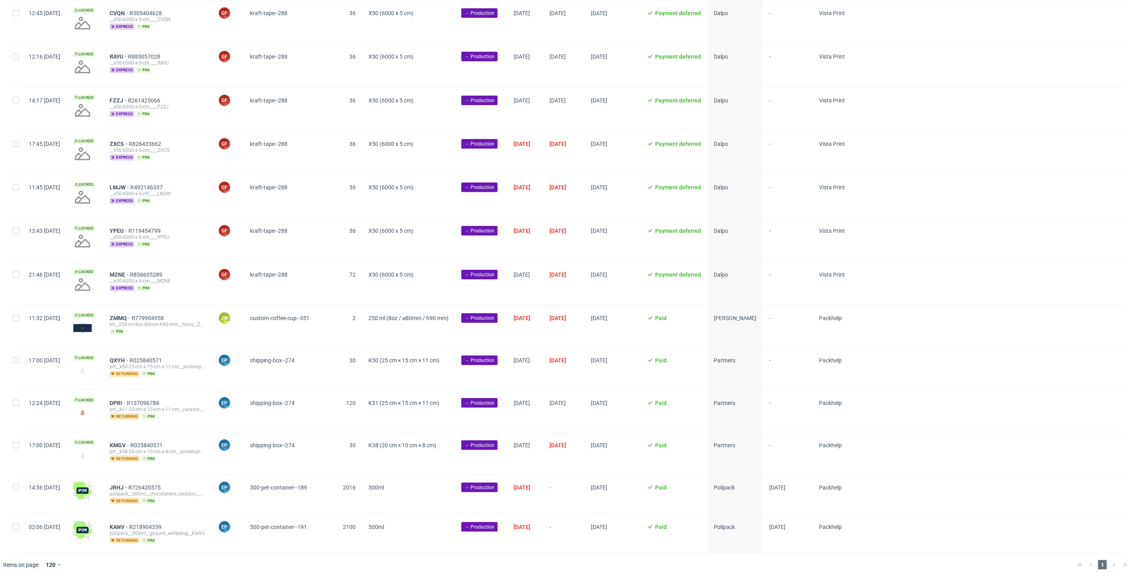
click at [11, 320] on div at bounding box center [16, 327] width 13 height 42
checkbox input "true"
click at [132, 320] on span "ZMMQ" at bounding box center [121, 318] width 22 height 6
click at [356, 331] on span "2" at bounding box center [346, 326] width 18 height 23
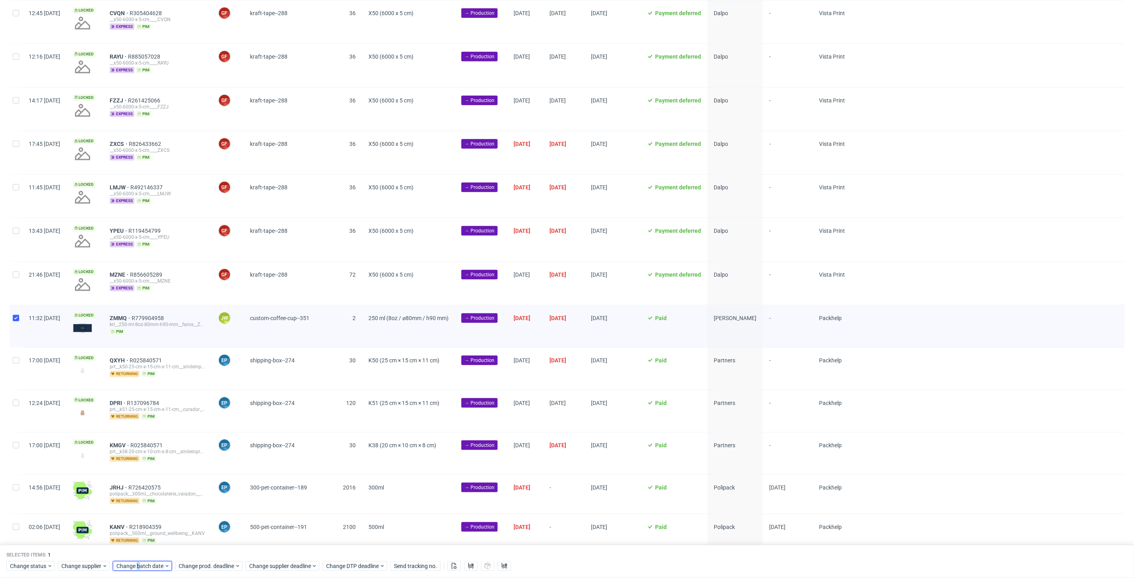
click at [138, 568] on span "Change batch date" at bounding box center [140, 567] width 48 height 8
click at [140, 523] on button "25" at bounding box center [141, 518] width 12 height 13
click at [210, 554] on button "Save" at bounding box center [209, 550] width 20 height 13
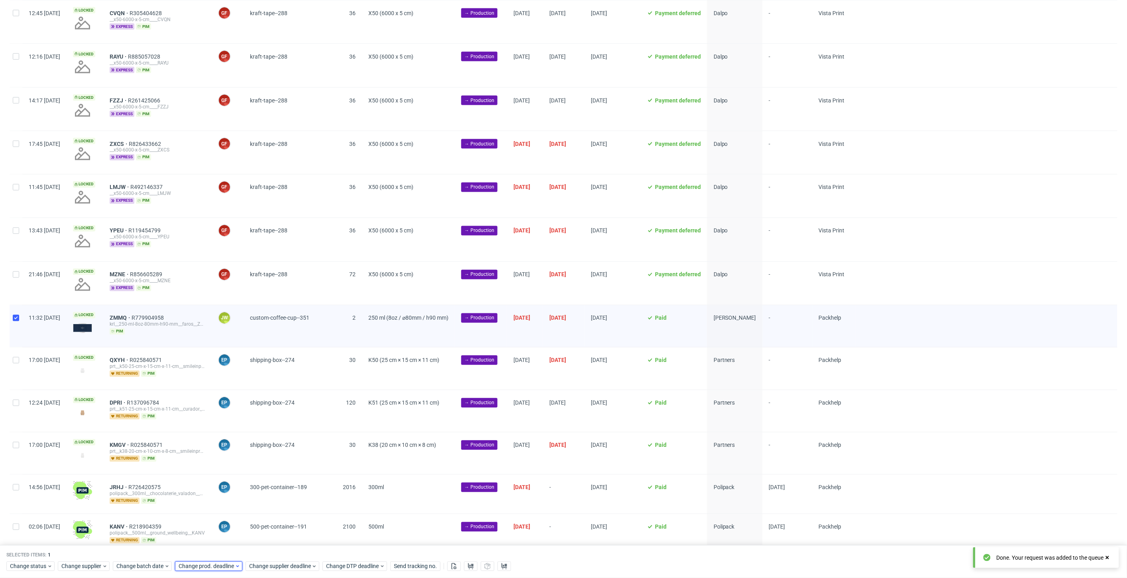
click at [202, 568] on span "Change prod. deadline" at bounding box center [207, 567] width 56 height 8
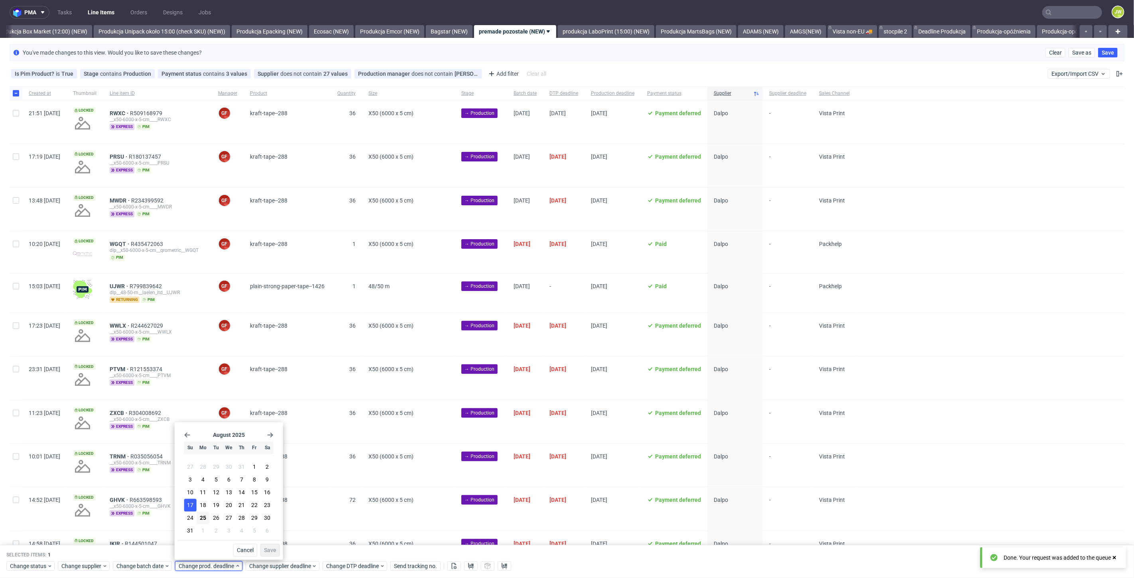
scroll to position [0, 0]
click at [270, 435] on use "Go forward 1 month" at bounding box center [271, 435] width 6 height 5
click at [238, 496] on span "18" at bounding box center [241, 495] width 6 height 8
click at [268, 548] on span "Save" at bounding box center [270, 551] width 12 height 6
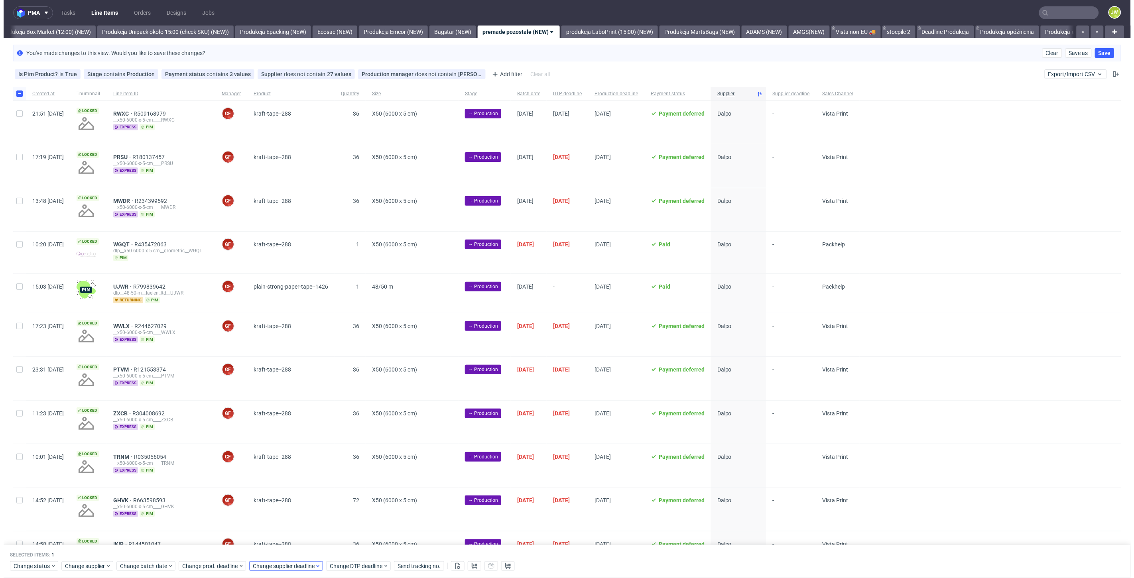
scroll to position [0, 1381]
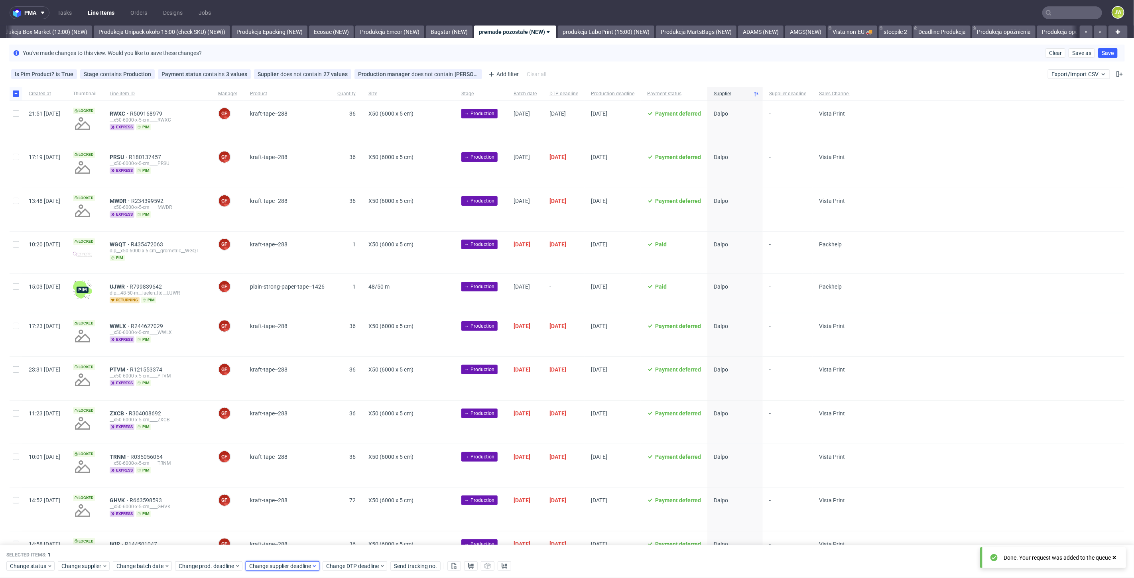
click at [265, 564] on span "Change supplier deadline" at bounding box center [280, 567] width 62 height 8
click at [340, 435] on icon "Go forward 1 month" at bounding box center [341, 435] width 6 height 6
click at [309, 495] on span "18" at bounding box center [312, 495] width 6 height 8
click at [340, 549] on span "Save" at bounding box center [341, 551] width 12 height 6
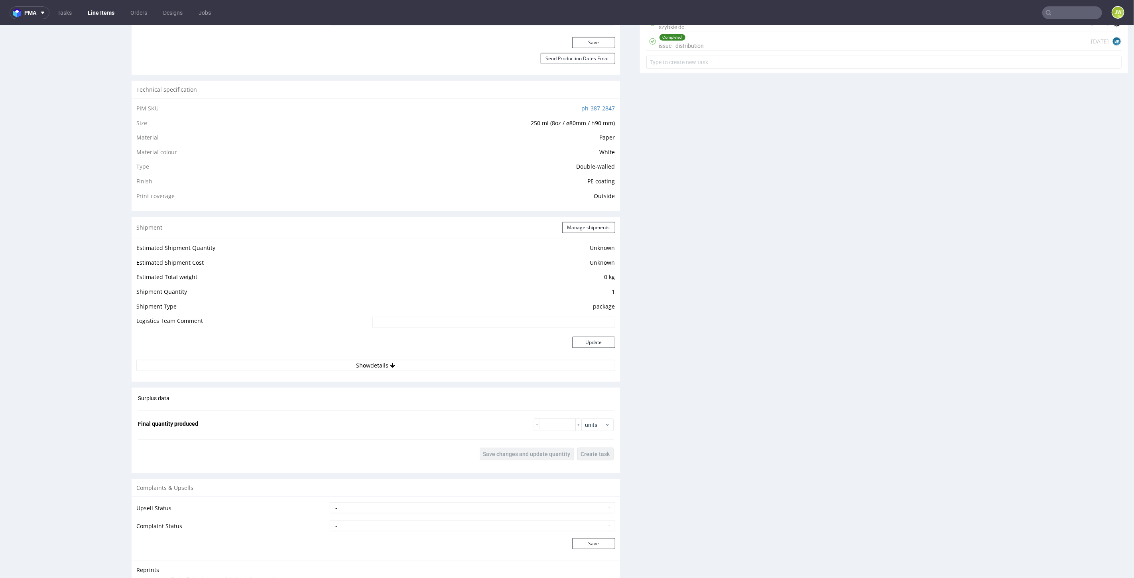
scroll to position [532, 0]
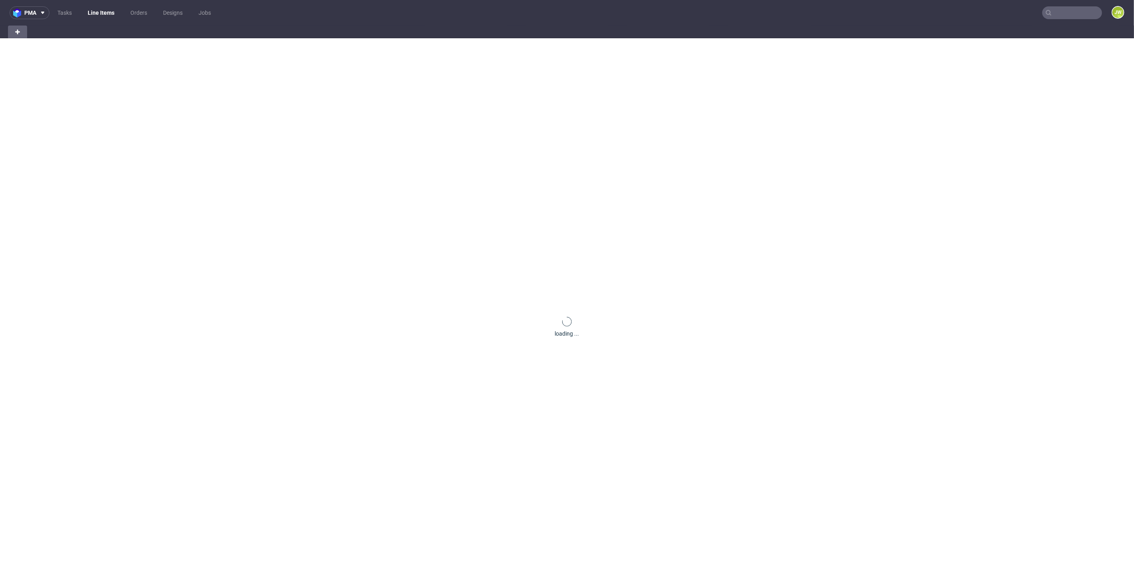
scroll to position [0, 32]
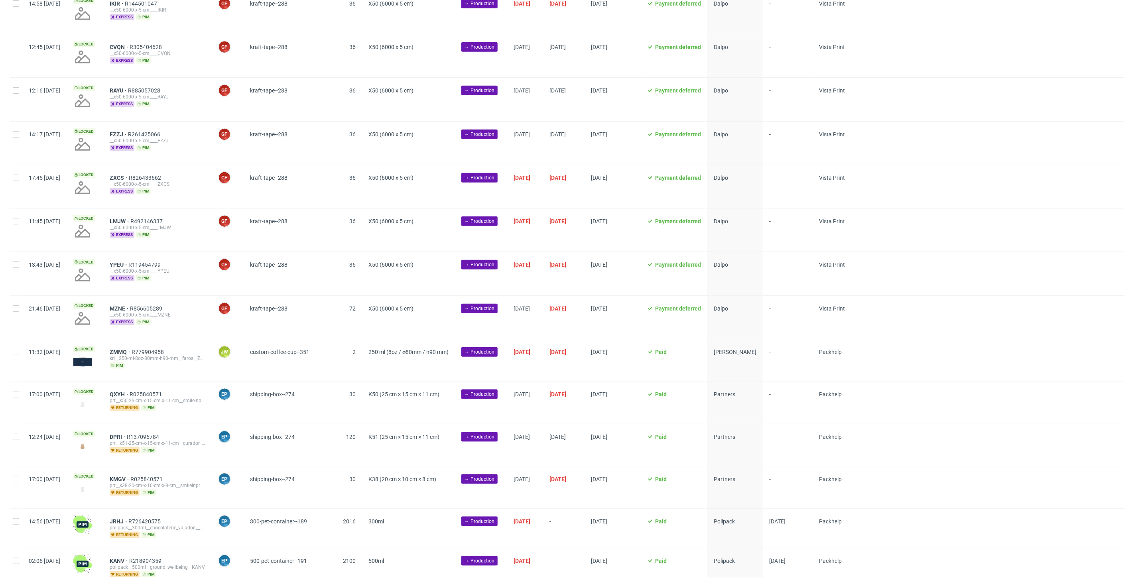
scroll to position [575, 0]
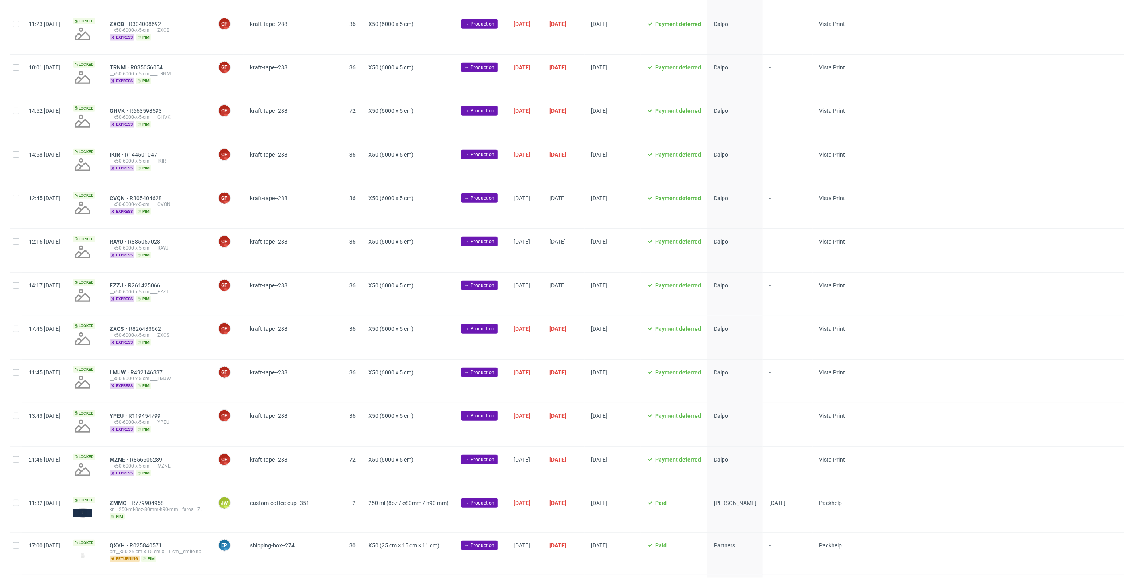
scroll to position [575, 0]
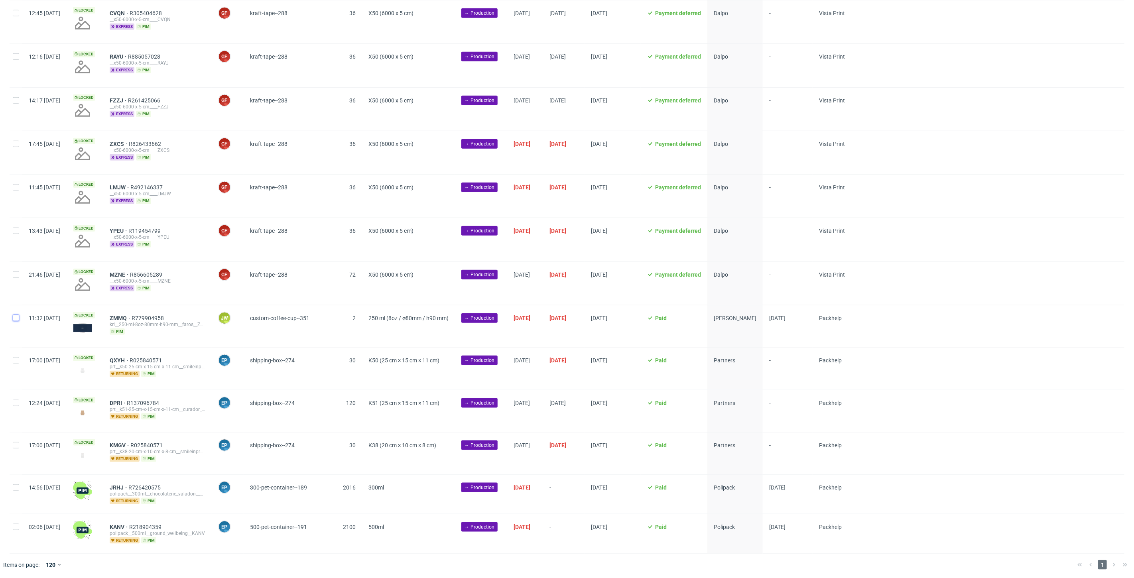
click at [15, 319] on input "checkbox" at bounding box center [16, 318] width 6 height 6
checkbox input "true"
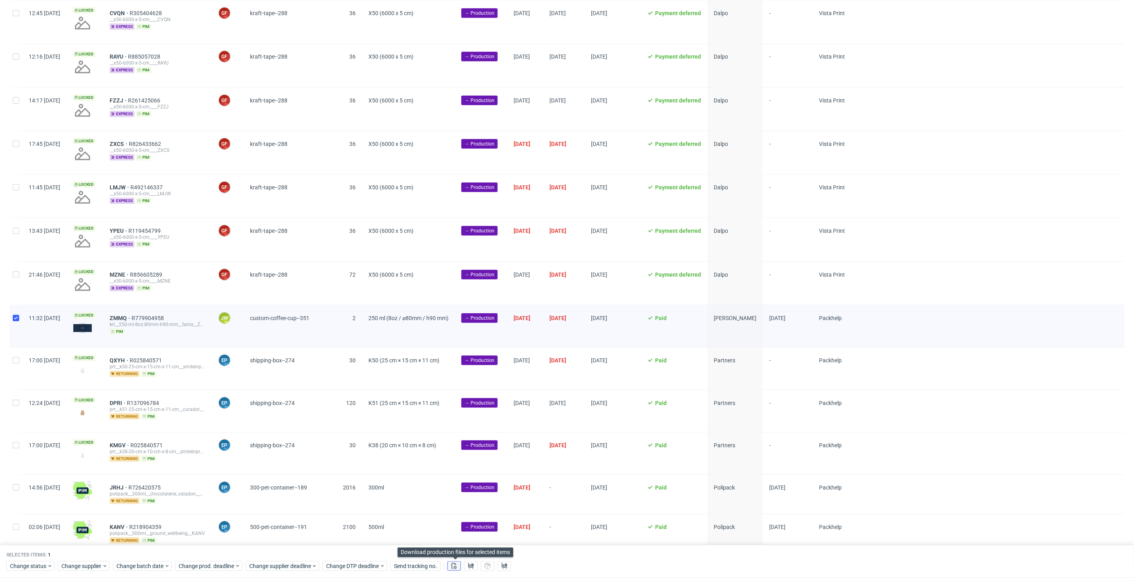
click at [456, 570] on button at bounding box center [454, 567] width 14 height 10
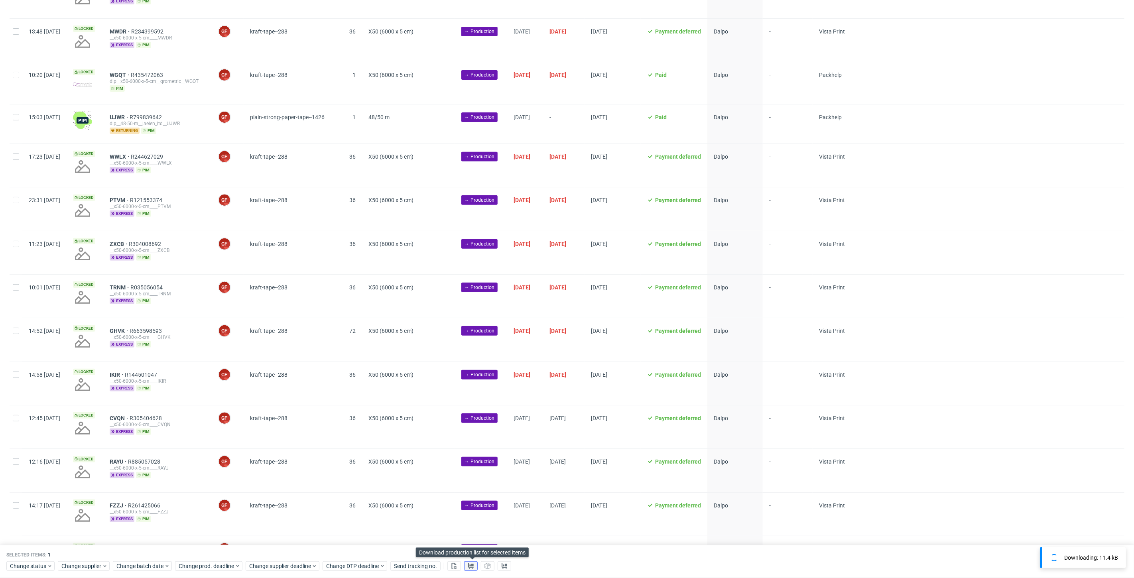
click at [474, 564] on icon at bounding box center [471, 566] width 6 height 6
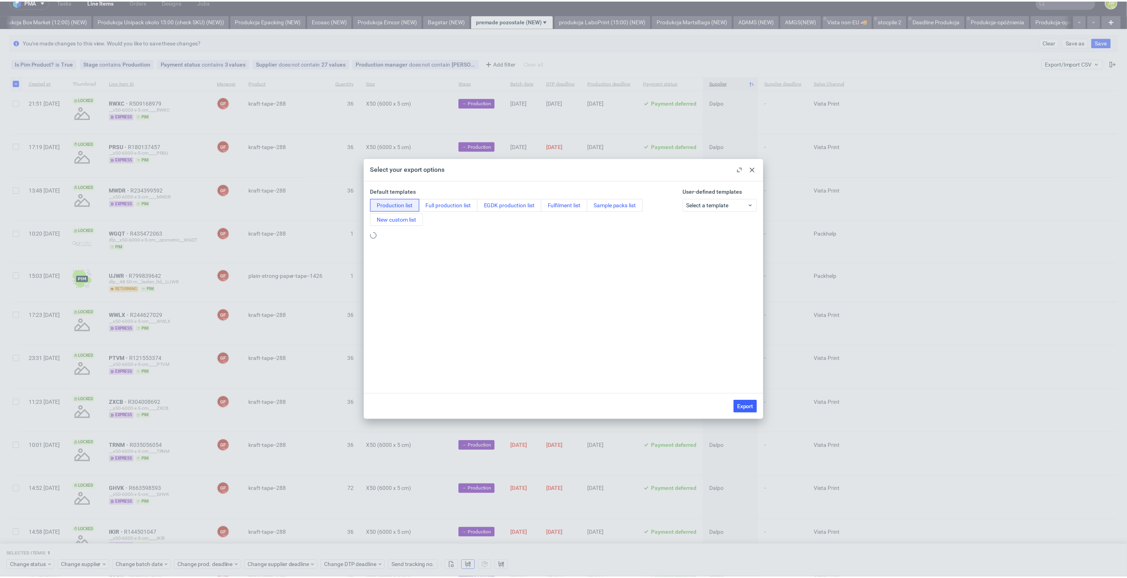
scroll to position [0, 0]
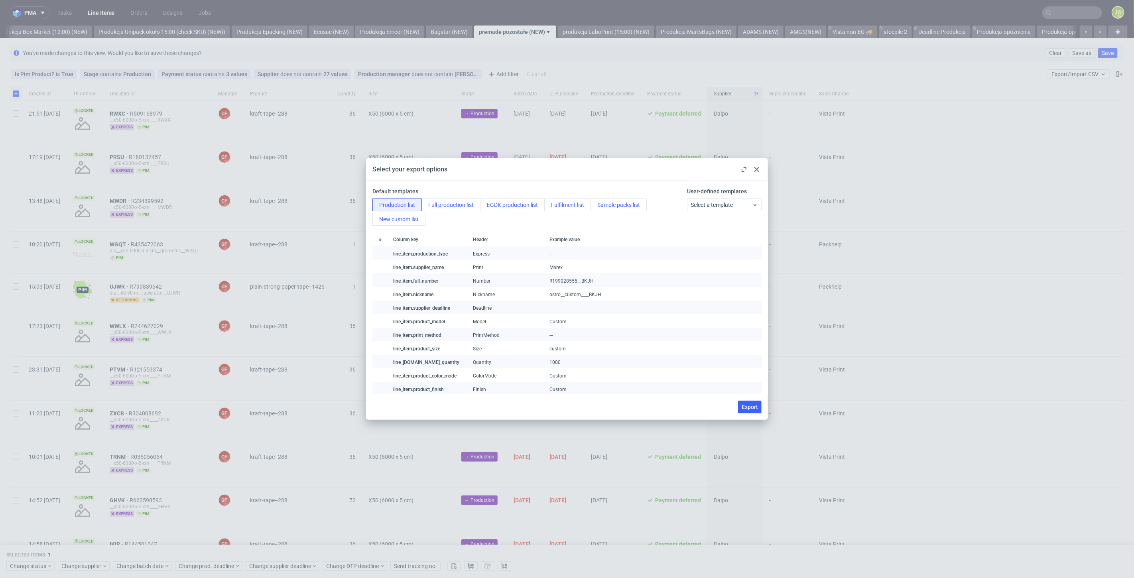
click at [747, 410] on span "Export" at bounding box center [750, 407] width 16 height 6
checkbox input "false"
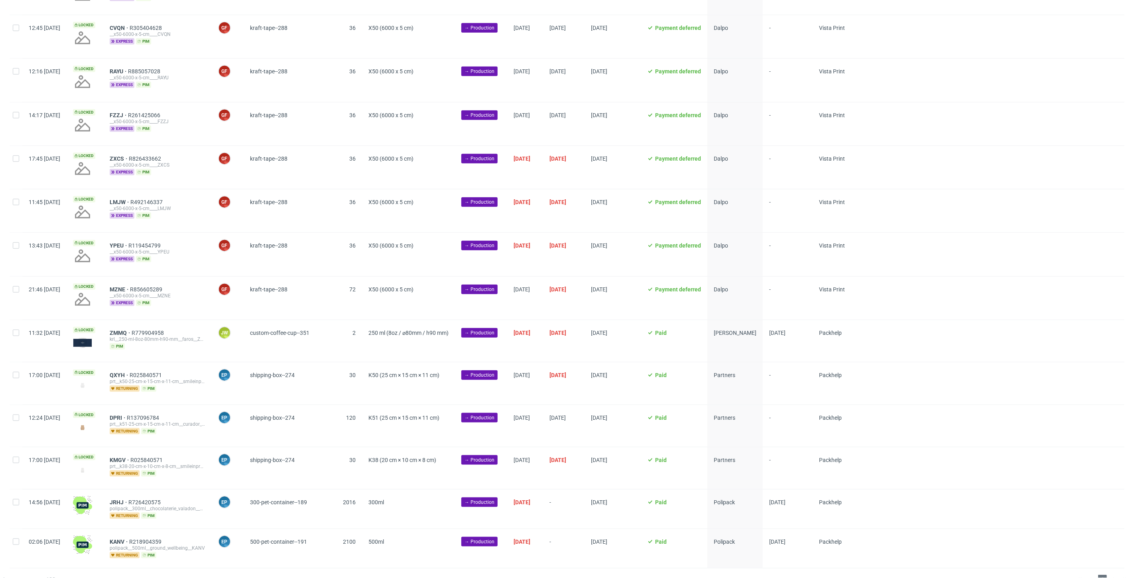
scroll to position [575, 0]
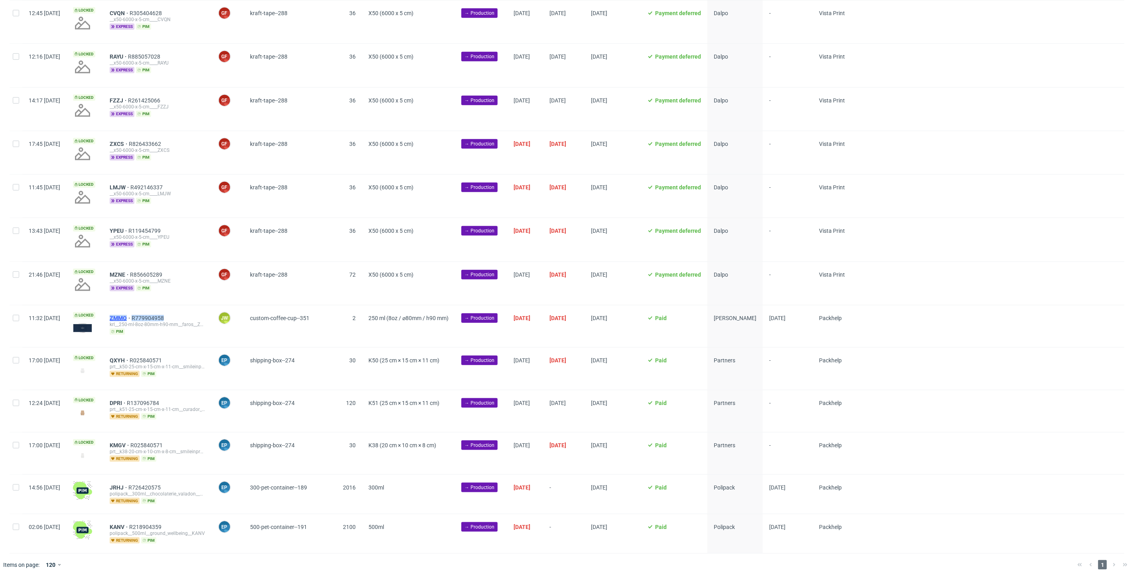
drag, startPoint x: 146, startPoint y: 318, endPoint x: 134, endPoint y: 315, distance: 11.8
click at [134, 315] on div "ZMMQ R779904958" at bounding box center [158, 318] width 96 height 6
copy div "ZMMQ R779904958"
click at [14, 318] on input "checkbox" at bounding box center [16, 318] width 6 height 6
checkbox input "true"
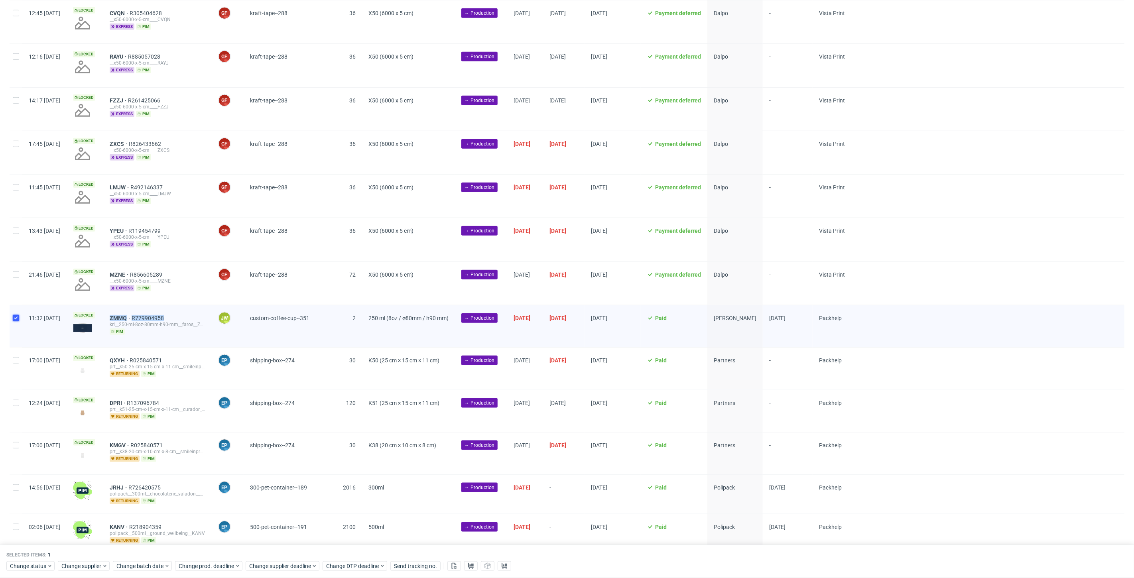
checkbox input "true"
click at [18, 569] on span "Change status" at bounding box center [28, 567] width 37 height 8
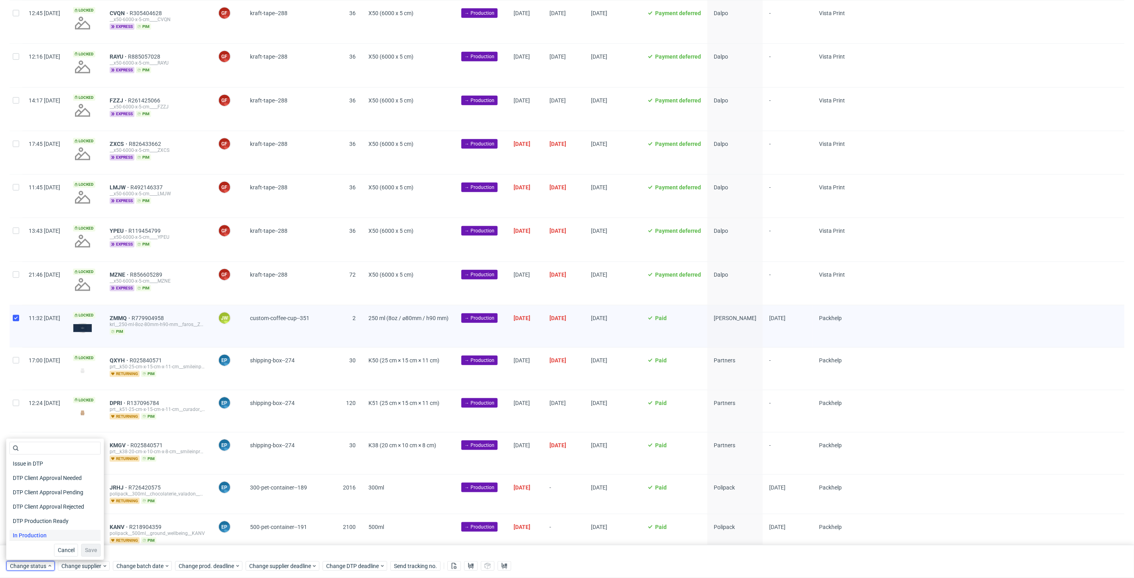
click at [32, 534] on span "In Production" at bounding box center [30, 535] width 40 height 11
click at [86, 548] on span "Save" at bounding box center [91, 551] width 12 height 6
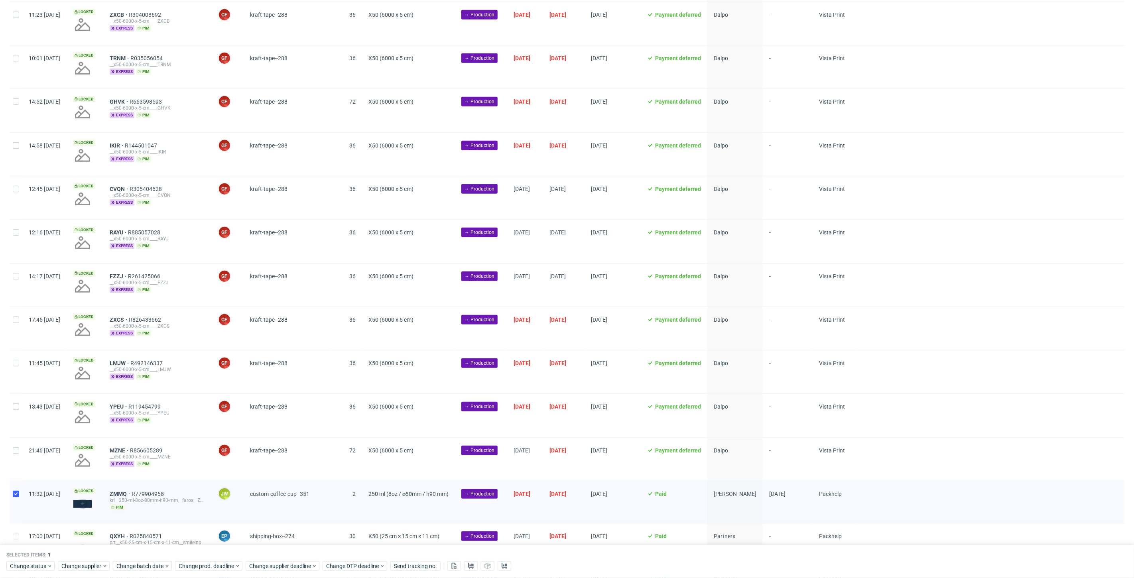
scroll to position [607, 0]
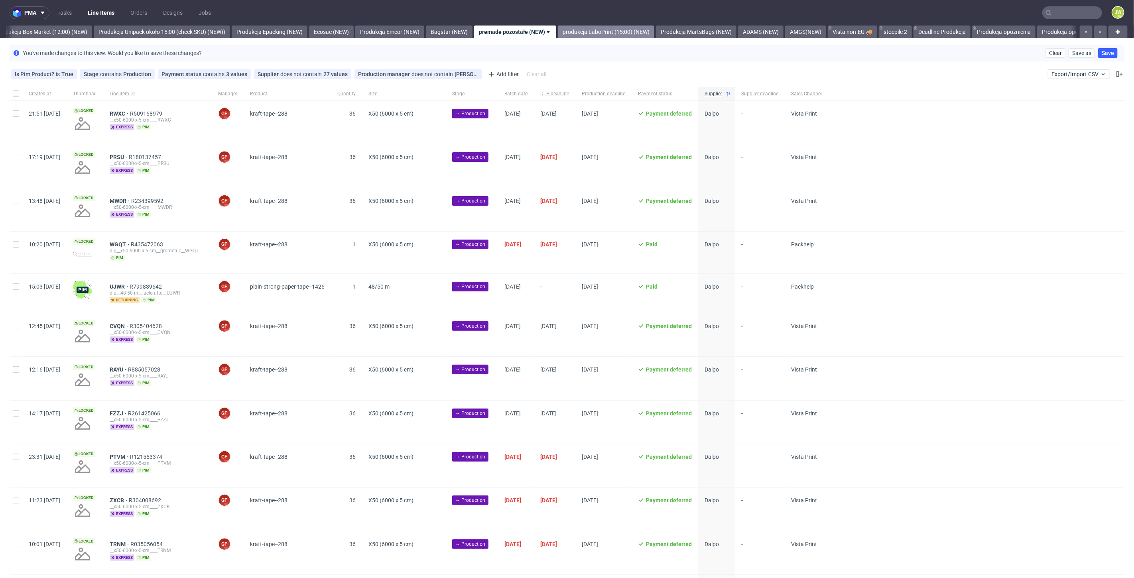
click at [615, 33] on link "produkcja LaboPrint (15:00) (NEW)" at bounding box center [606, 32] width 97 height 13
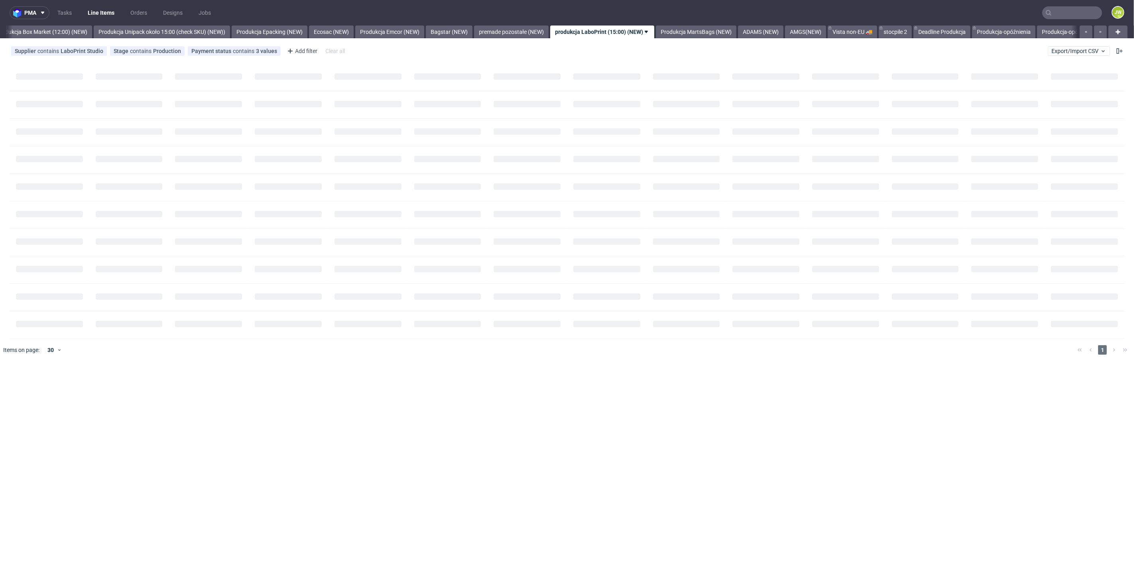
scroll to position [0, 1464]
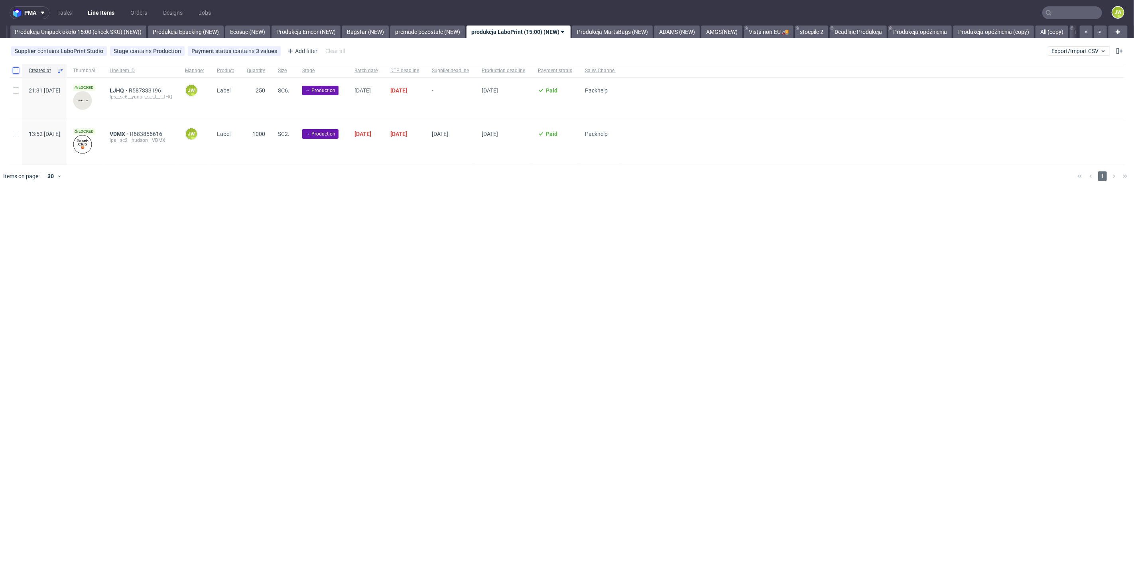
click at [16, 73] on input "checkbox" at bounding box center [16, 70] width 6 height 6
checkbox input "true"
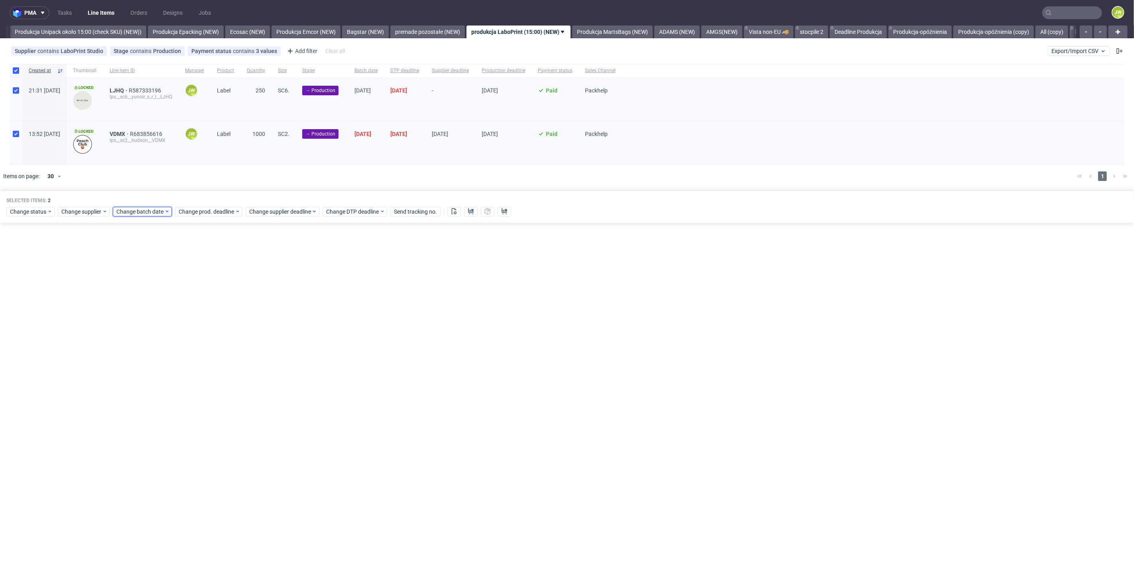
click at [146, 215] on span "Change batch date" at bounding box center [140, 212] width 48 height 8
click at [140, 316] on span "25" at bounding box center [141, 314] width 6 height 8
drag, startPoint x: 212, startPoint y: 347, endPoint x: 212, endPoint y: 343, distance: 4.0
click at [213, 347] on span "Save" at bounding box center [208, 347] width 12 height 6
click at [190, 206] on div "Change status Change supplier Change batch date Change prod. deadline Change su…" at bounding box center [566, 211] width 1121 height 12
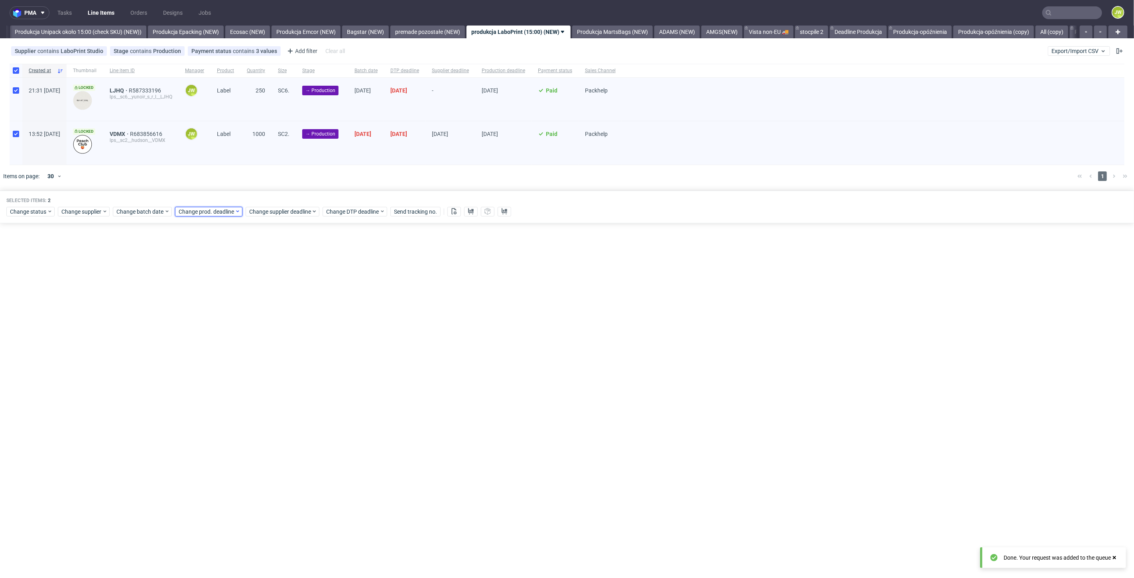
click at [208, 214] on span "Change prod. deadline" at bounding box center [207, 212] width 56 height 8
click at [202, 325] on span "1" at bounding box center [202, 327] width 3 height 8
click at [272, 345] on span "Save" at bounding box center [270, 347] width 12 height 6
click at [260, 212] on span "Change supplier deadline" at bounding box center [280, 212] width 62 height 8
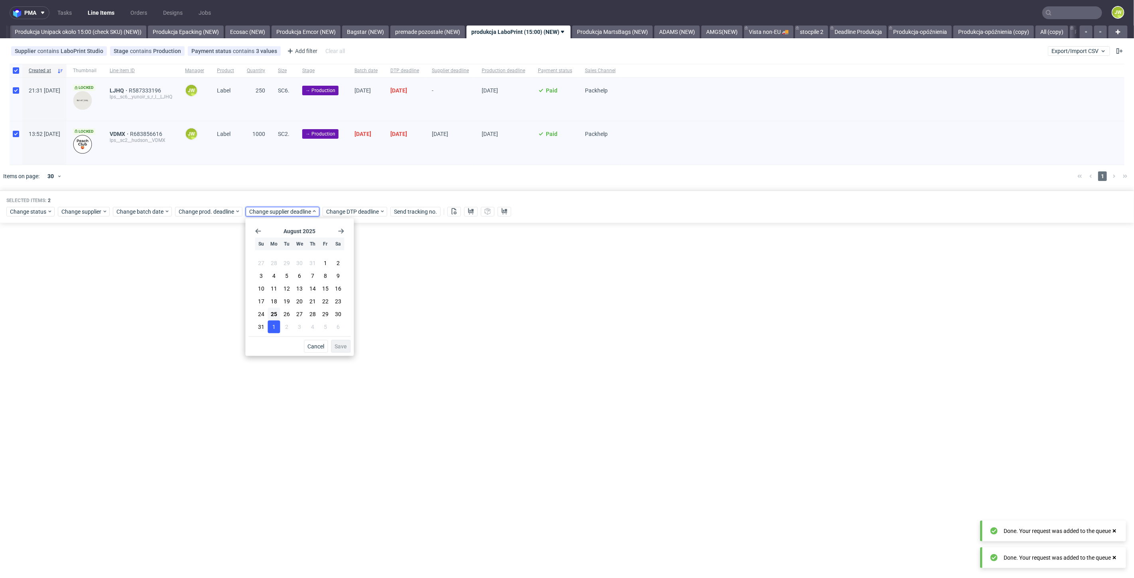
click at [269, 323] on button "1" at bounding box center [274, 327] width 12 height 13
click at [340, 344] on span "Save" at bounding box center [341, 347] width 12 height 6
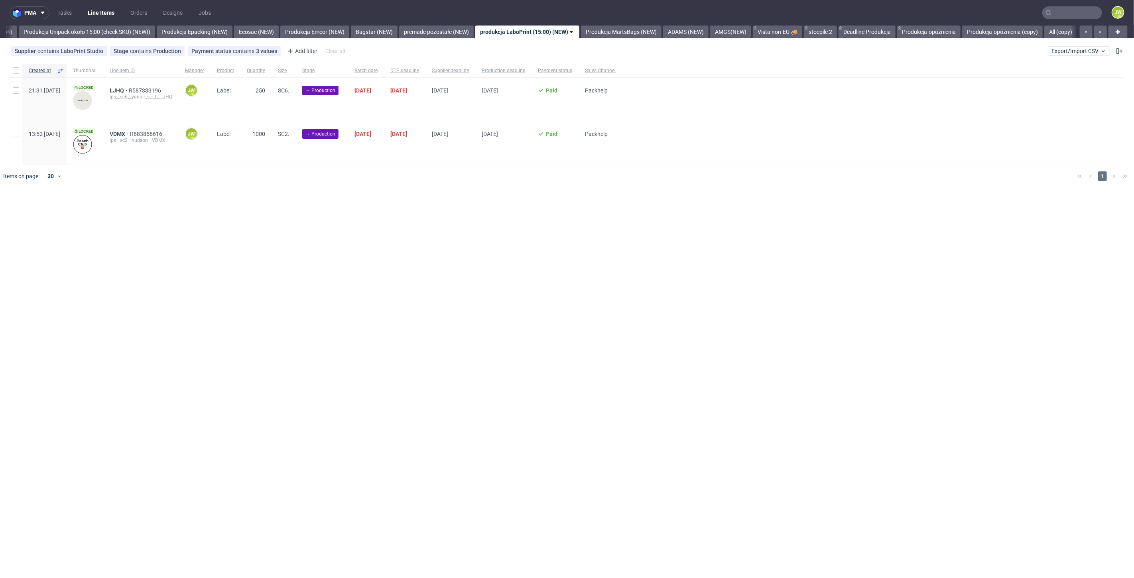
click at [331, 303] on div "pma Tasks Line Items Orders Designs Jobs JW All DTP Late Shipped Shipments DTP …" at bounding box center [567, 289] width 1134 height 578
click at [17, 73] on input "checkbox" at bounding box center [16, 70] width 6 height 6
checkbox input "true"
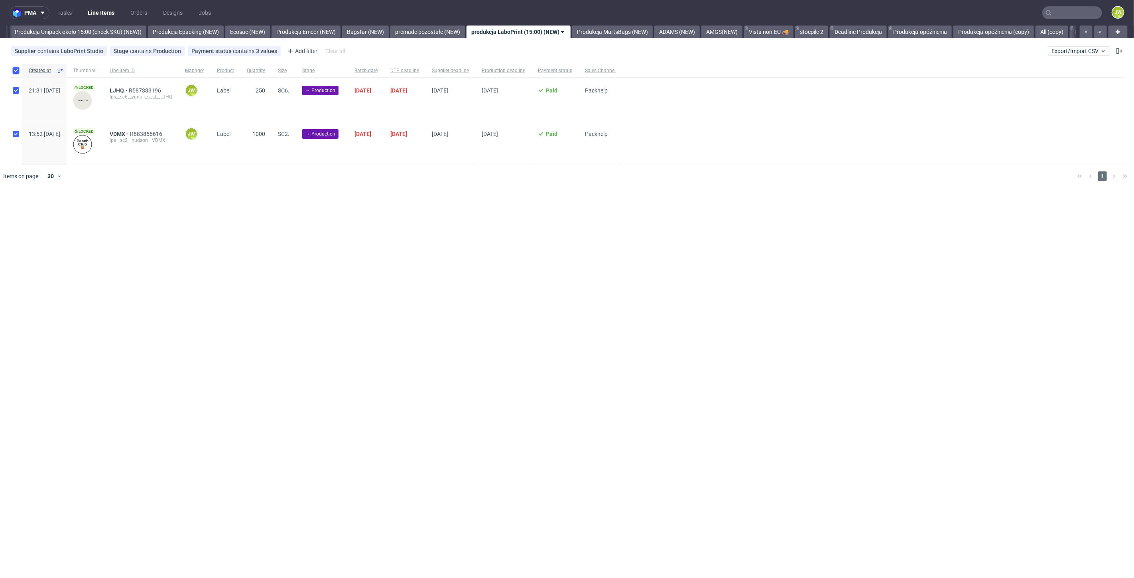
checkbox input "true"
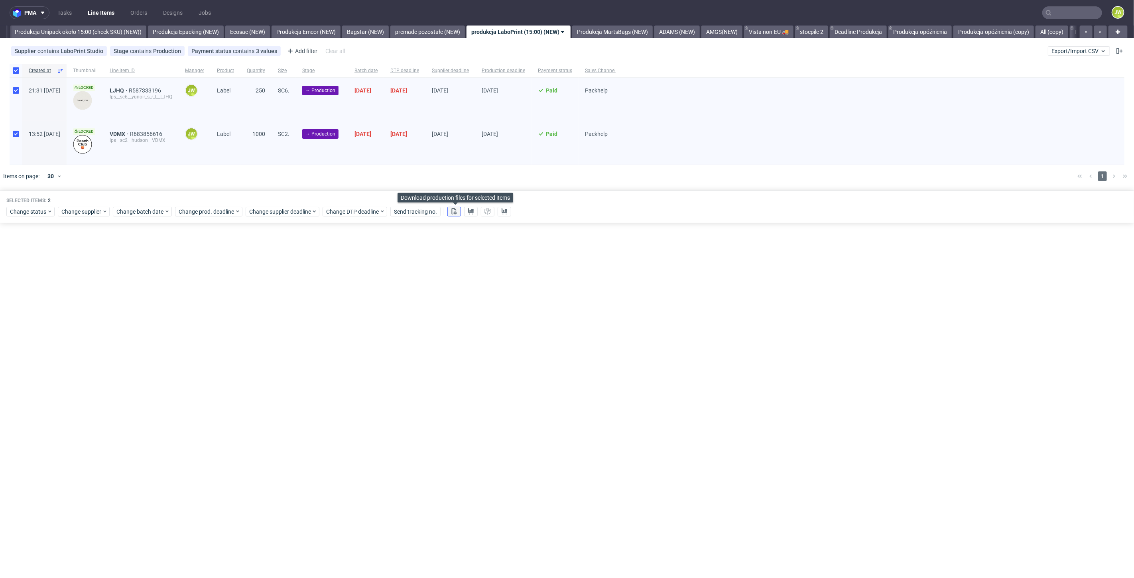
click at [454, 212] on icon at bounding box center [454, 211] width 6 height 6
click at [472, 214] on icon at bounding box center [471, 211] width 6 height 6
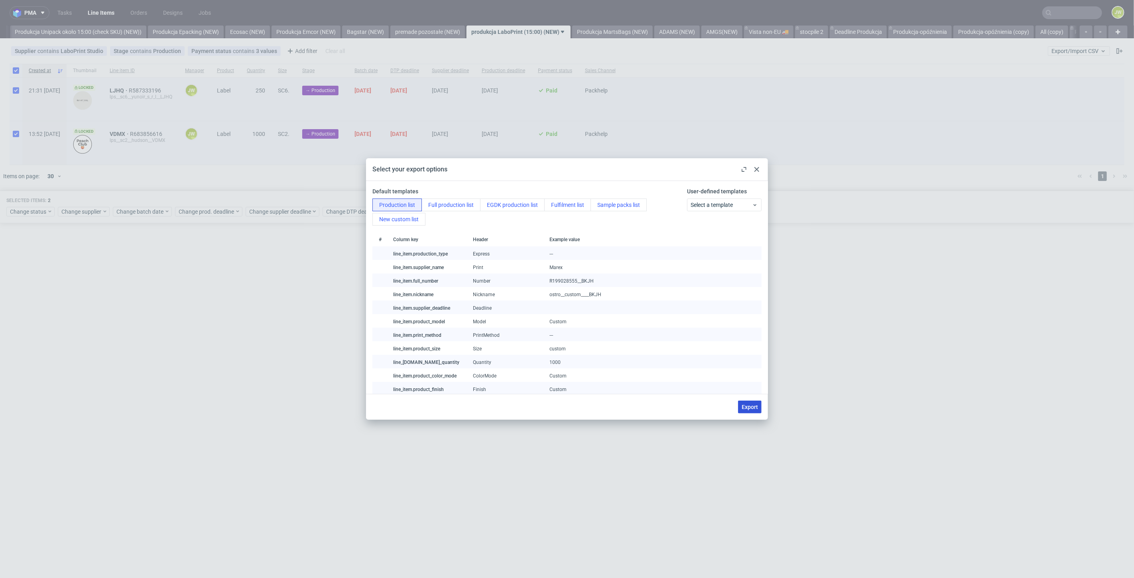
click at [756, 408] on span "Export" at bounding box center [750, 407] width 16 height 6
checkbox input "false"
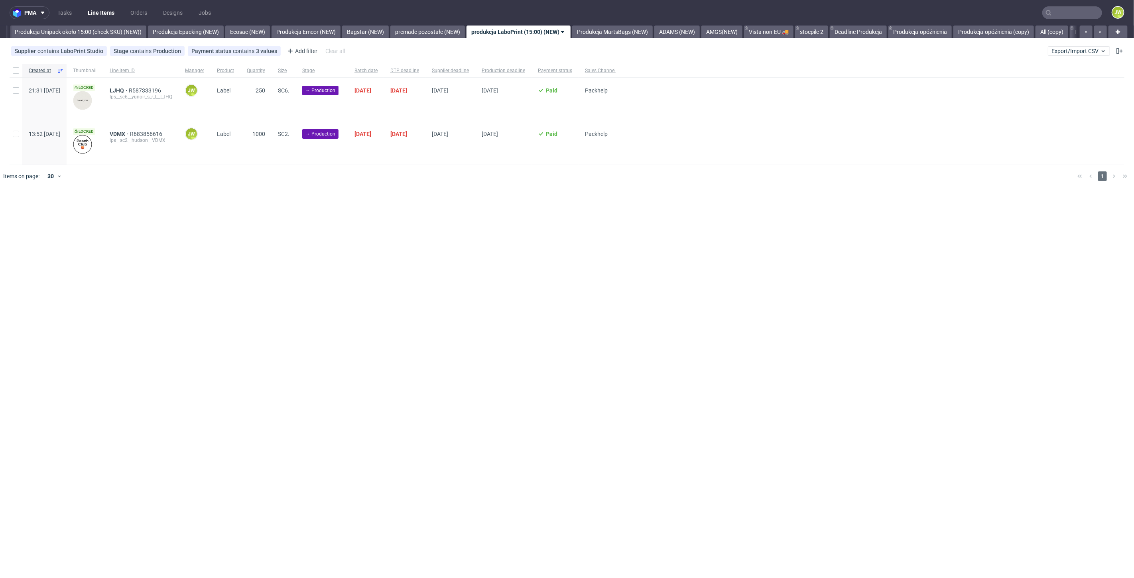
click at [238, 326] on div "pma Tasks Line Items Orders Designs Jobs JW All DTP Late Shipped Shipments DTP …" at bounding box center [567, 289] width 1134 height 578
click at [15, 66] on div at bounding box center [16, 71] width 13 height 14
checkbox input "true"
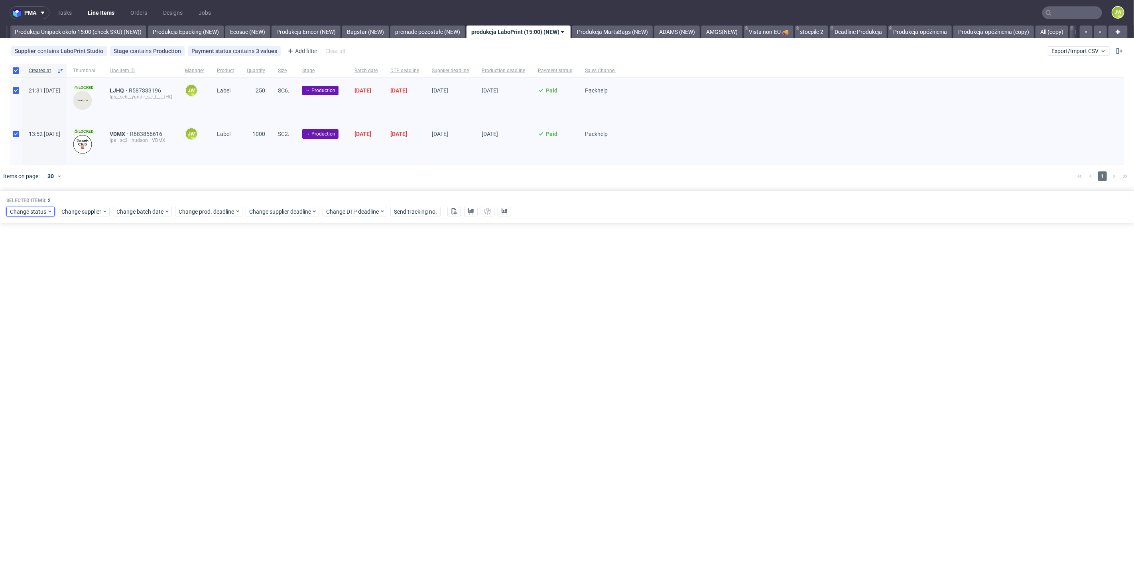
click at [14, 211] on span "Change status" at bounding box center [28, 212] width 37 height 8
click at [36, 315] on span "In Production" at bounding box center [30, 315] width 40 height 11
click at [87, 329] on span "Save" at bounding box center [91, 330] width 12 height 6
click at [619, 34] on link "Produkcja MartsBags (NEW)" at bounding box center [612, 32] width 81 height 13
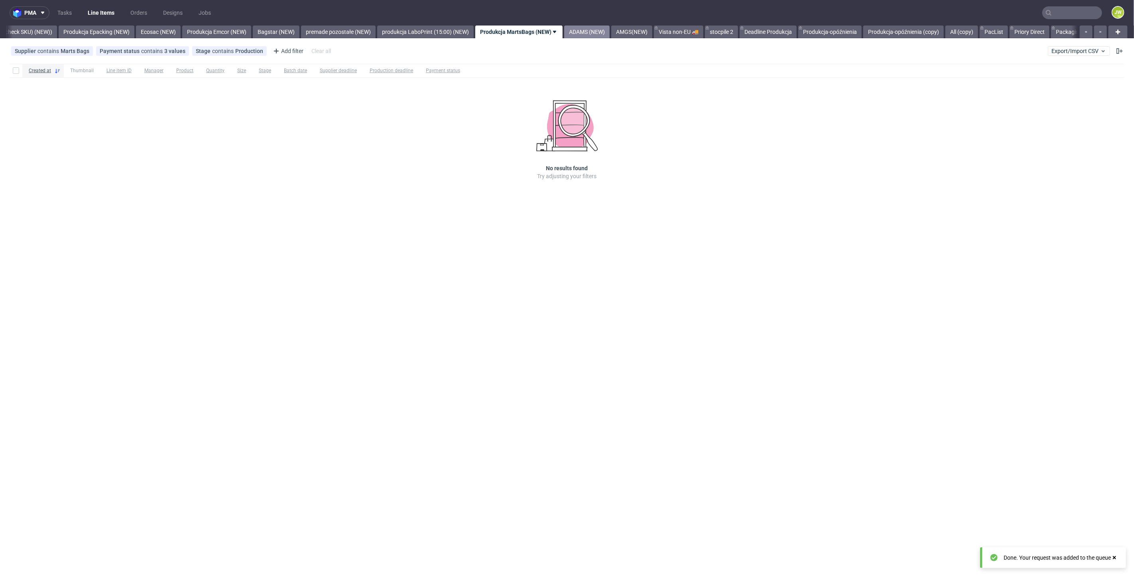
click at [610, 26] on link "ADAMS (NEW)" at bounding box center [586, 32] width 45 height 13
click at [583, 29] on link "AMGS(NEW)" at bounding box center [567, 32] width 41 height 13
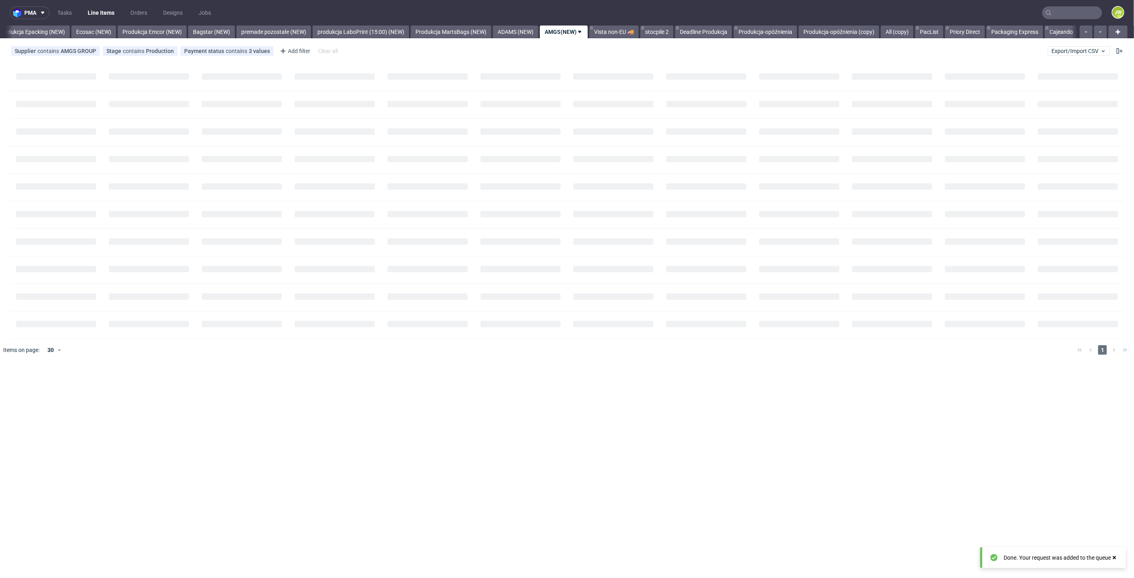
scroll to position [0, 1644]
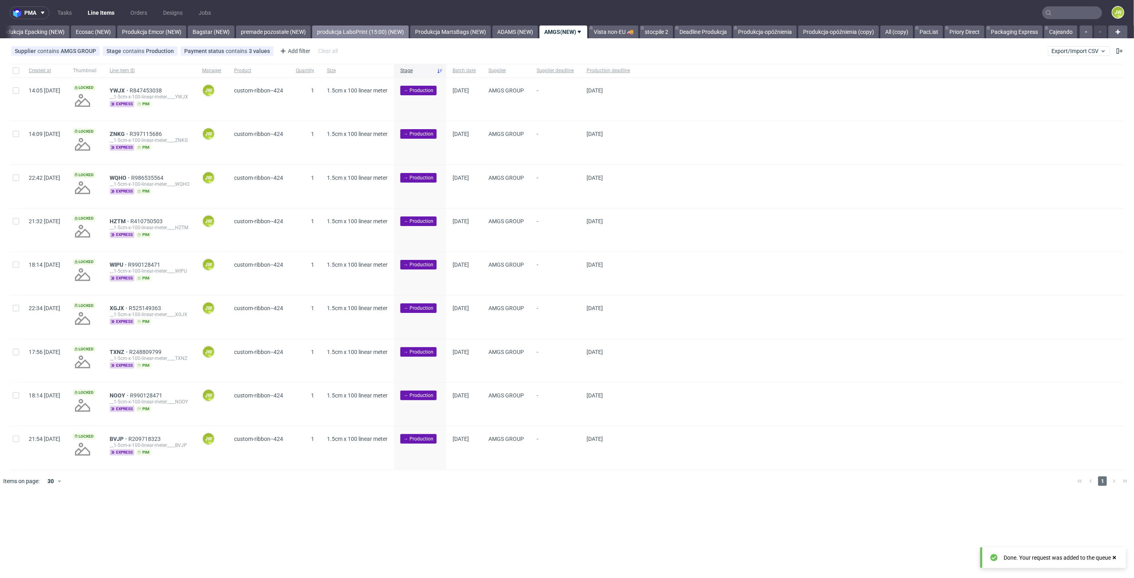
click at [367, 29] on link "produkcja LaboPrint (15:00) (NEW)" at bounding box center [360, 32] width 97 height 13
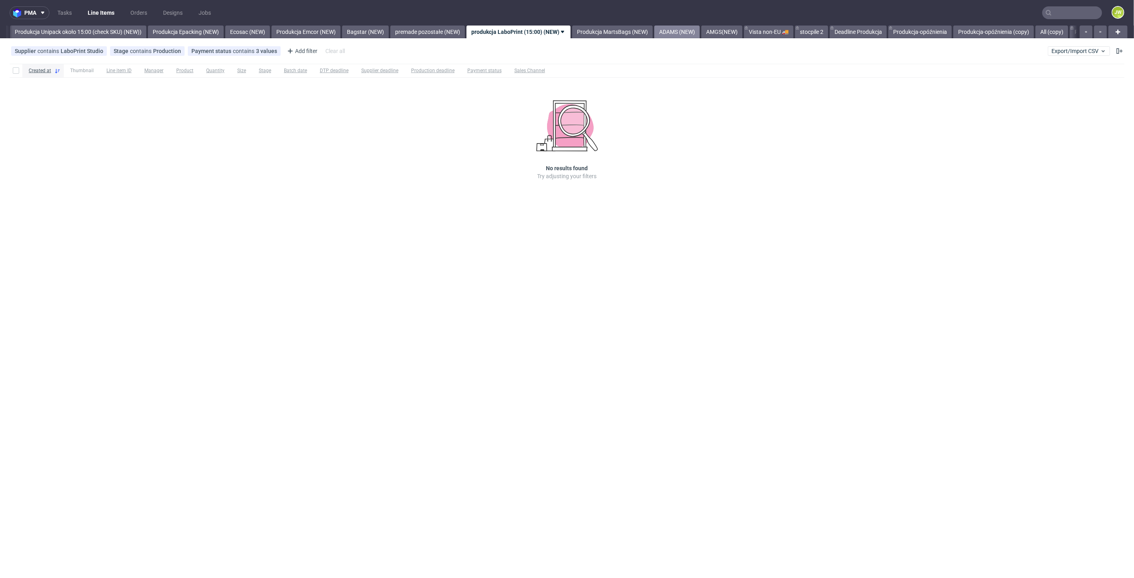
click at [700, 32] on link "ADAMS (NEW)" at bounding box center [676, 32] width 45 height 13
click at [584, 30] on link "AMGS(NEW)" at bounding box center [567, 32] width 41 height 13
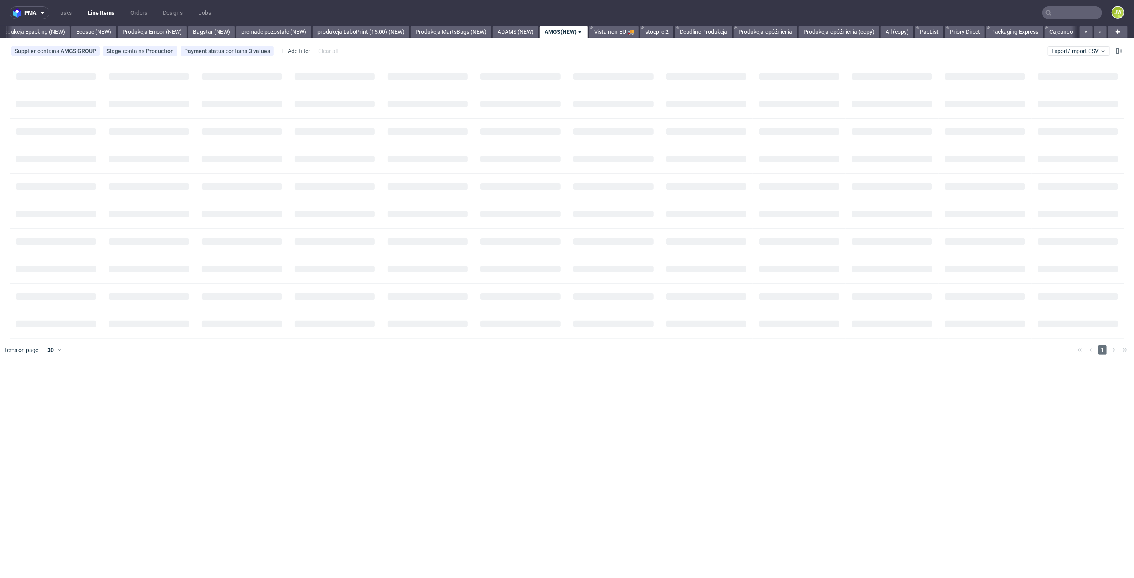
scroll to position [0, 1644]
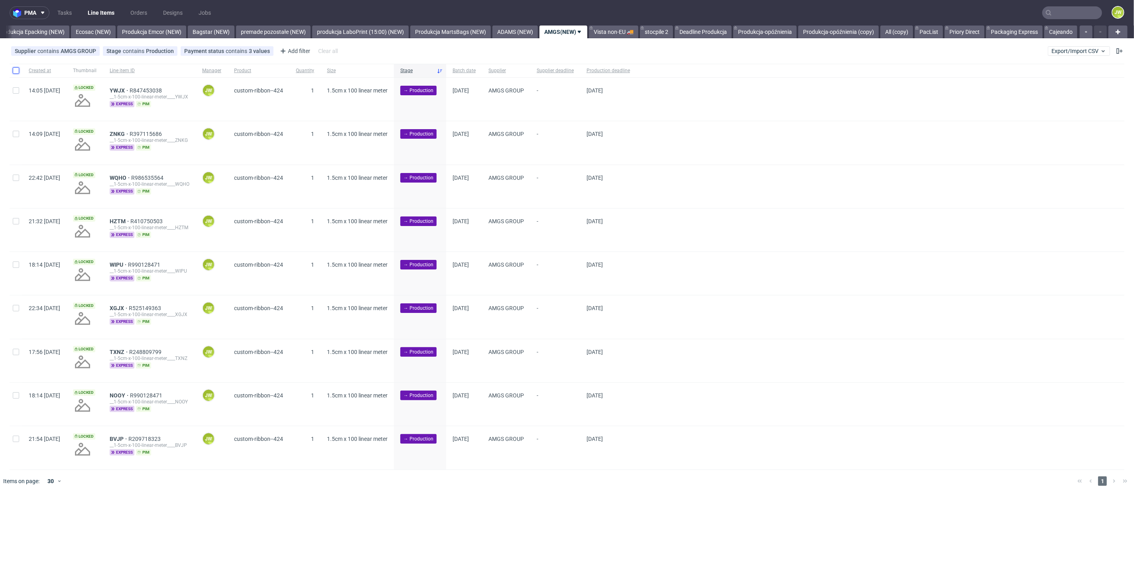
click at [14, 70] on input "checkbox" at bounding box center [16, 70] width 6 height 6
checkbox input "true"
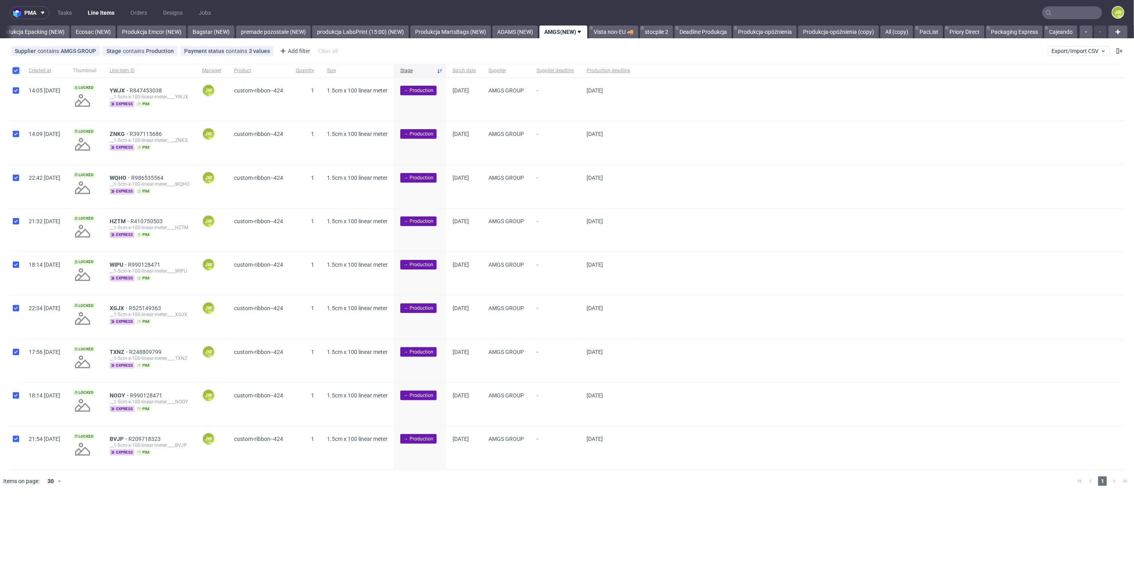
checkbox input "true"
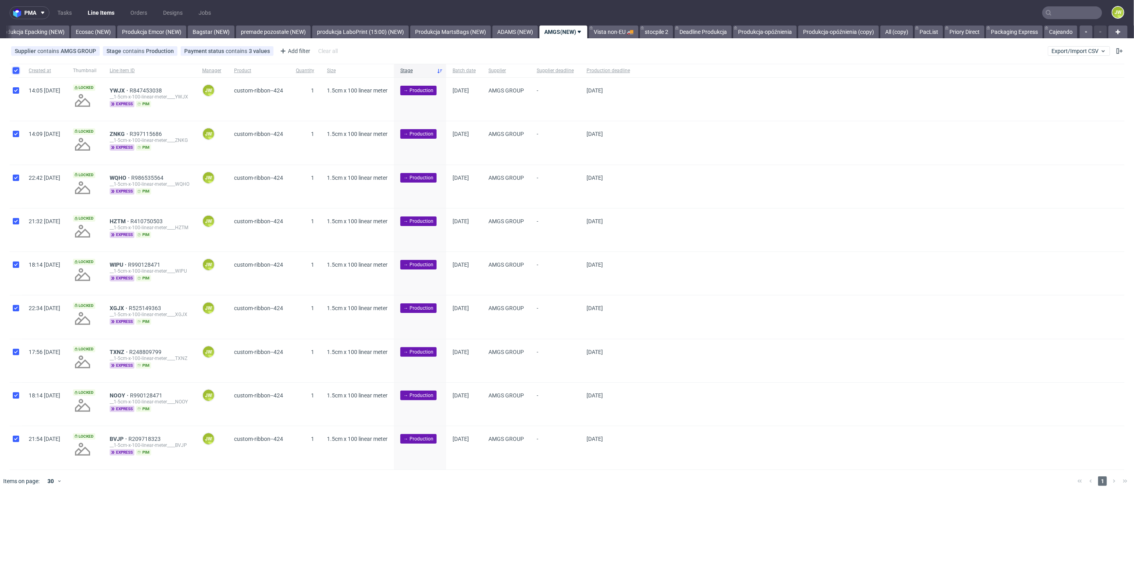
checkbox input "true"
click at [136, 519] on span "Change batch date" at bounding box center [140, 517] width 48 height 8
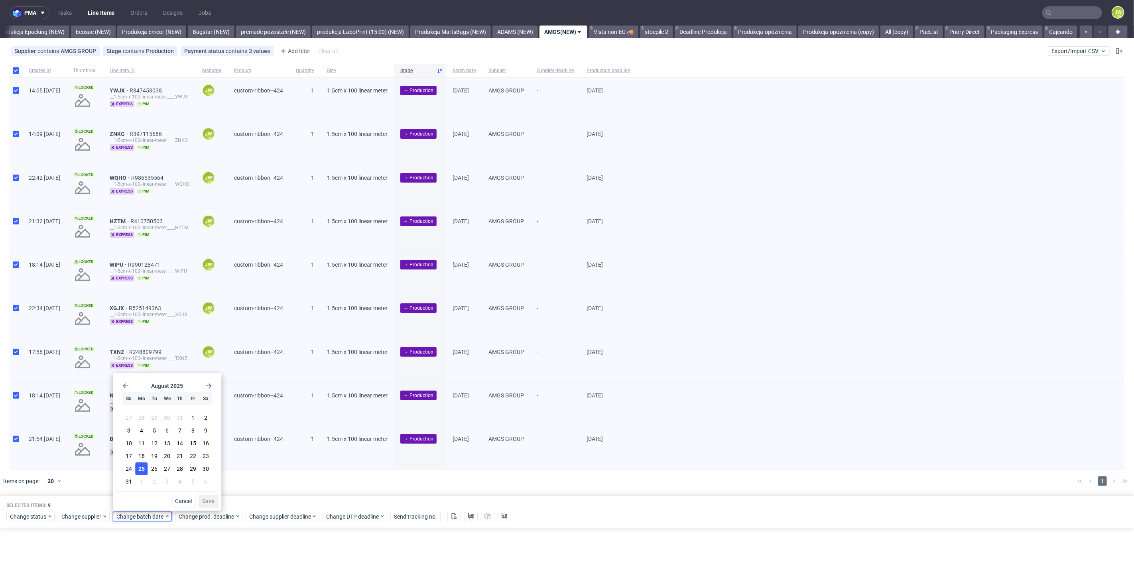
drag, startPoint x: 142, startPoint y: 471, endPoint x: 158, endPoint y: 487, distance: 22.3
click at [143, 471] on span "25" at bounding box center [141, 469] width 6 height 8
click at [207, 505] on button "Save" at bounding box center [209, 501] width 20 height 13
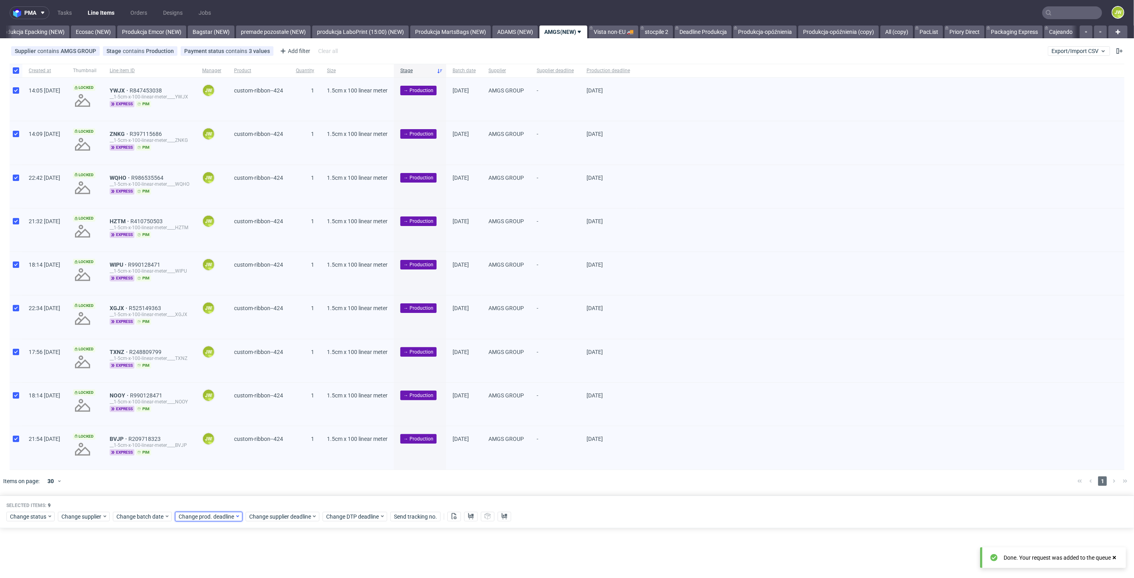
click at [194, 519] on span "Change prod. deadline" at bounding box center [207, 517] width 56 height 8
click at [198, 487] on button "1" at bounding box center [203, 481] width 12 height 13
click at [268, 504] on span "Save" at bounding box center [270, 502] width 12 height 6
click at [265, 512] on div "Change supplier deadline" at bounding box center [283, 517] width 74 height 10
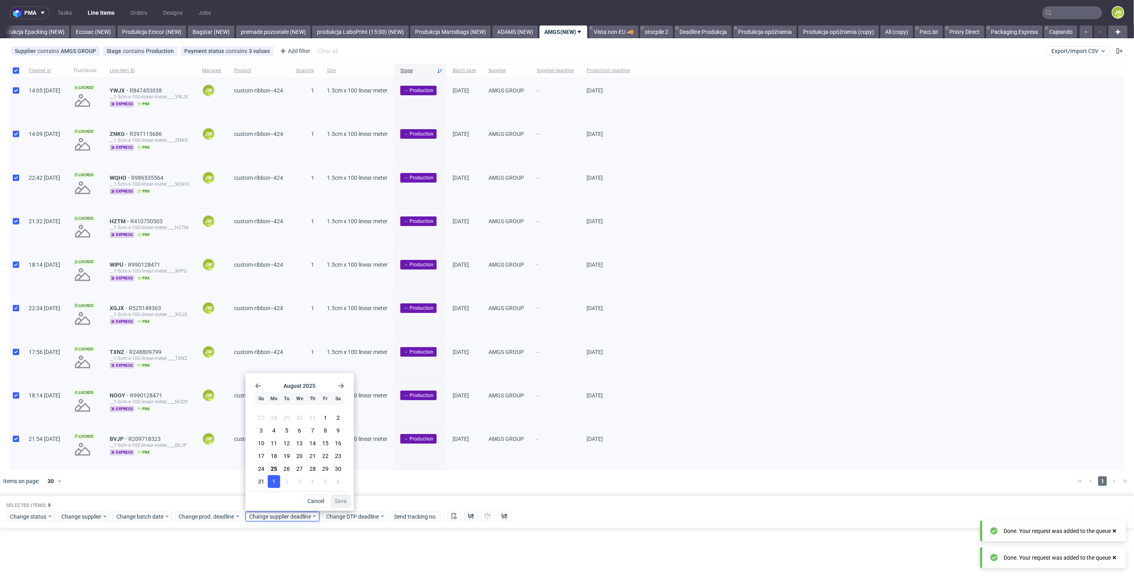
click at [273, 480] on span "1" at bounding box center [273, 482] width 3 height 8
click at [337, 499] on span "Save" at bounding box center [341, 502] width 12 height 6
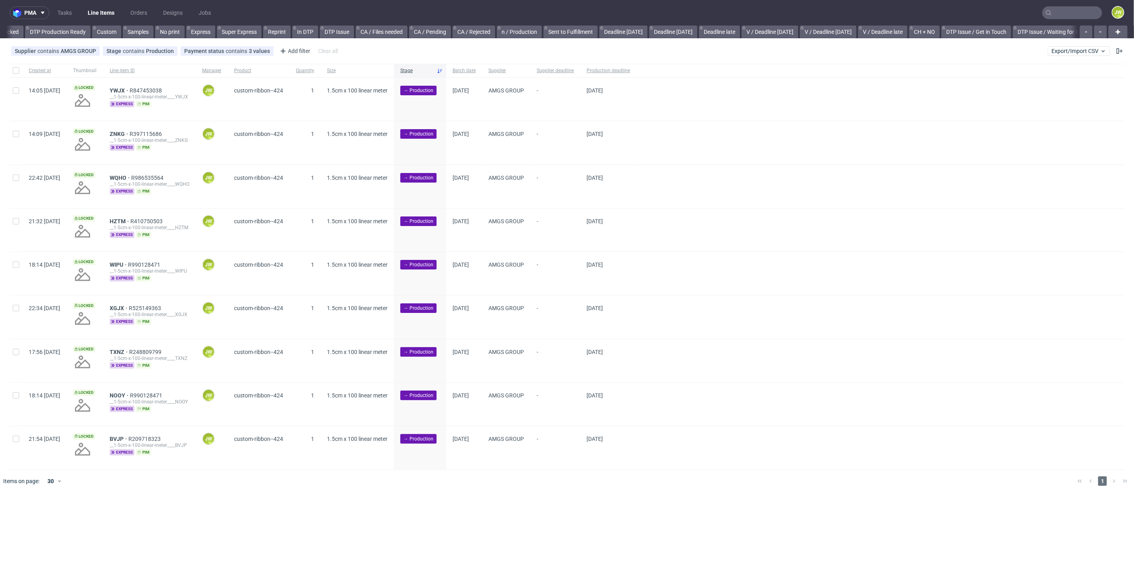
scroll to position [0, 1113]
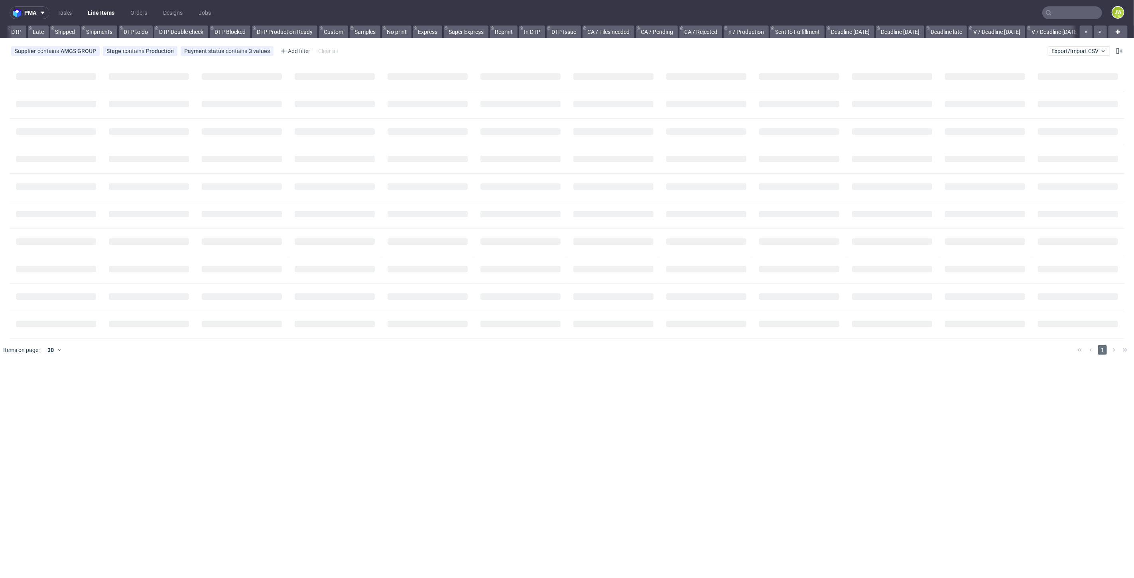
scroll to position [0, 419]
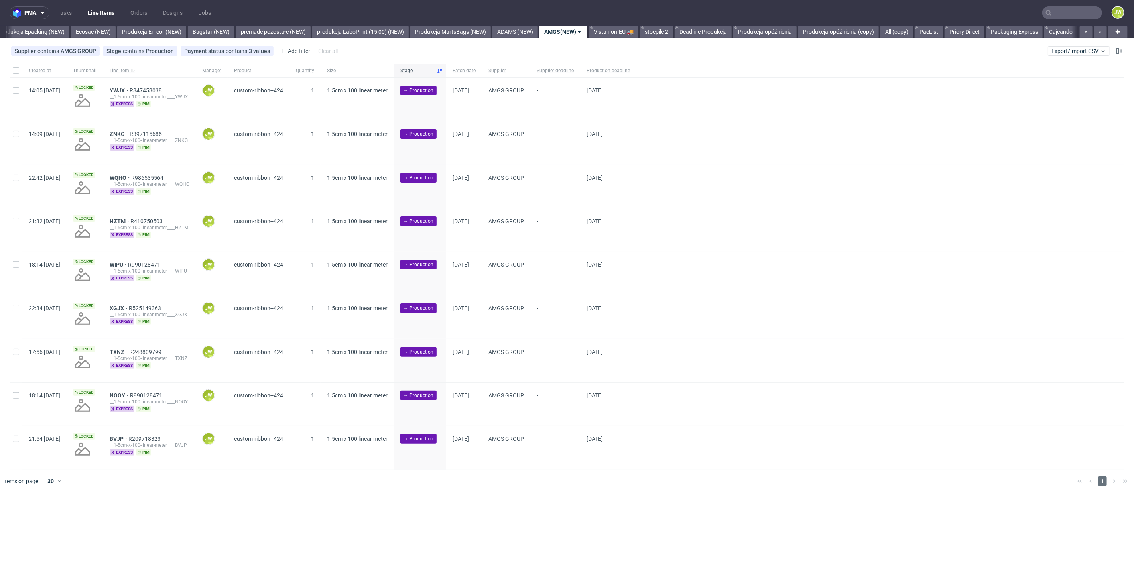
click at [405, 488] on div at bounding box center [578, 481] width 985 height 22
click at [493, 502] on div "pma Tasks Line Items Orders Designs Jobs JW All DTP Late Shipped Shipments DTP …" at bounding box center [567, 289] width 1134 height 578
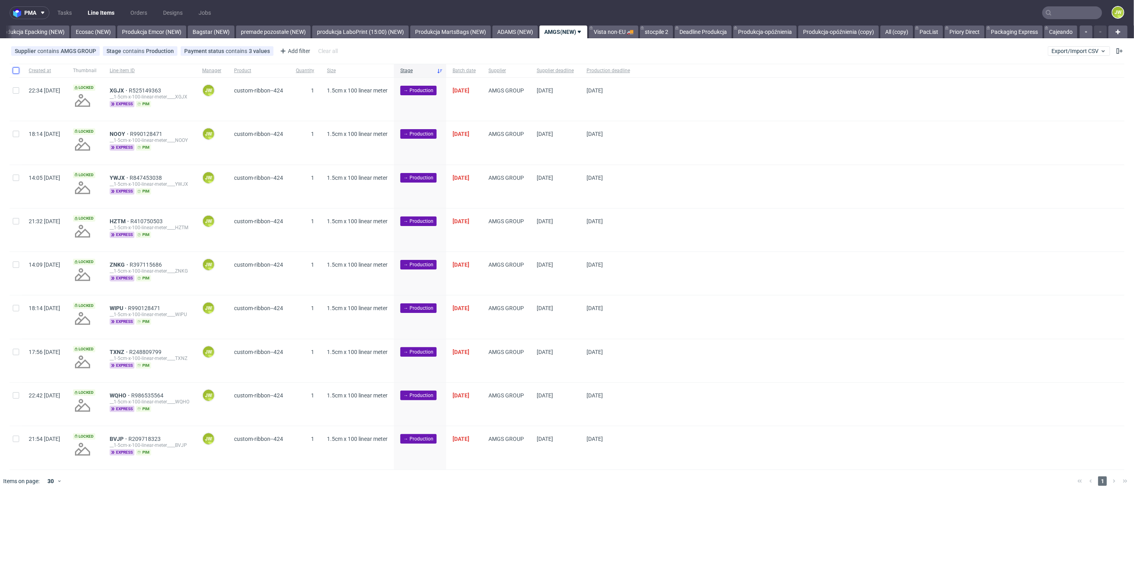
click at [16, 73] on input "checkbox" at bounding box center [16, 70] width 6 height 6
checkbox input "true"
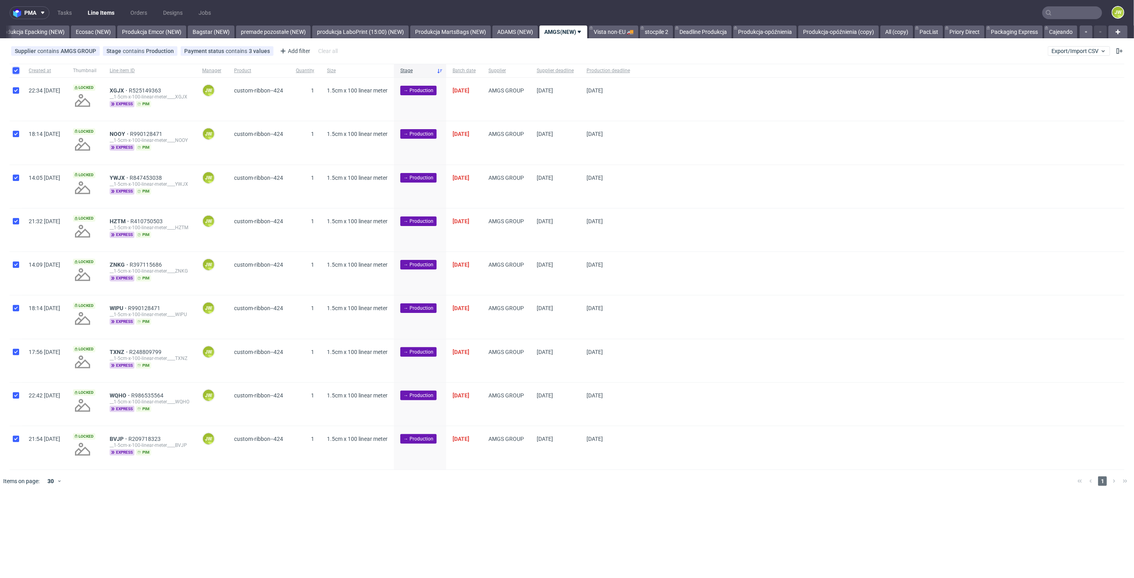
checkbox input "true"
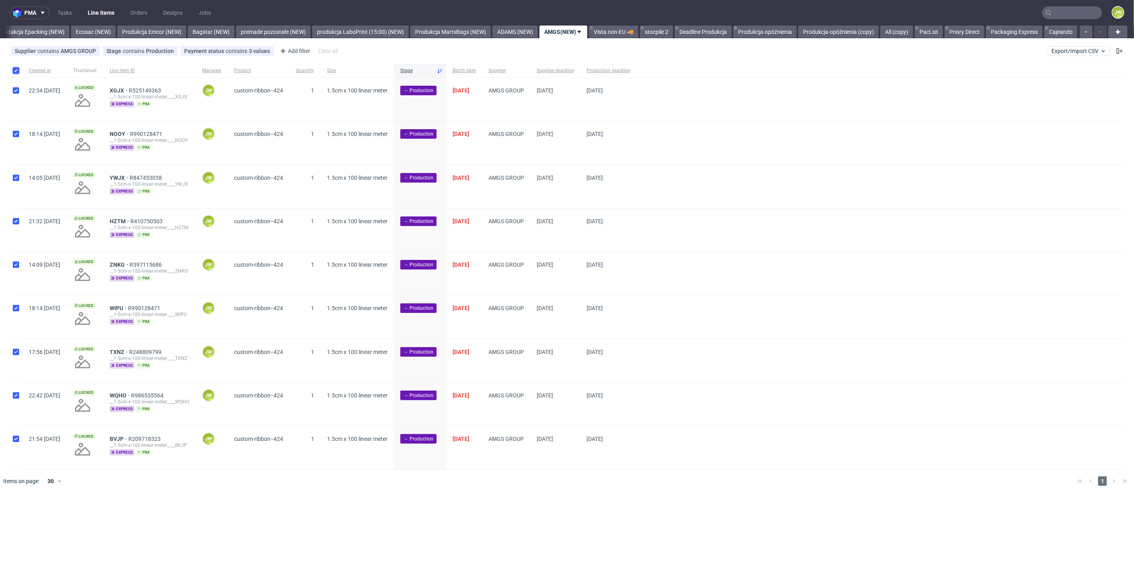
checkbox input "true"
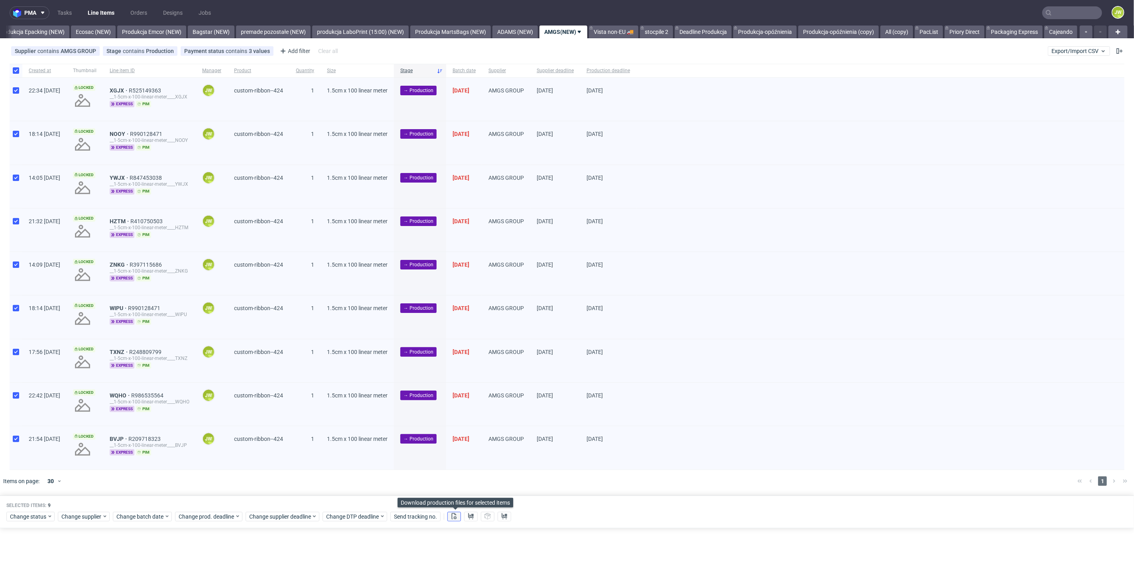
click at [460, 521] on button at bounding box center [454, 517] width 14 height 10
click at [469, 518] on use at bounding box center [471, 516] width 6 height 6
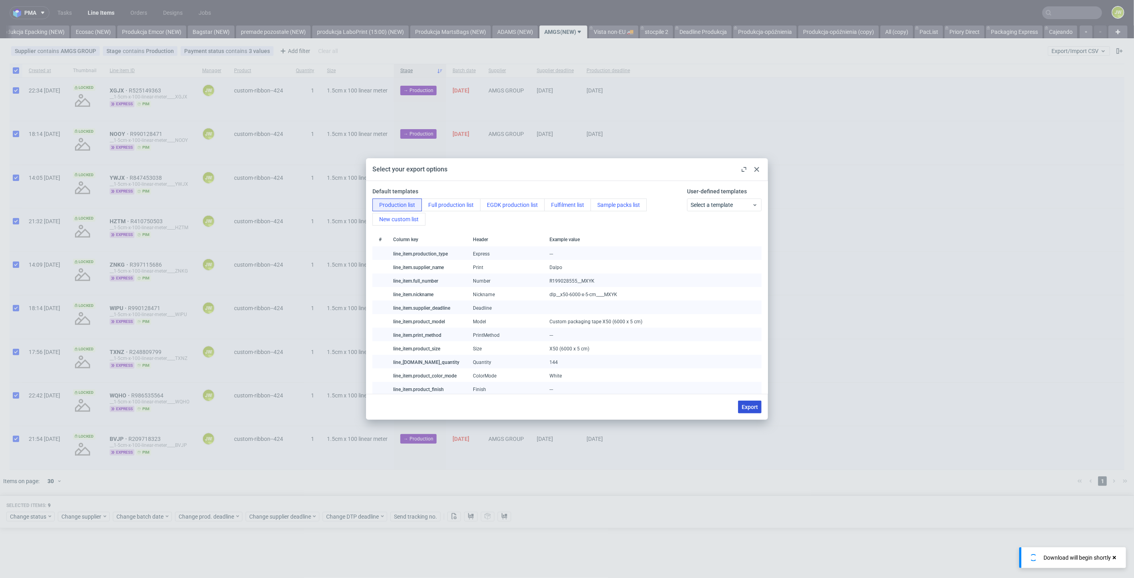
click at [751, 409] on span "Export" at bounding box center [750, 407] width 16 height 6
checkbox input "false"
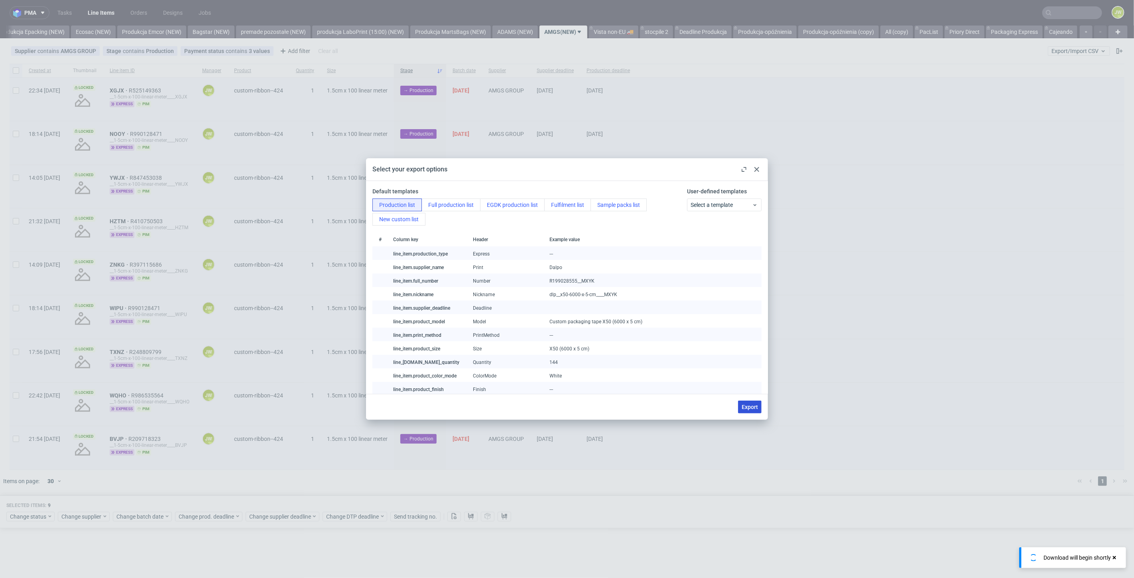
checkbox input "false"
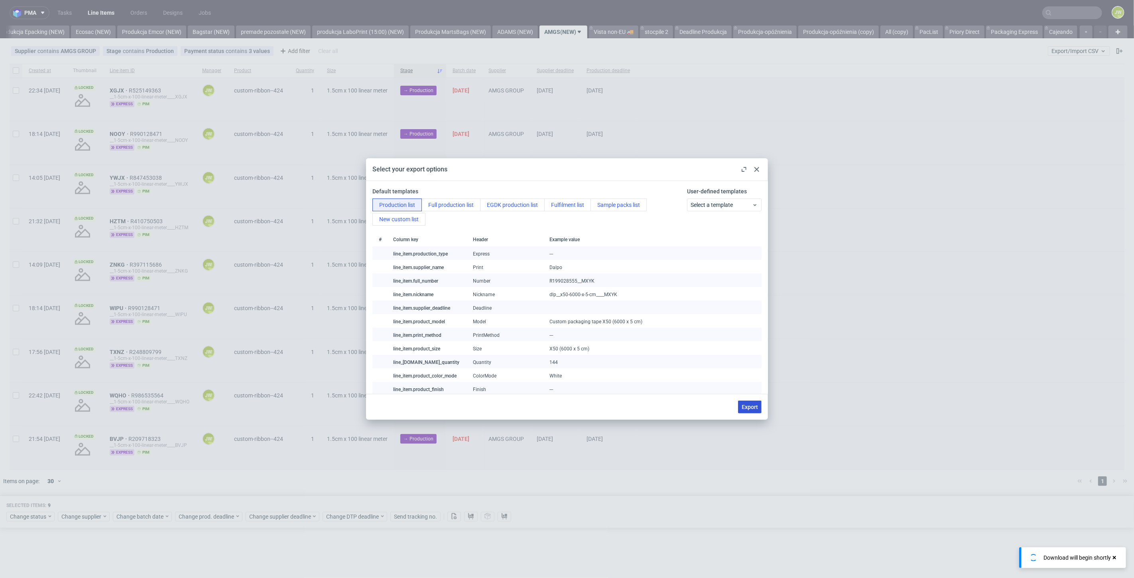
checkbox input "false"
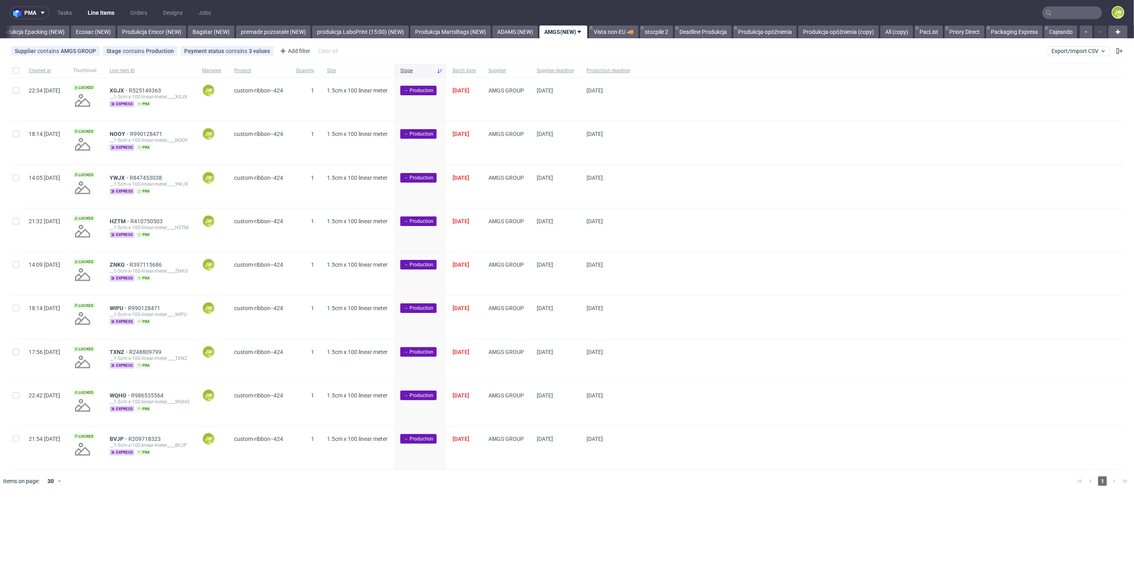
click at [15, 67] on div at bounding box center [16, 71] width 13 height 14
checkbox input "true"
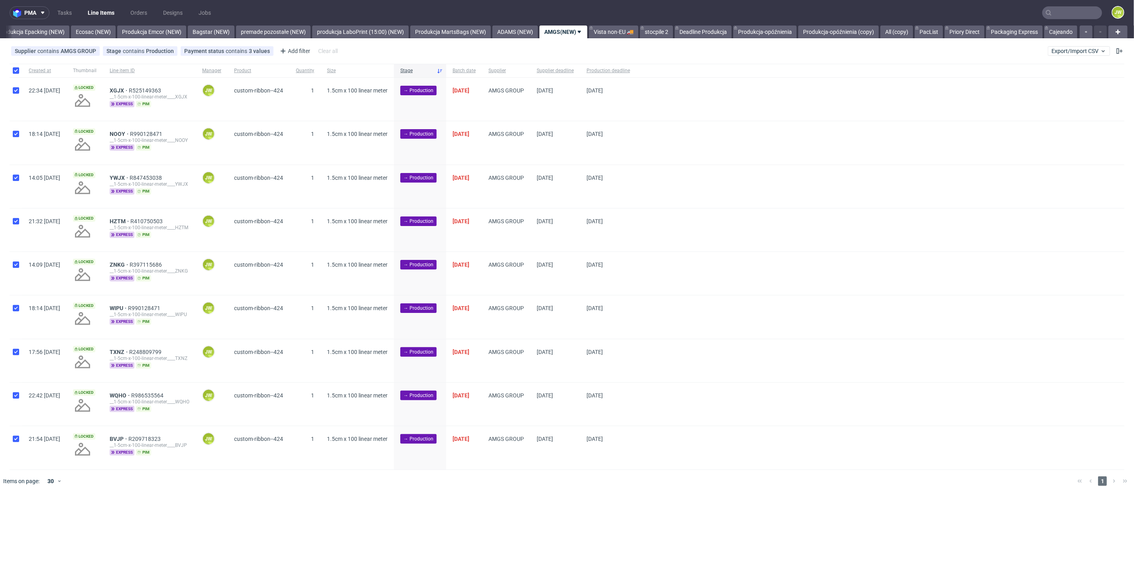
checkbox input "true"
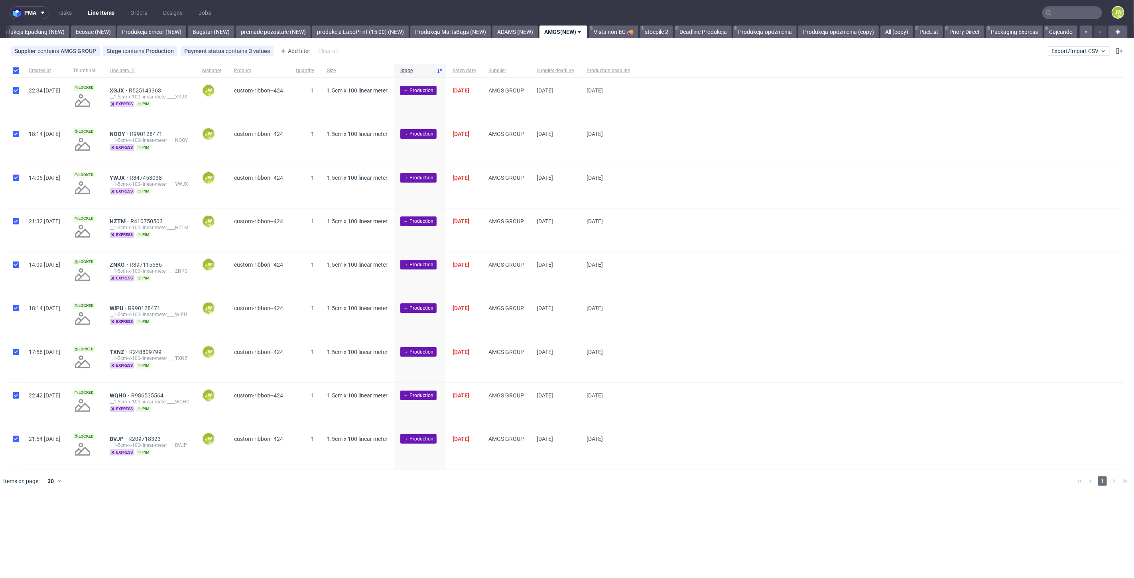
checkbox input "true"
click at [27, 520] on span "Change status" at bounding box center [28, 517] width 37 height 8
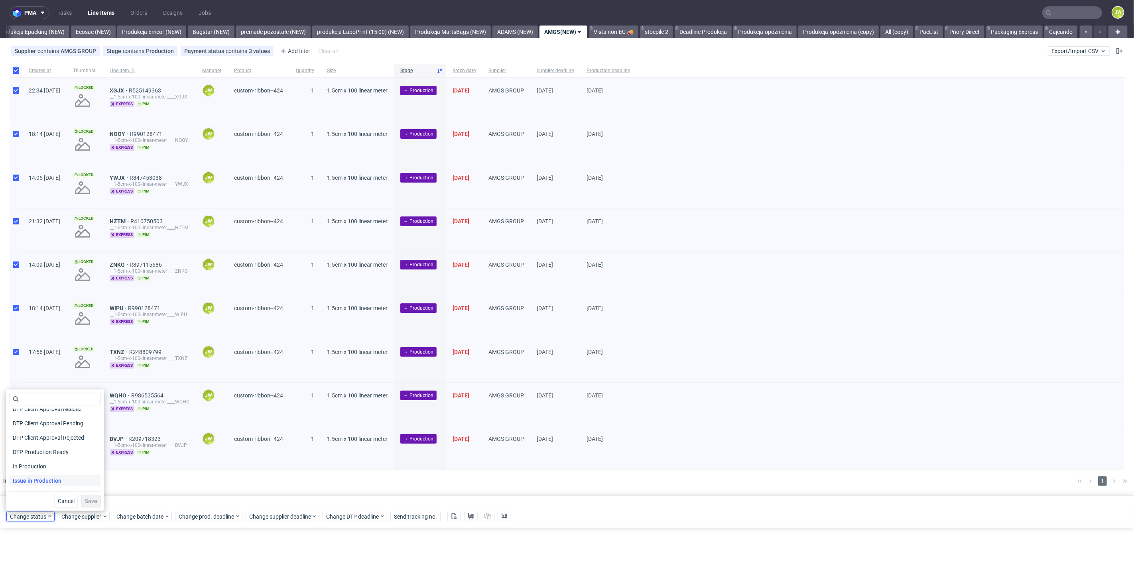
scroll to position [89, 0]
click at [21, 443] on span "In Production" at bounding box center [30, 442] width 40 height 11
click at [89, 499] on span "Save" at bounding box center [91, 502] width 12 height 6
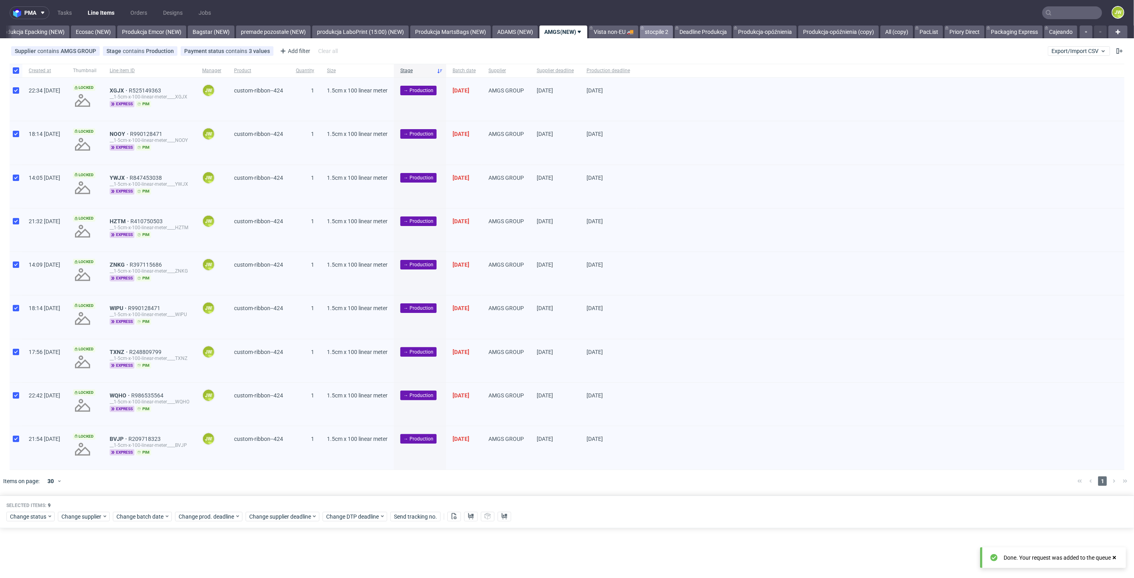
click at [653, 35] on link "stocpile 2" at bounding box center [656, 32] width 33 height 13
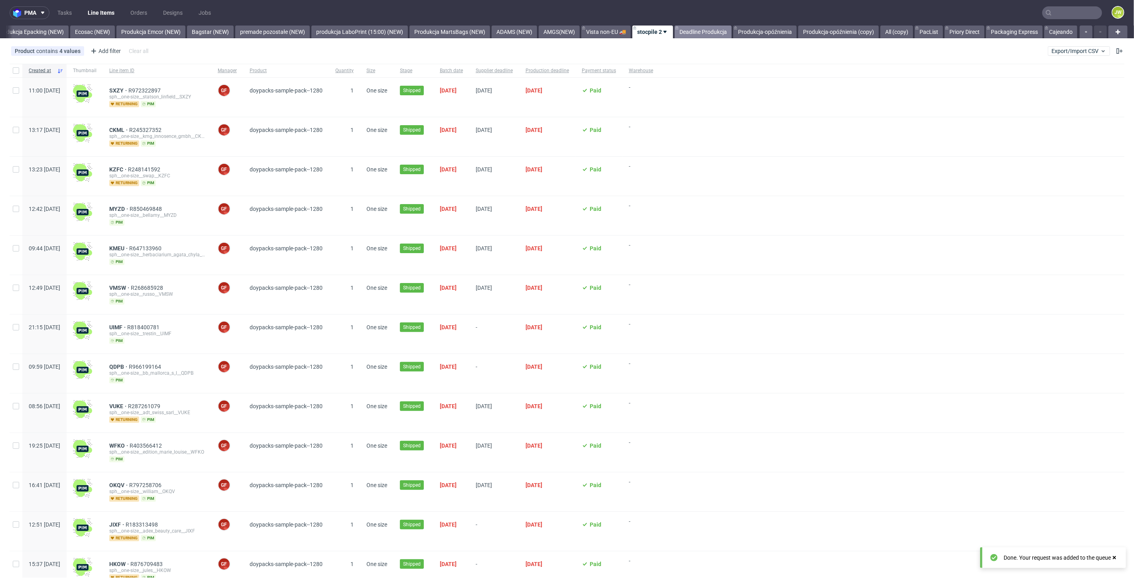
click at [709, 33] on link "Deadline Produkcja" at bounding box center [703, 32] width 57 height 13
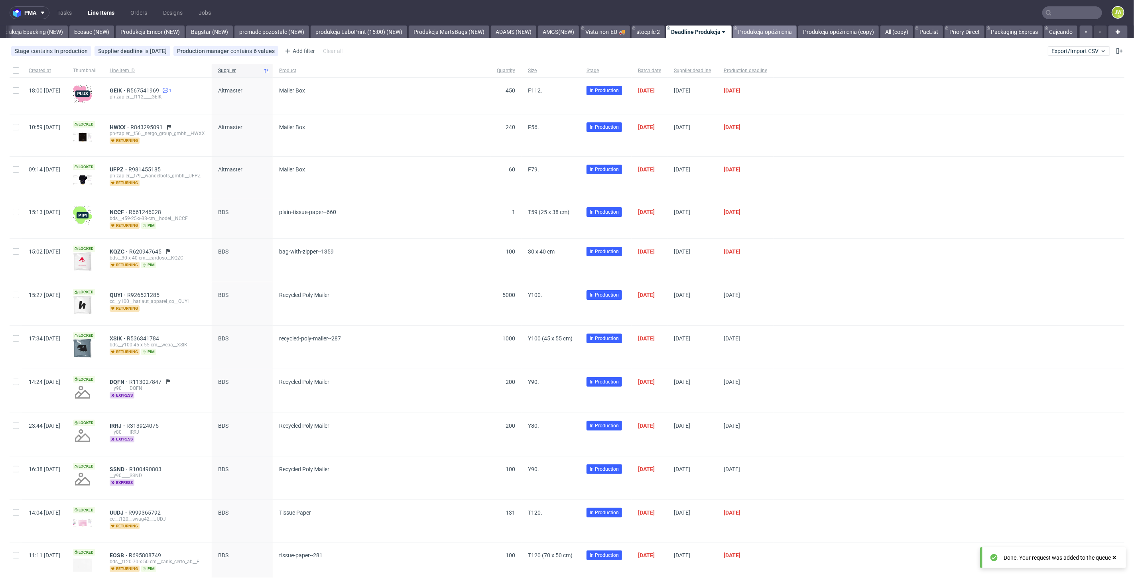
click at [742, 28] on link "Produkcja-opóźnienia" at bounding box center [764, 32] width 63 height 13
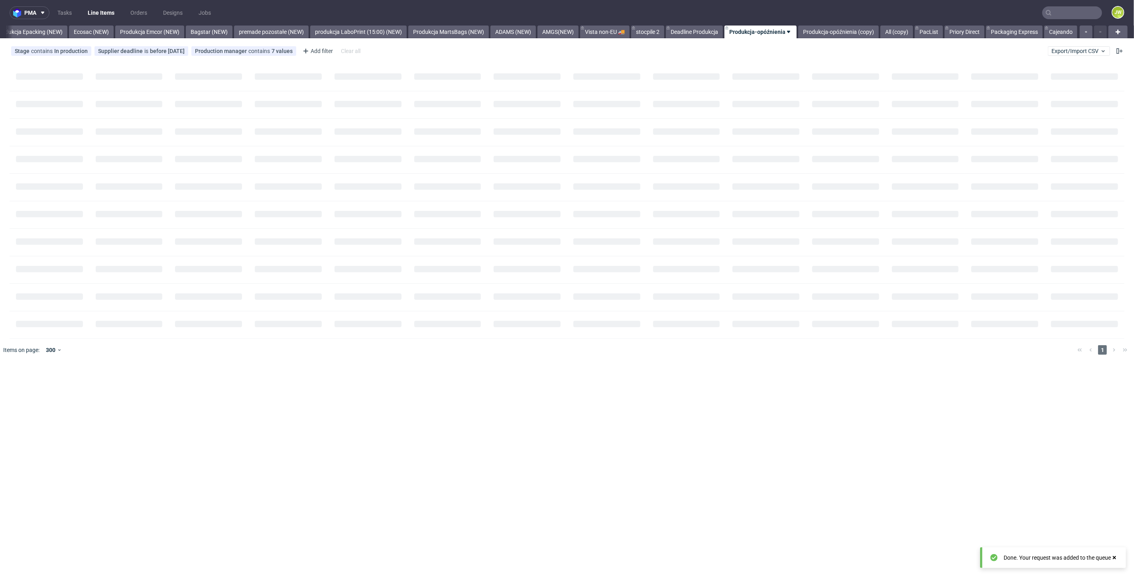
scroll to position [0, 1645]
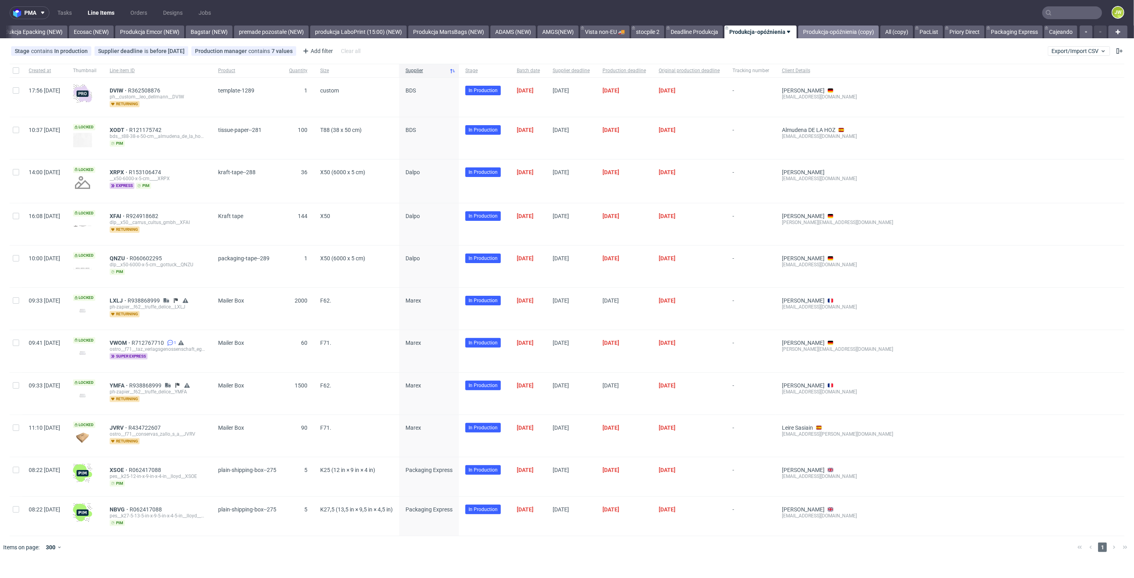
click at [828, 28] on link "Produkcja-opóźnienia (copy)" at bounding box center [838, 32] width 81 height 13
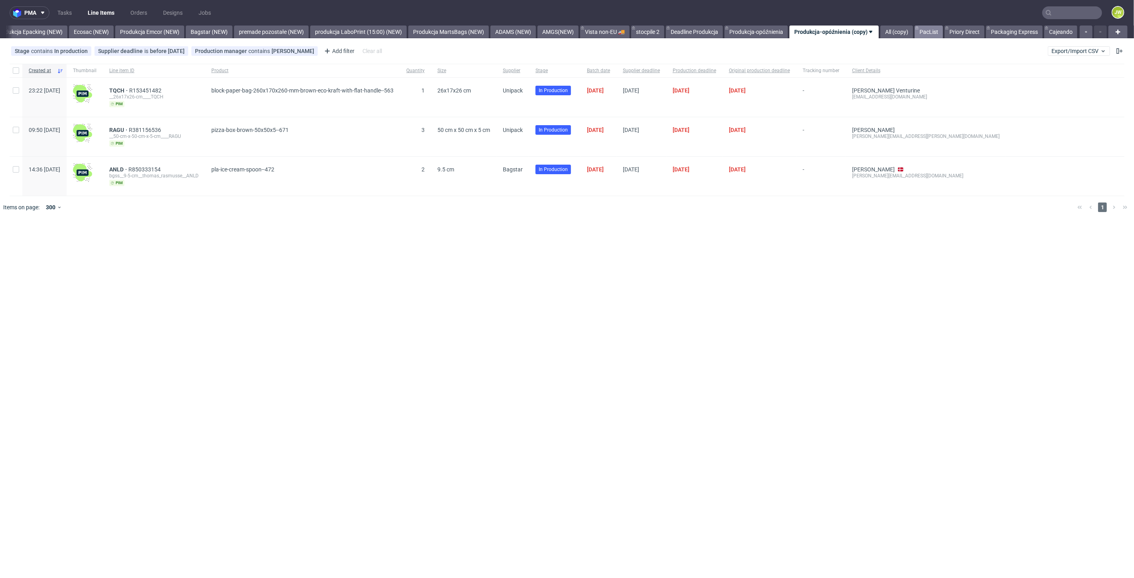
click at [929, 35] on link "PacList" at bounding box center [929, 32] width 28 height 13
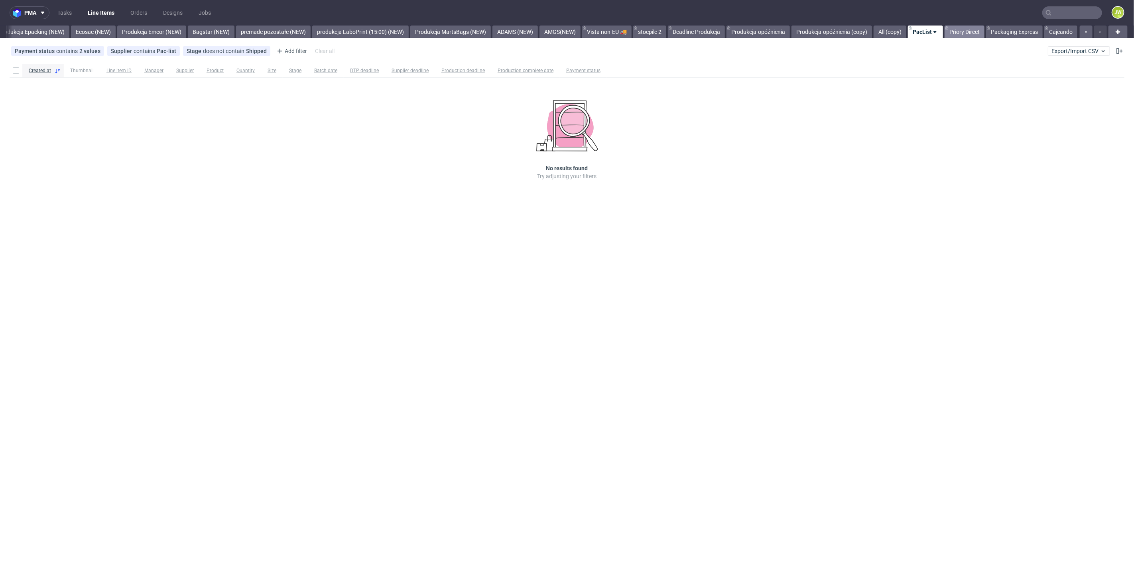
click at [961, 33] on link "Priory Direct" at bounding box center [965, 32] width 40 height 13
click at [1016, 35] on link "Packaging Express" at bounding box center [1014, 32] width 57 height 13
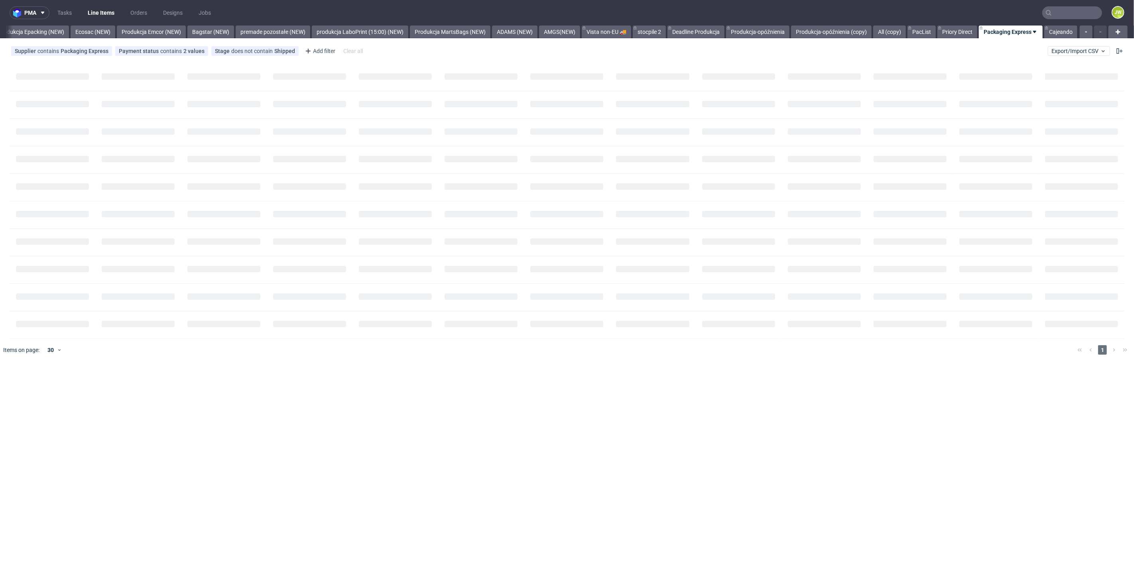
scroll to position [0, 1644]
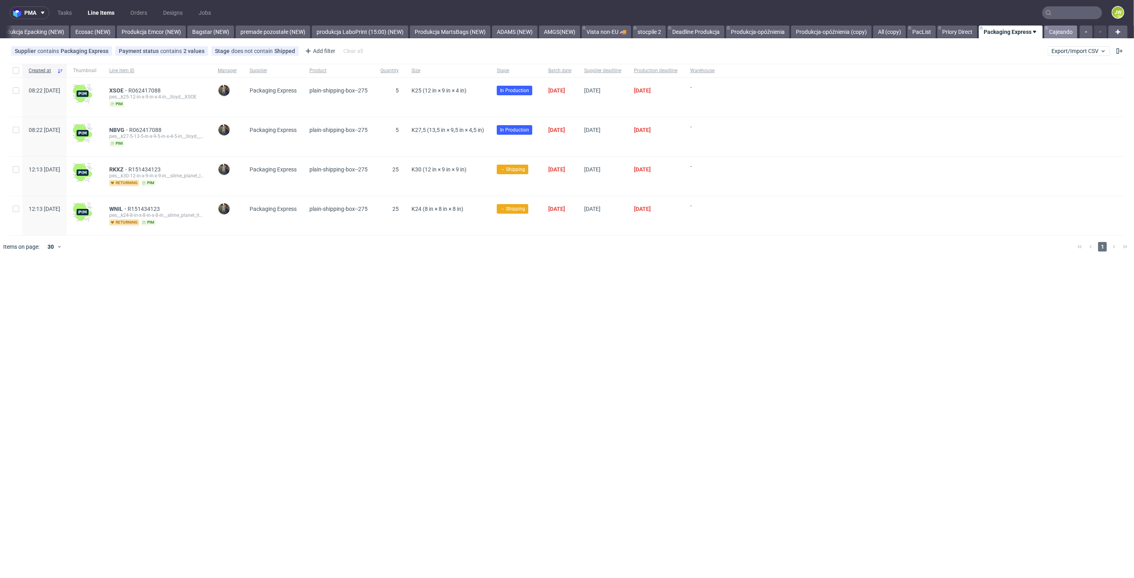
click at [1066, 35] on link "Cajeando" at bounding box center [1061, 32] width 33 height 13
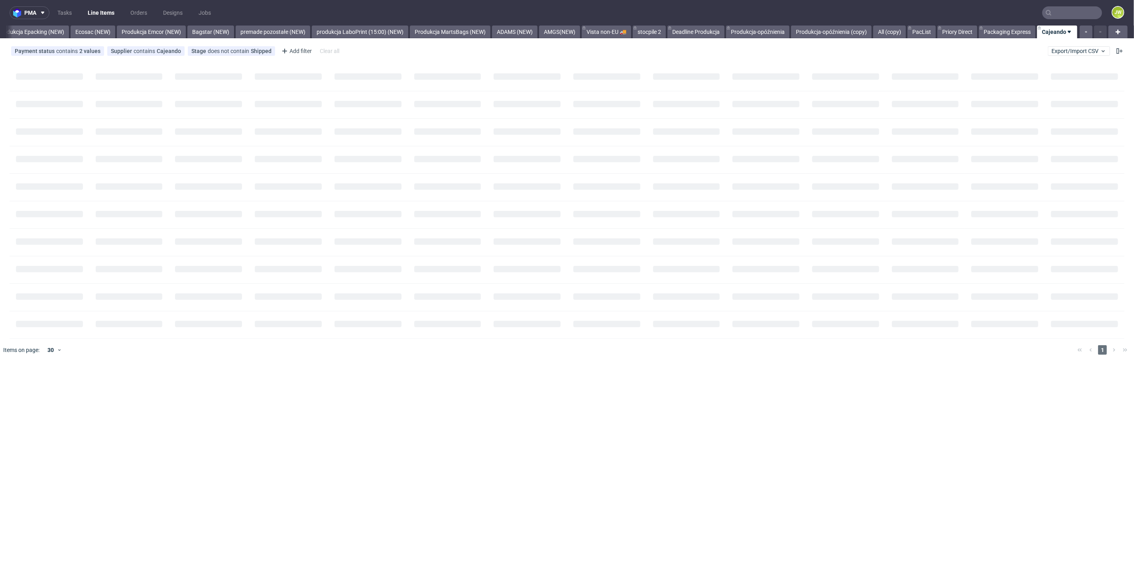
scroll to position [0, 1644]
click at [33, 29] on link "Produkcja Epacking (NEW)" at bounding box center [31, 32] width 76 height 13
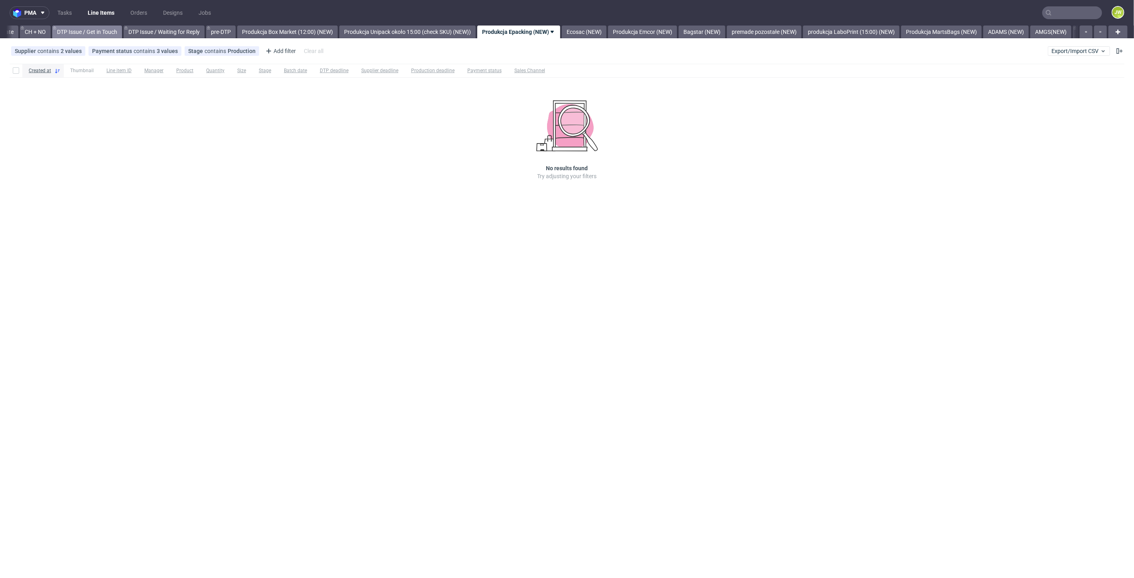
click at [108, 29] on link "DTP Issue / Get in Touch" at bounding box center [87, 32] width 70 height 13
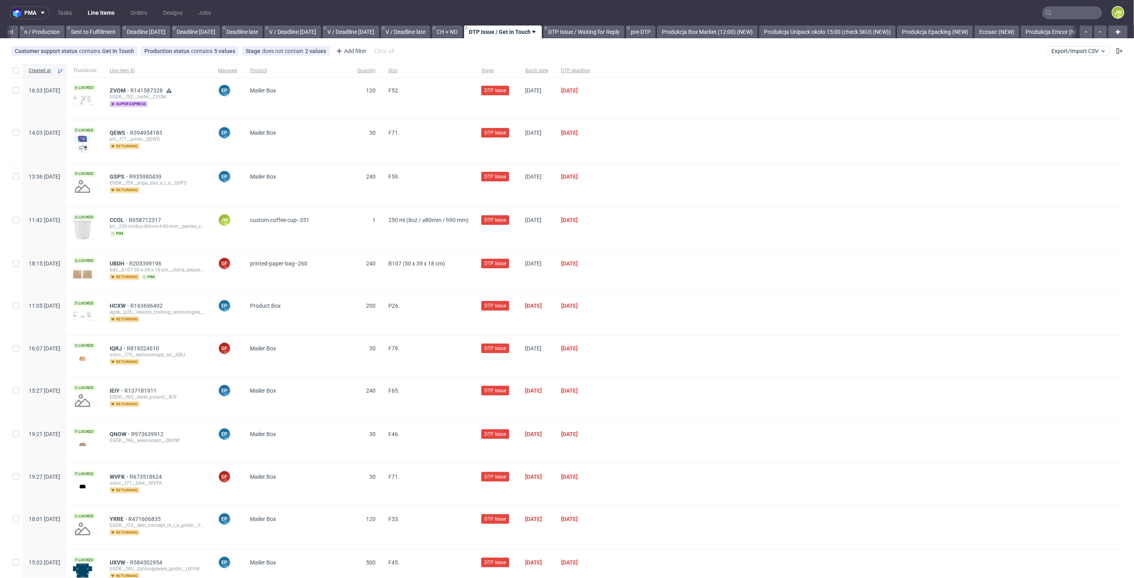
scroll to position [0, 708]
click at [715, 31] on link "Produkcja Box Market (12:00) (NEW)" at bounding box center [723, 32] width 101 height 13
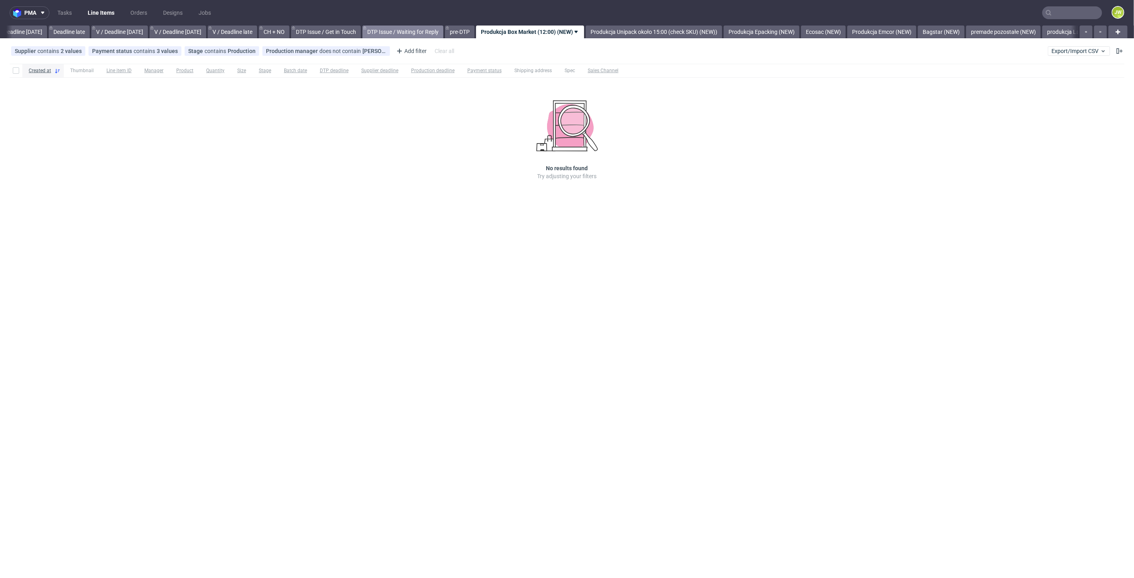
scroll to position [0, 907]
click at [1066, 52] on span "Export/Import CSV" at bounding box center [1079, 51] width 55 height 6
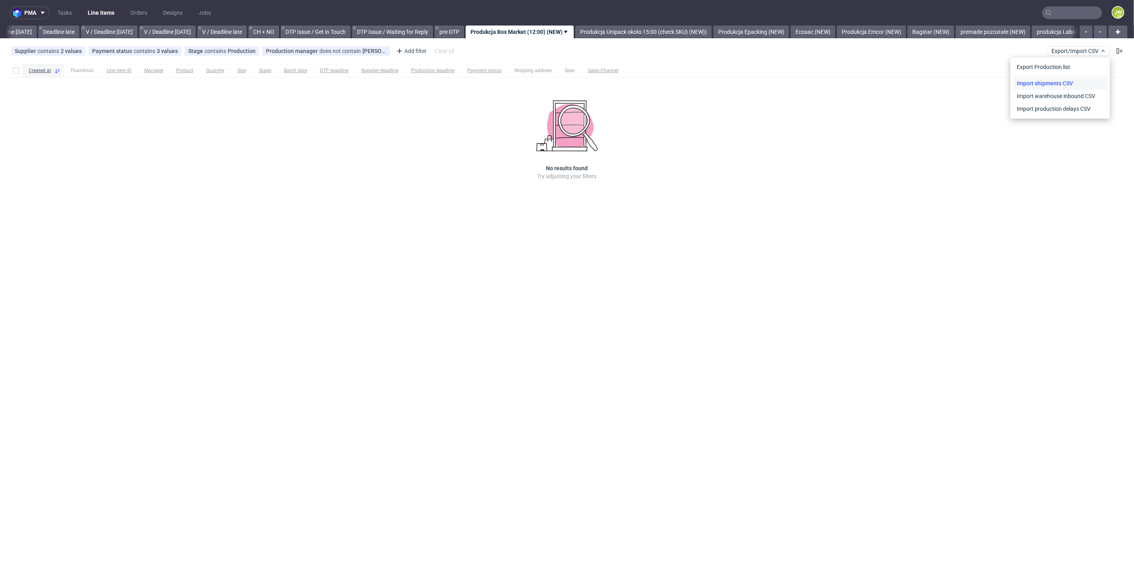
click at [1037, 85] on link "Import shipments CSV" at bounding box center [1060, 83] width 93 height 13
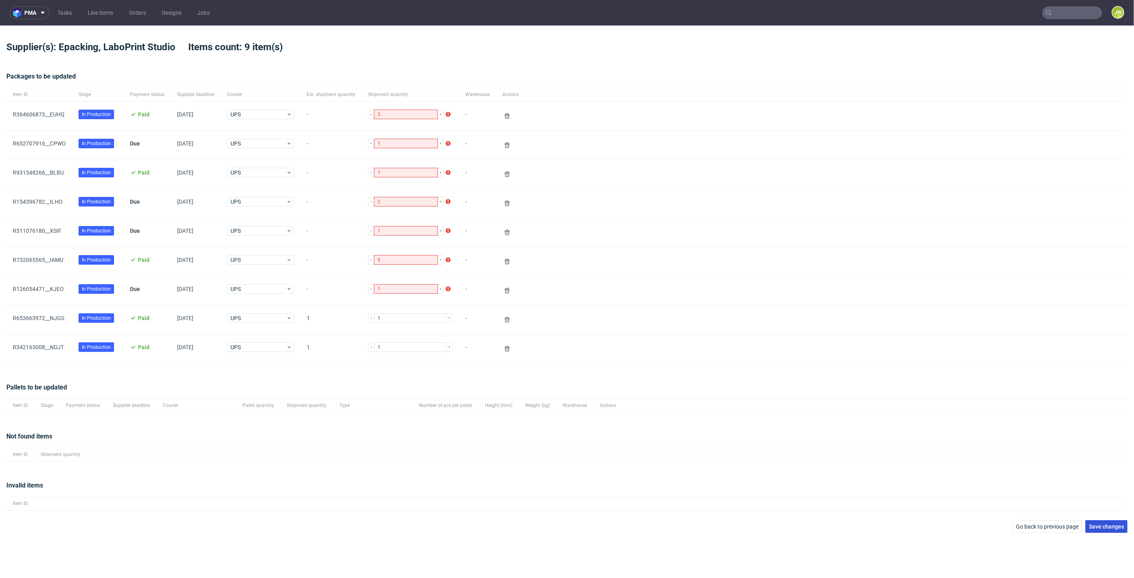
click at [1120, 529] on span "Save changes" at bounding box center [1106, 527] width 35 height 6
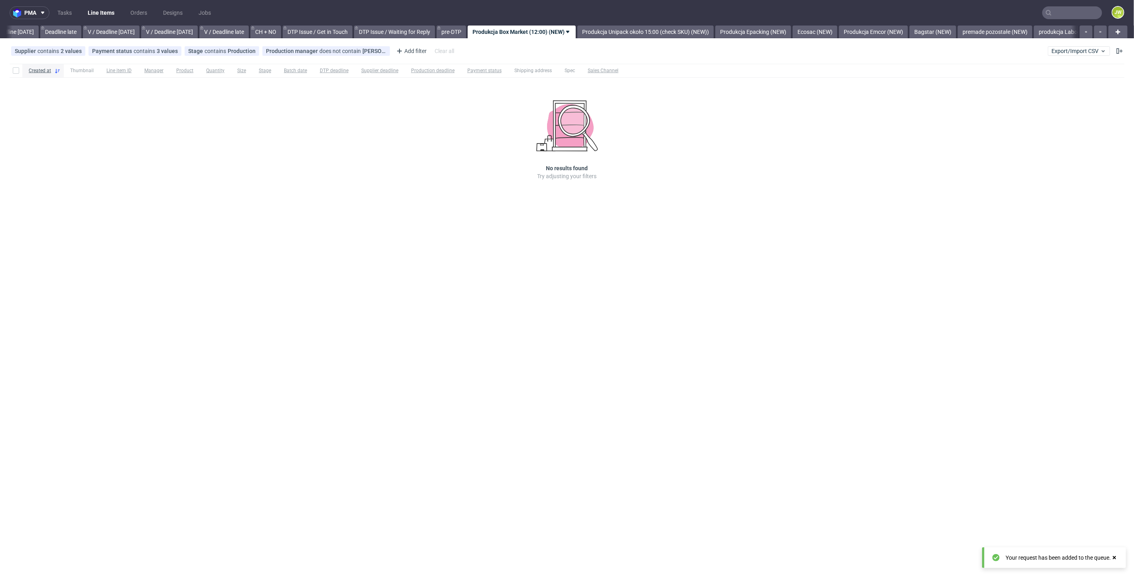
scroll to position [0, 907]
click at [617, 23] on nav "pma Tasks Line Items Orders Designs Jobs JW" at bounding box center [567, 13] width 1134 height 26
click at [629, 35] on link "Produkcja Unipack około 15:00 (check SKU) (NEW))" at bounding box center [644, 32] width 136 height 13
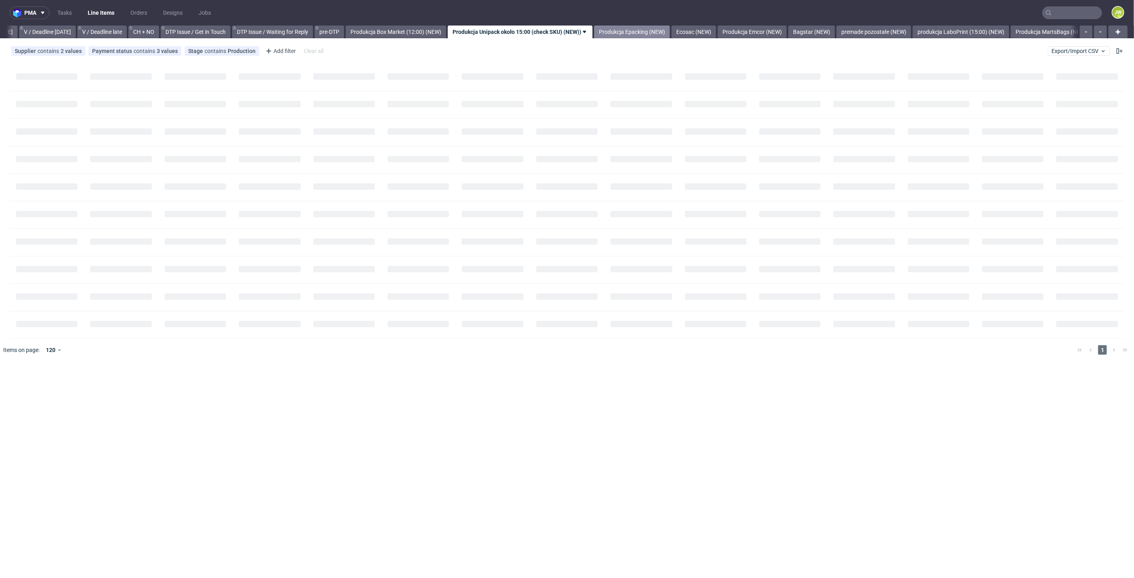
scroll to position [0, 1027]
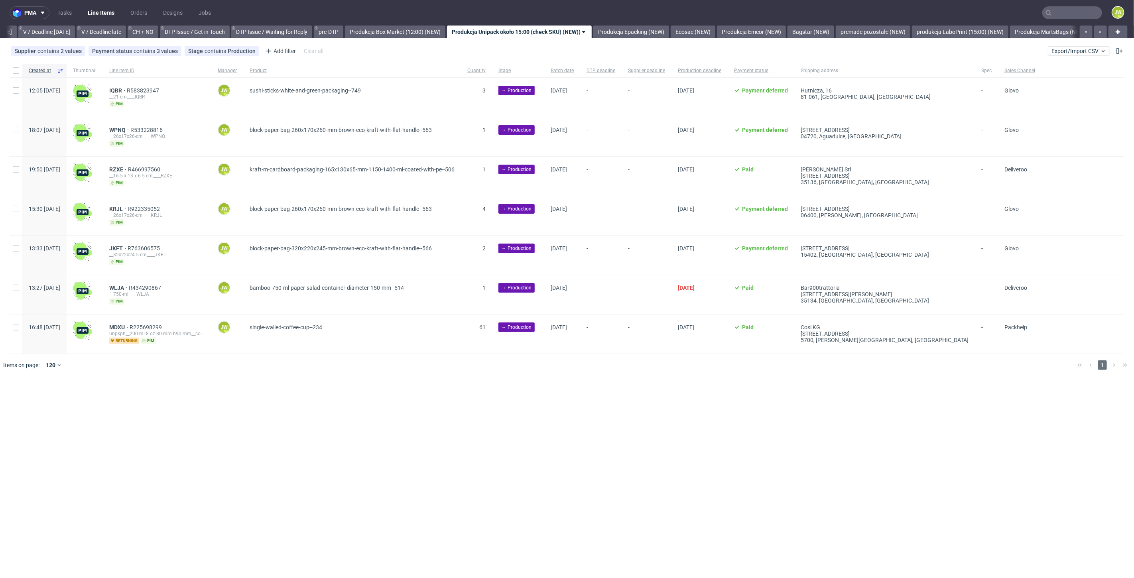
click at [345, 440] on div "pma Tasks Line Items Orders Designs Jobs JW All DTP Late Shipped Shipments DTP …" at bounding box center [567, 289] width 1134 height 578
click at [409, 24] on nav "pma Tasks Line Items Orders Designs Jobs JW" at bounding box center [567, 13] width 1134 height 26
click at [408, 27] on link "Produkcja Box Market (12:00) (NEW)" at bounding box center [395, 32] width 101 height 13
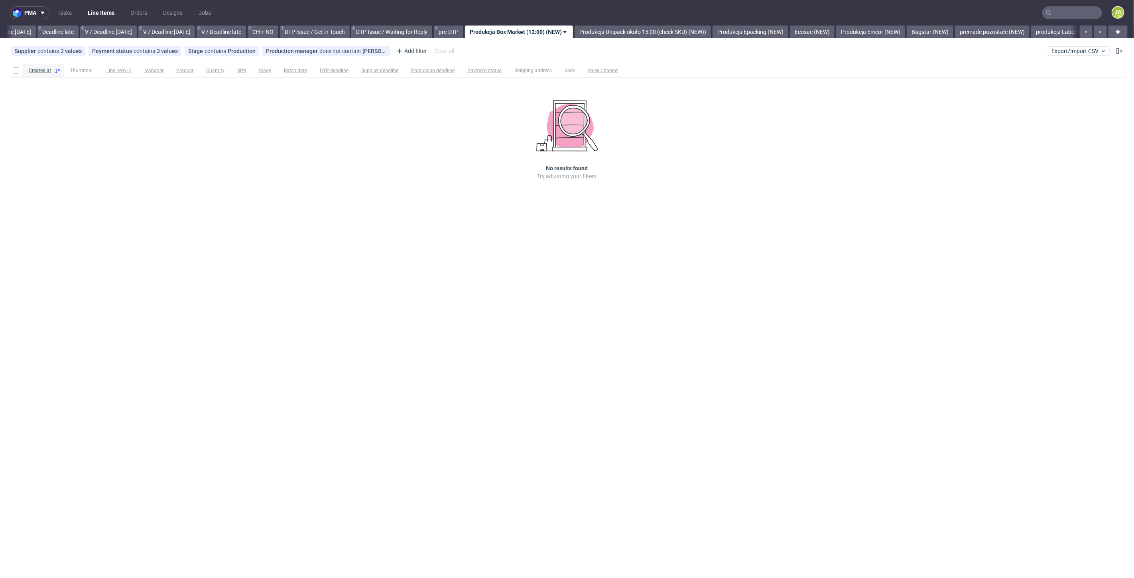
scroll to position [0, 907]
click at [1071, 17] on input "text" at bounding box center [1073, 12] width 60 height 13
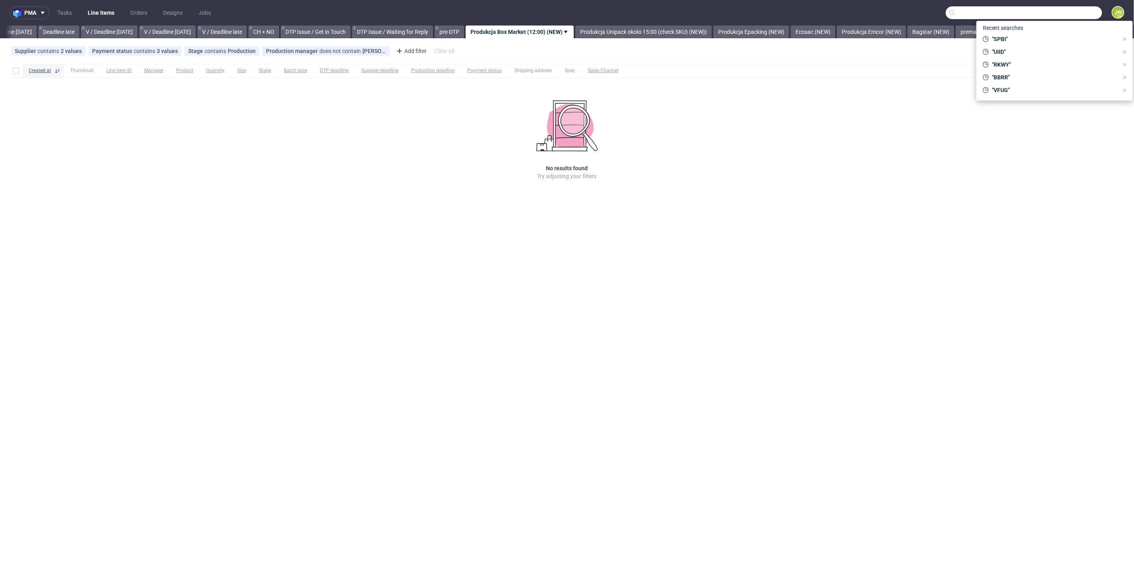
paste input "R990490604__TIGH"
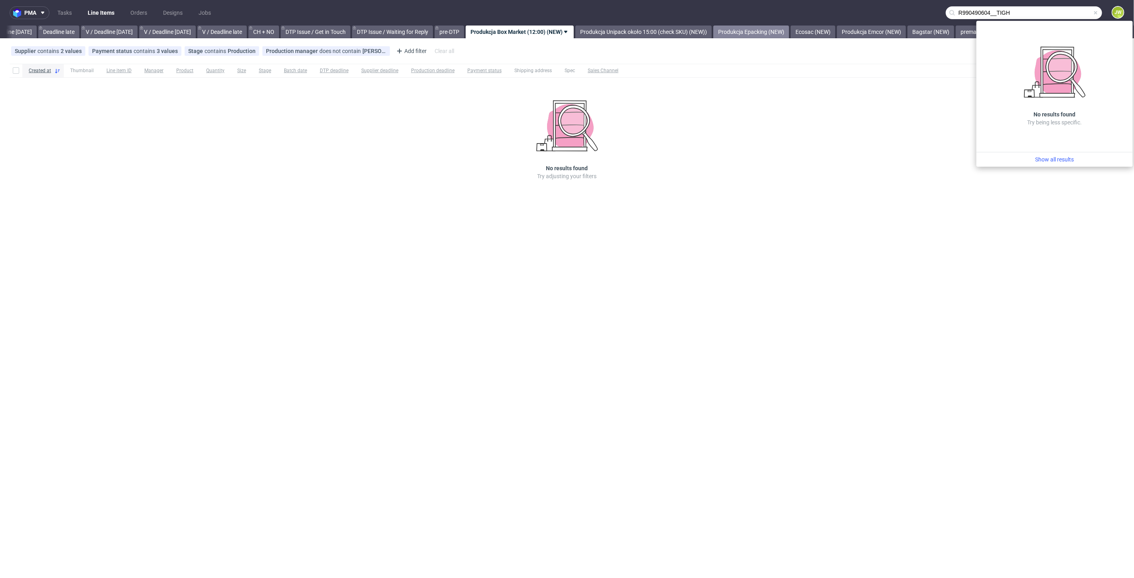
drag, startPoint x: 998, startPoint y: 15, endPoint x: 796, endPoint y: 26, distance: 202.5
click at [799, 26] on div "pma Tasks Line Items Orders Designs Jobs R990490604__TIGH JW All DTP Late Shipp…" at bounding box center [567, 289] width 1134 height 578
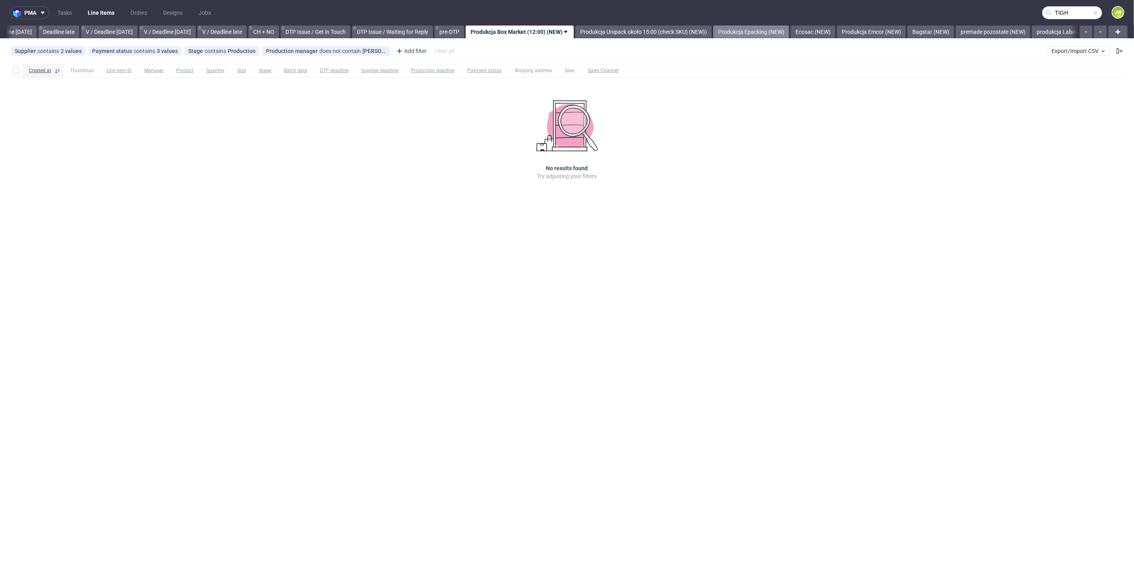
type input "TIGH"
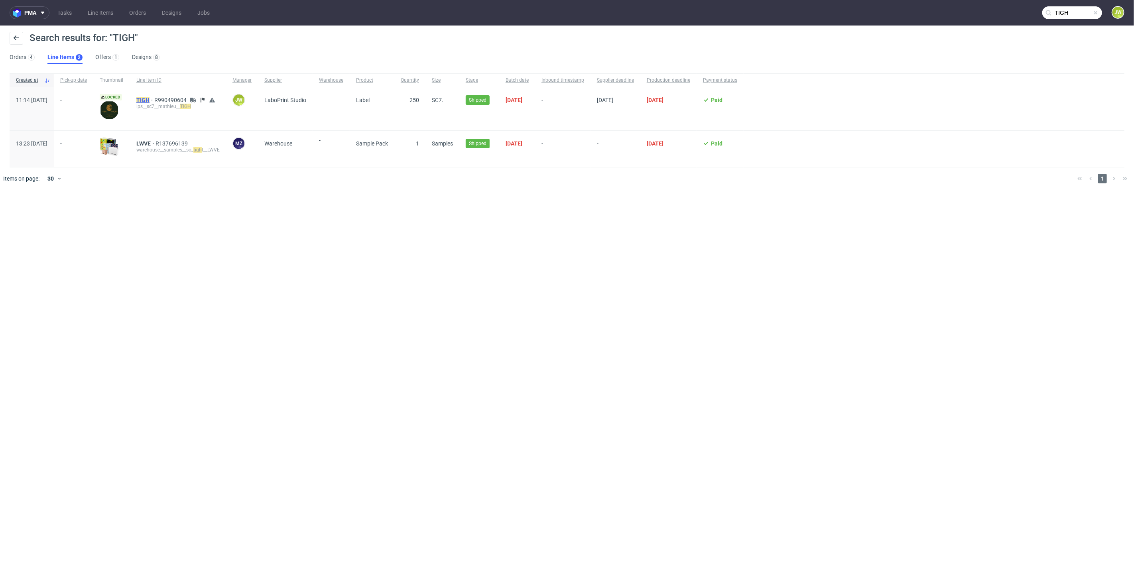
click at [150, 101] on mark "TIGH" at bounding box center [142, 100] width 13 height 6
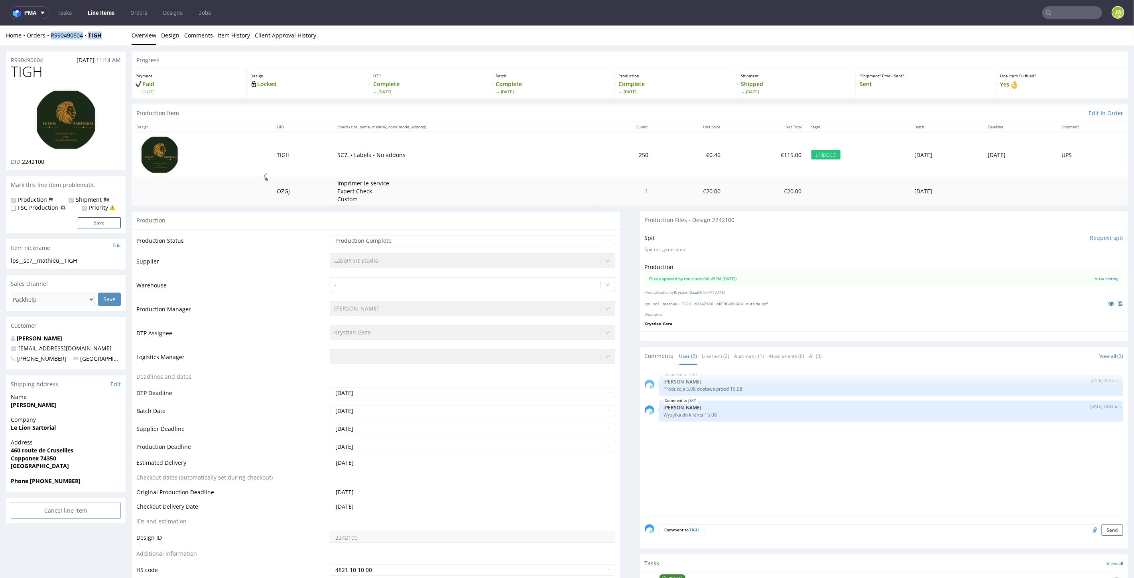
drag, startPoint x: 98, startPoint y: 41, endPoint x: 30, endPoint y: 48, distance: 68.6
click at [45, 41] on div "Home Orders R990490604 TIGH Overview Design Comments Item History Client Approv…" at bounding box center [567, 35] width 1134 height 20
copy div "R990490604 TIGH"
click at [111, 15] on link "Line Items" at bounding box center [101, 12] width 36 height 13
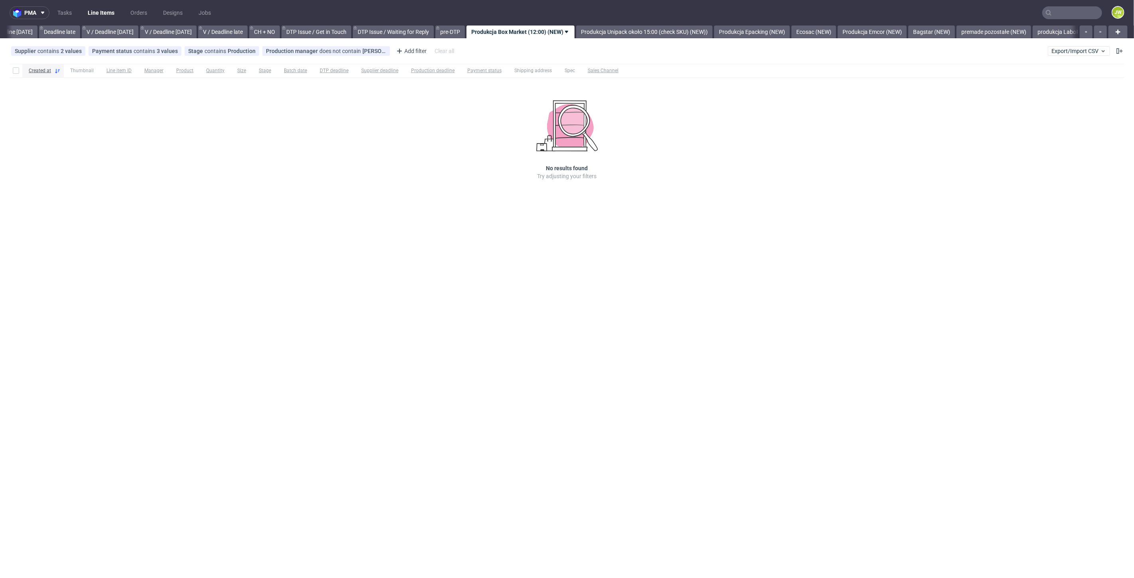
scroll to position [0, 907]
click at [1090, 57] on div "Supplier contains 2 values Box Market, Mazop Group Payment status contains 3 va…" at bounding box center [567, 50] width 1134 height 19
click at [1083, 50] on span "Export/Import CSV" at bounding box center [1079, 51] width 55 height 6
click at [1027, 81] on link "Import shipments CSV" at bounding box center [1060, 83] width 93 height 13
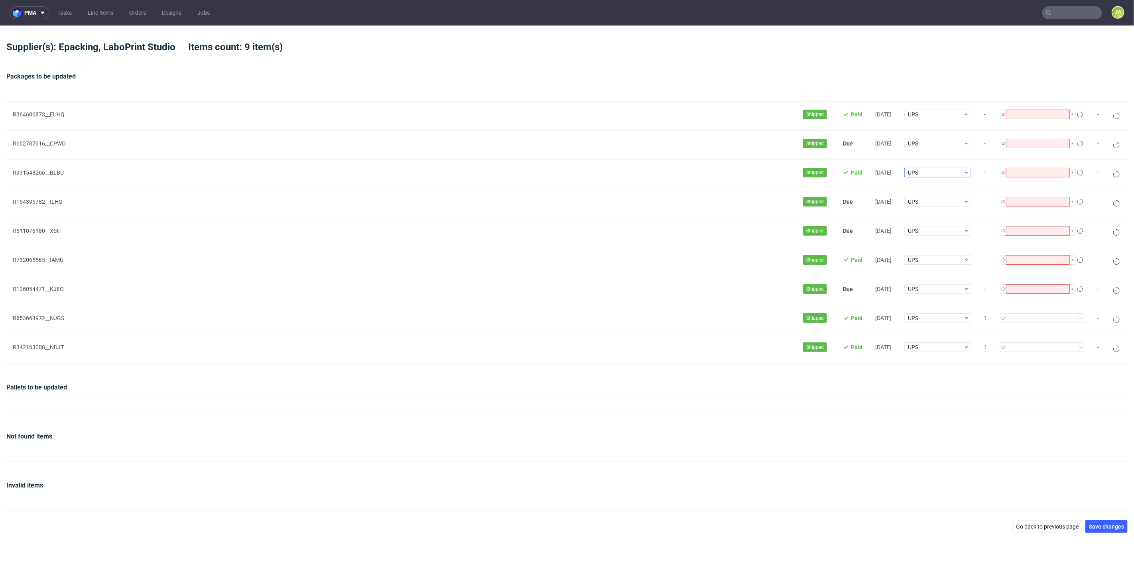
type input "3"
type input "1"
type input "2"
type input "1"
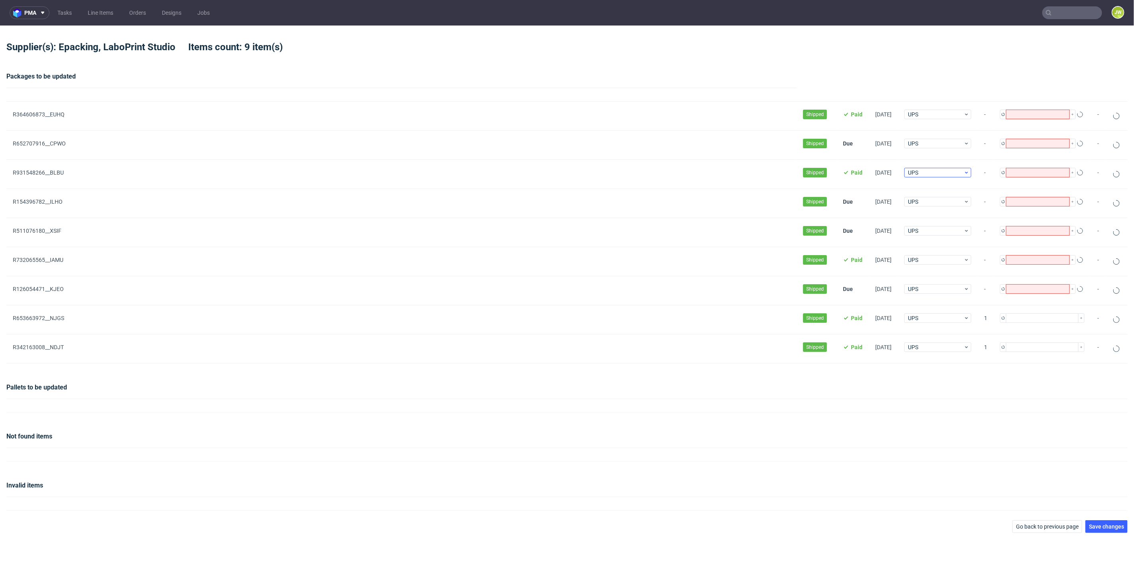
type input "9"
type input "1"
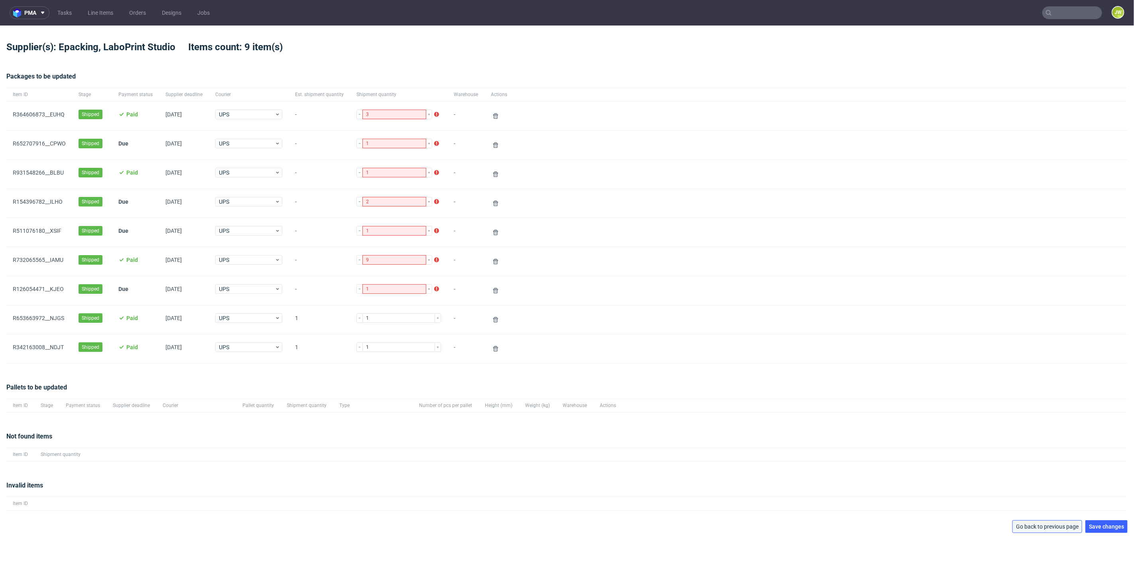
click at [1032, 526] on span "Go back to previous page" at bounding box center [1047, 527] width 63 height 6
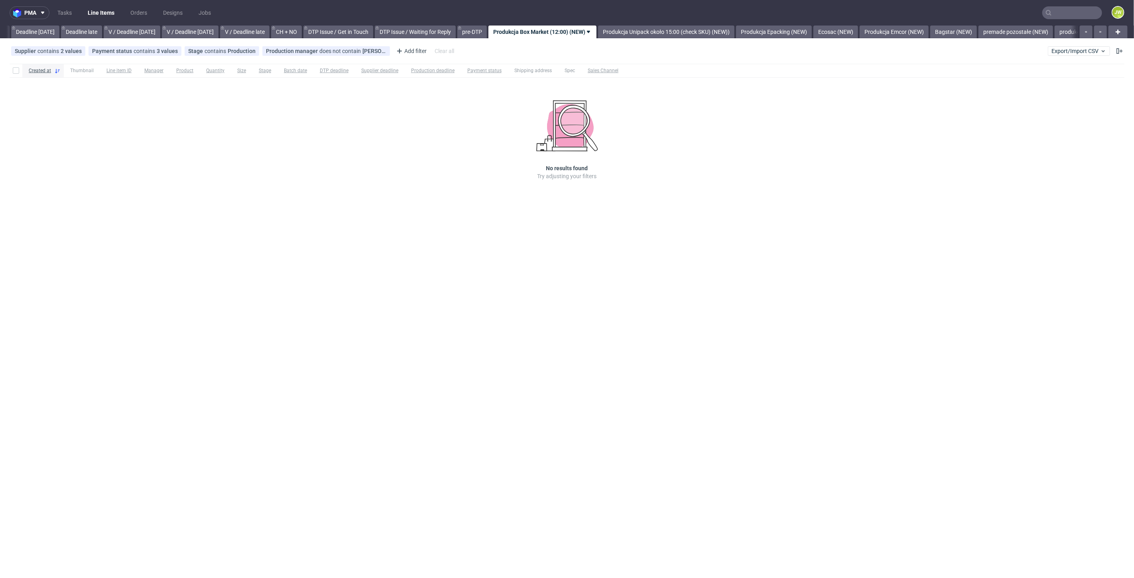
scroll to position [0, 907]
click at [1090, 50] on span "Export/Import CSV" at bounding box center [1079, 51] width 55 height 6
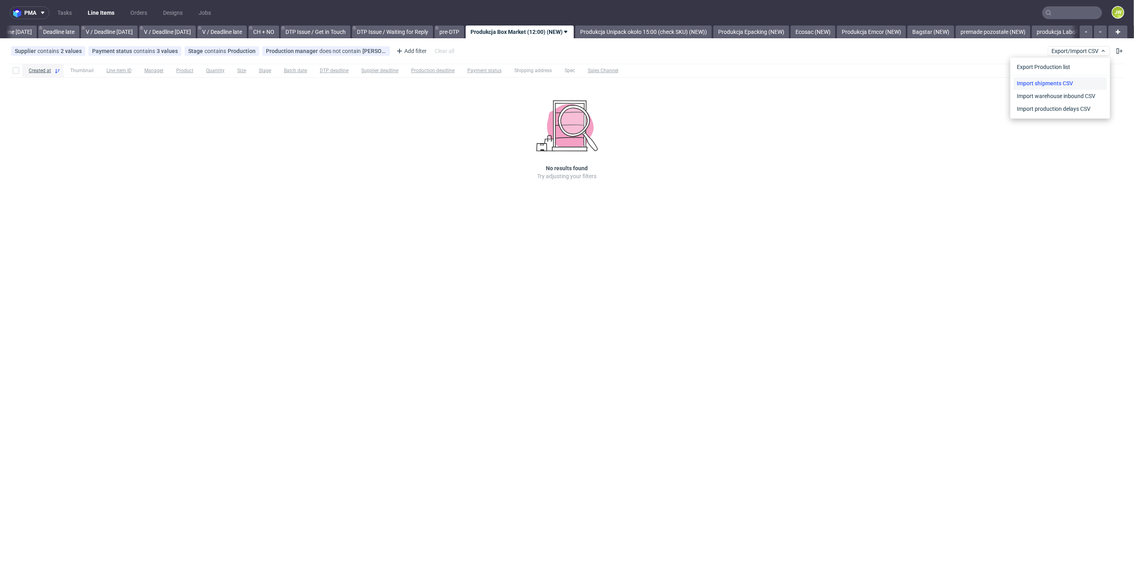
click at [1030, 81] on link "Import shipments CSV" at bounding box center [1060, 83] width 93 height 13
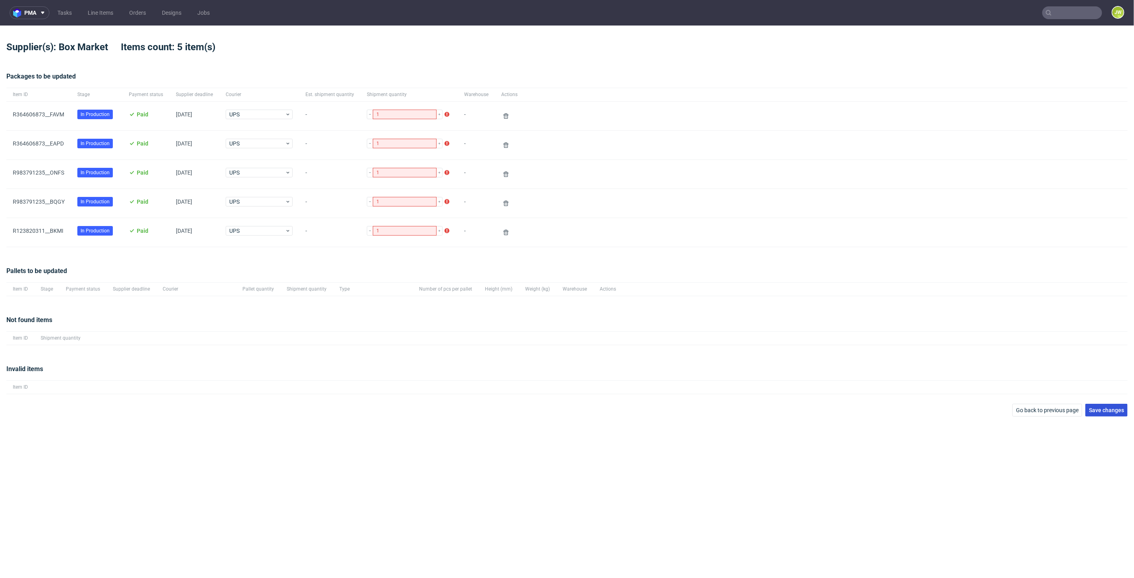
click at [1102, 408] on span "Save changes" at bounding box center [1106, 411] width 35 height 6
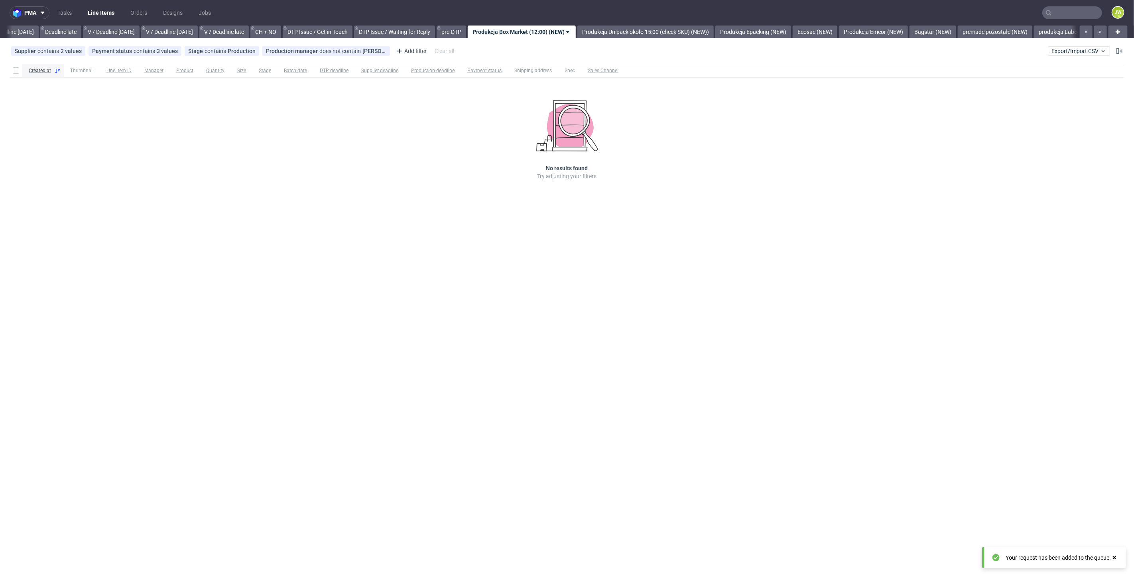
scroll to position [0, 907]
click at [1054, 47] on button "Export/Import CSV" at bounding box center [1079, 51] width 62 height 10
click at [1027, 81] on link "Import shipments CSV" at bounding box center [1060, 83] width 93 height 13
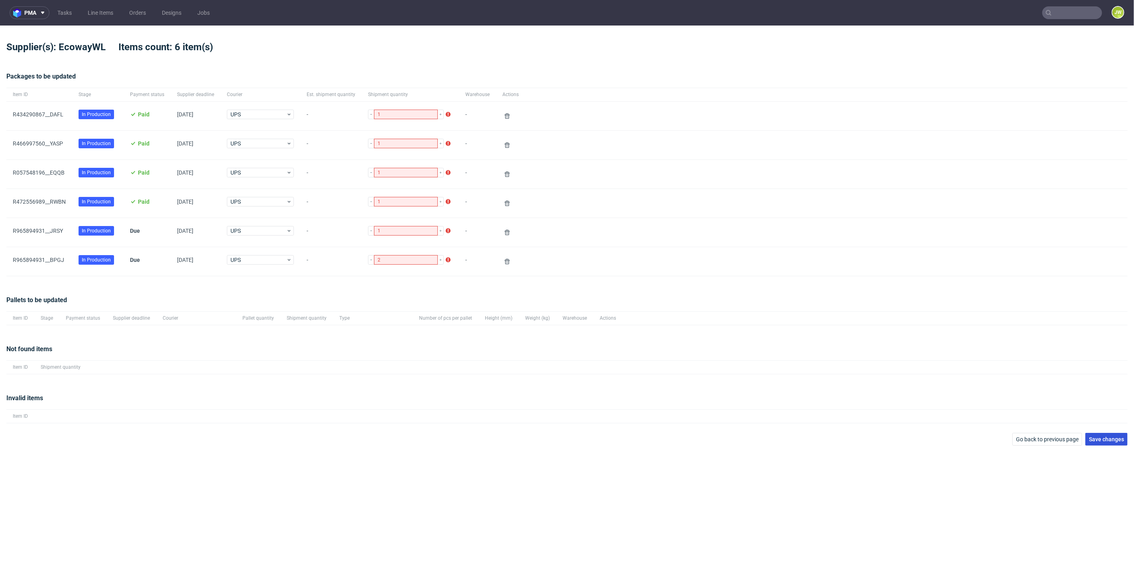
click at [1105, 443] on button "Save changes" at bounding box center [1107, 439] width 42 height 13
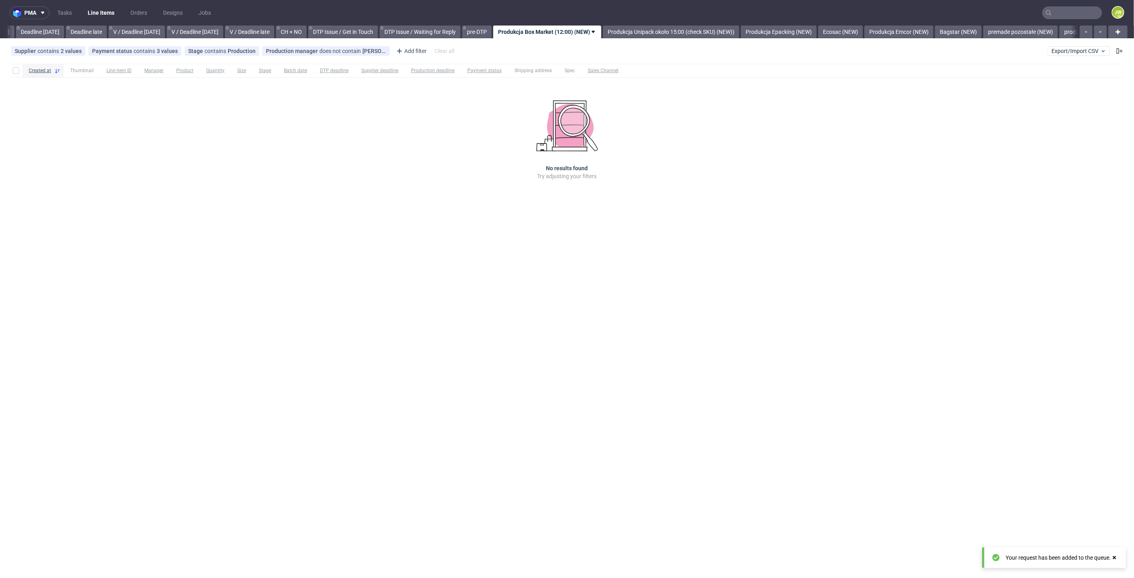
scroll to position [0, 907]
drag, startPoint x: 1048, startPoint y: 11, endPoint x: 1073, endPoint y: 15, distance: 25.9
click at [1049, 11] on icon at bounding box center [1049, 13] width 6 height 6
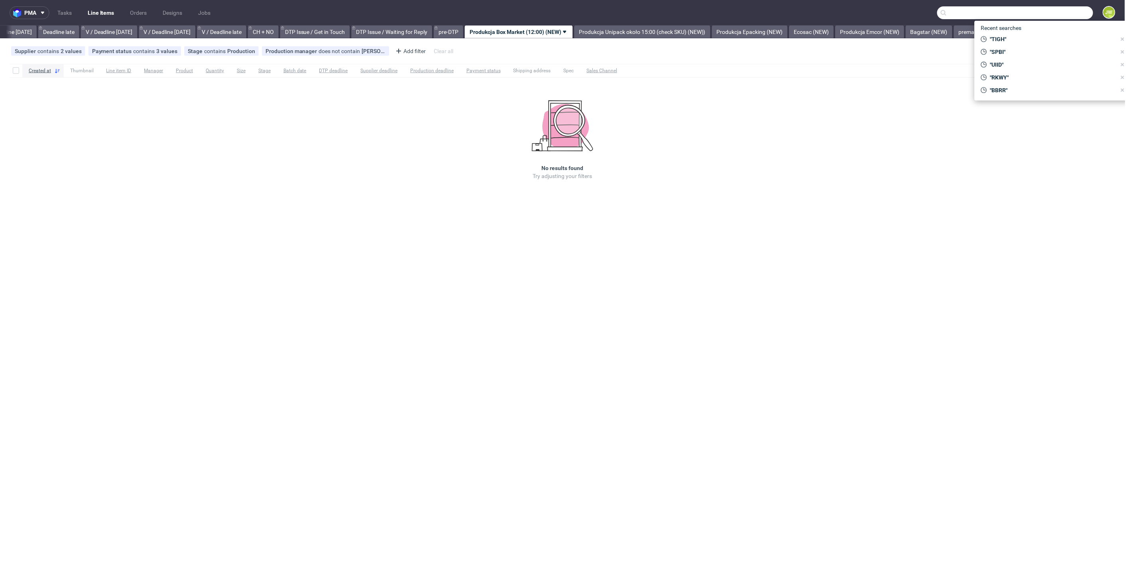
click at [1073, 15] on input "text" at bounding box center [1017, 12] width 156 height 13
paste input "TNQU"
type input "TNQU"
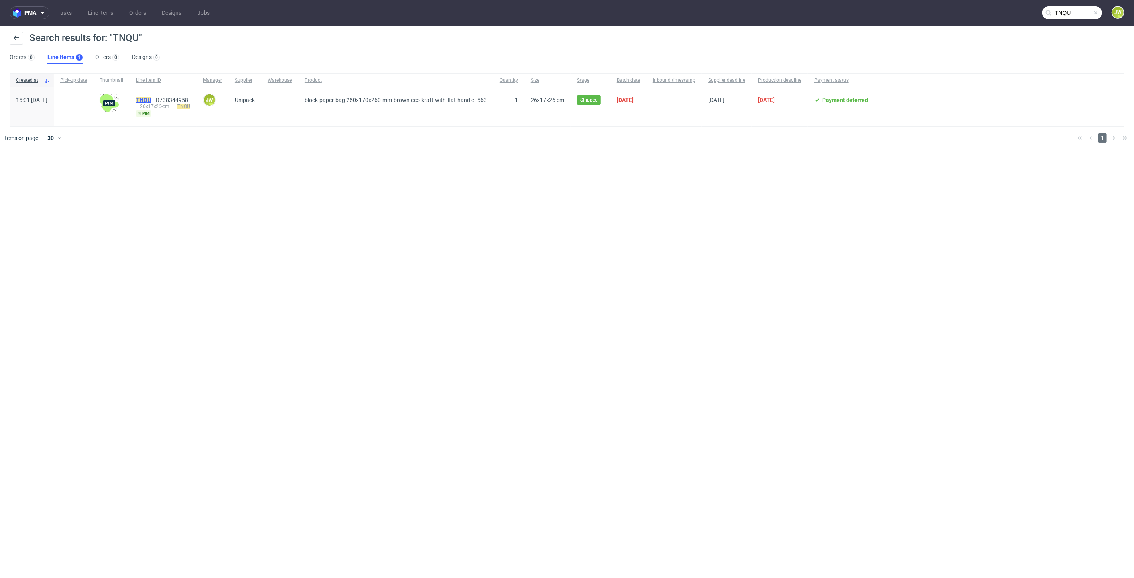
click at [151, 99] on mark "TNQU" at bounding box center [143, 100] width 15 height 6
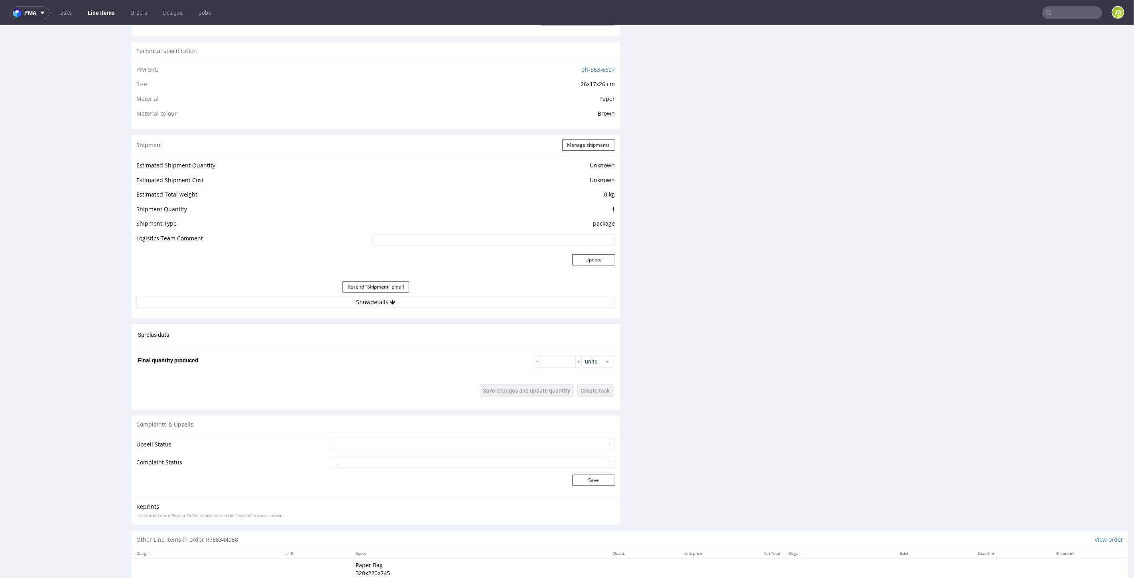
scroll to position [532, 0]
click button "Show details"
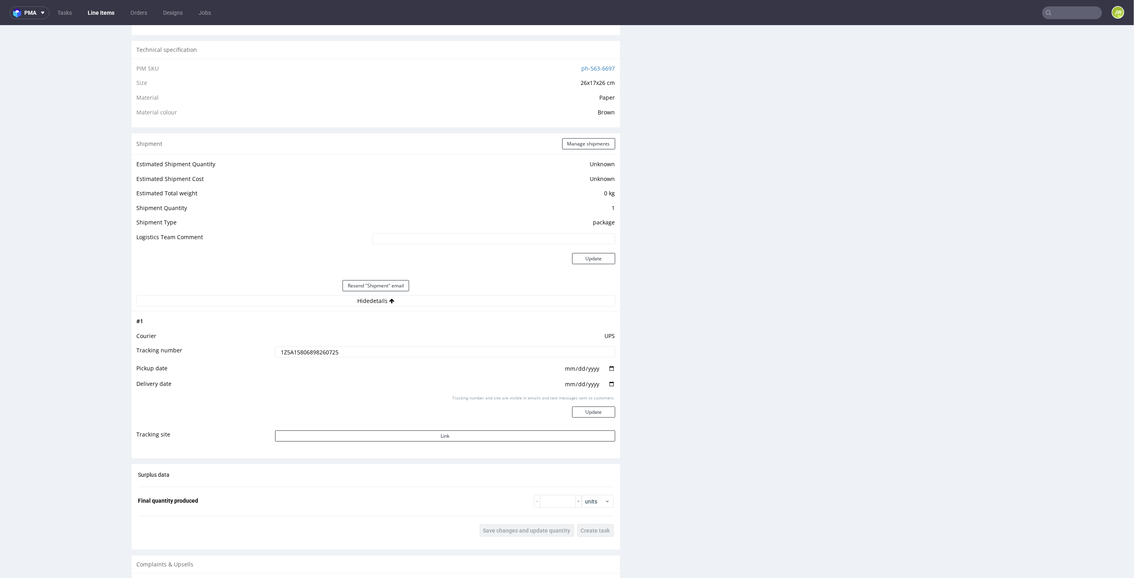
click td "1Z5A15806898260725"
click input "1Z5A15806898260725"
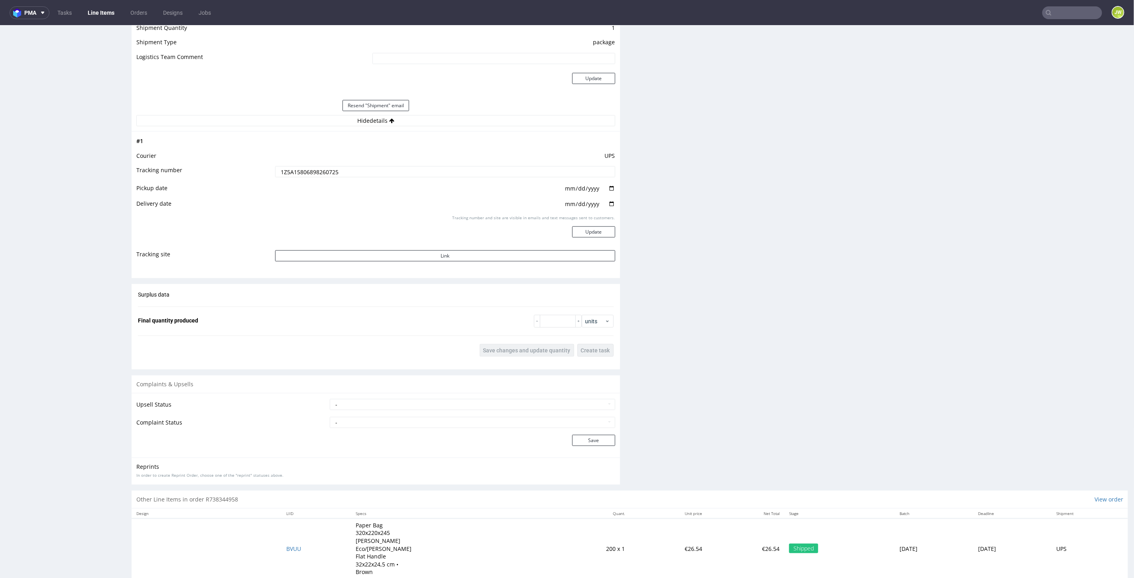
scroll to position [2, 0]
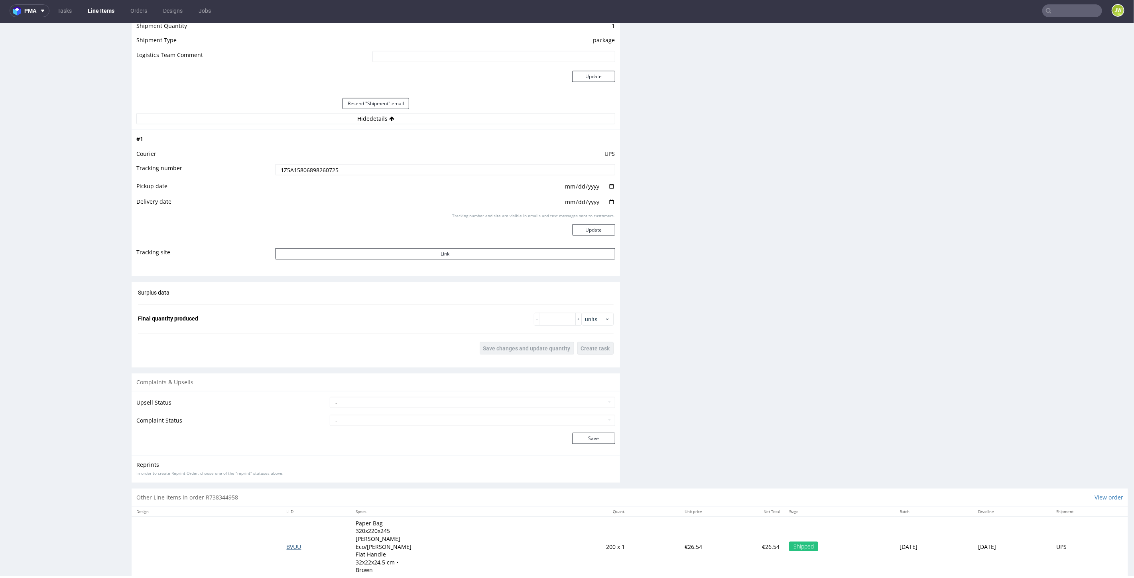
click at [287, 543] on span "BVUU" at bounding box center [294, 547] width 15 height 8
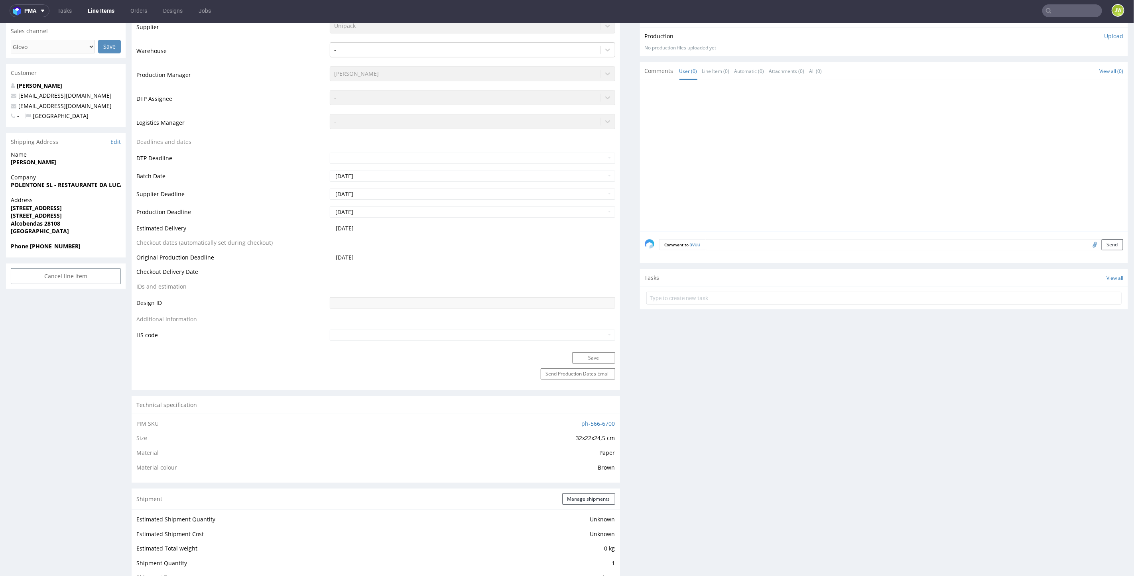
scroll to position [443, 0]
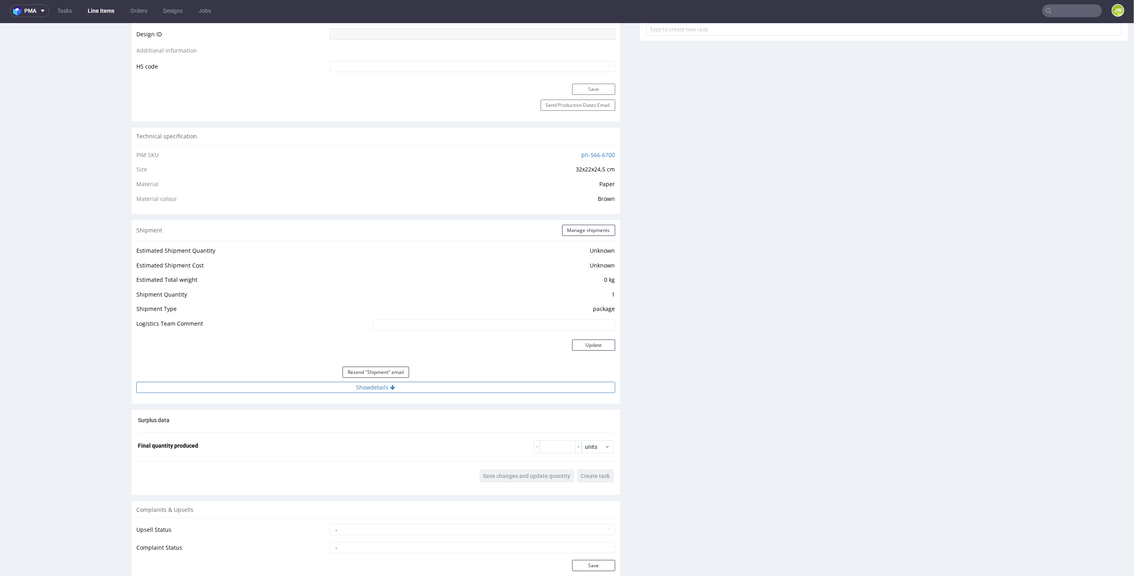
click at [363, 385] on button "Show details" at bounding box center [375, 387] width 479 height 11
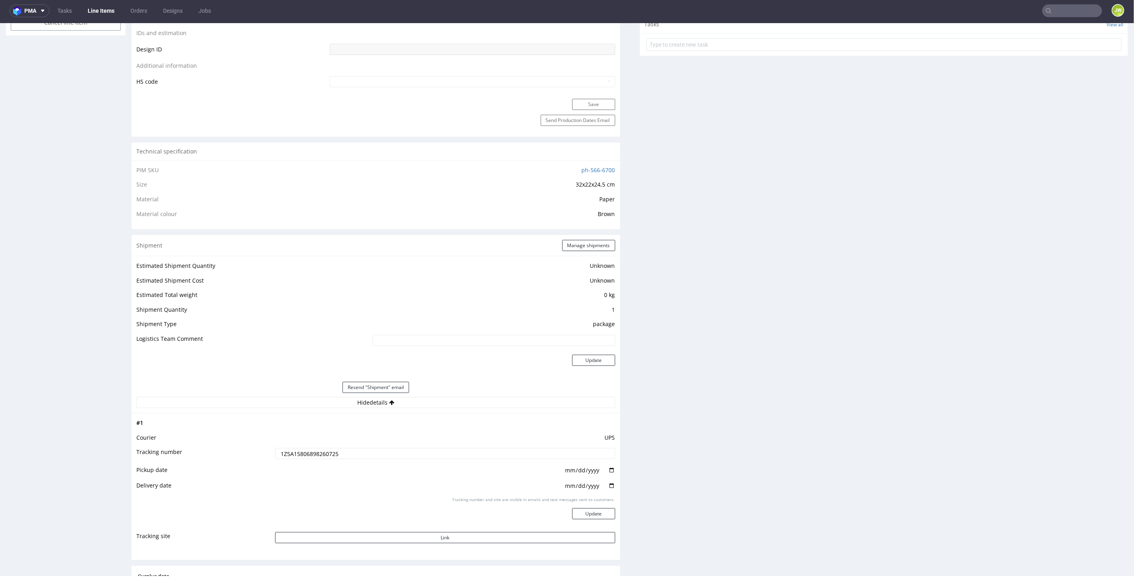
scroll to position [310, 0]
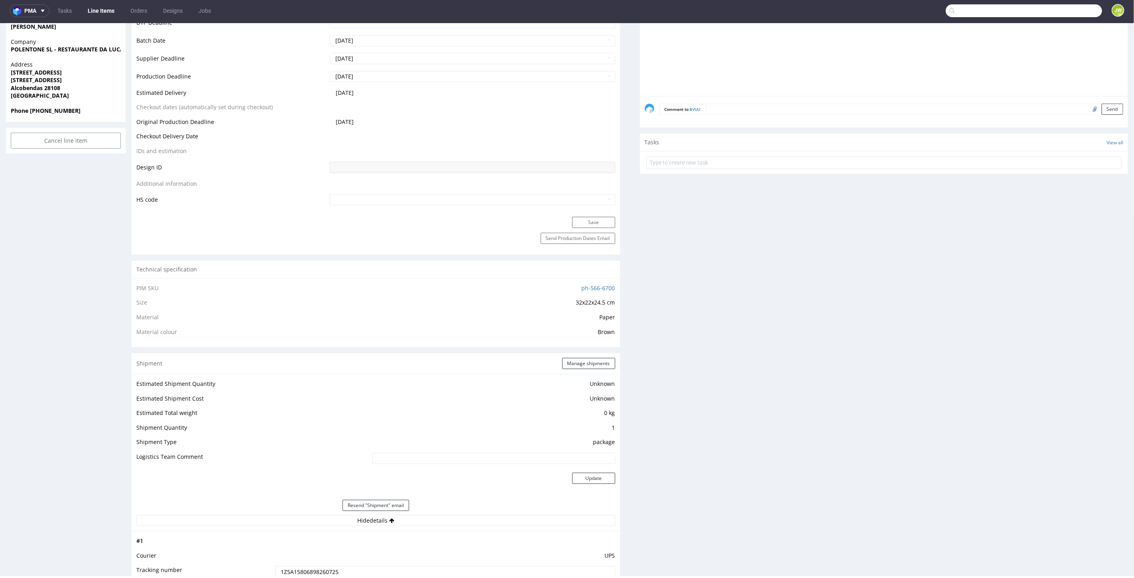
click at [1063, 9] on input "text" at bounding box center [1024, 10] width 156 height 13
type input "VFUG"
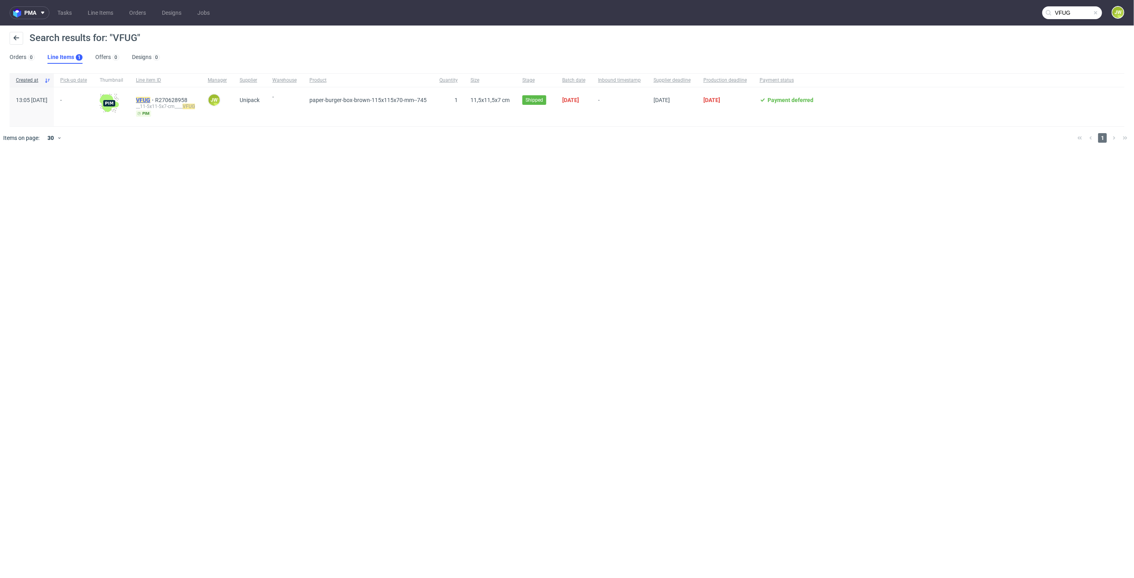
click at [150, 101] on mark "VFUG" at bounding box center [143, 100] width 14 height 6
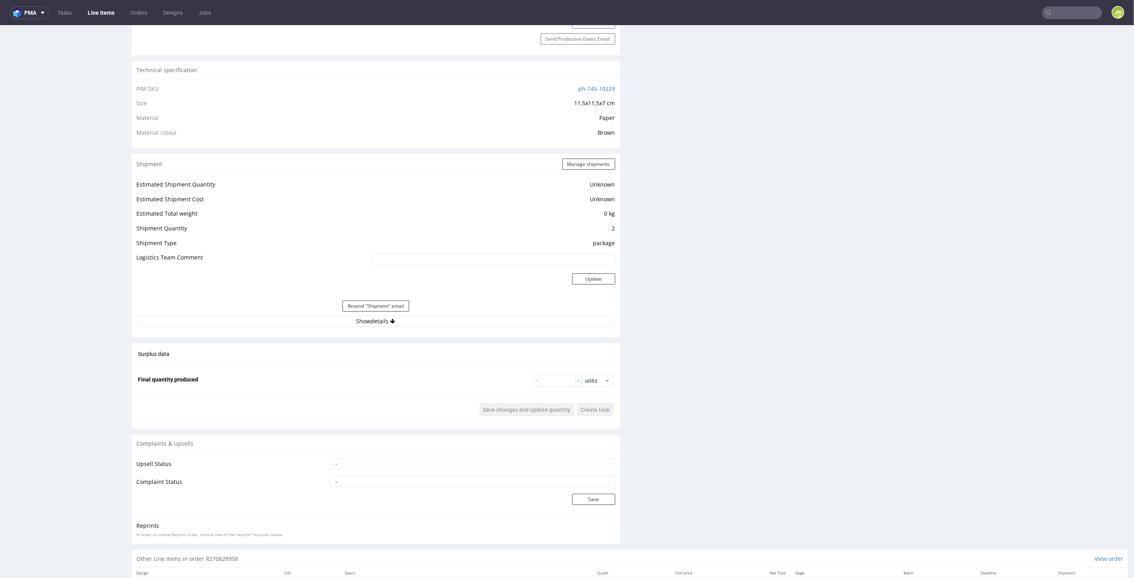
scroll to position [591, 0]
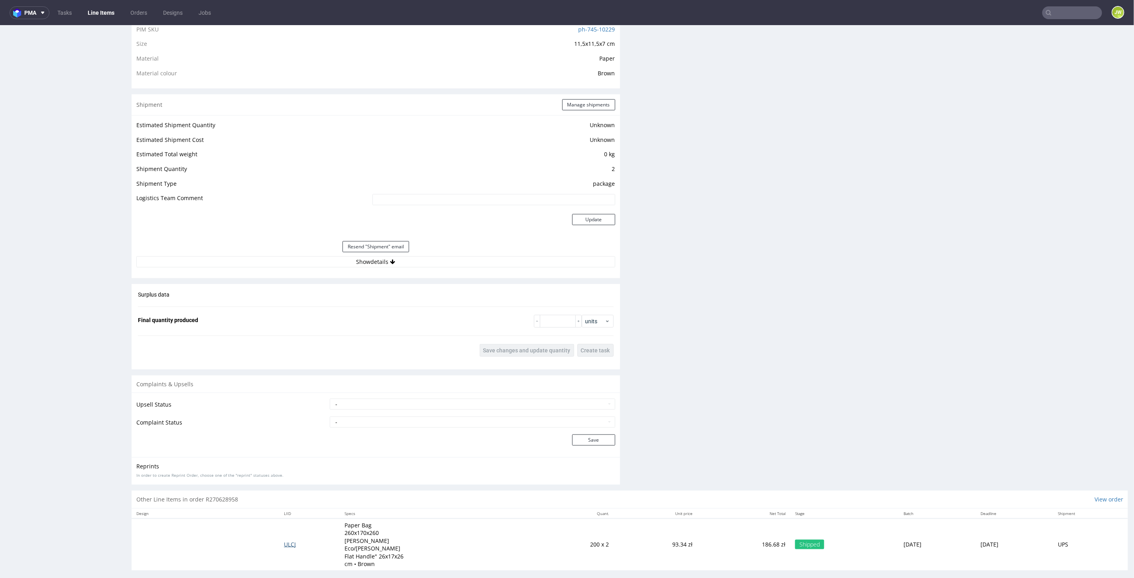
click at [284, 541] on span "ULCJ" at bounding box center [290, 544] width 12 height 8
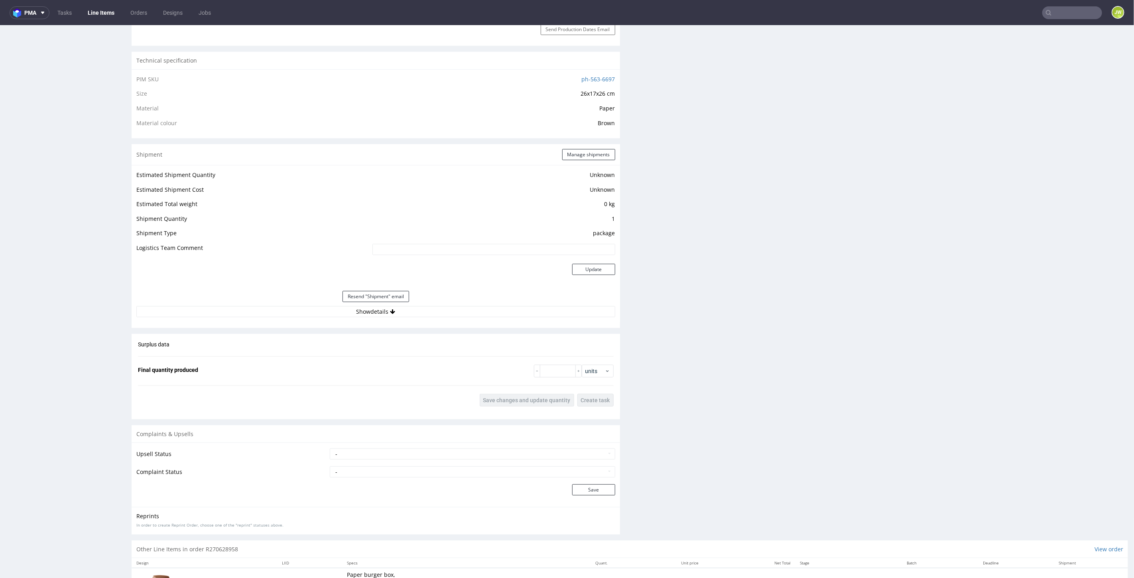
scroll to position [563, 0]
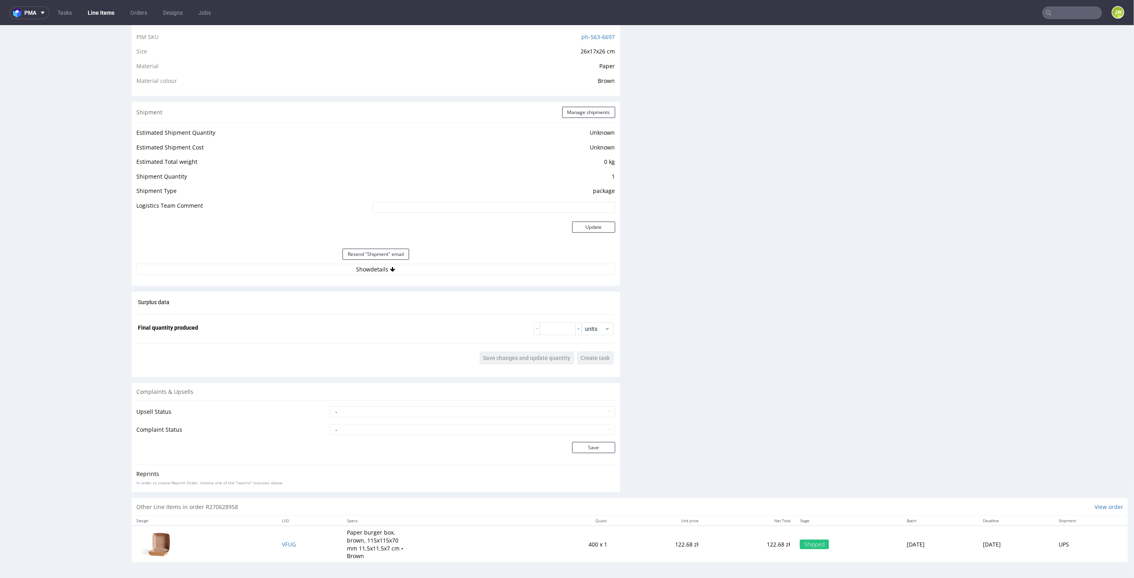
click at [810, 220] on div "Production Files - Design Spit Spit request impossible Box design not found, un…" at bounding box center [884, 43] width 489 height 909
click at [96, 19] on link "Line Items" at bounding box center [101, 12] width 36 height 13
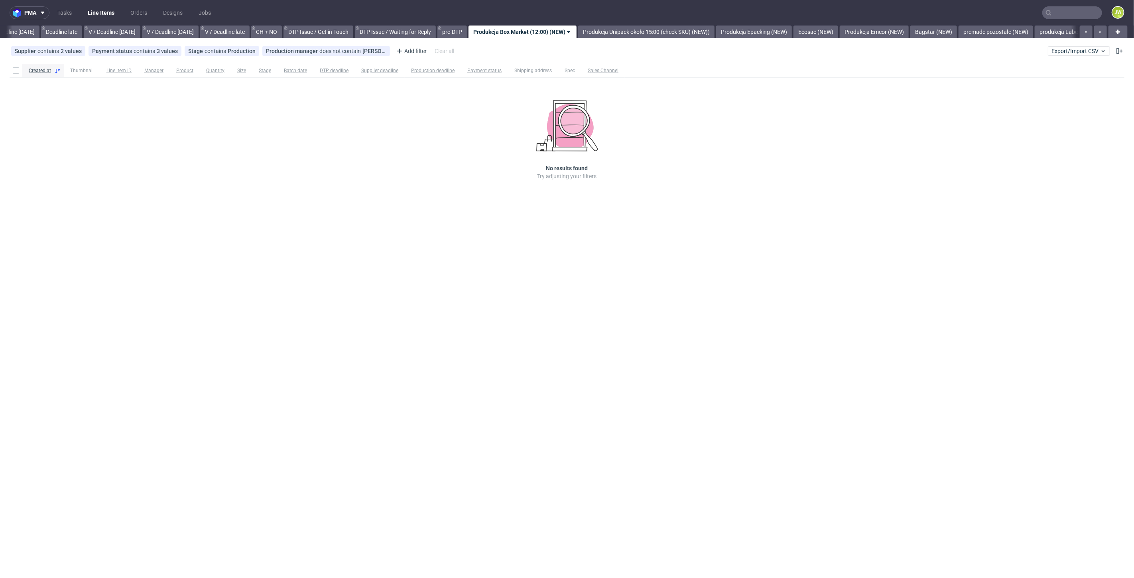
scroll to position [0, 907]
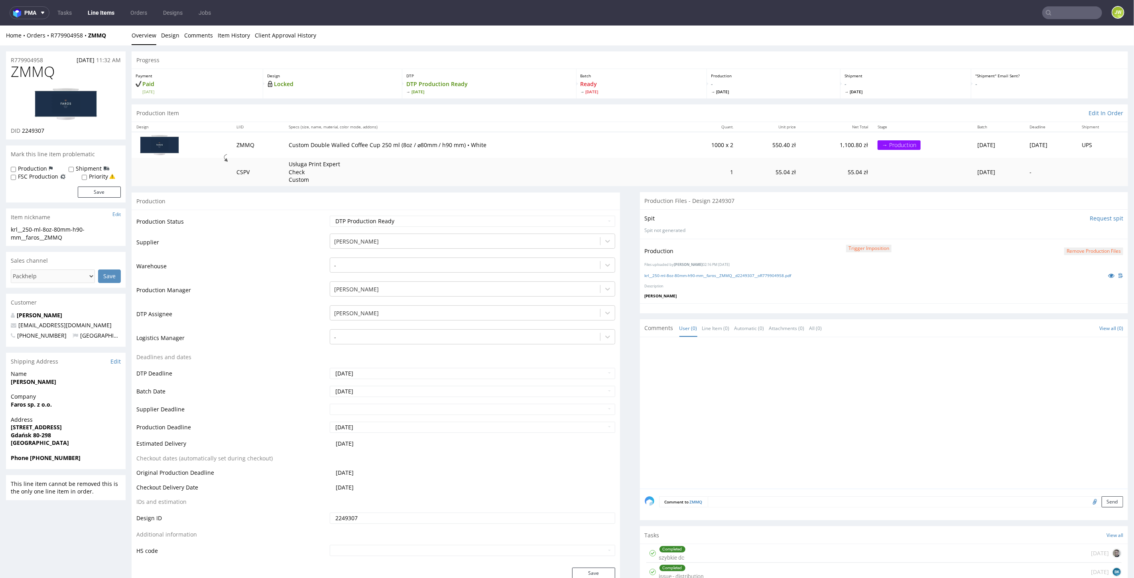
click at [1067, 3] on nav "pma Tasks Line Items Orders Designs Jobs JW" at bounding box center [567, 13] width 1134 height 26
click at [1067, 8] on input "text" at bounding box center [1024, 12] width 156 height 13
paste input "PKGR"
type input "PKGR"
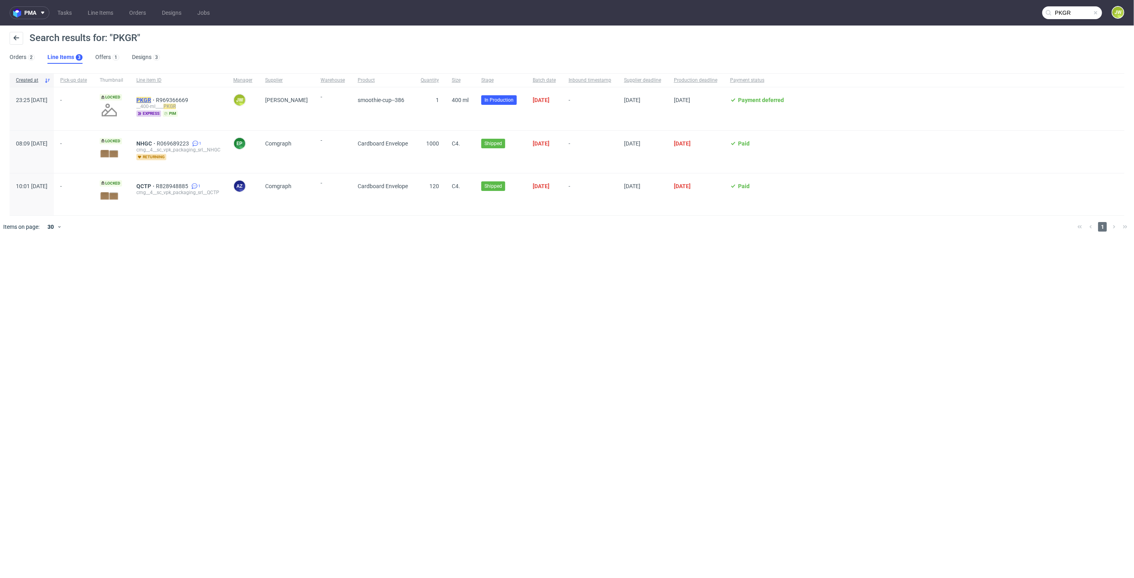
click at [151, 101] on mark "PKGR" at bounding box center [143, 100] width 15 height 6
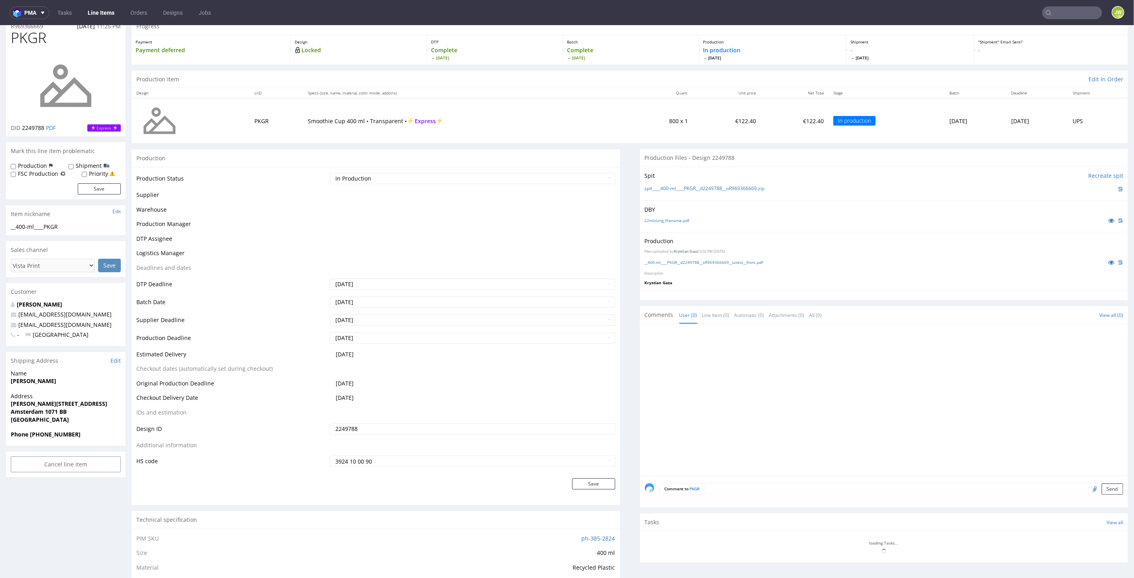
scroll to position [44, 0]
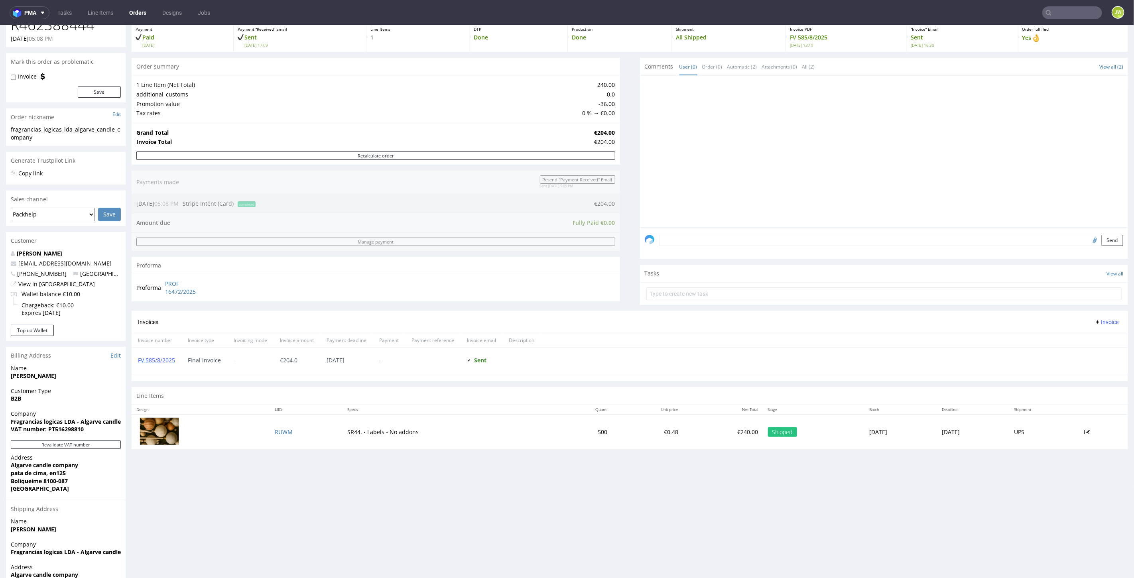
scroll to position [102, 0]
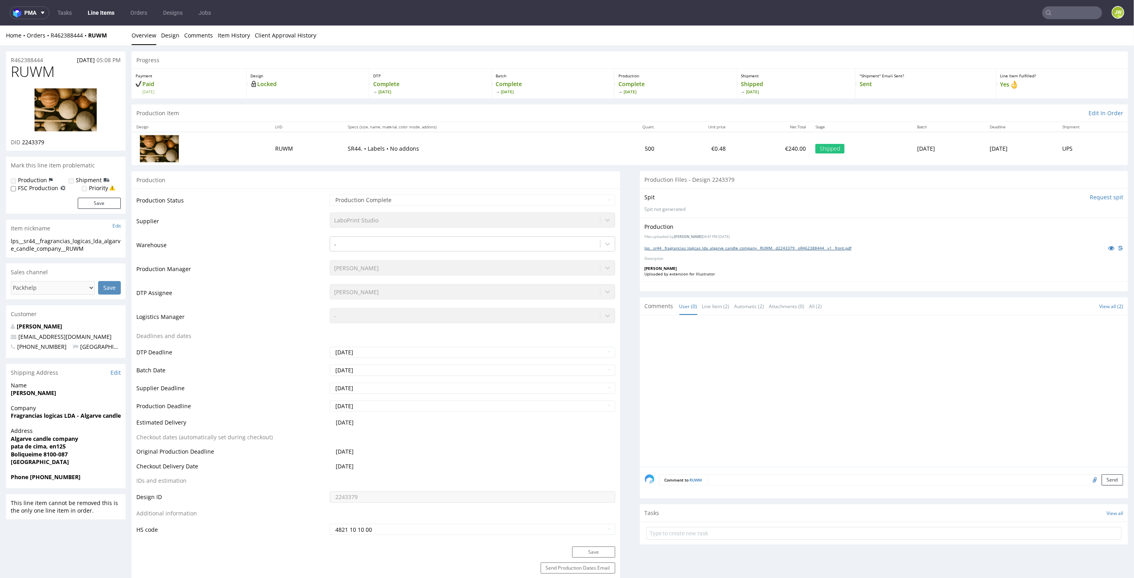
click at [684, 248] on link "lps__sr44__fragrancias_logicas_lda_algarve_candle_company__RUWM__d2243379__oR46…" at bounding box center [748, 248] width 207 height 6
drag, startPoint x: 110, startPoint y: 37, endPoint x: 49, endPoint y: 43, distance: 61.3
click at [49, 43] on div "Home Orders R462388444 RUWM Overview Design Comments Item History Client Approv…" at bounding box center [567, 35] width 1134 height 20
copy div "R462388444 RUWM"
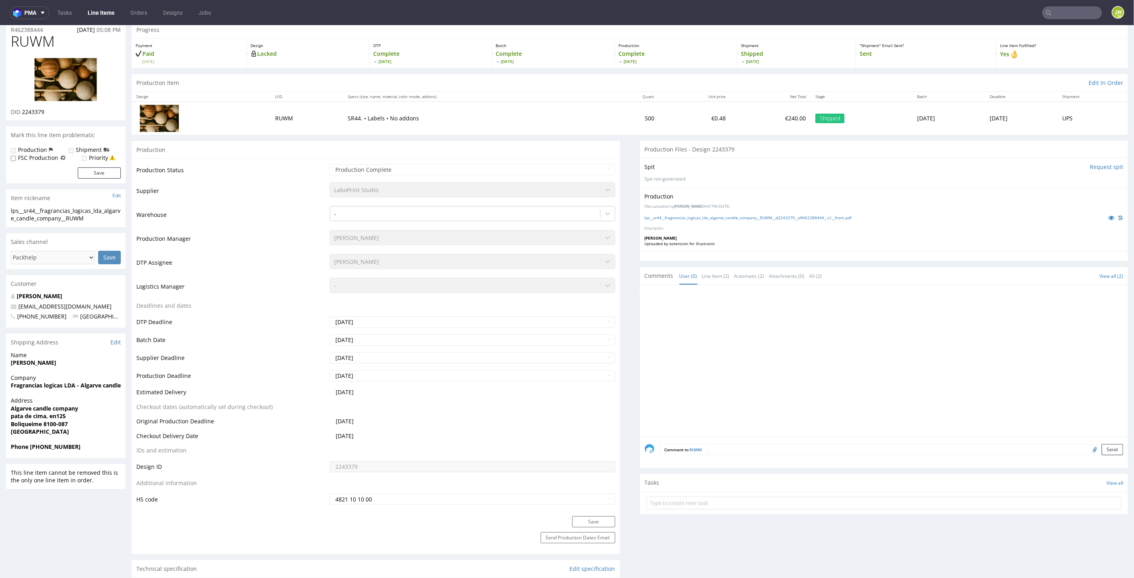
scroll to position [44, 0]
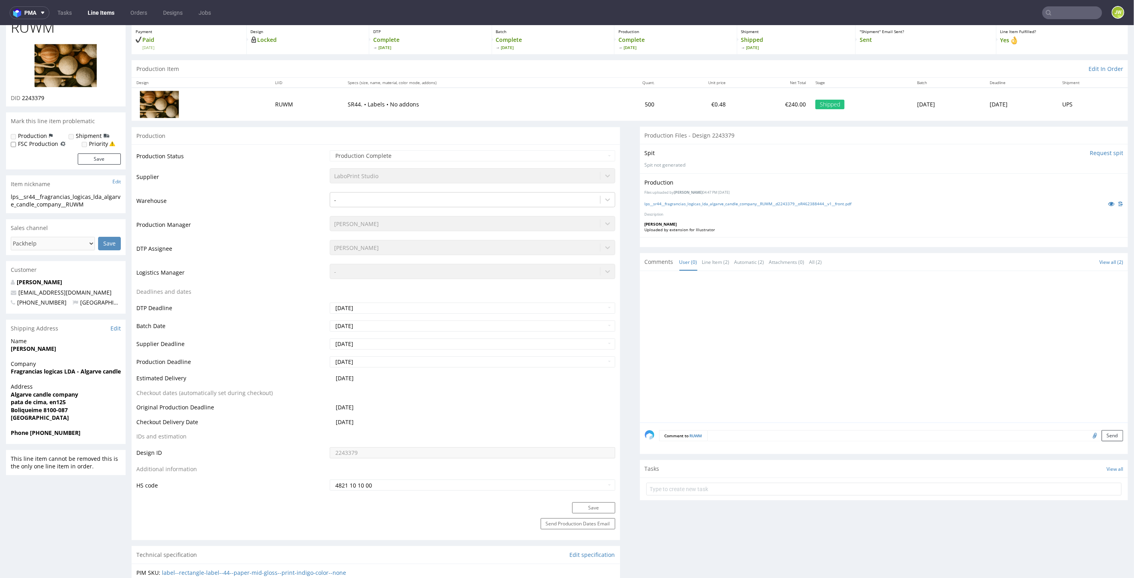
click at [97, 13] on link "Line Items" at bounding box center [101, 12] width 36 height 13
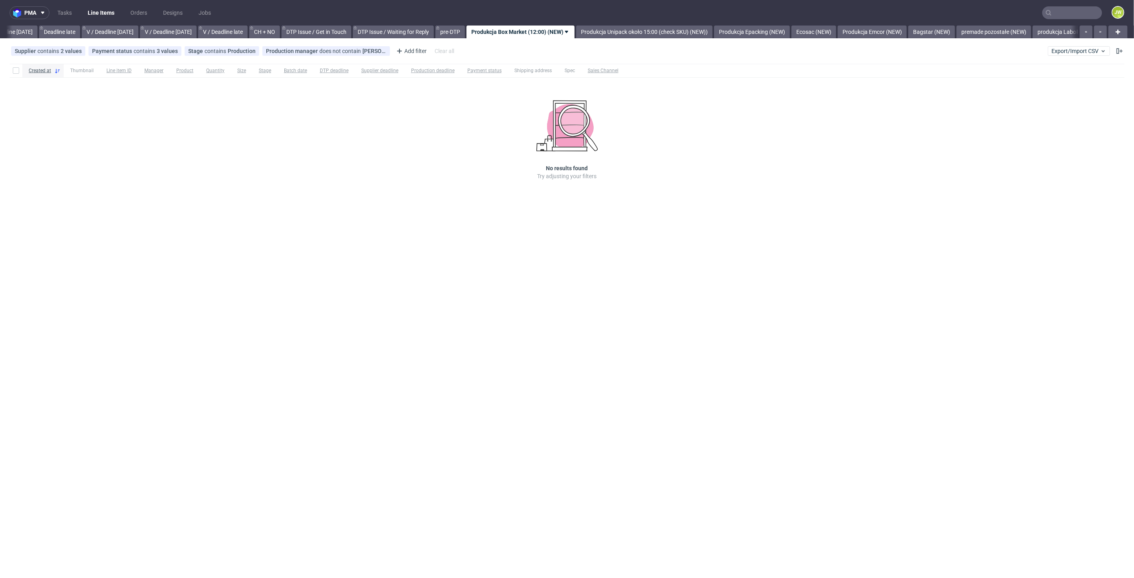
scroll to position [0, 907]
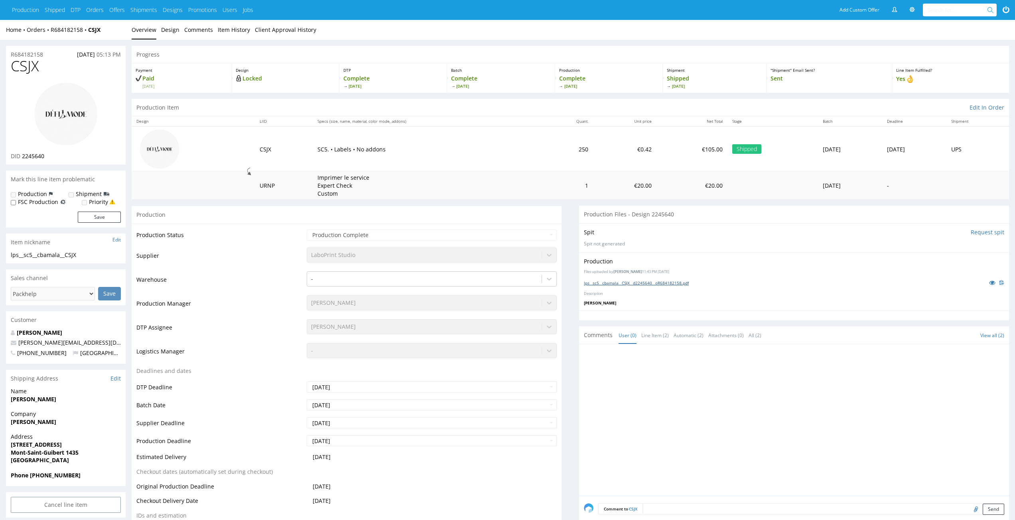
click at [611, 281] on link "lps__sc5__cbamala__CSJX__d2245640__oR684182158.pdf" at bounding box center [636, 283] width 105 height 6
drag, startPoint x: 727, startPoint y: 74, endPoint x: 706, endPoint y: 204, distance: 132.1
